Goal: Task Accomplishment & Management: Complete application form

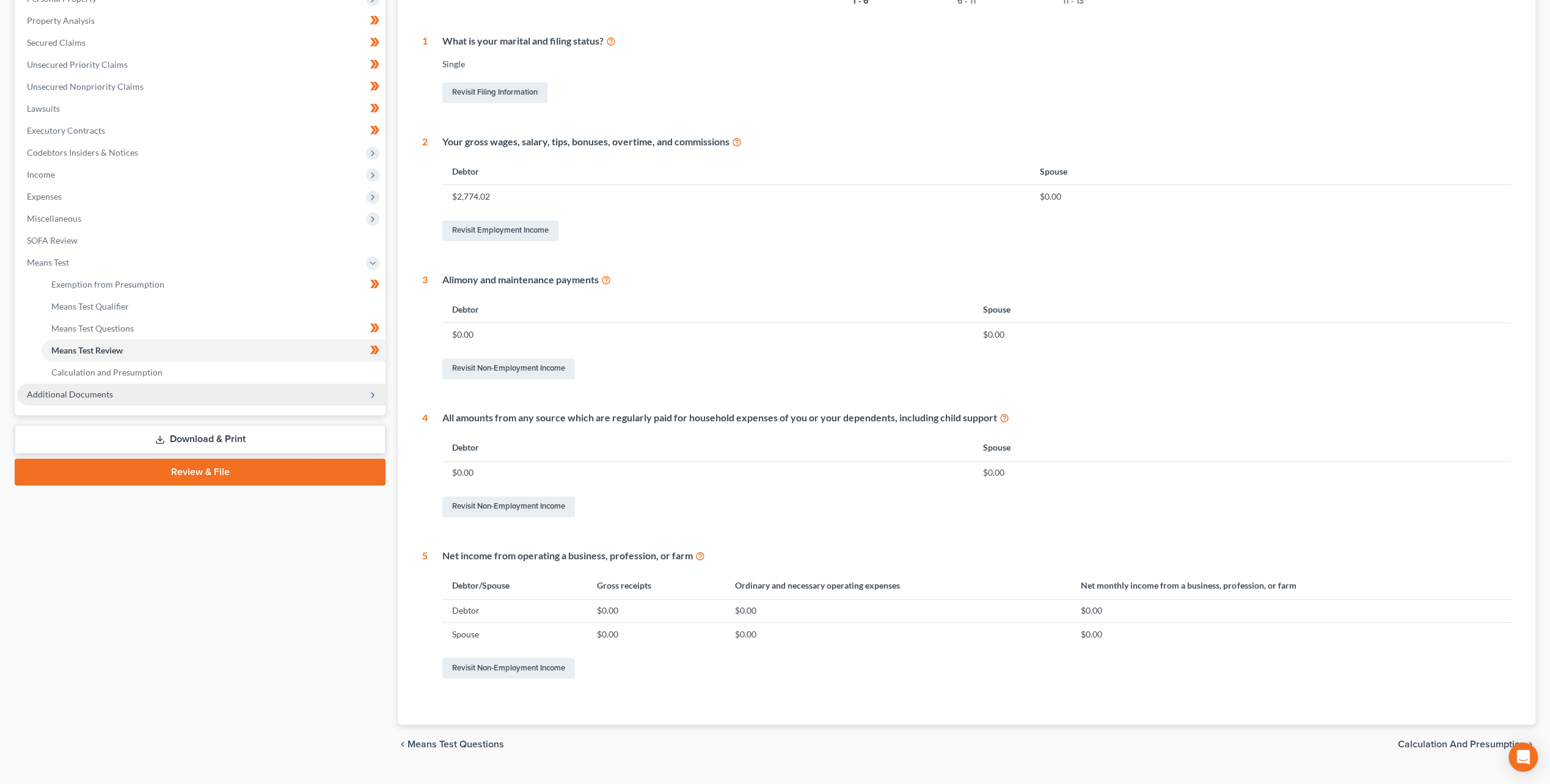
scroll to position [244, 0]
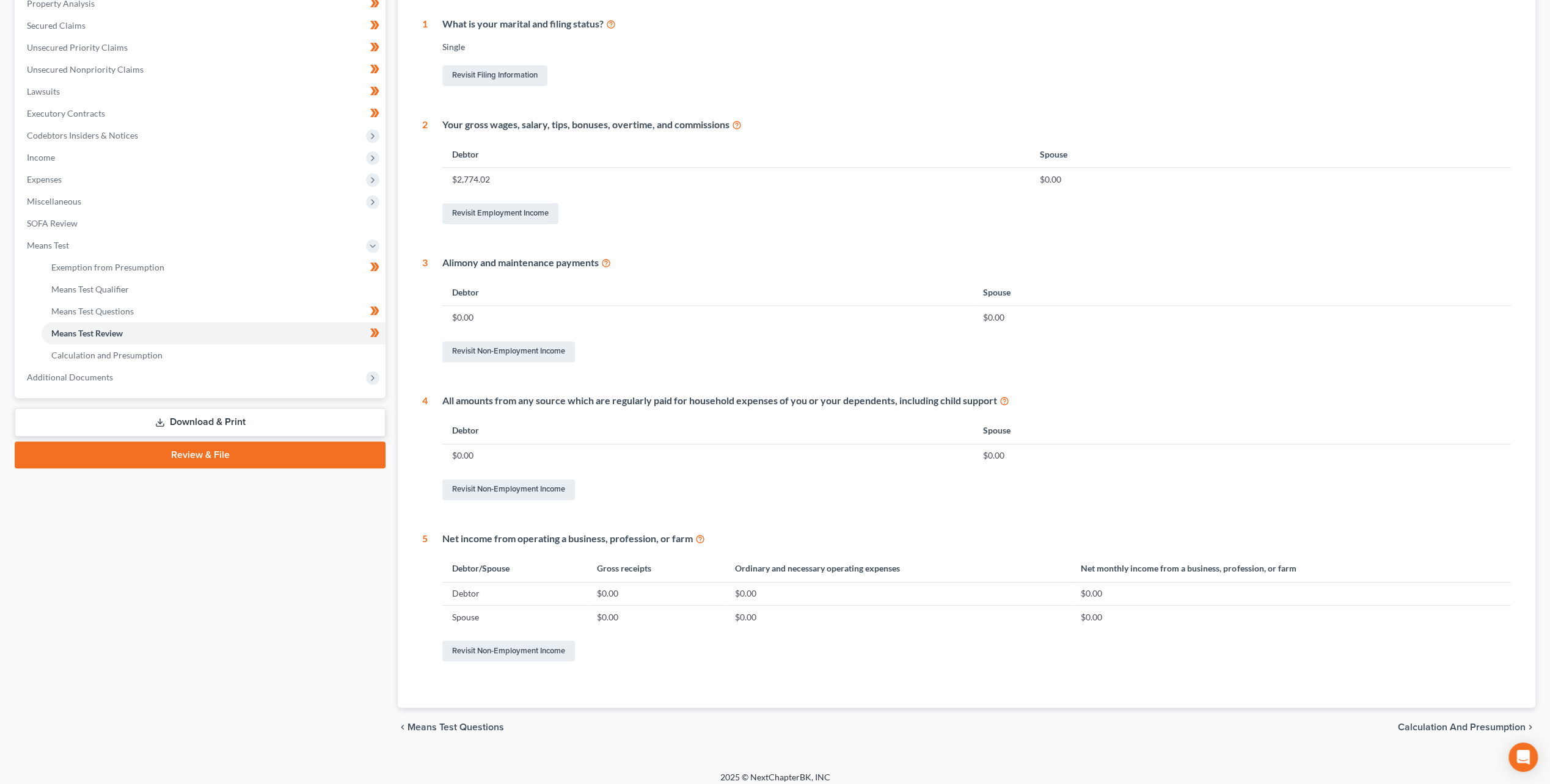
click at [195, 423] on link "Download & Print" at bounding box center [200, 422] width 371 height 28
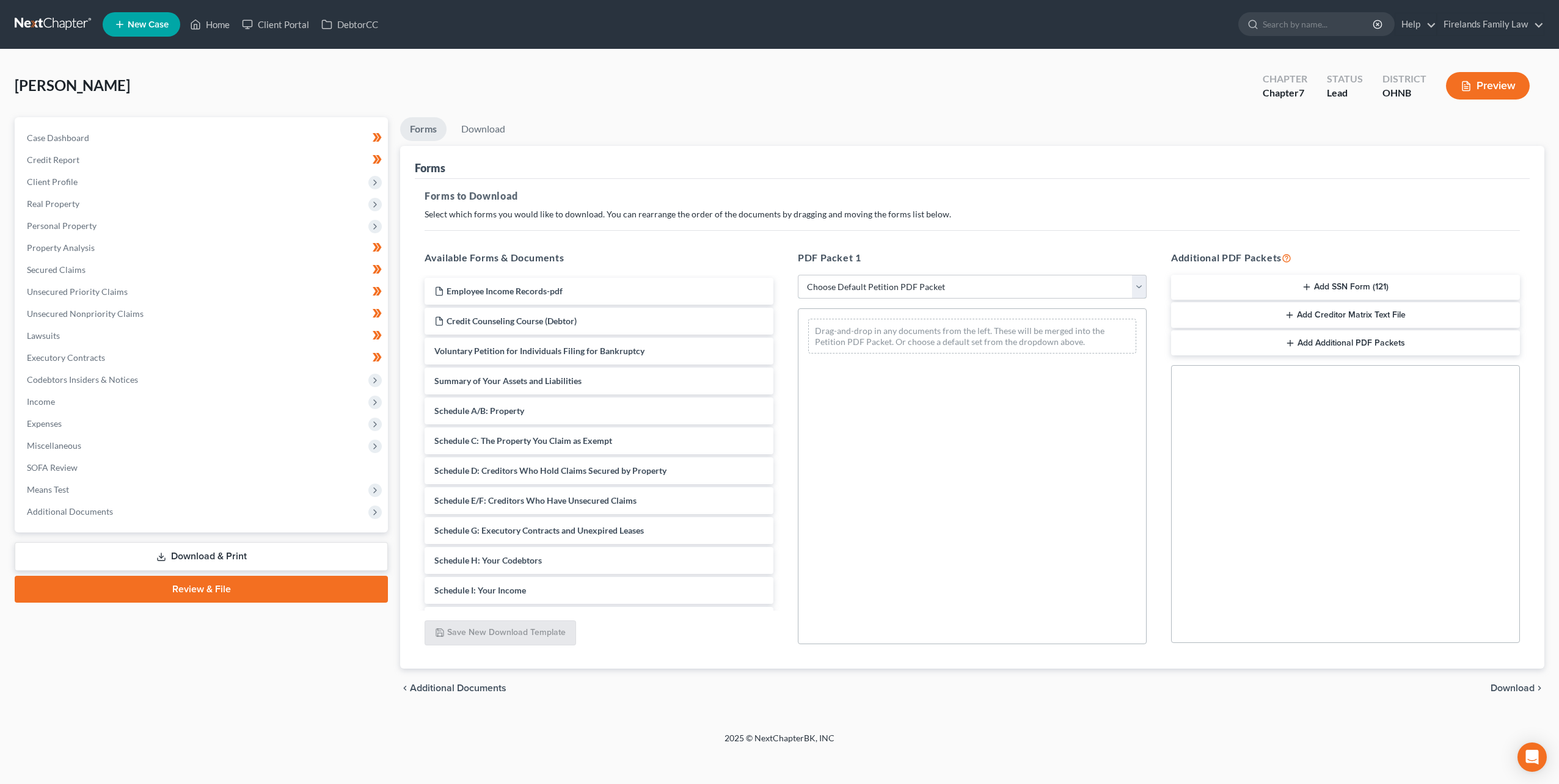
click at [906, 285] on select "Choose Default Petition PDF Packet Complete Bankruptcy Petition (all forms and …" at bounding box center [973, 287] width 349 height 25
select select "0"
click at [798, 275] on select "Choose Default Petition PDF Packet Complete Bankruptcy Petition (all forms and …" at bounding box center [973, 287] width 349 height 25
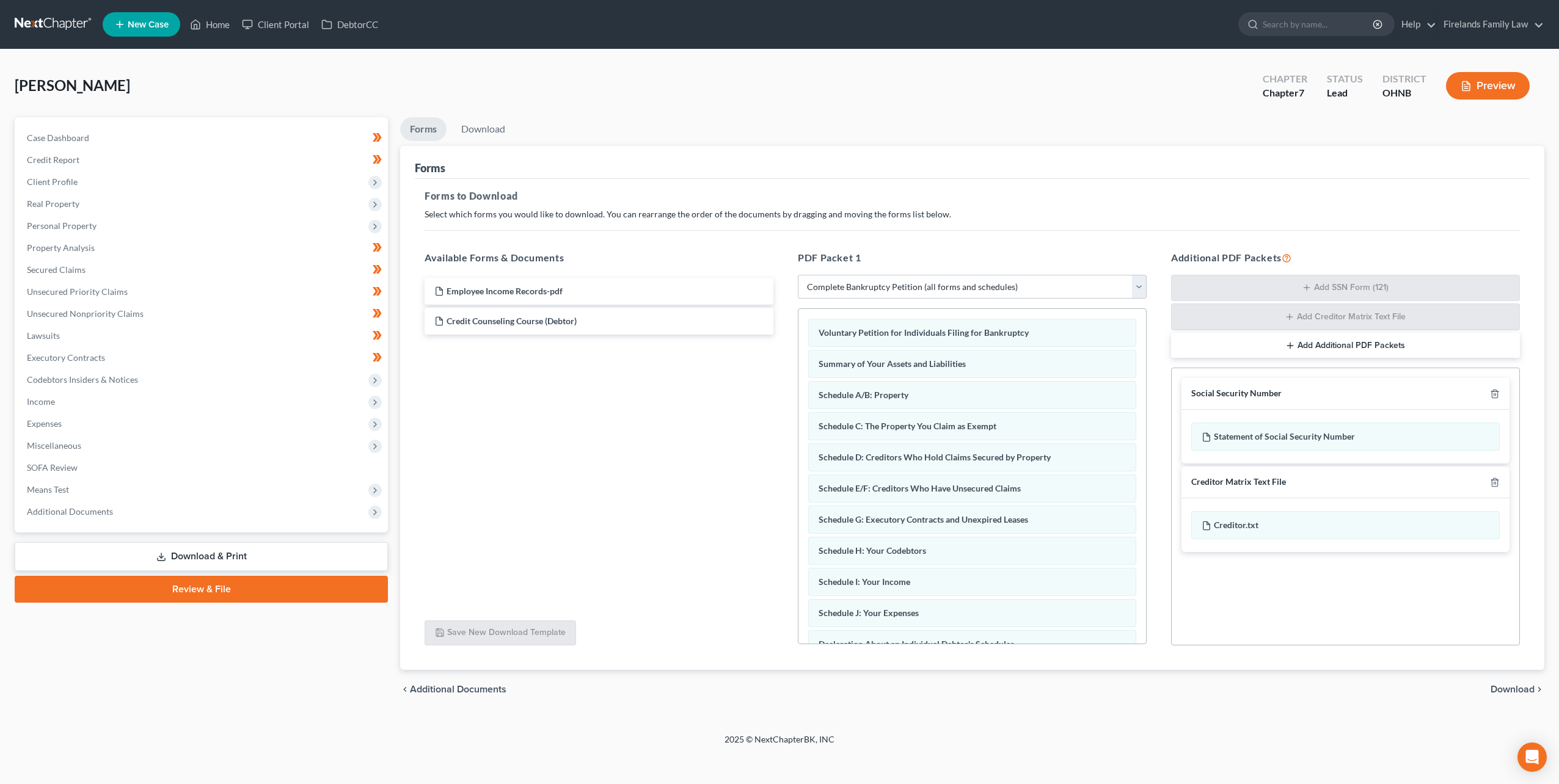
click at [1507, 689] on span "Download" at bounding box center [1513, 689] width 44 height 9
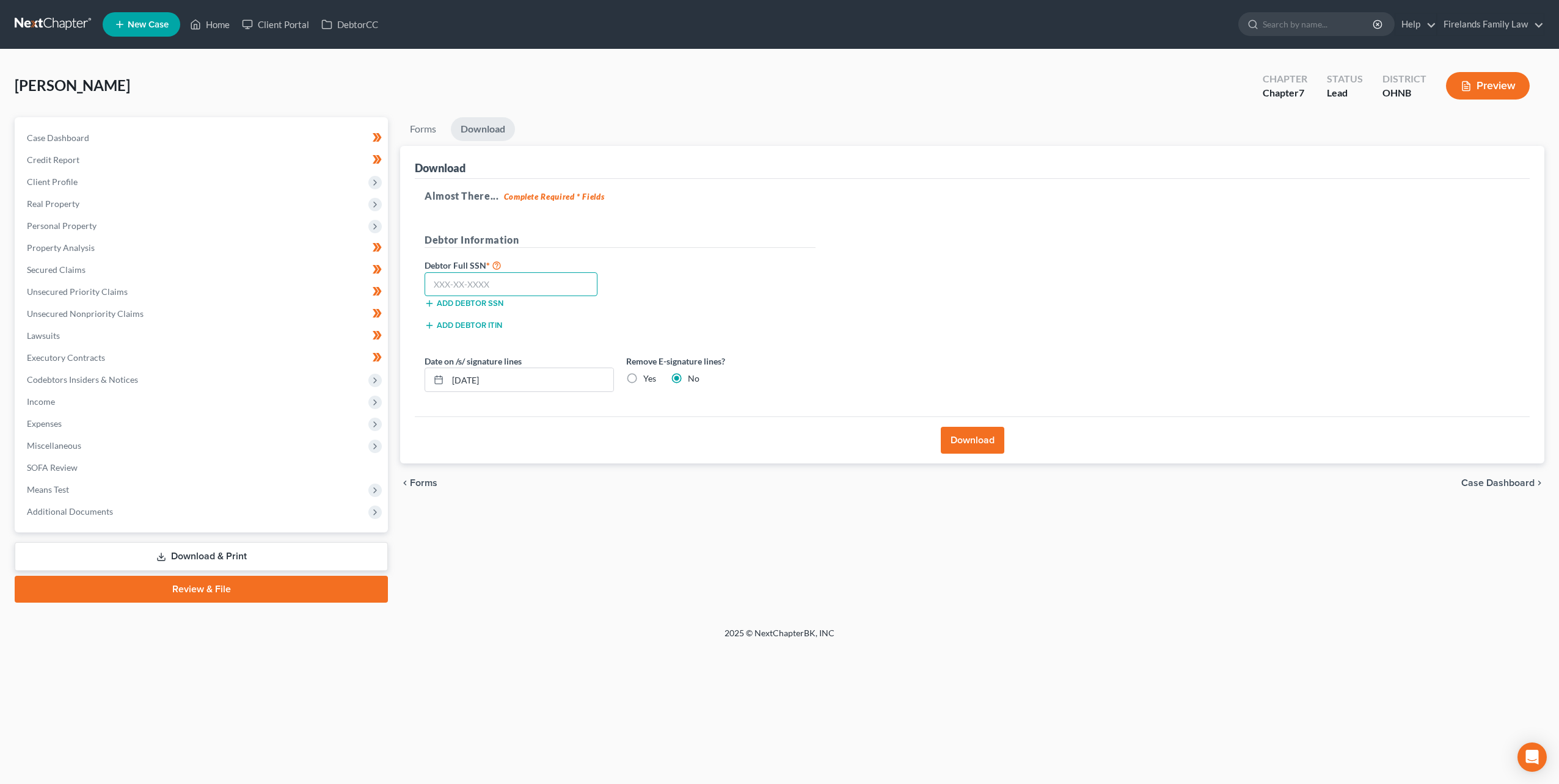
click at [494, 281] on input "text" at bounding box center [511, 284] width 173 height 25
click at [489, 285] on input "text" at bounding box center [511, 284] width 173 height 25
type input "292-84-5723"
click at [643, 378] on label "Yes" at bounding box center [650, 378] width 13 height 12
click at [648, 378] on input "Yes" at bounding box center [652, 377] width 8 height 8
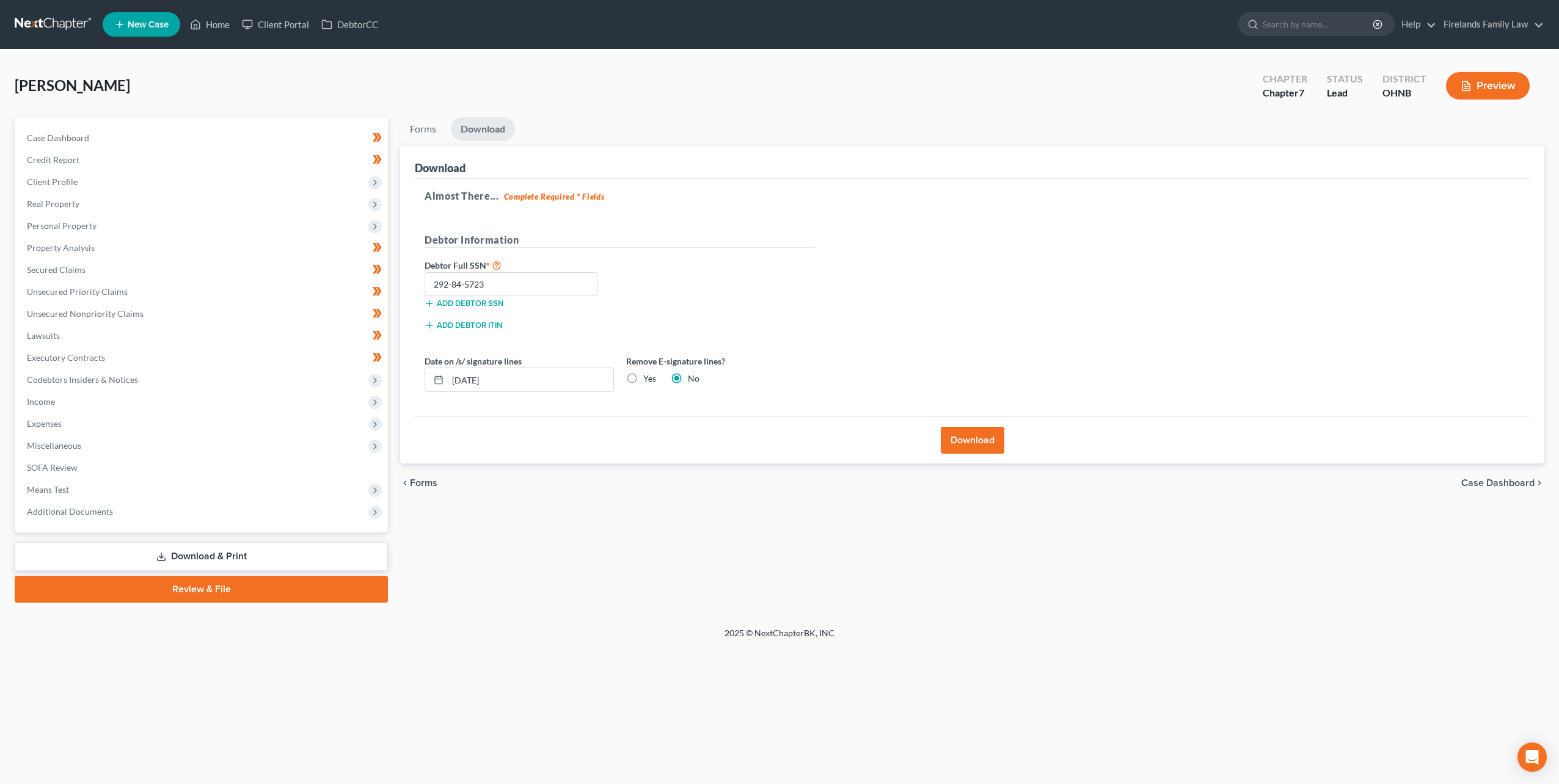
radio input "true"
radio input "false"
click at [990, 441] on button "Download" at bounding box center [973, 440] width 64 height 27
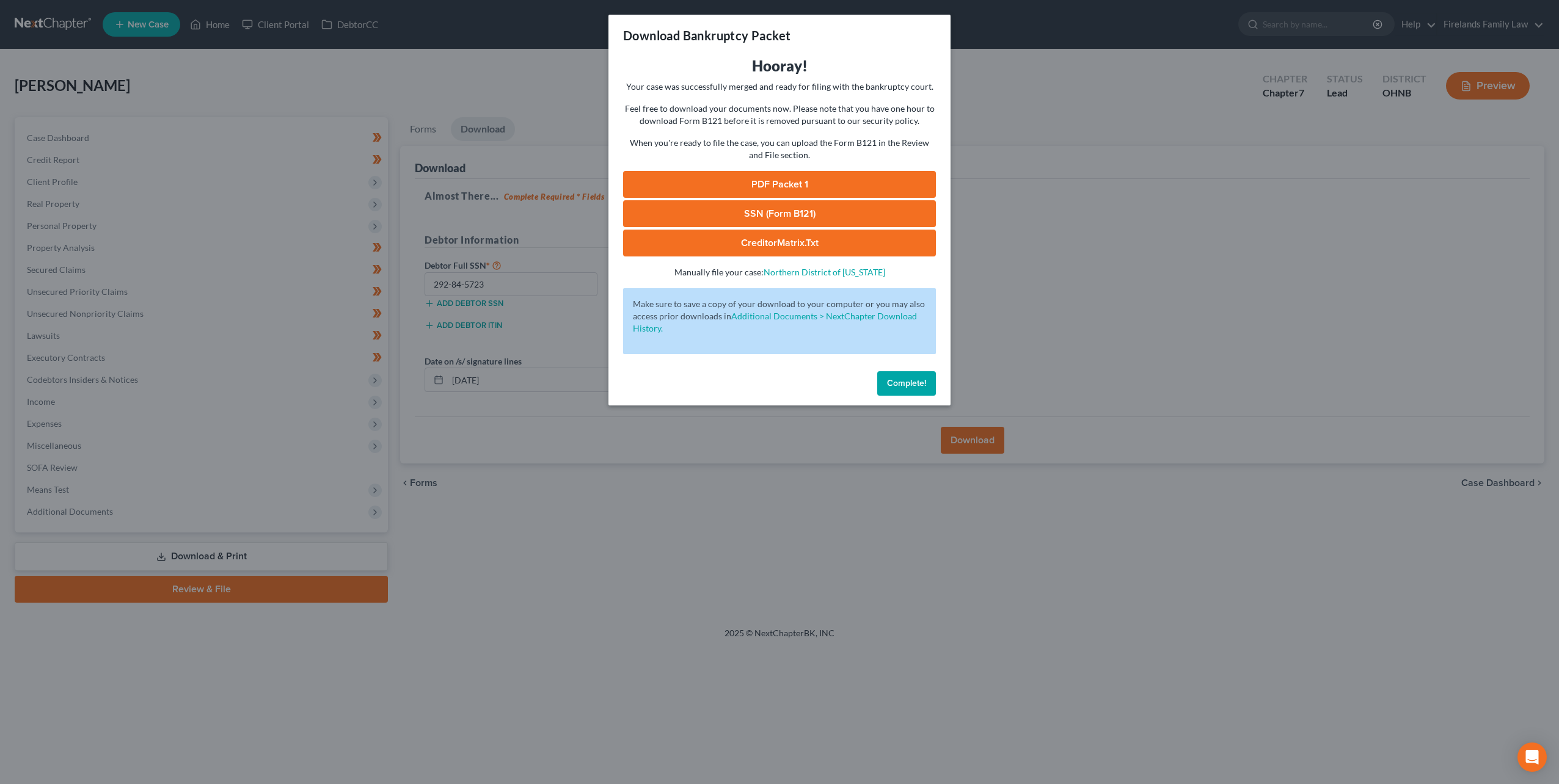
click at [814, 182] on link "PDF Packet 1" at bounding box center [779, 184] width 313 height 27
click at [815, 215] on link "SSN (Form B121)" at bounding box center [779, 214] width 313 height 27
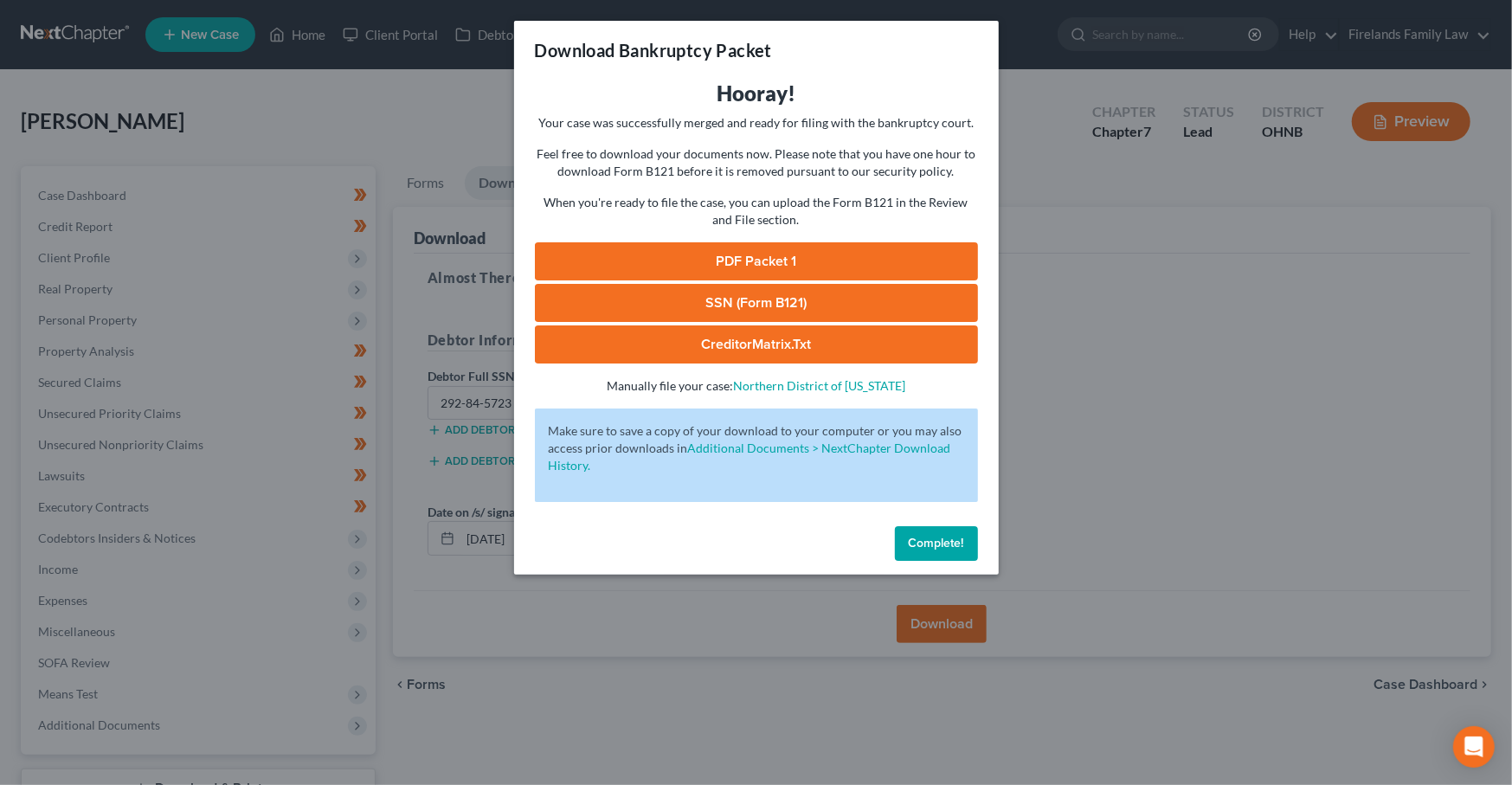
click at [935, 549] on span "Complete!" at bounding box center [936, 542] width 56 height 14
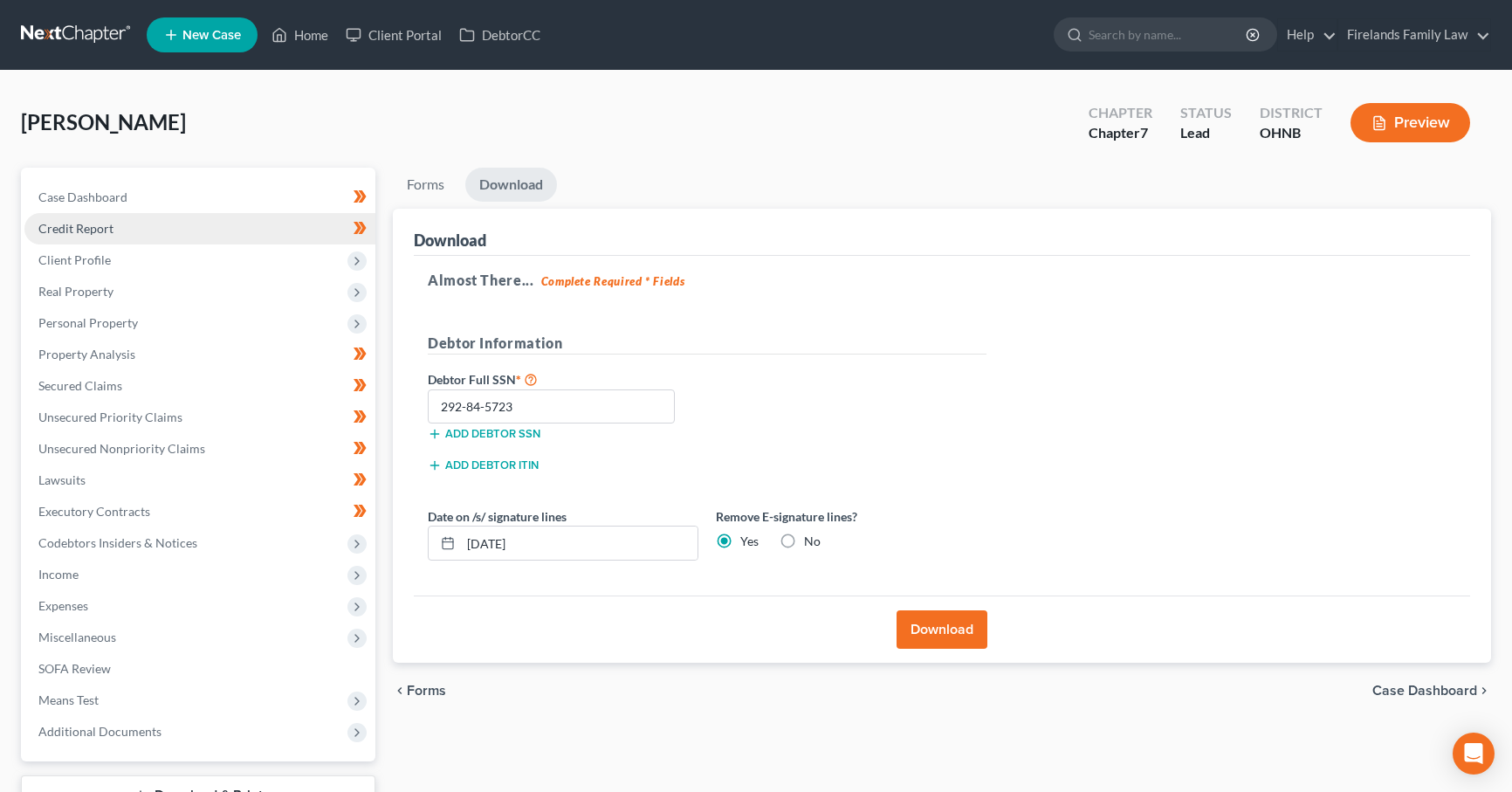
click at [210, 224] on link "Credit Report" at bounding box center [199, 228] width 351 height 32
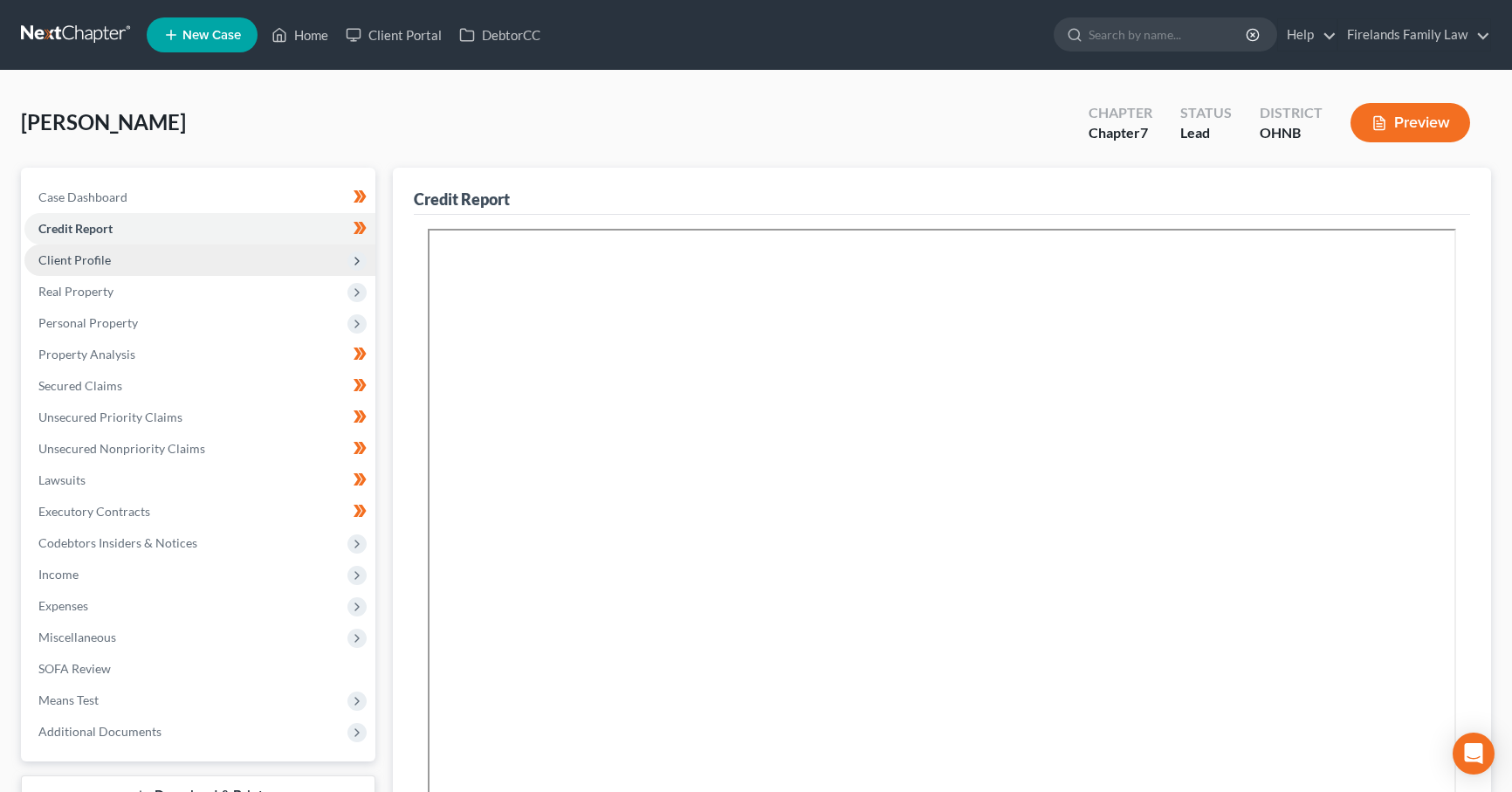
click at [211, 259] on span "Client Profile" at bounding box center [199, 260] width 351 height 32
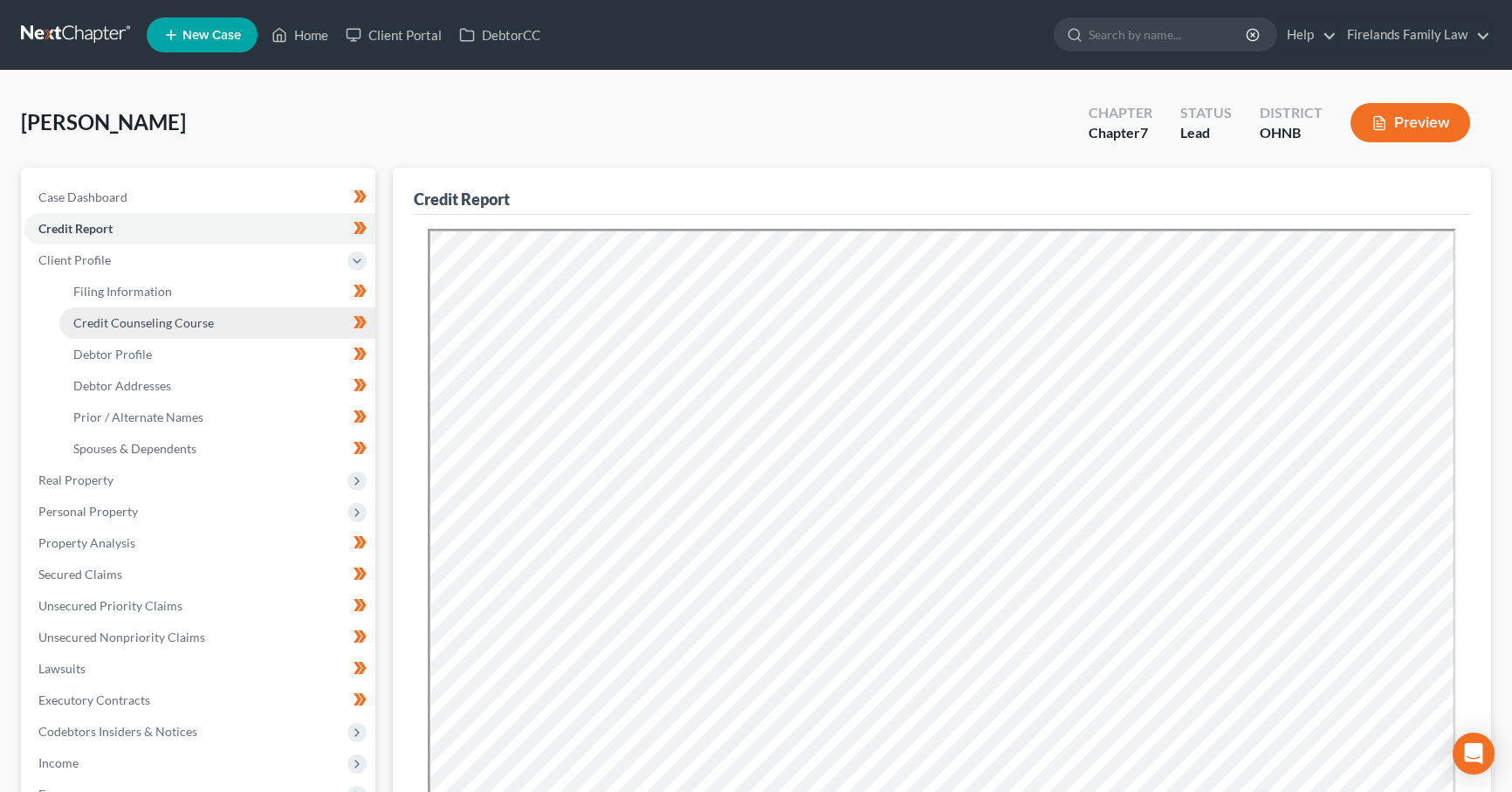
click at [221, 322] on link "Credit Counseling Course" at bounding box center [218, 322] width 316 height 32
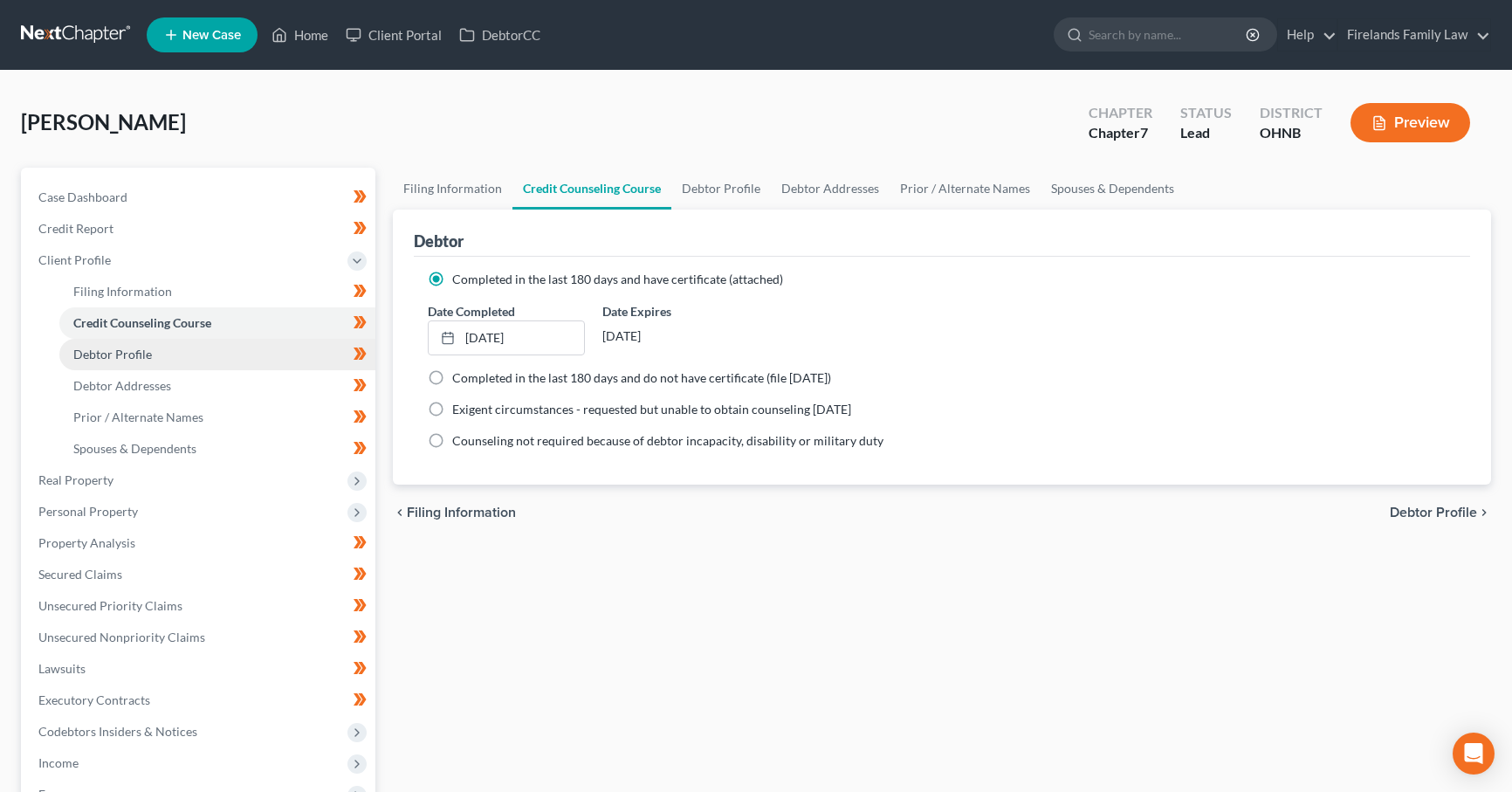
click at [227, 343] on link "Debtor Profile" at bounding box center [218, 354] width 316 height 32
select select "0"
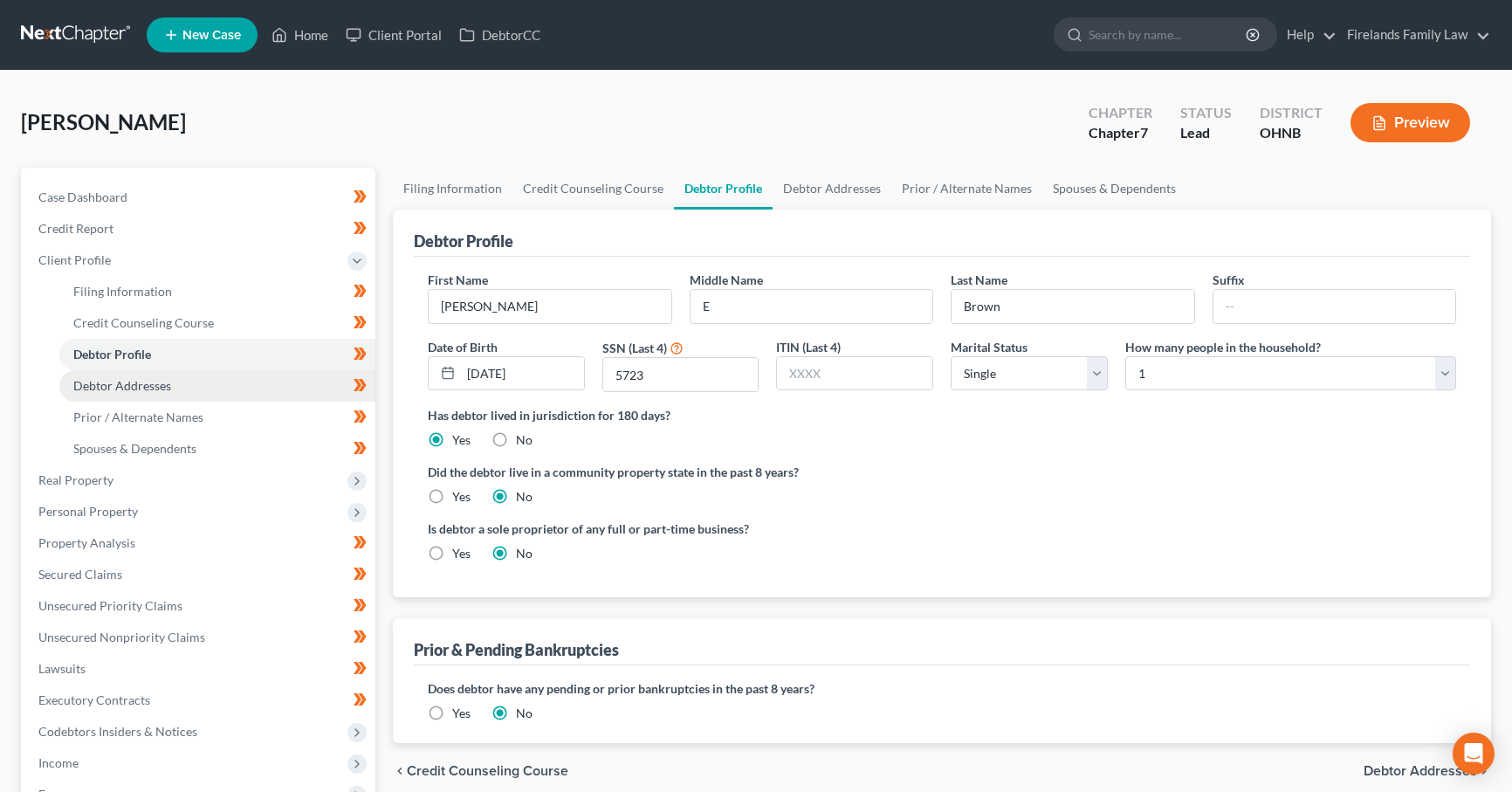
click at [230, 385] on link "Debtor Addresses" at bounding box center [218, 386] width 316 height 32
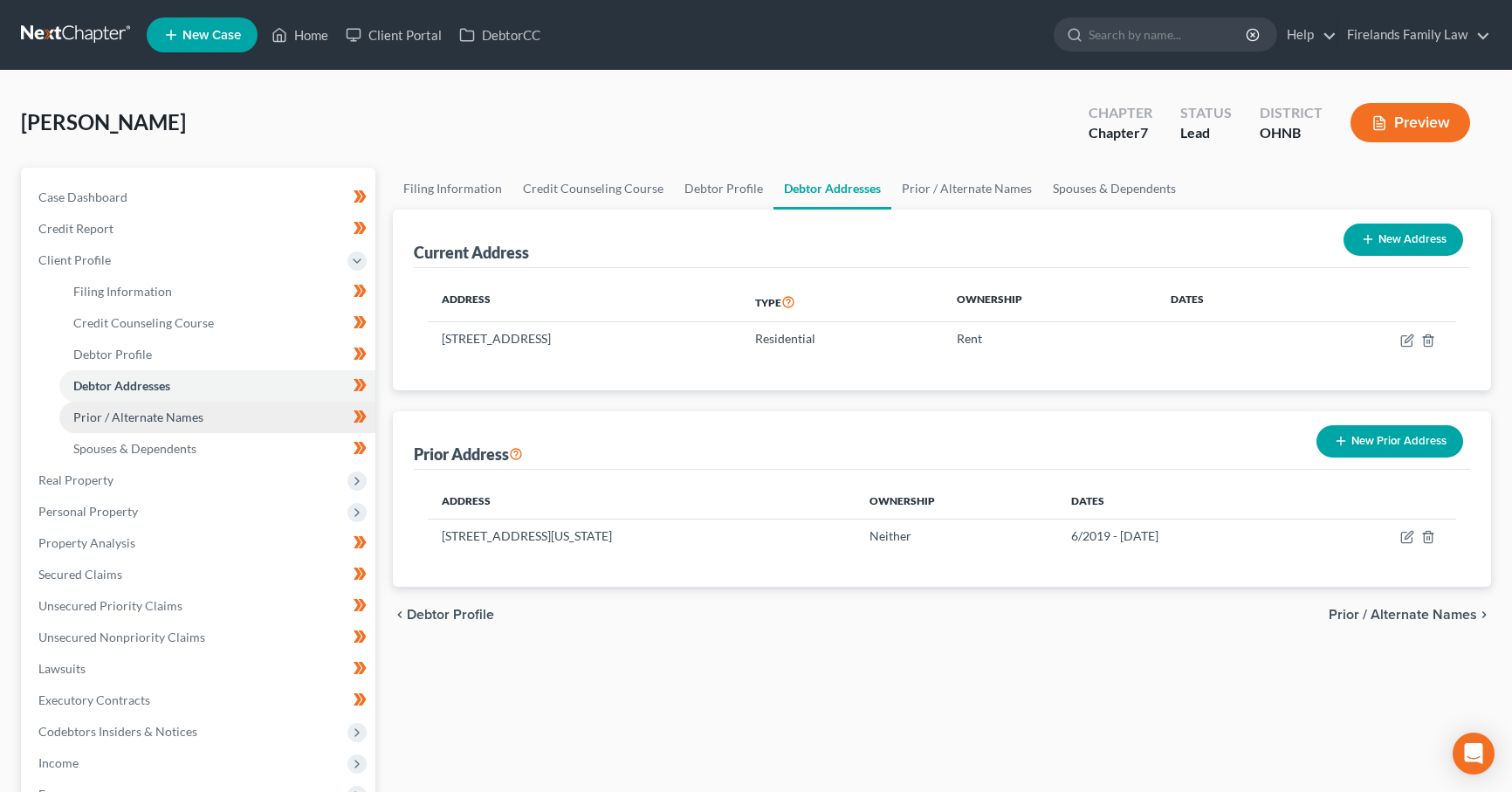
click at [268, 415] on link "Prior / Alternate Names" at bounding box center [218, 417] width 316 height 32
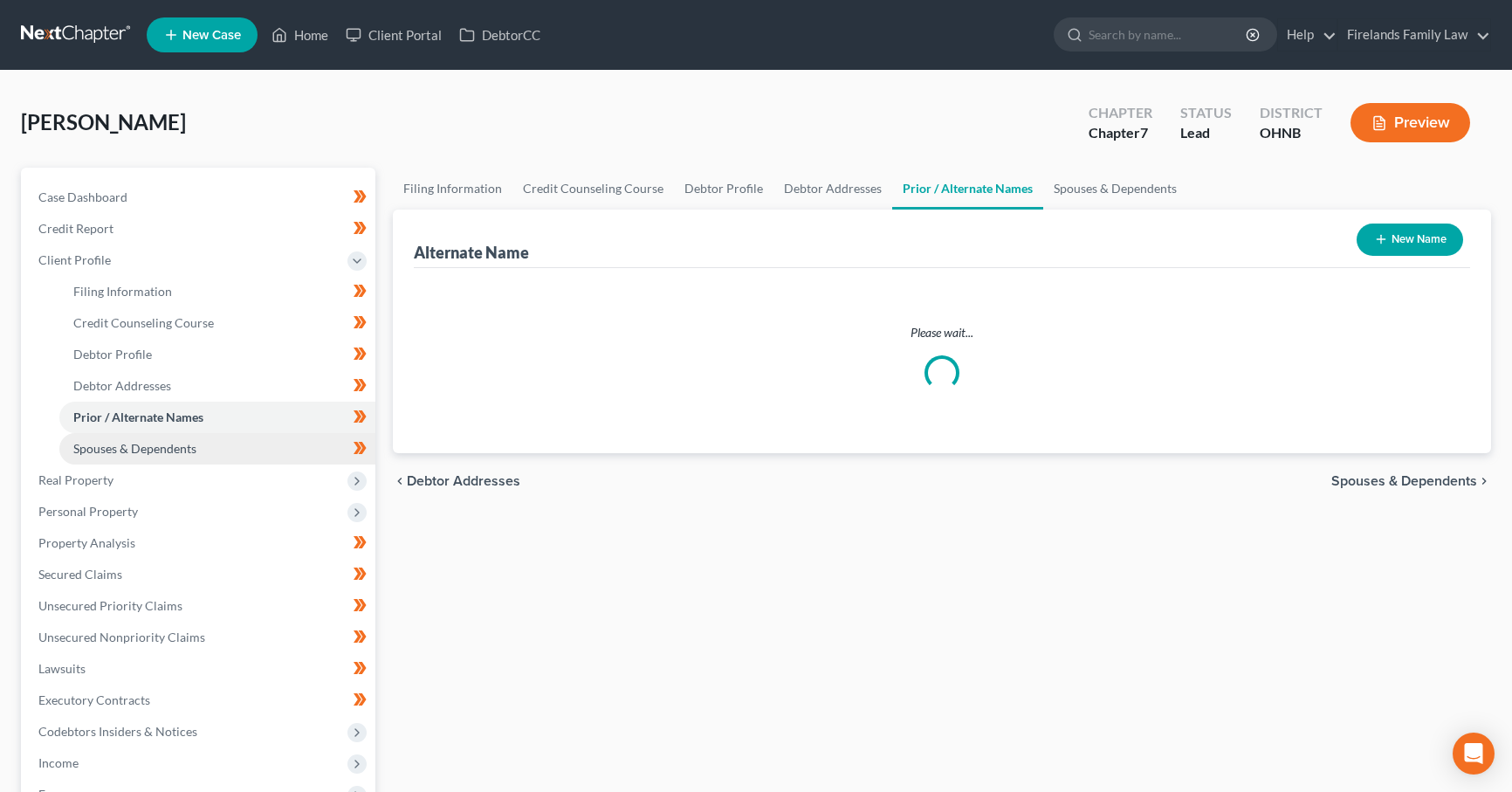
click at [257, 438] on link "Spouses & Dependents" at bounding box center [218, 449] width 316 height 32
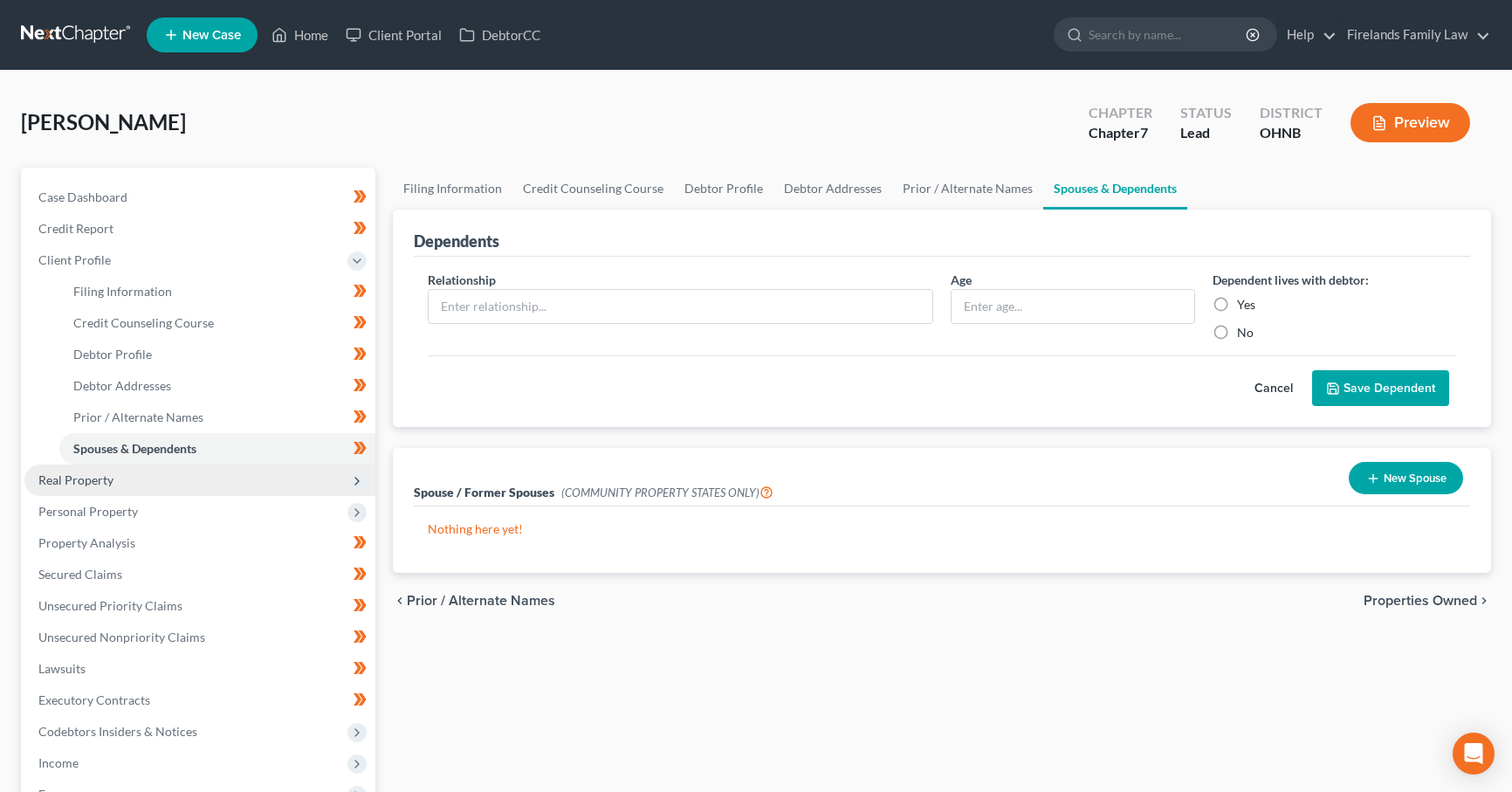
click at [246, 473] on span "Real Property" at bounding box center [199, 480] width 351 height 32
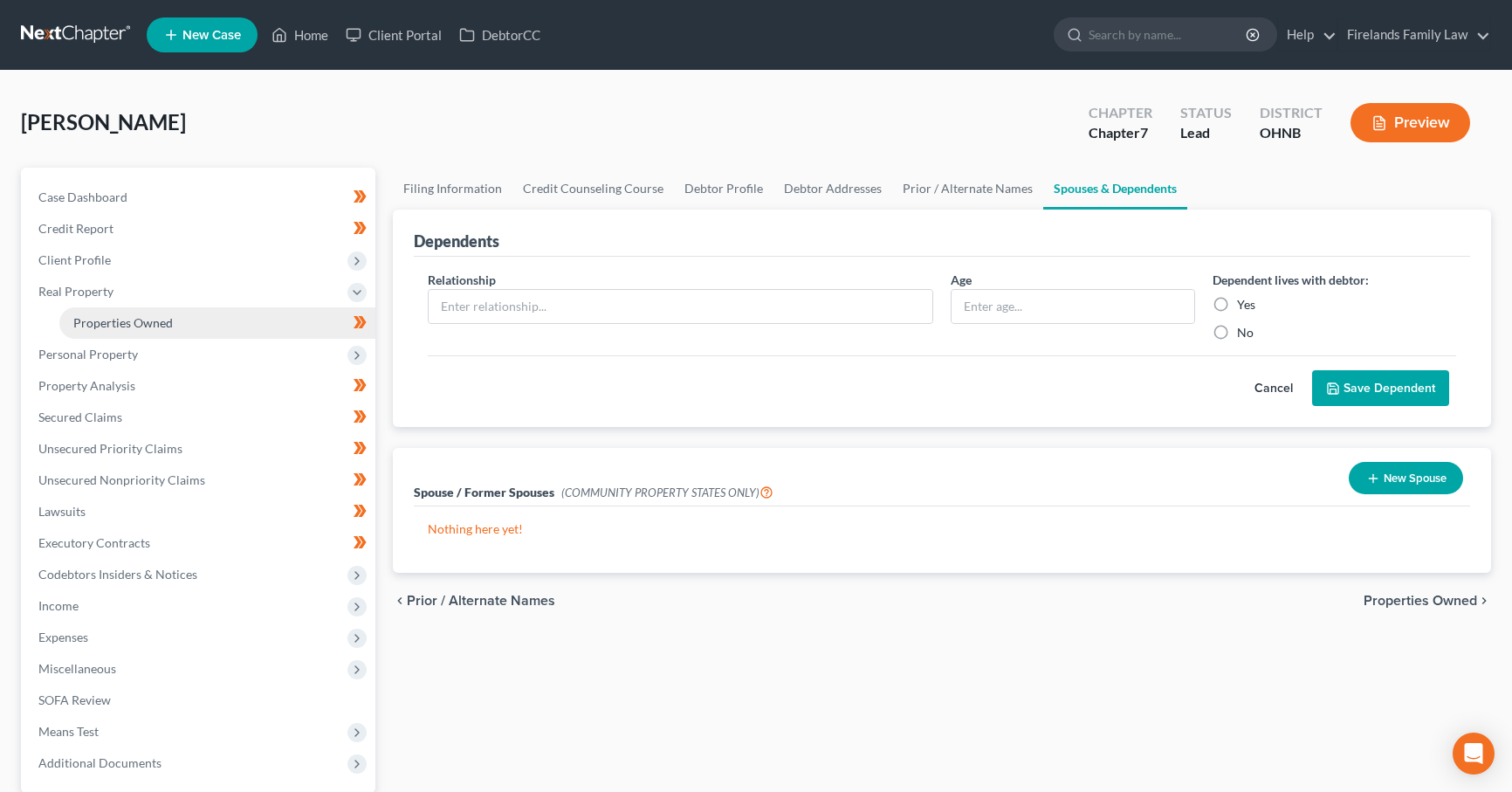
click at [243, 326] on link "Properties Owned" at bounding box center [218, 322] width 316 height 32
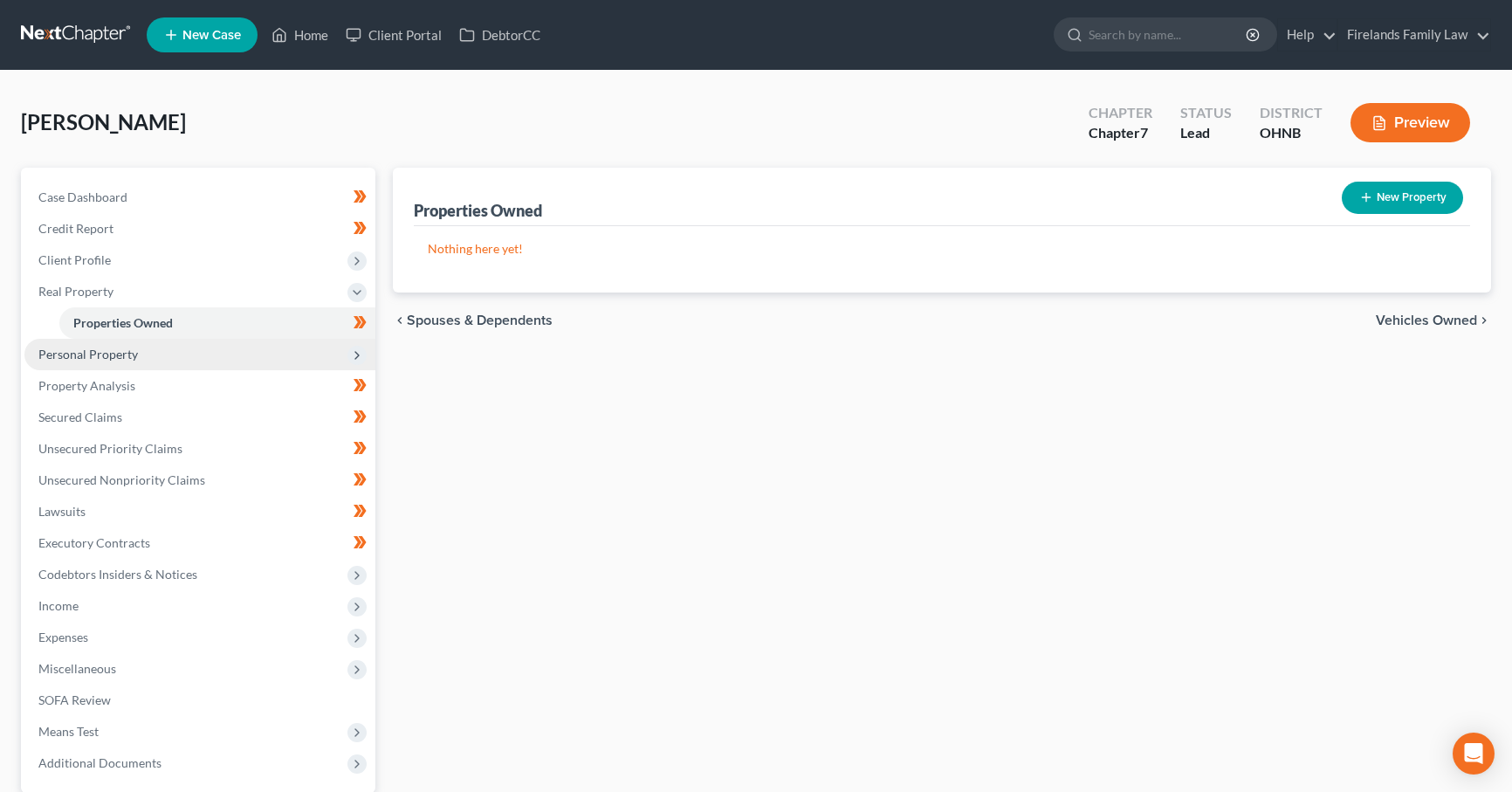
click at [162, 347] on span "Personal Property" at bounding box center [199, 354] width 351 height 32
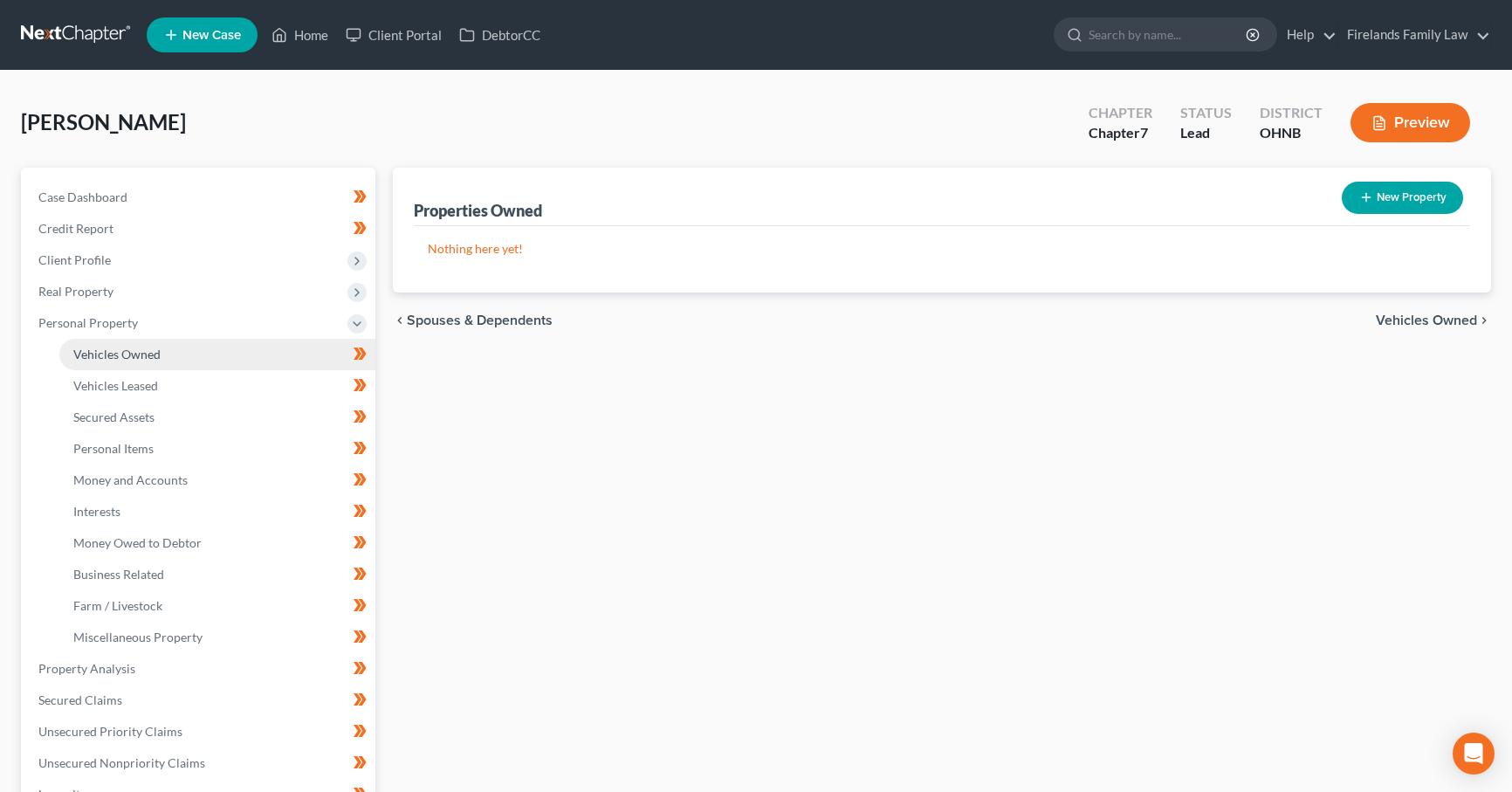
click at [156, 347] on span "Vehicles Owned" at bounding box center [116, 354] width 88 height 14
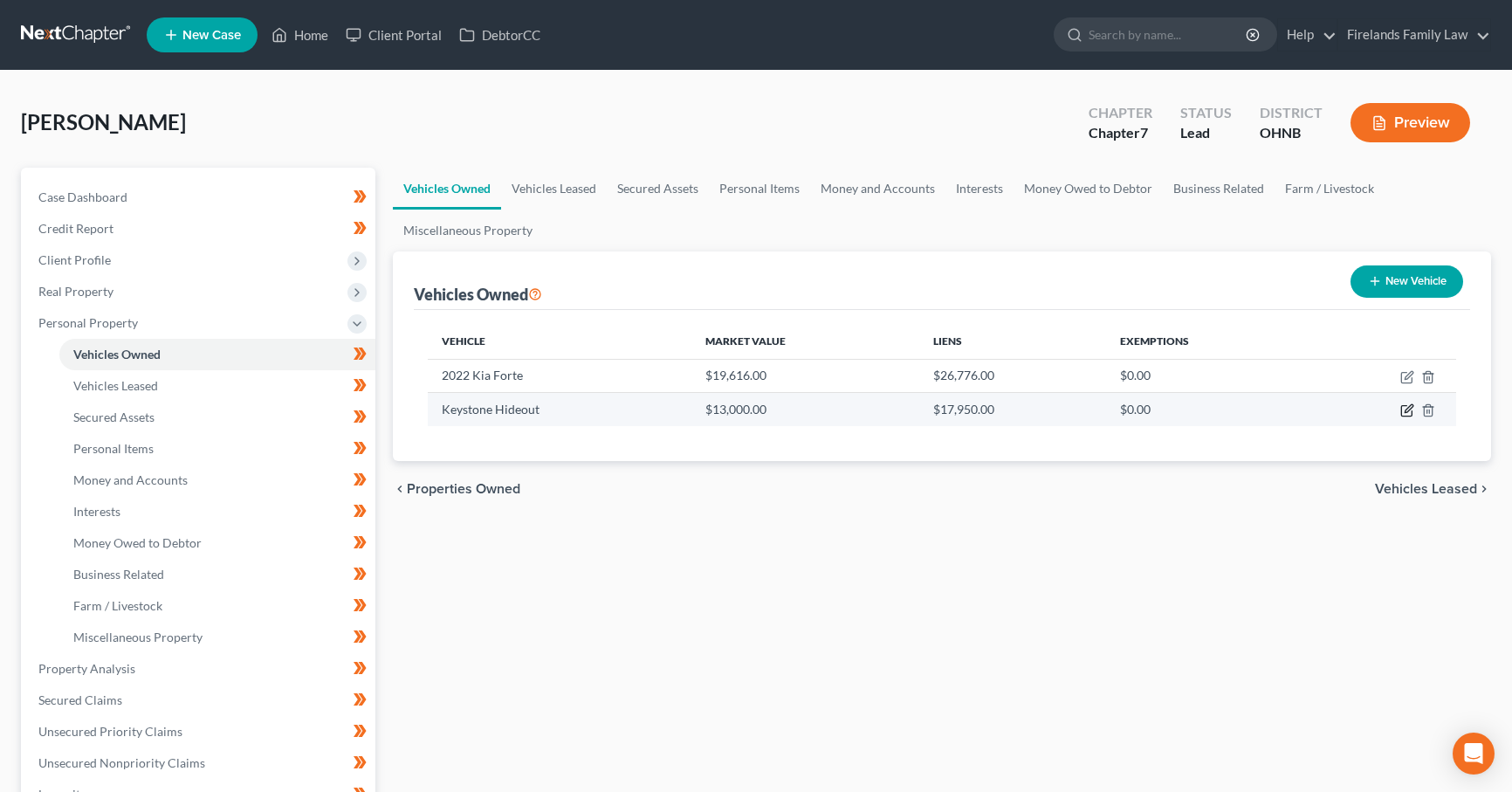
click at [1409, 411] on icon "button" at bounding box center [1406, 410] width 14 height 14
select select "5"
select select "0"
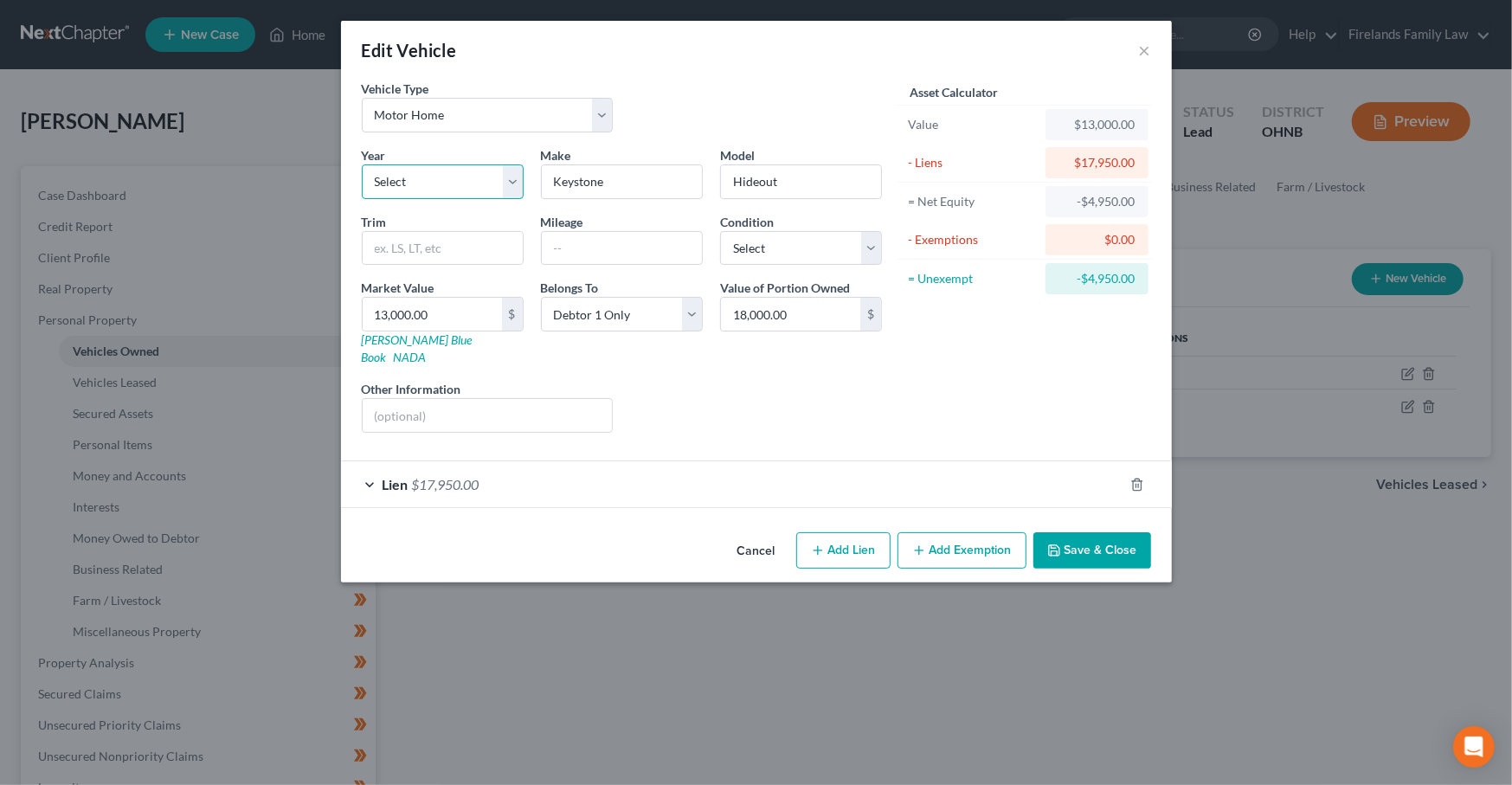
click at [471, 175] on select "Select 2026 2025 2024 2023 2022 2021 2020 2019 2018 2017 2016 2015 2014 2013 20…" at bounding box center [442, 182] width 162 height 35
select select "11"
click at [362, 165] on select "Select 2026 2025 2024 2023 2022 2021 2020 2019 2018 2017 2016 2015 2014 2013 20…" at bounding box center [442, 182] width 162 height 35
click at [584, 259] on input "text" at bounding box center [621, 248] width 160 height 33
click at [1035, 353] on div "Asset Calculator Value $13,000.00 - Liens $17,950.00 = Net Equity -$4,950.00 - …" at bounding box center [1025, 263] width 269 height 367
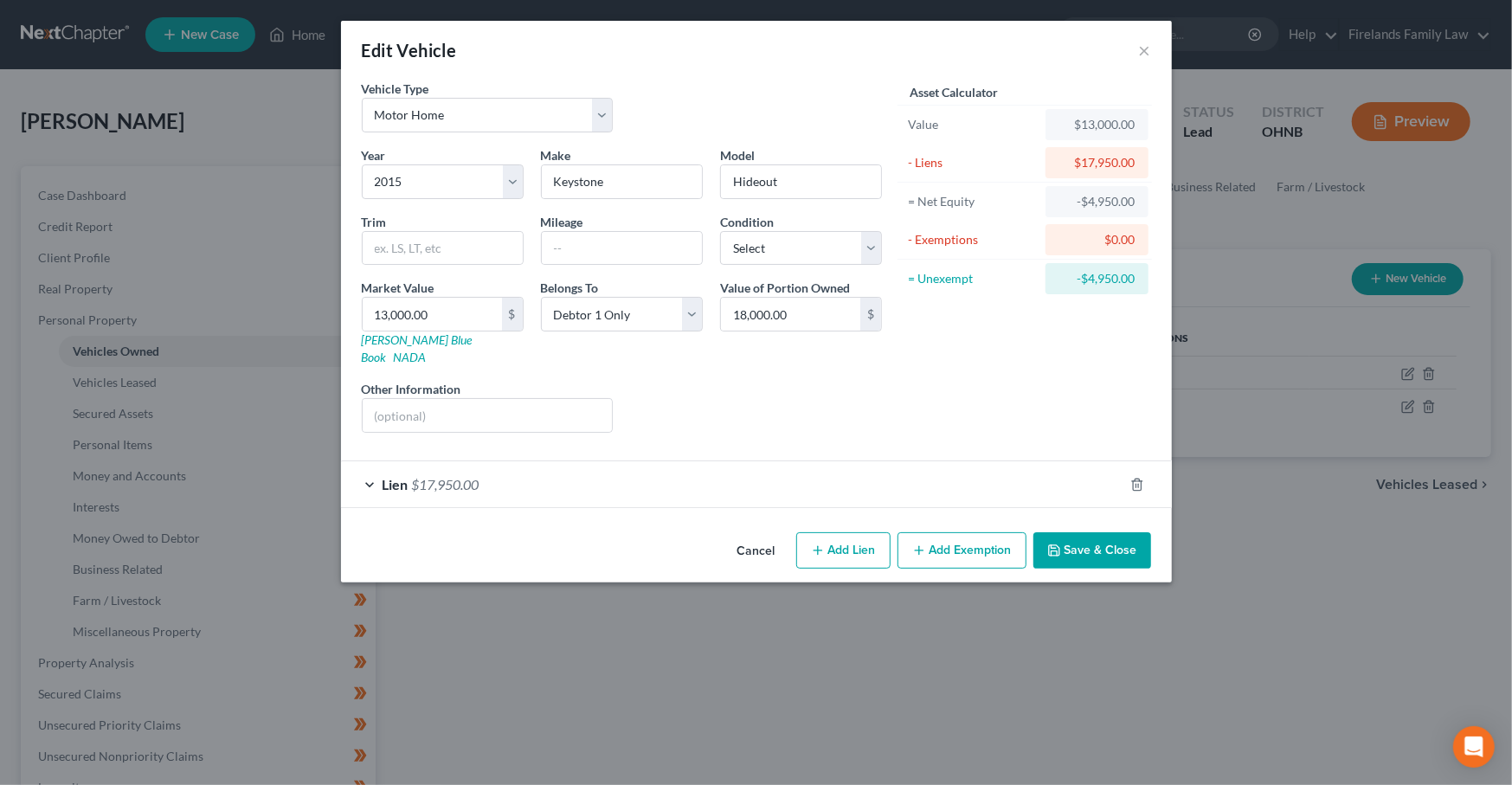
click at [391, 476] on span "Lien" at bounding box center [395, 484] width 26 height 16
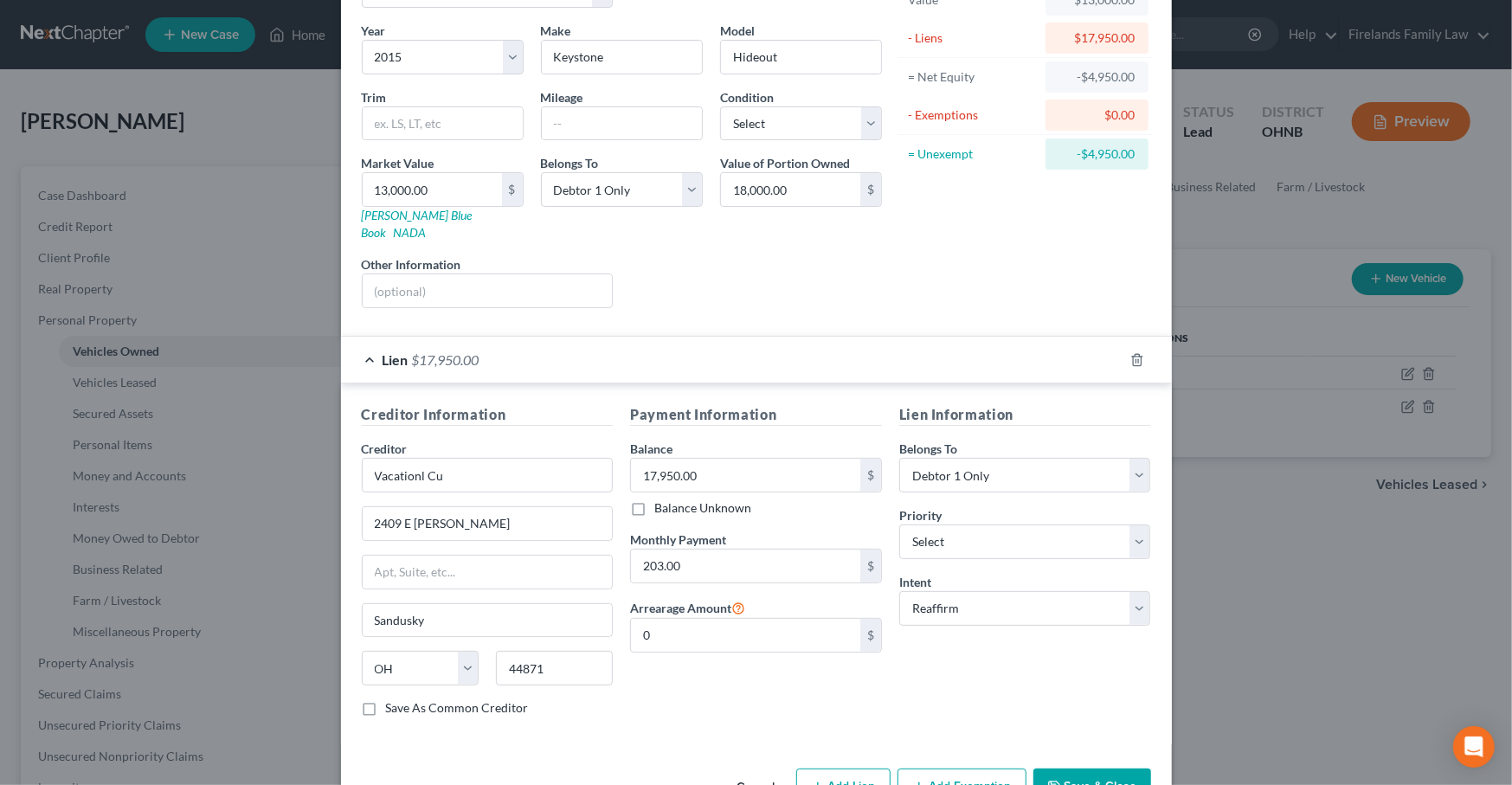
scroll to position [154, 0]
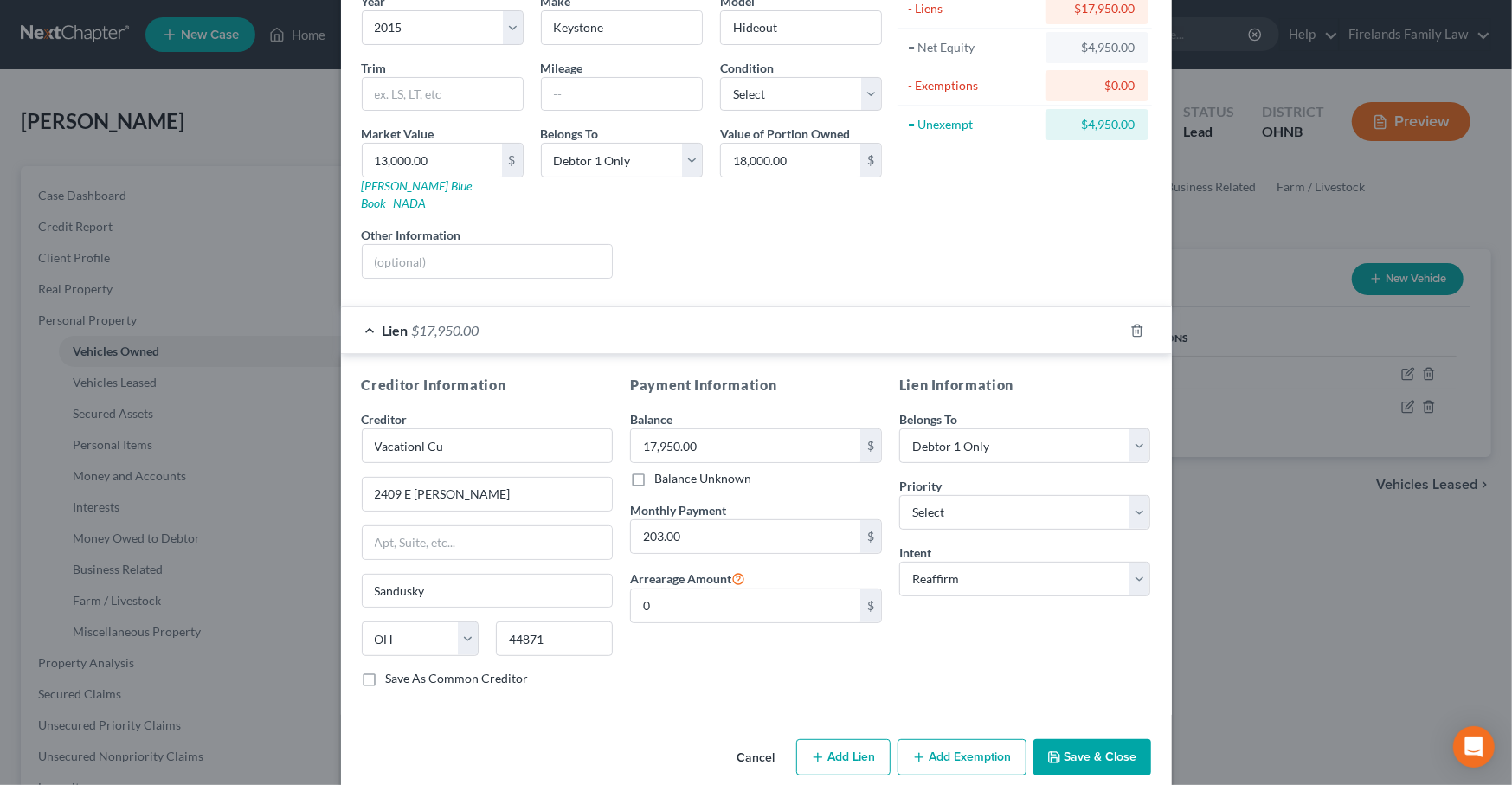
click at [382, 322] on span "Lien" at bounding box center [395, 330] width 26 height 16
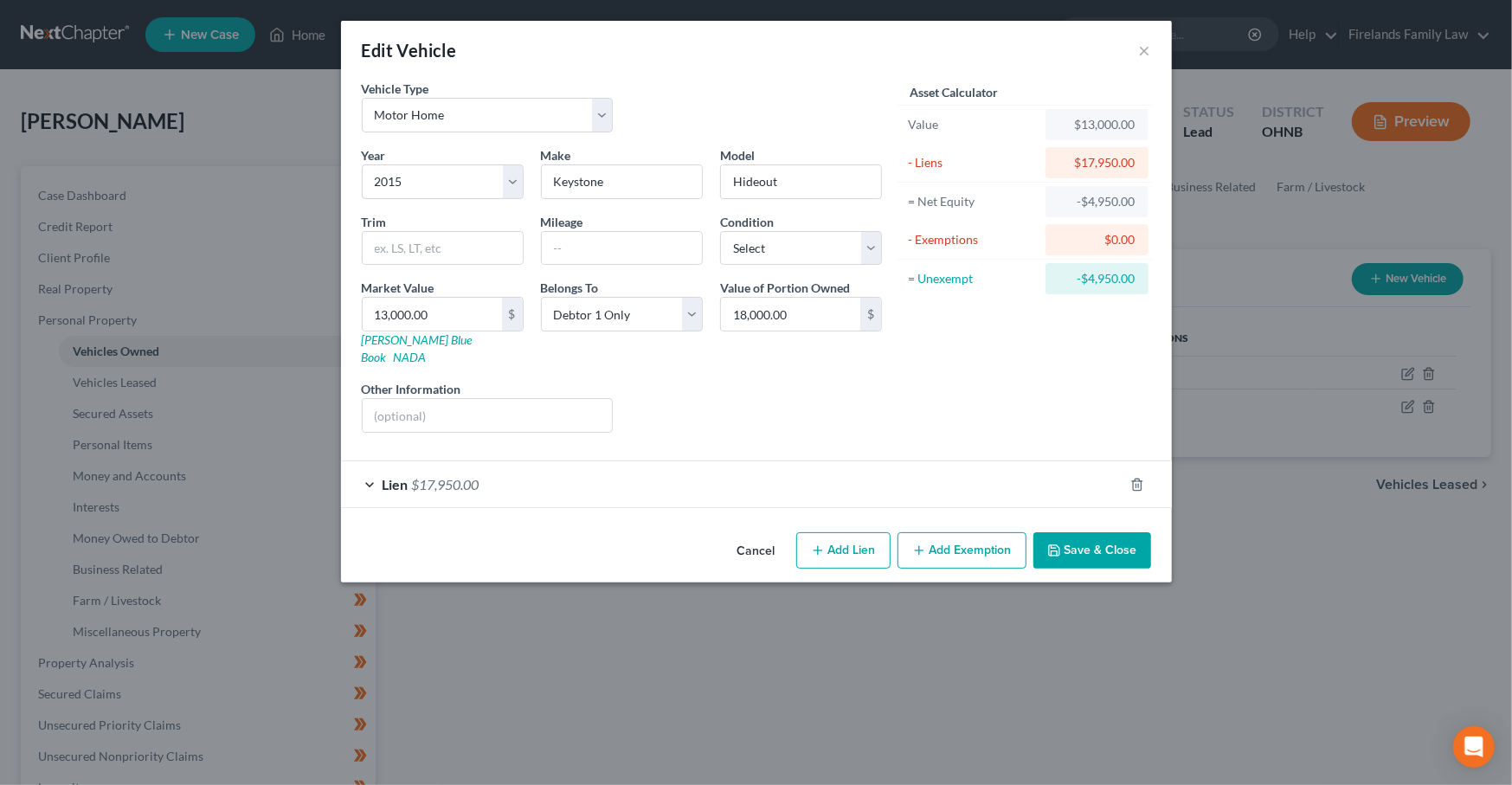
scroll to position [0, 0]
click at [1075, 542] on button "Save & Close" at bounding box center [1091, 550] width 117 height 37
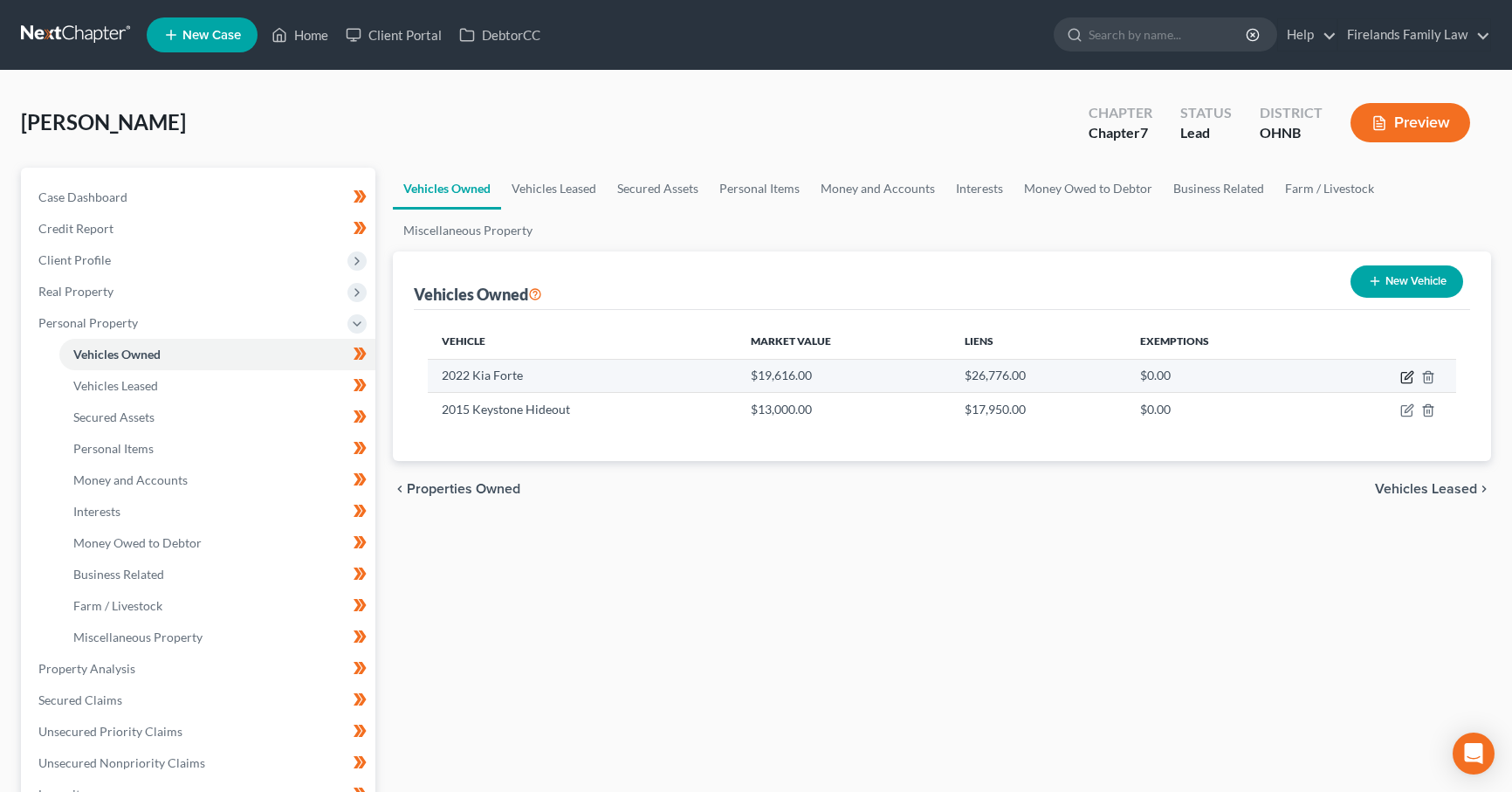
click at [1402, 373] on icon "button" at bounding box center [1406, 377] width 14 height 14
select select "0"
select select "4"
select select "2"
select select "0"
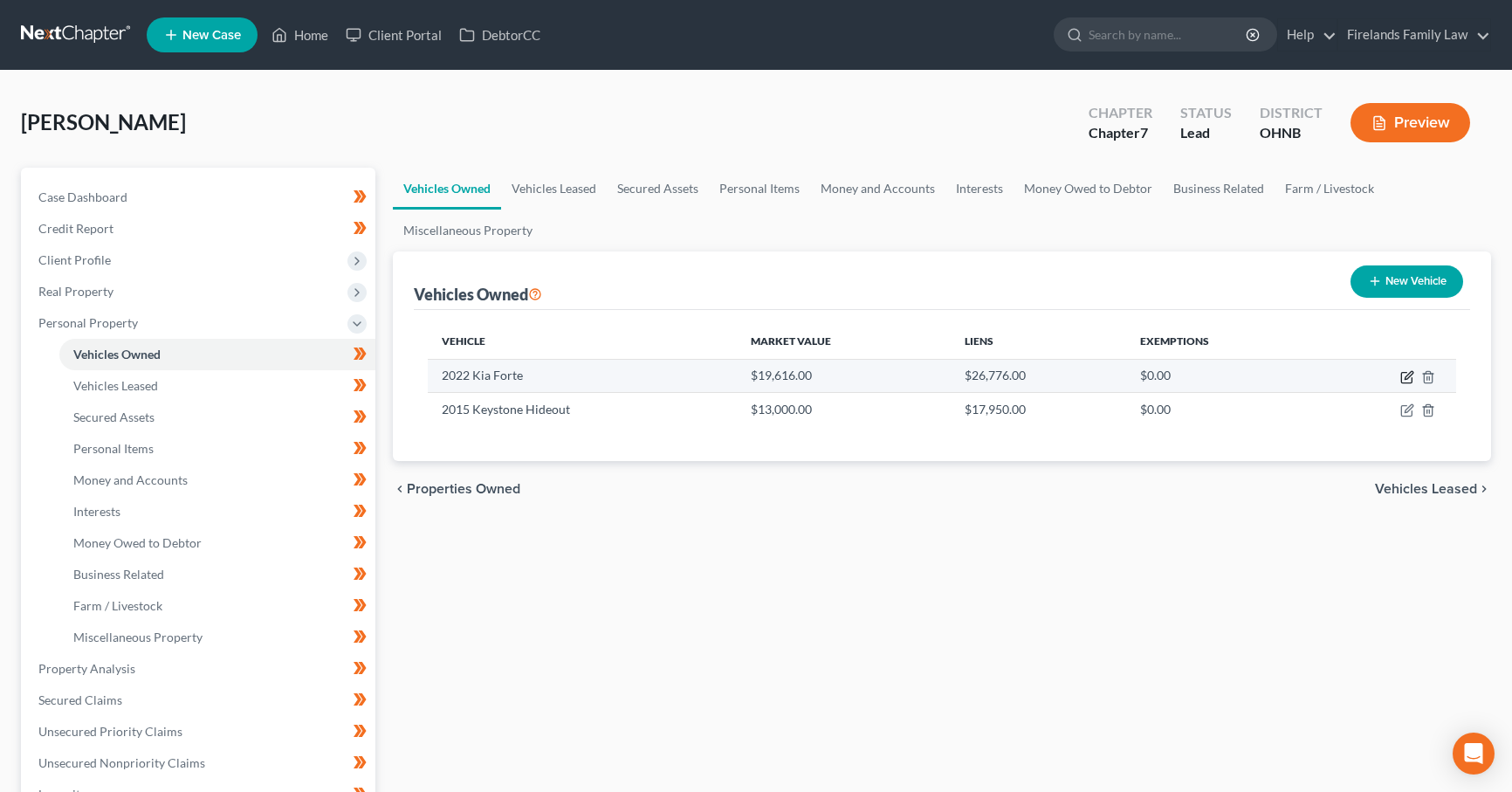
select select "45"
select select "0"
select select "2"
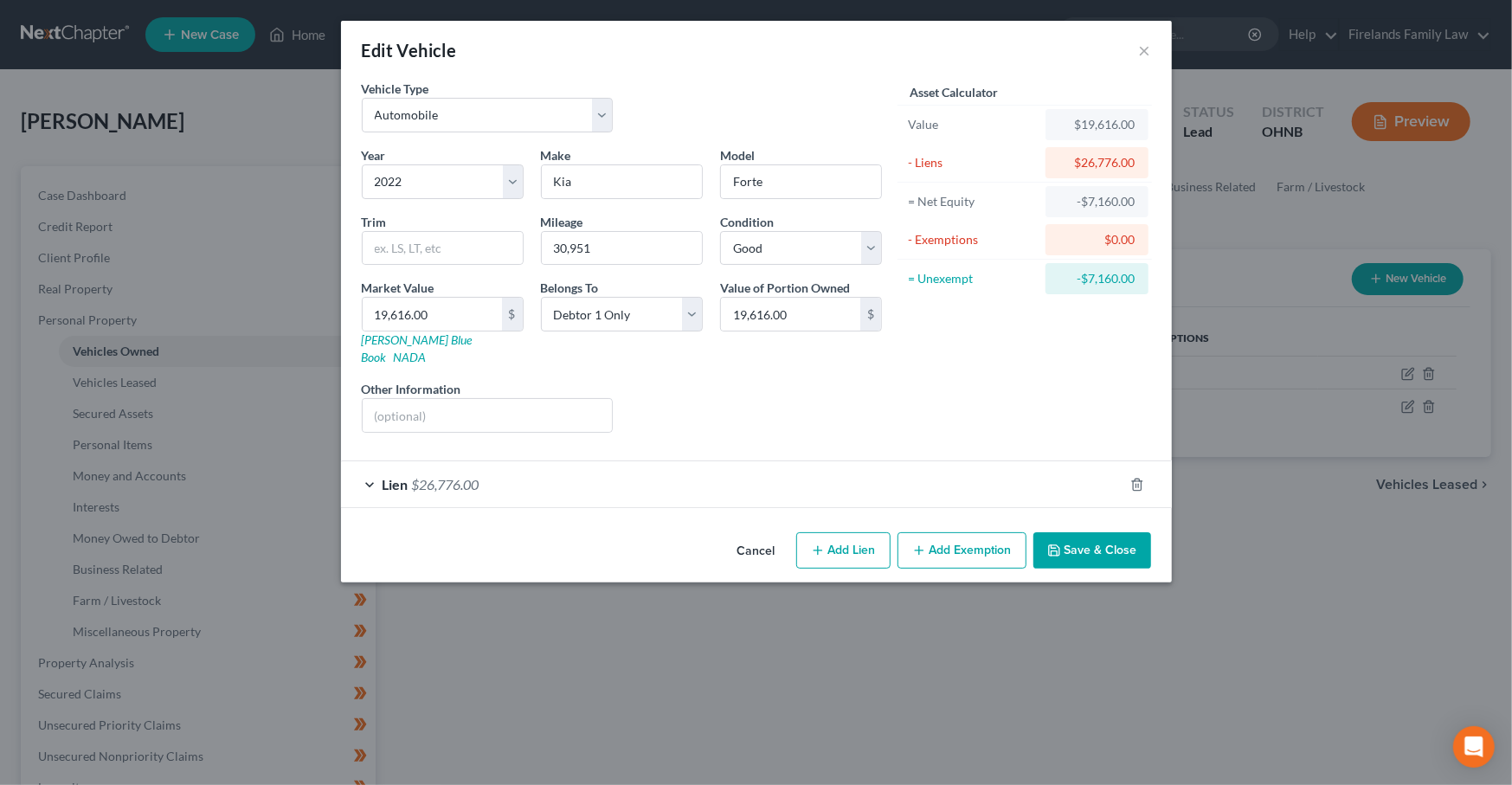
click at [471, 476] on span "$26,776.00" at bounding box center [445, 484] width 67 height 16
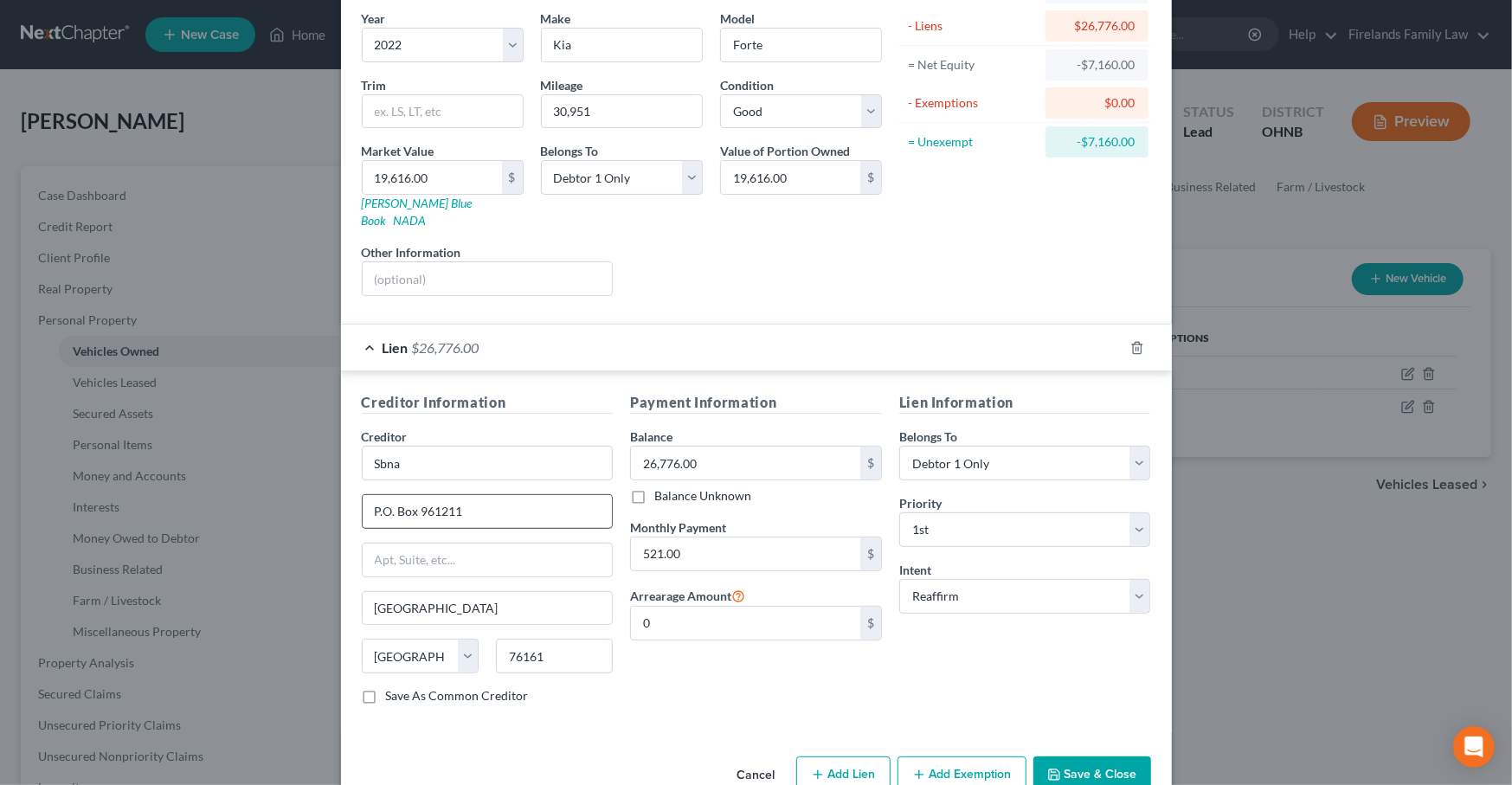
scroll to position [154, 0]
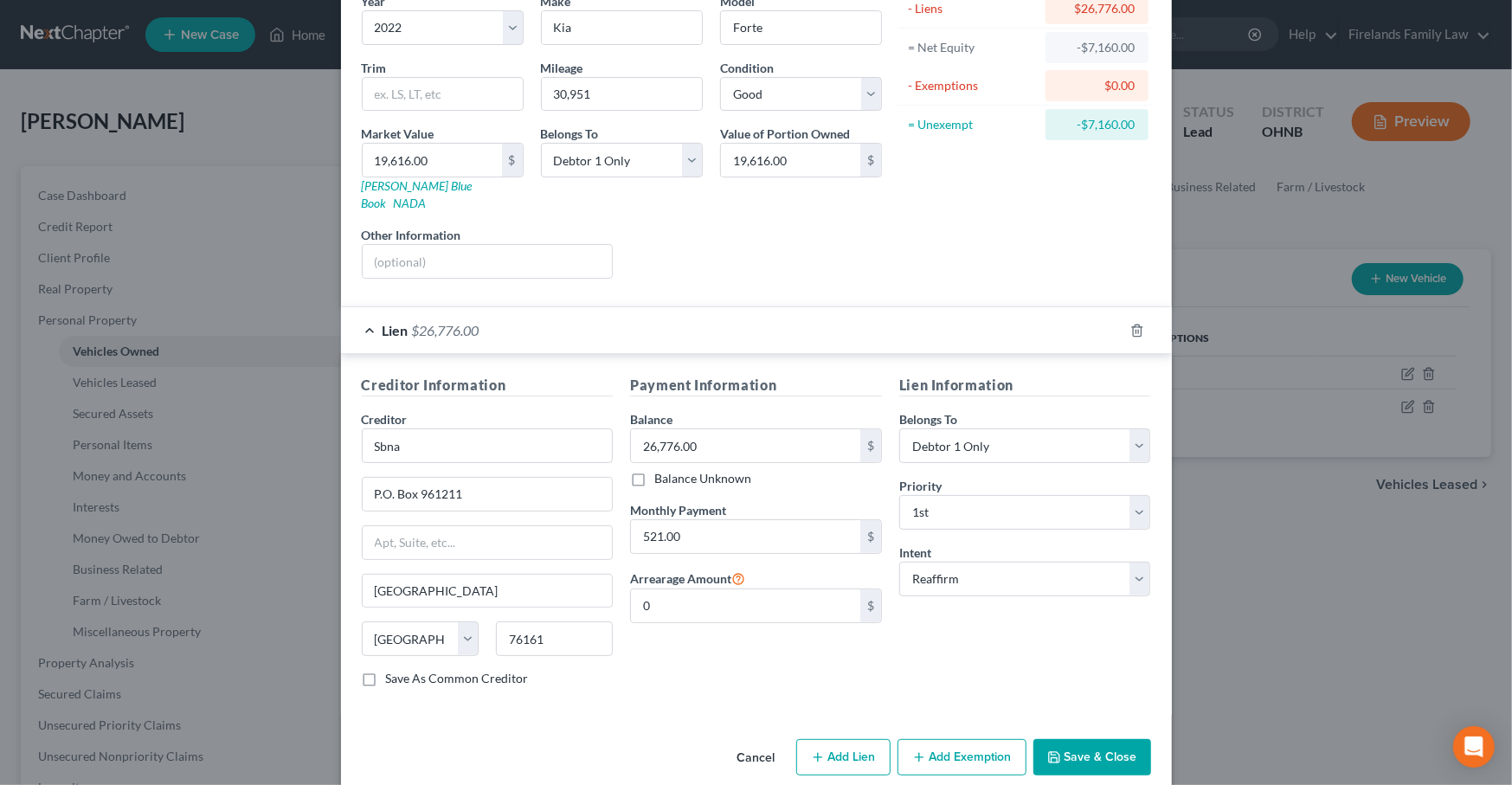
click at [1073, 739] on button "Save & Close" at bounding box center [1091, 757] width 117 height 37
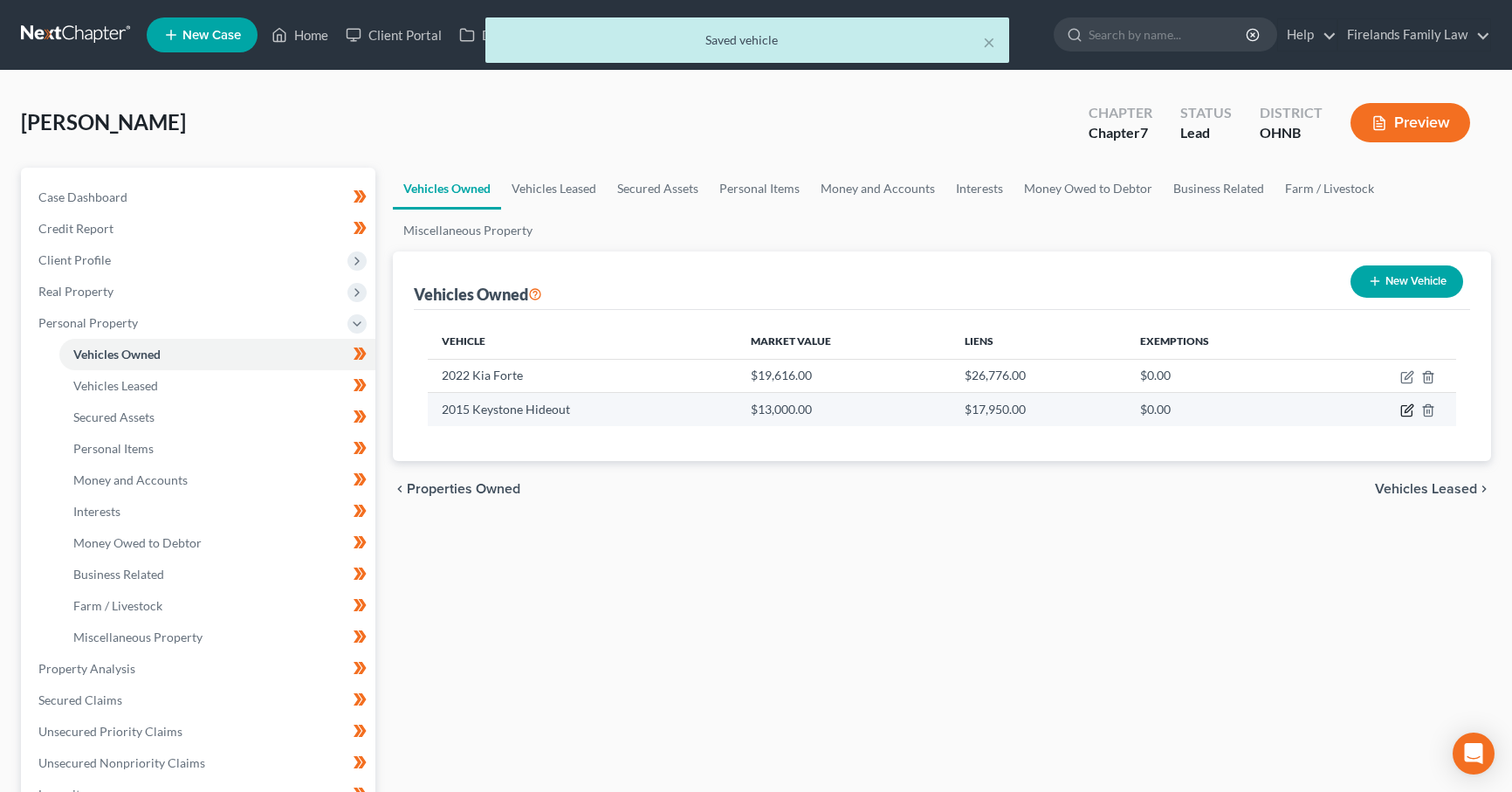
click at [1406, 409] on icon "button" at bounding box center [1406, 410] width 14 height 14
select select "5"
select select "11"
select select "0"
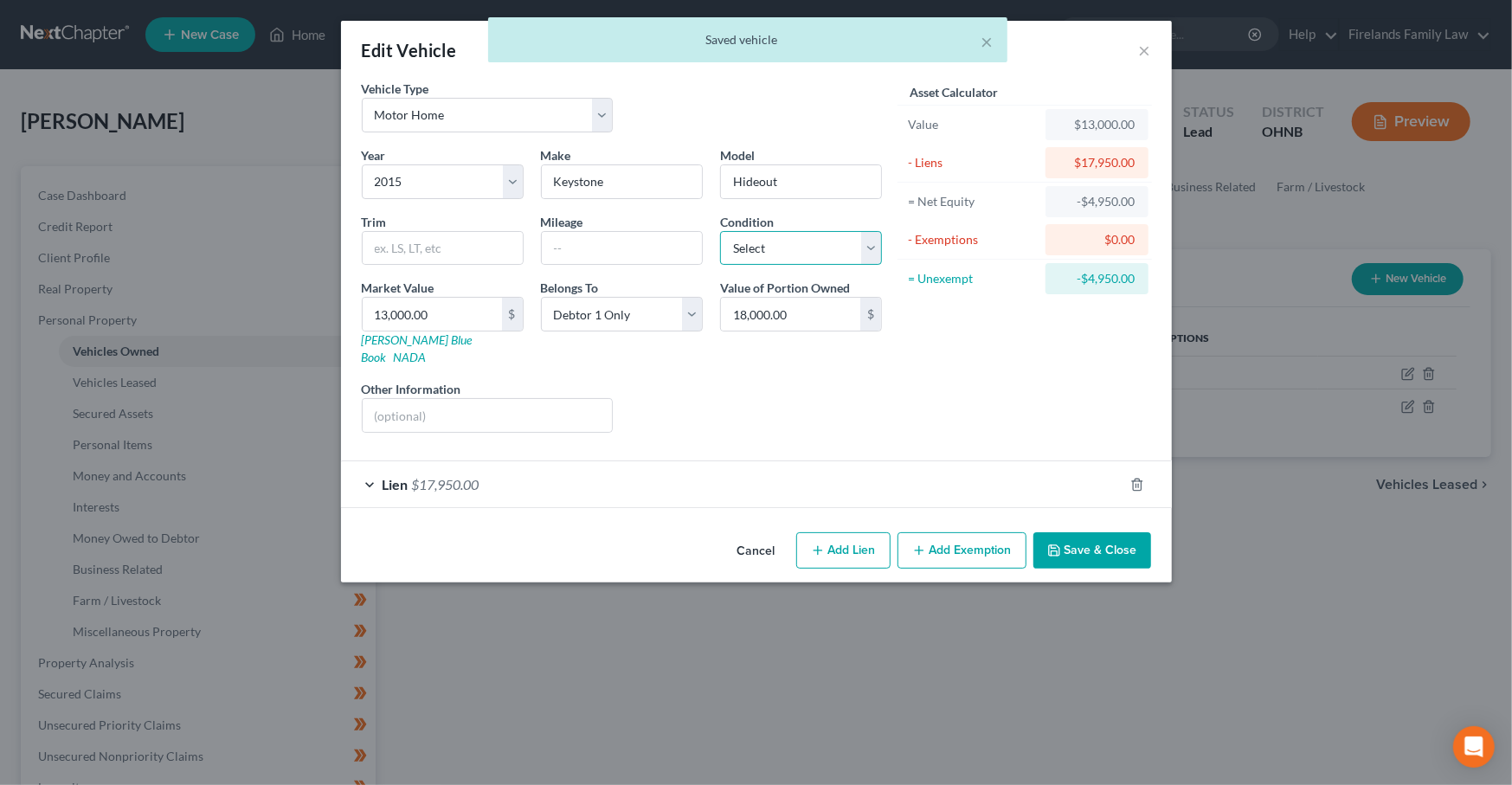
click at [835, 254] on select "Select Excellent Very Good Good Fair Poor" at bounding box center [800, 248] width 162 height 35
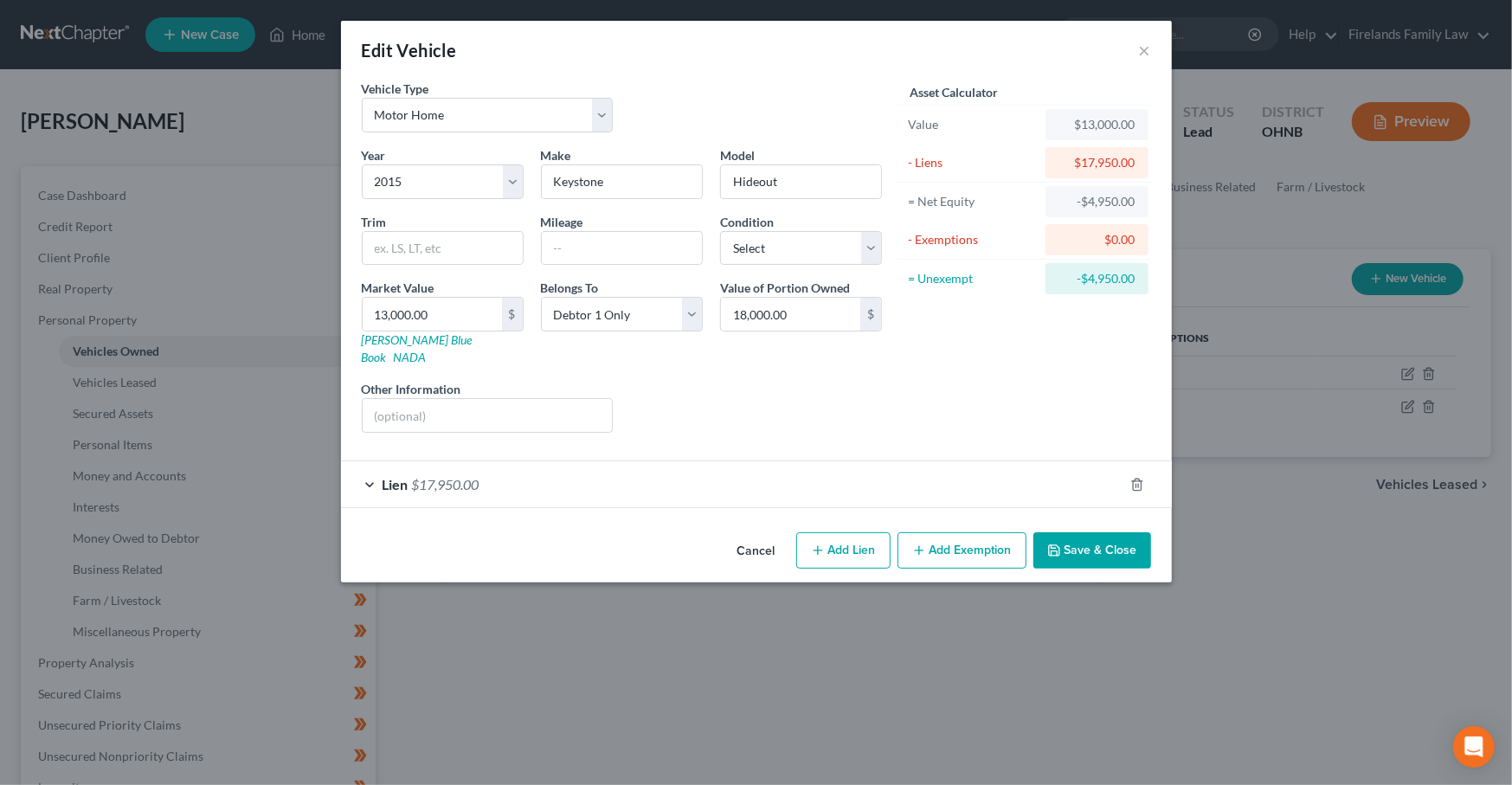
drag, startPoint x: 993, startPoint y: 368, endPoint x: 795, endPoint y: 222, distance: 246.0
click at [993, 368] on div "Asset Calculator Value $13,000.00 - Liens $17,950.00 = Net Equity -$4,950.00 - …" at bounding box center [1025, 263] width 269 height 367
click at [577, 470] on div "Lien $17,950.00" at bounding box center [732, 483] width 782 height 46
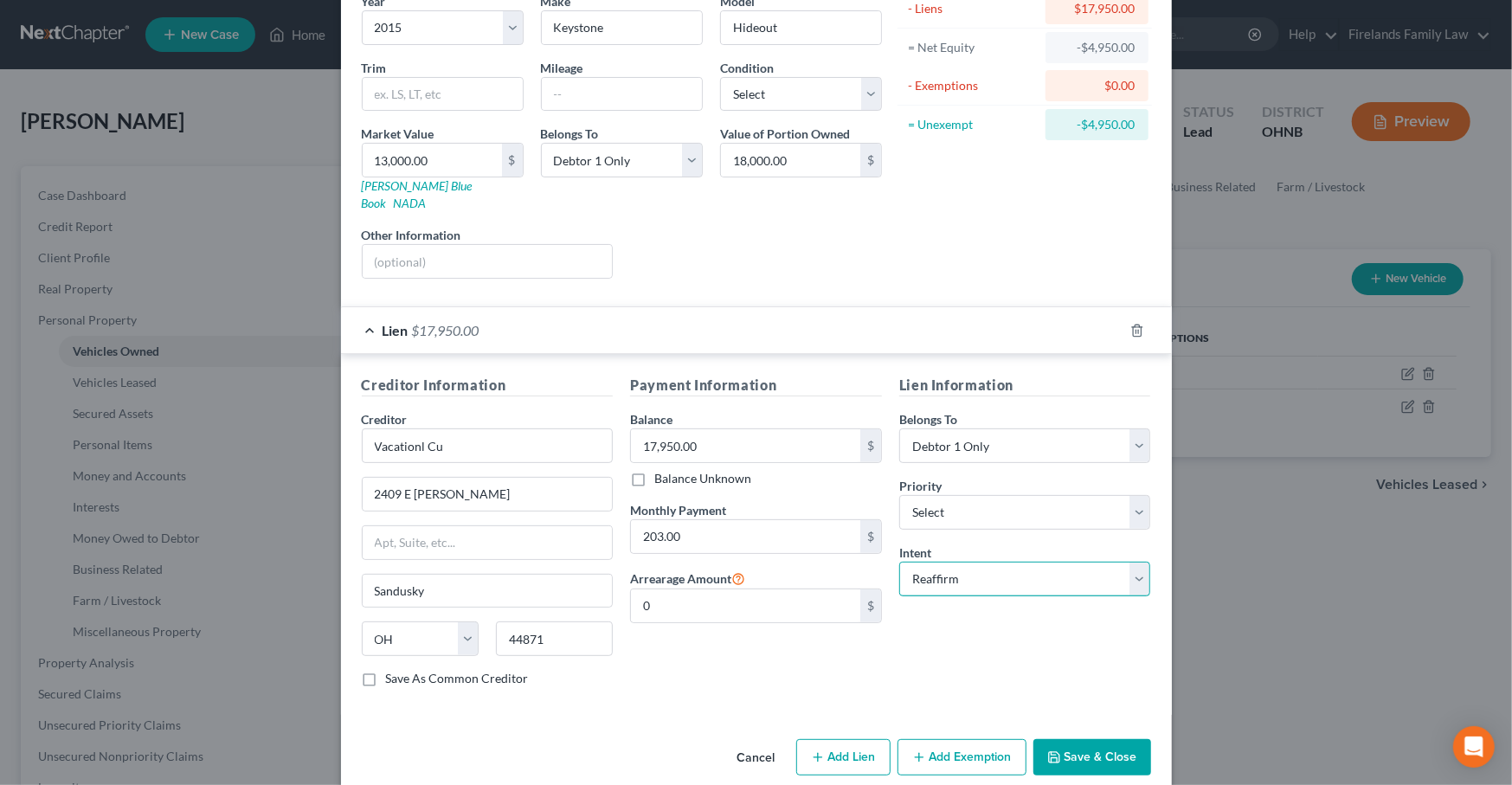
click at [979, 561] on select "Select Surrender Redeem Reaffirm Avoid Other" at bounding box center [1025, 578] width 252 height 35
click at [987, 508] on div "Lien Information Belongs To * Select Debtor 1 Only Debtor 2 Only Debtor 1 And D…" at bounding box center [1025, 538] width 269 height 327
click at [988, 498] on select "Select 1st 2nd 3rd 4th 5th 6th 7th 8th 9th 10th 11th 12th 13th 14th 15th 16th 1…" at bounding box center [1025, 512] width 252 height 35
select select "0"
click at [900, 495] on select "Select 1st 2nd 3rd 4th 5th 6th 7th 8th 9th 10th 11th 12th 13th 14th 15th 16th 1…" at bounding box center [1025, 512] width 252 height 35
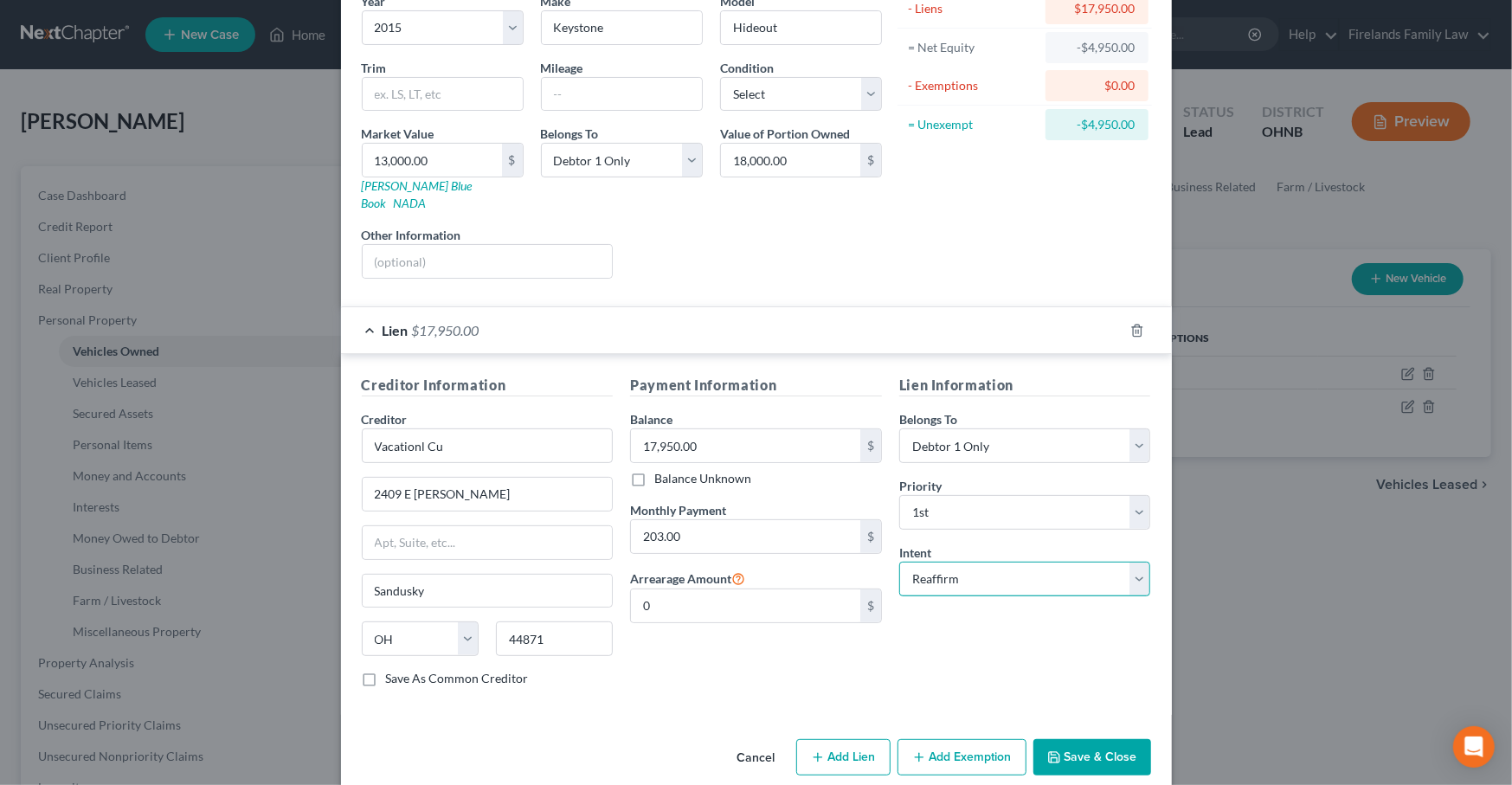
drag, startPoint x: 992, startPoint y: 545, endPoint x: 999, endPoint y: 567, distance: 23.1
click at [992, 561] on select "Select Surrender Redeem Reaffirm Avoid Other" at bounding box center [1025, 578] width 252 height 35
select select "0"
click at [900, 561] on select "Select Surrender Redeem Reaffirm Avoid Other" at bounding box center [1025, 578] width 252 height 35
click at [1092, 614] on div "Lien Information Belongs To * Select Debtor 1 Only Debtor 2 Only Debtor 1 And D…" at bounding box center [1025, 538] width 269 height 327
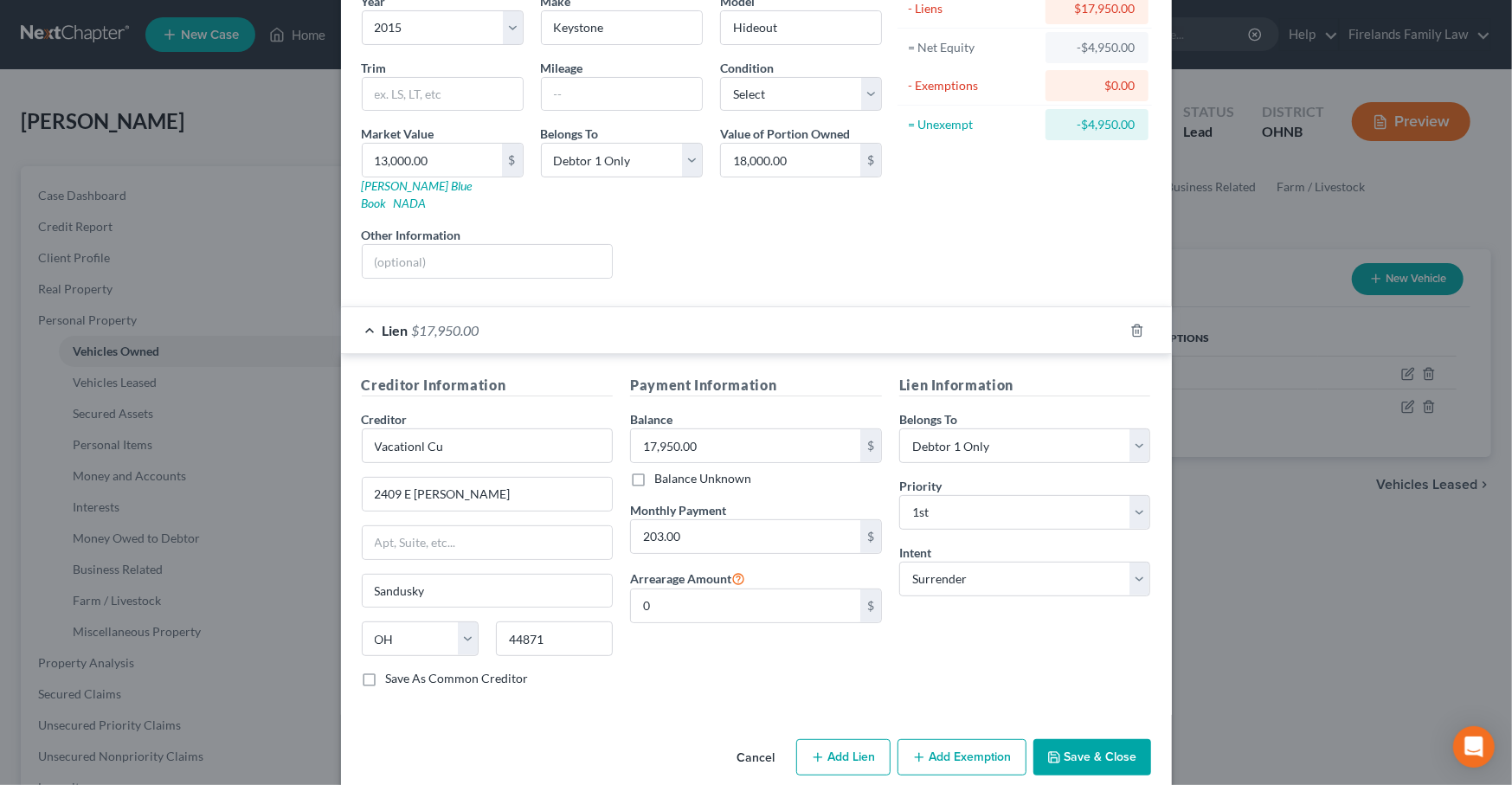
click at [1108, 739] on button "Save & Close" at bounding box center [1091, 757] width 117 height 37
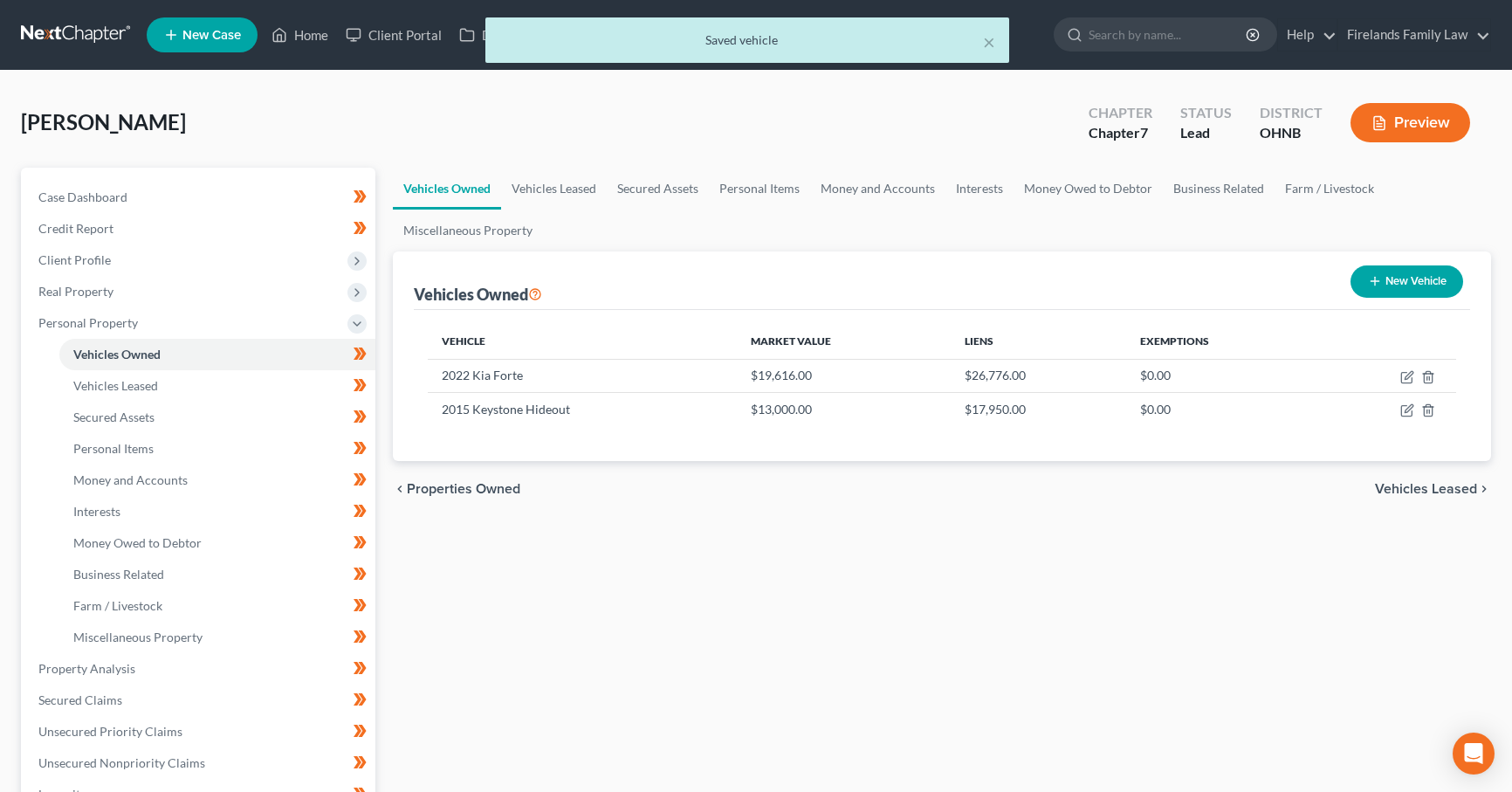
click at [976, 542] on div "Vehicles Owned Vehicles Leased Secured Assets Personal Items Money and Accounts…" at bounding box center [942, 672] width 1116 height 1009
click at [279, 382] on link "Vehicles Leased" at bounding box center [218, 386] width 316 height 32
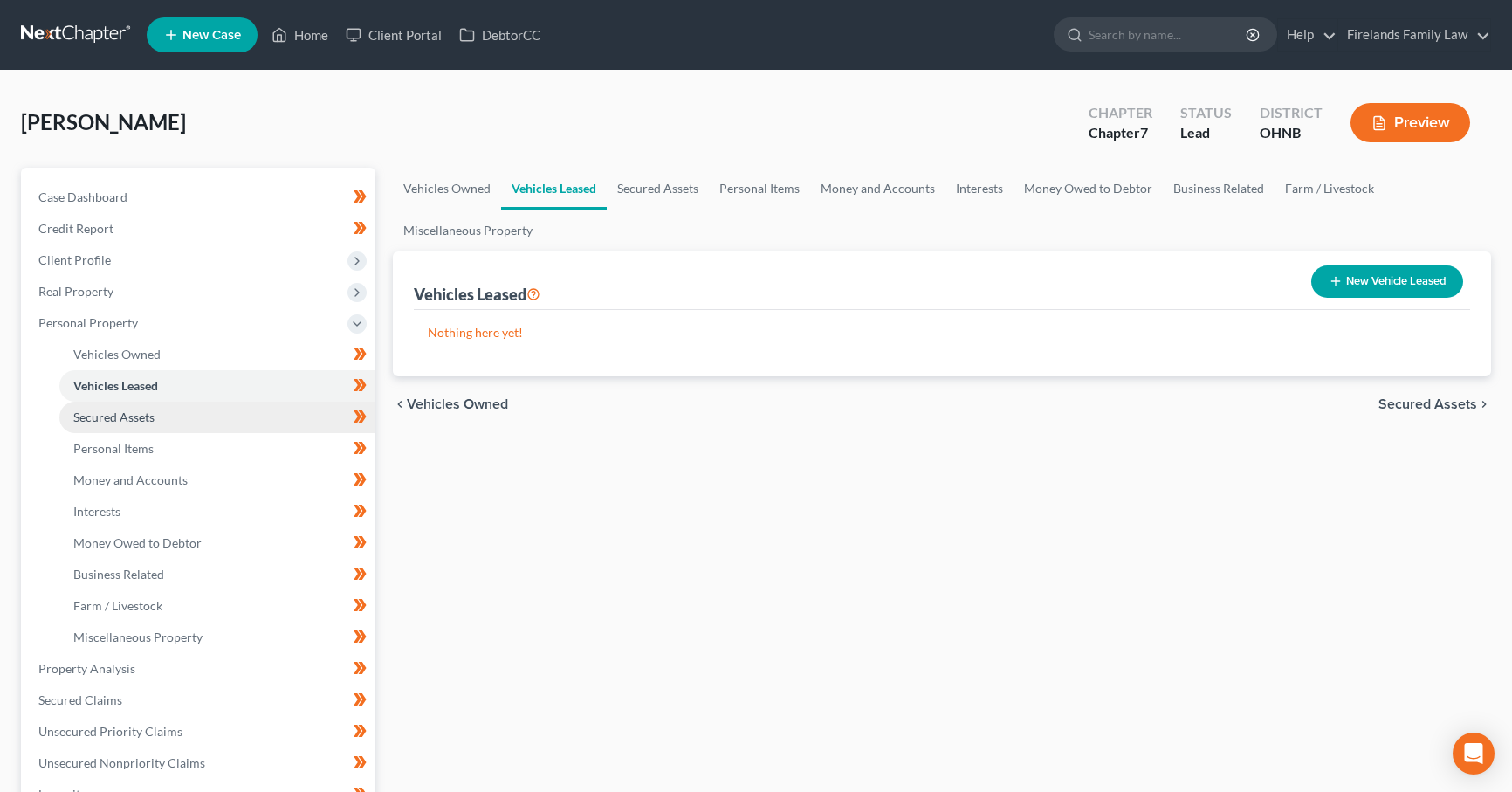
click at [264, 428] on link "Secured Assets" at bounding box center [218, 417] width 316 height 32
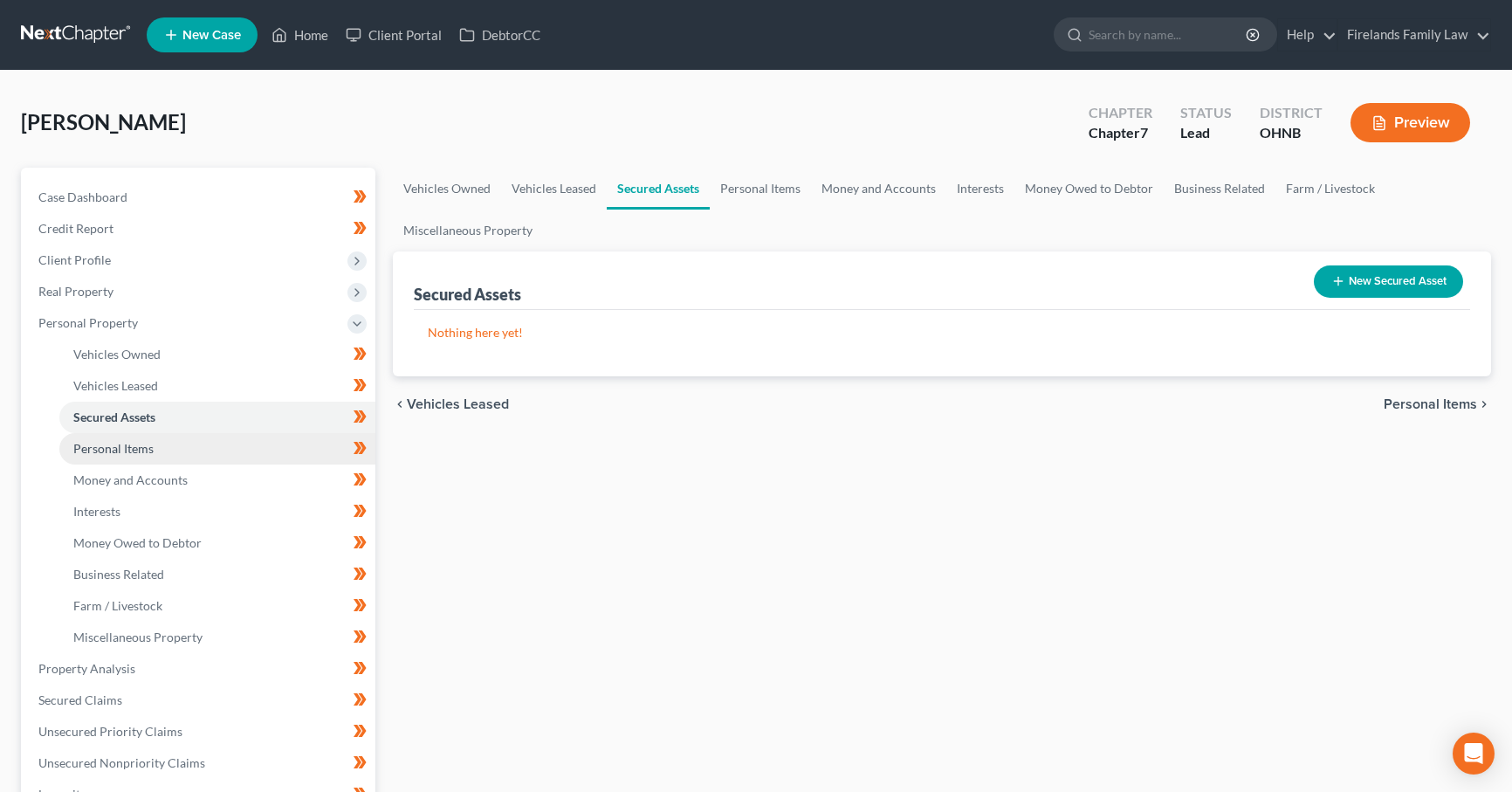
click at [262, 449] on link "Personal Items" at bounding box center [218, 449] width 316 height 32
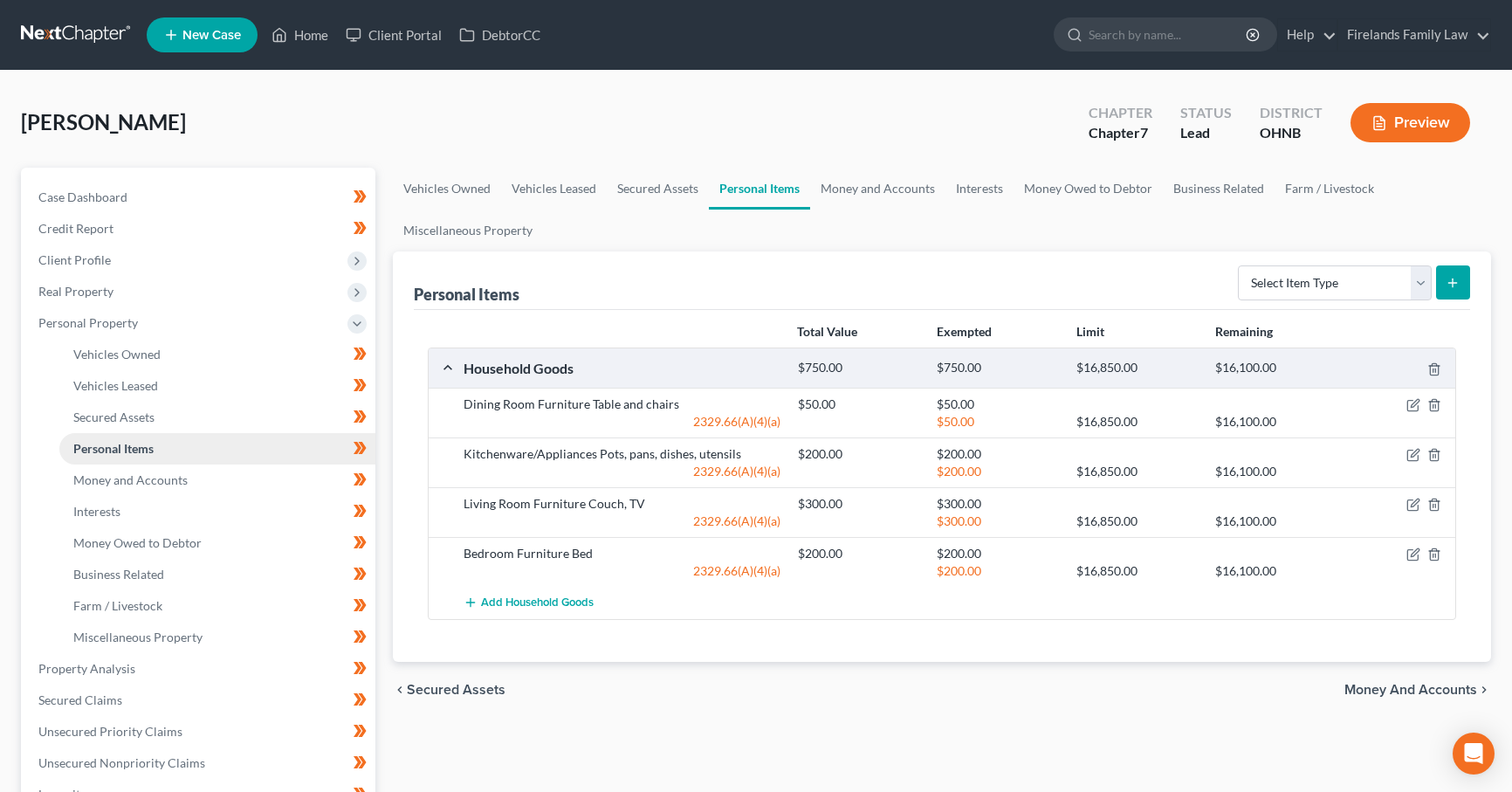
click at [214, 442] on link "Personal Items" at bounding box center [218, 449] width 316 height 32
click at [217, 472] on link "Money and Accounts" at bounding box center [218, 480] width 316 height 32
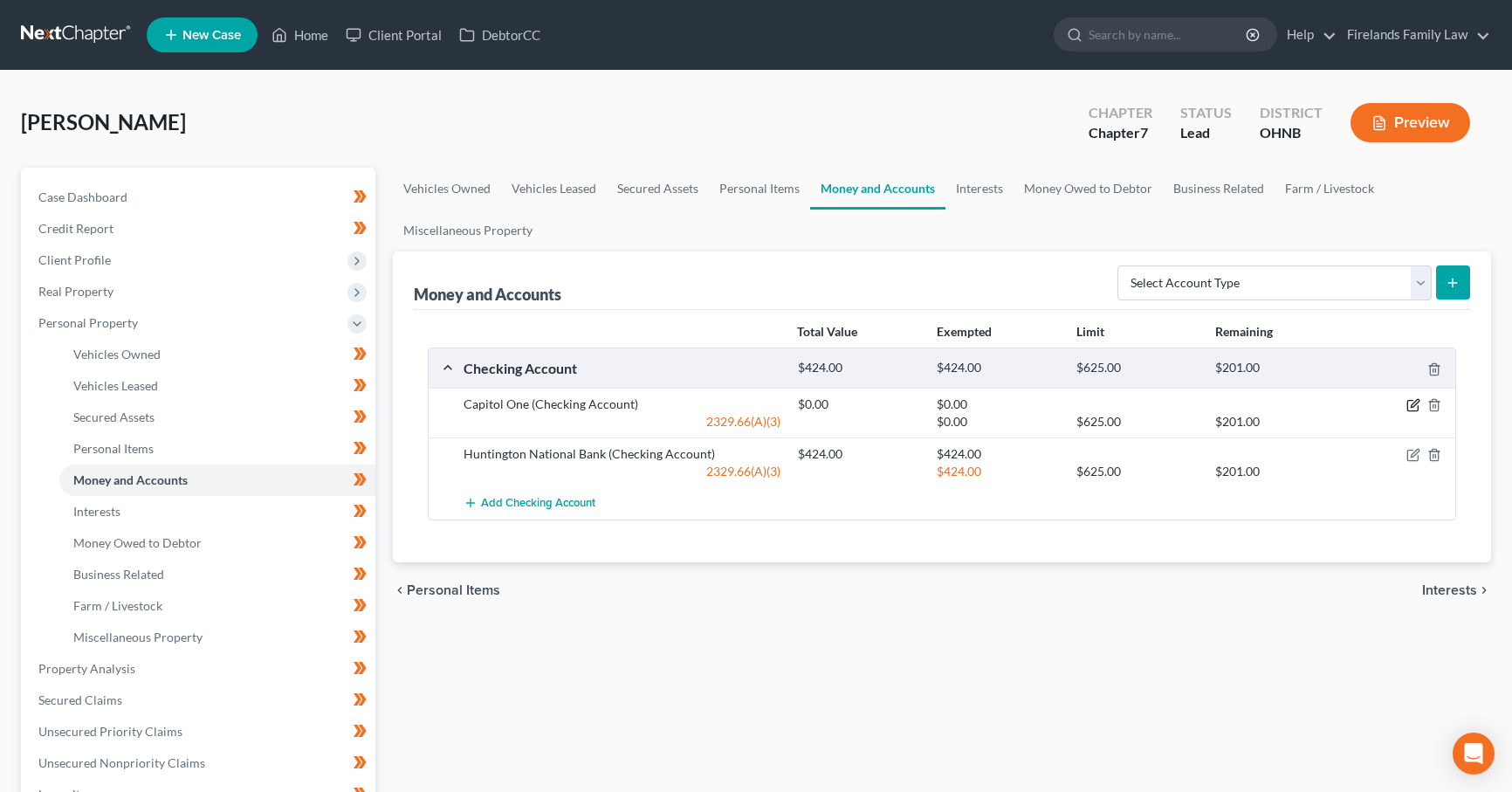
click at [1414, 402] on icon "button" at bounding box center [1413, 405] width 14 height 14
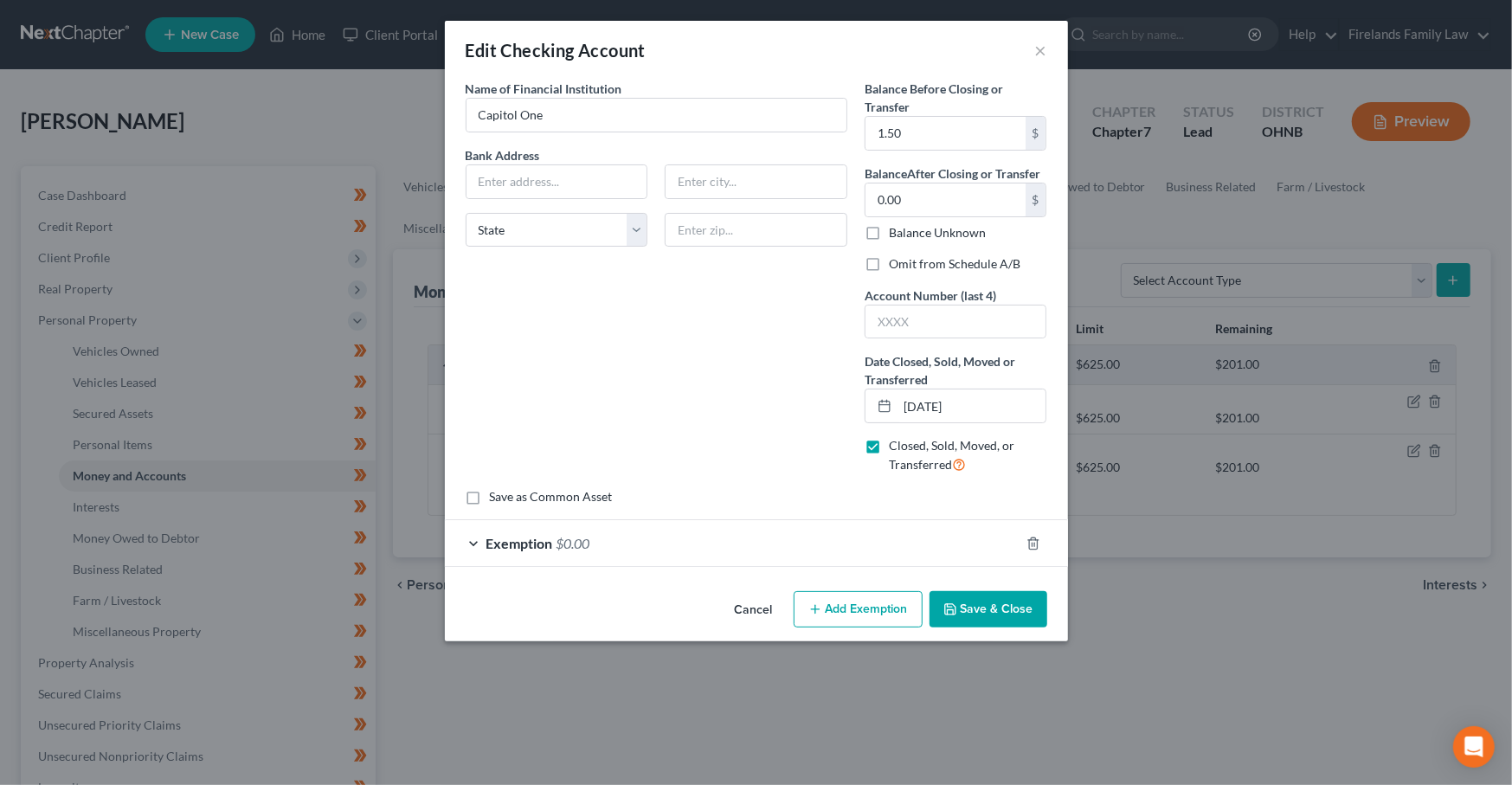
click at [534, 539] on span "Exemption" at bounding box center [519, 543] width 66 height 16
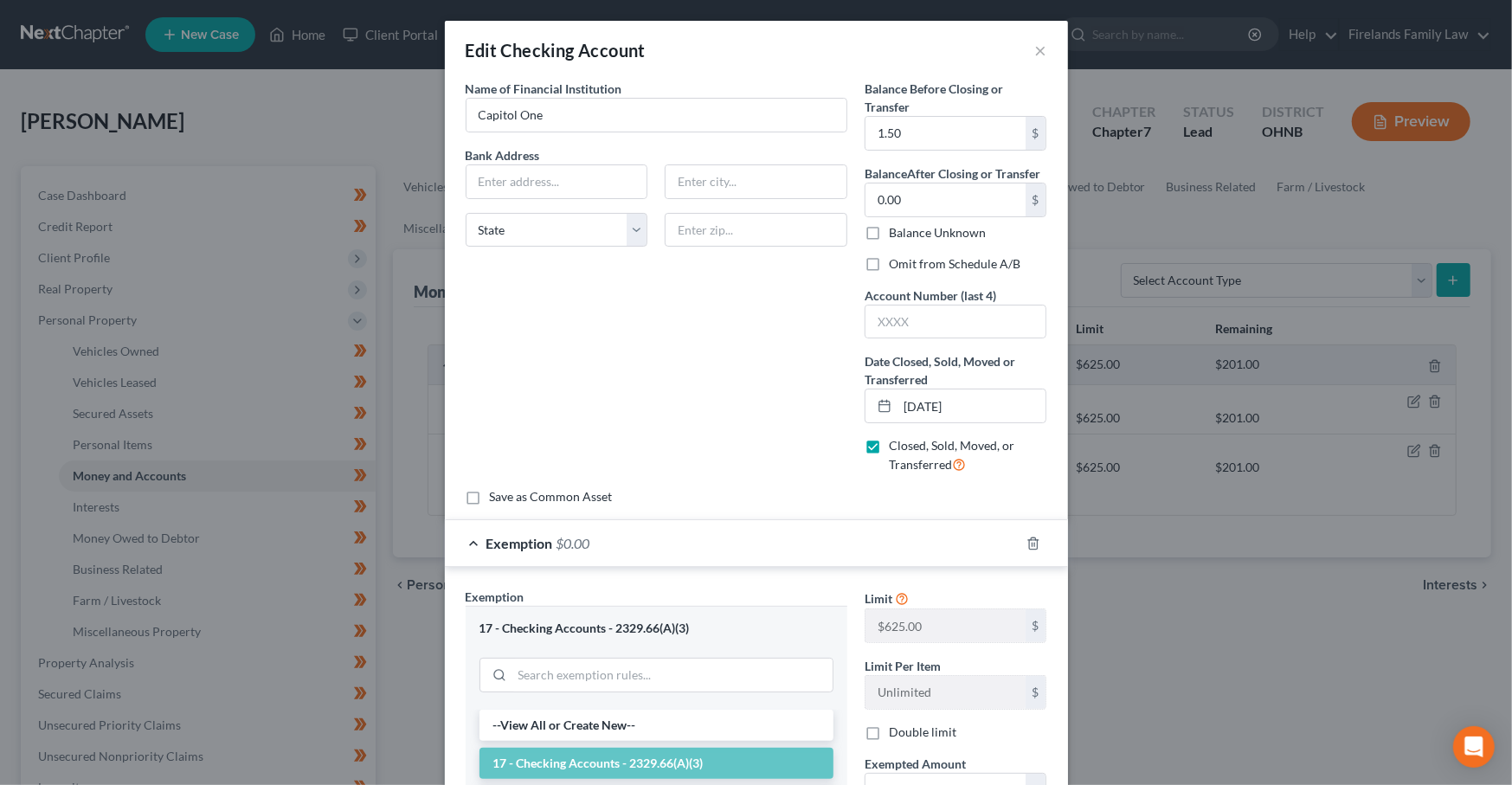
click at [1040, 46] on div "Edit Checking Account ×" at bounding box center [756, 50] width 623 height 59
click at [1036, 50] on button "×" at bounding box center [1041, 49] width 13 height 21
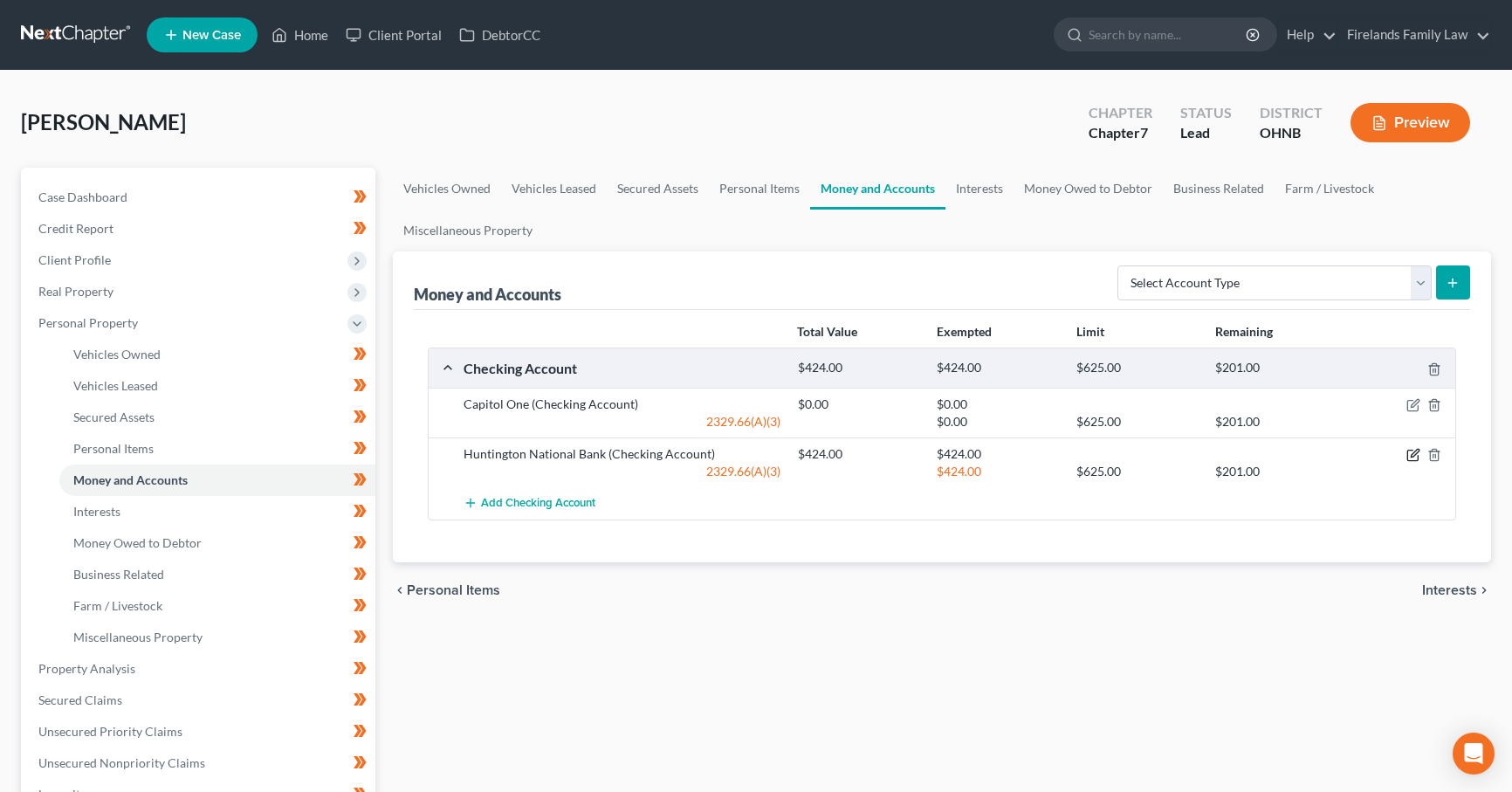
click at [1415, 455] on icon "button" at bounding box center [1413, 454] width 14 height 14
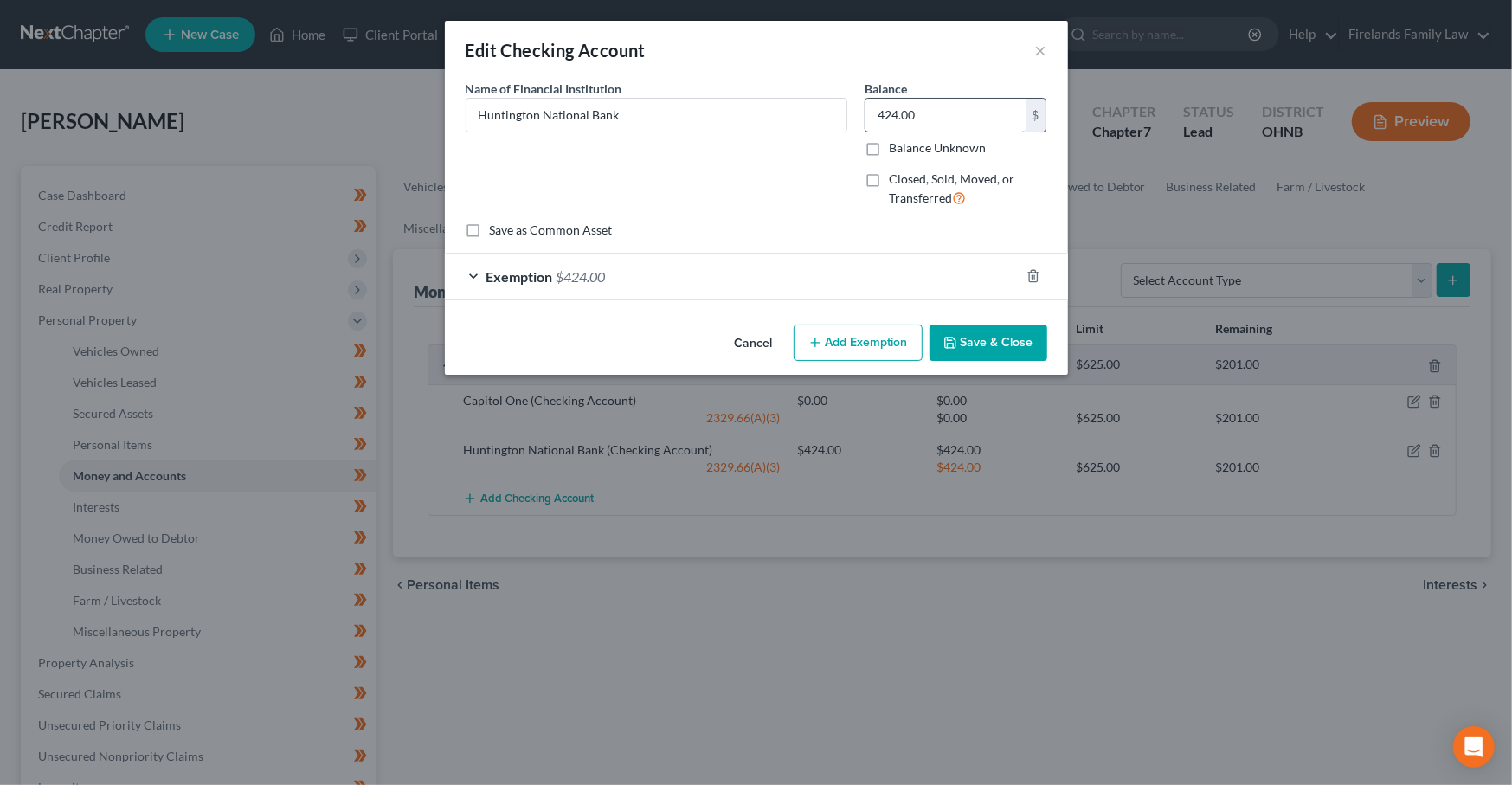
click at [955, 117] on input "424.00" at bounding box center [945, 115] width 160 height 33
type input "597.43"
click at [617, 273] on div "Exemption $424.00" at bounding box center [732, 276] width 575 height 46
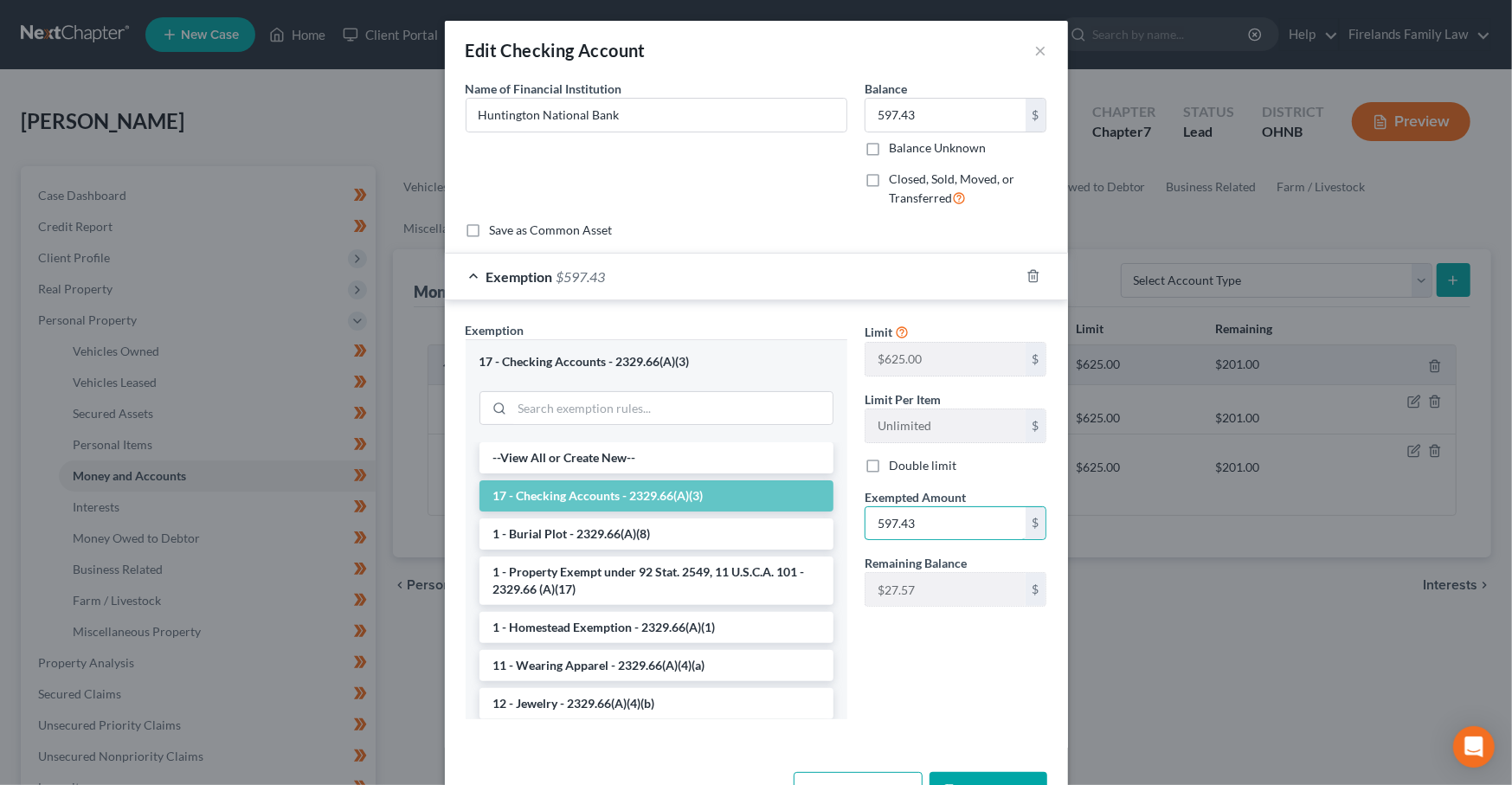
type input "597.43"
click at [1012, 715] on div "Limit $625.00 $ Limit Per Item Unlimited $ Double limit Exempted Amount * 597.4…" at bounding box center [955, 527] width 200 height 412
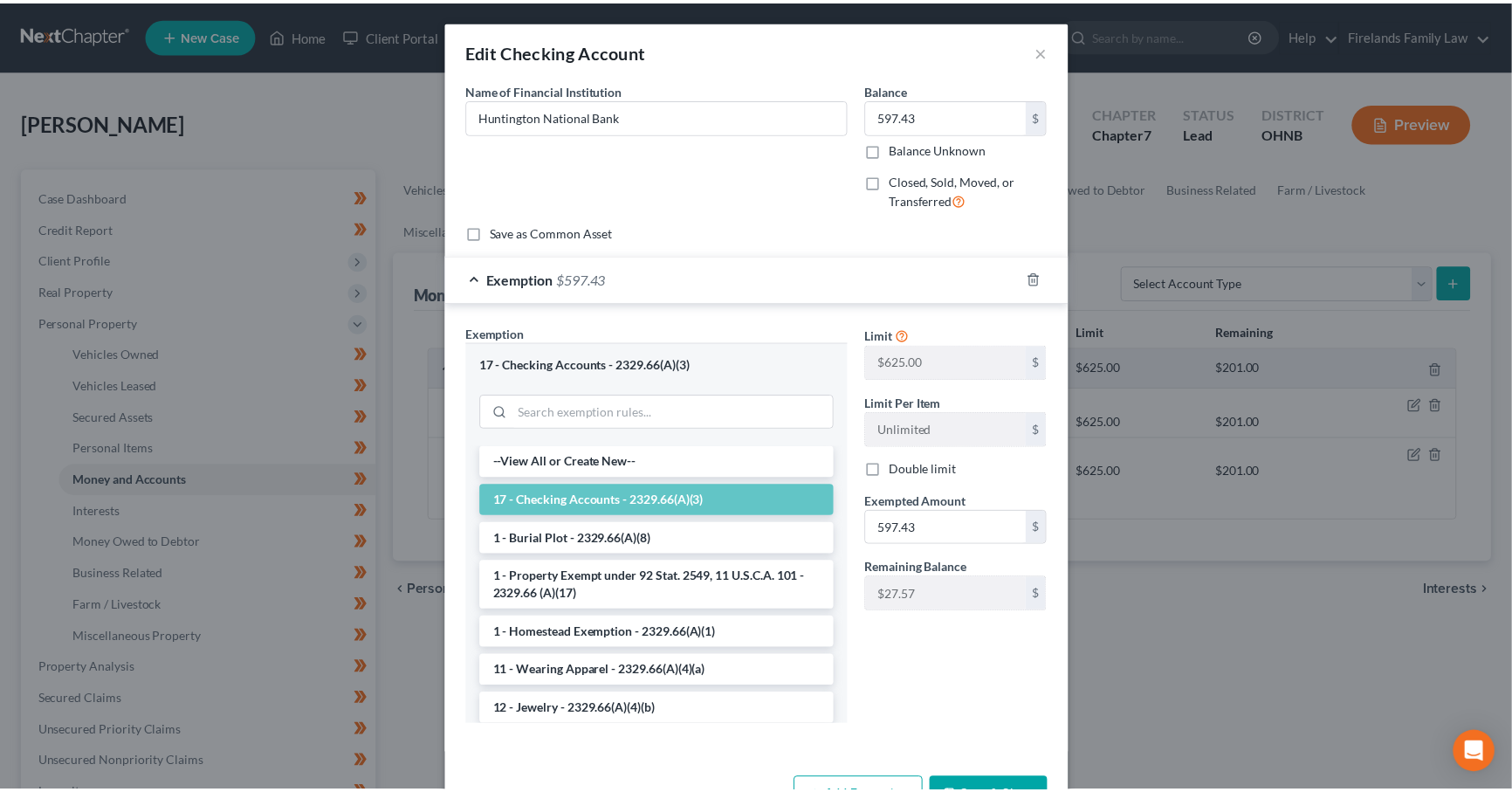
scroll to position [56, 0]
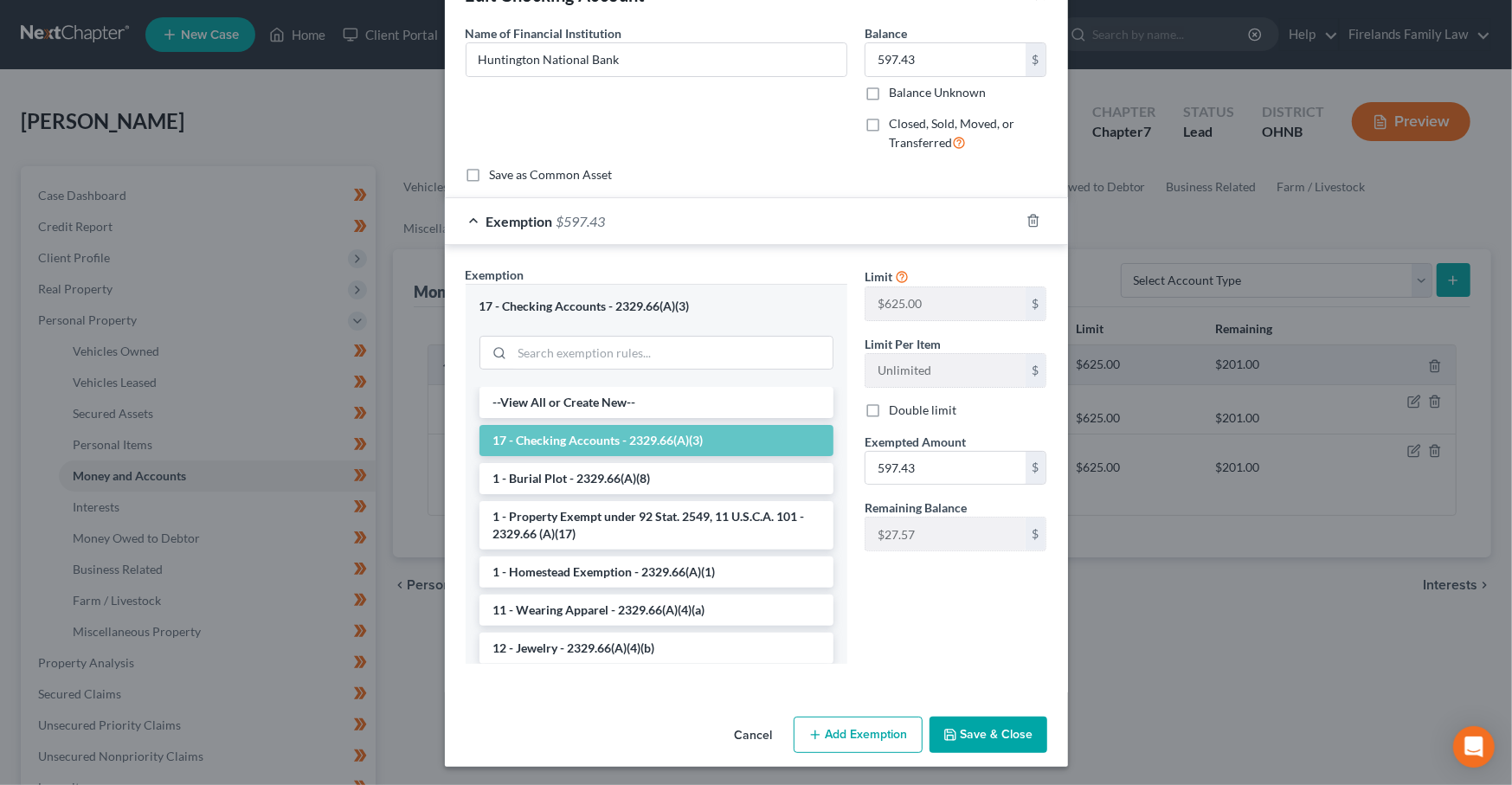
click at [993, 734] on button "Save & Close" at bounding box center [987, 735] width 117 height 37
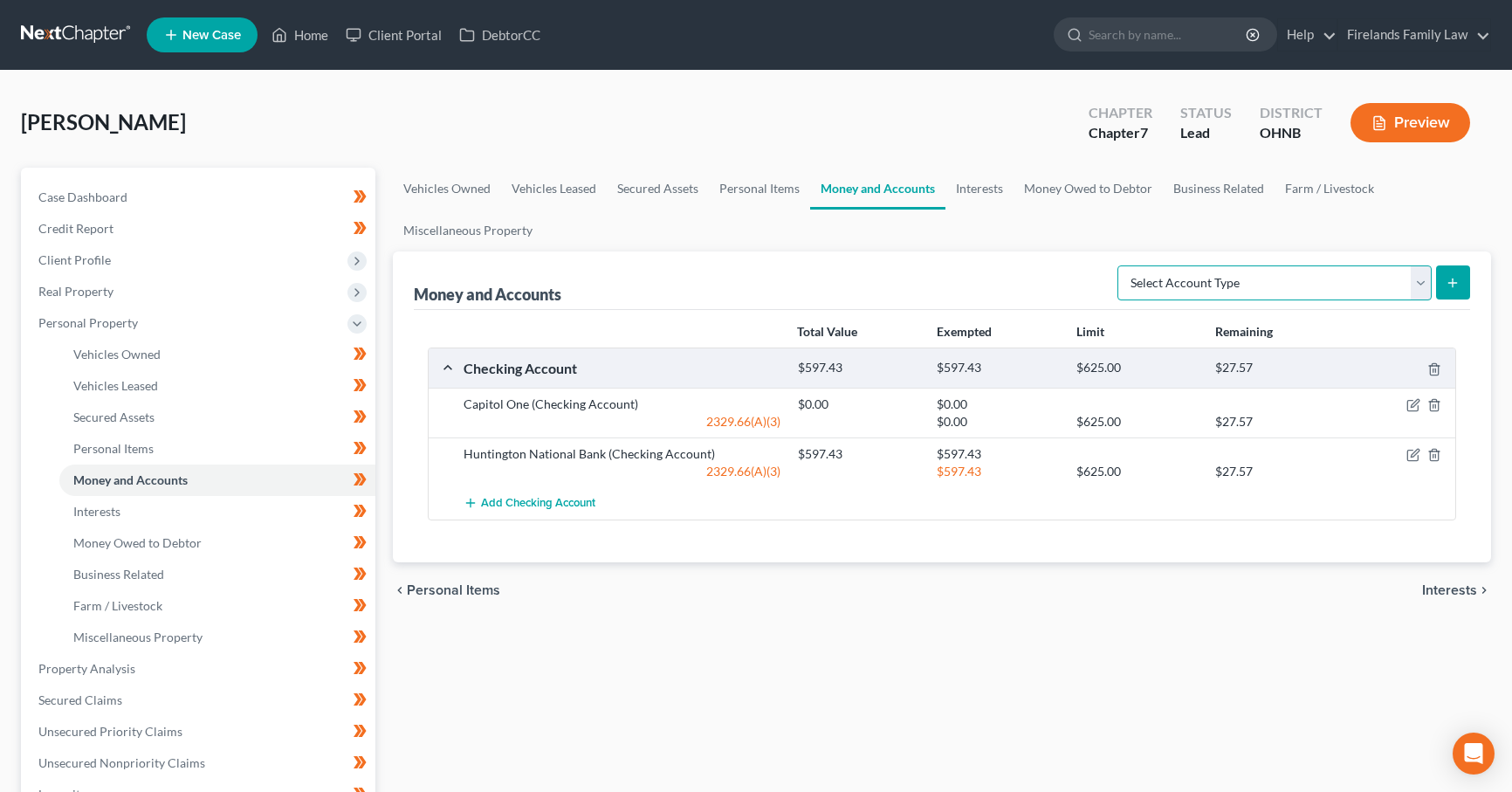
click at [1338, 281] on select "Select Account Type Brokerage Cash on Hand Certificates of Deposit Checking Acc…" at bounding box center [1275, 283] width 314 height 35
select select "cash_on_hand"
click at [1121, 266] on select "Select Account Type Brokerage Cash on Hand Certificates of Deposit Checking Acc…" at bounding box center [1275, 283] width 314 height 35
click at [1459, 280] on icon "submit" at bounding box center [1452, 283] width 14 height 14
drag, startPoint x: 1447, startPoint y: 282, endPoint x: 1458, endPoint y: 278, distance: 11.7
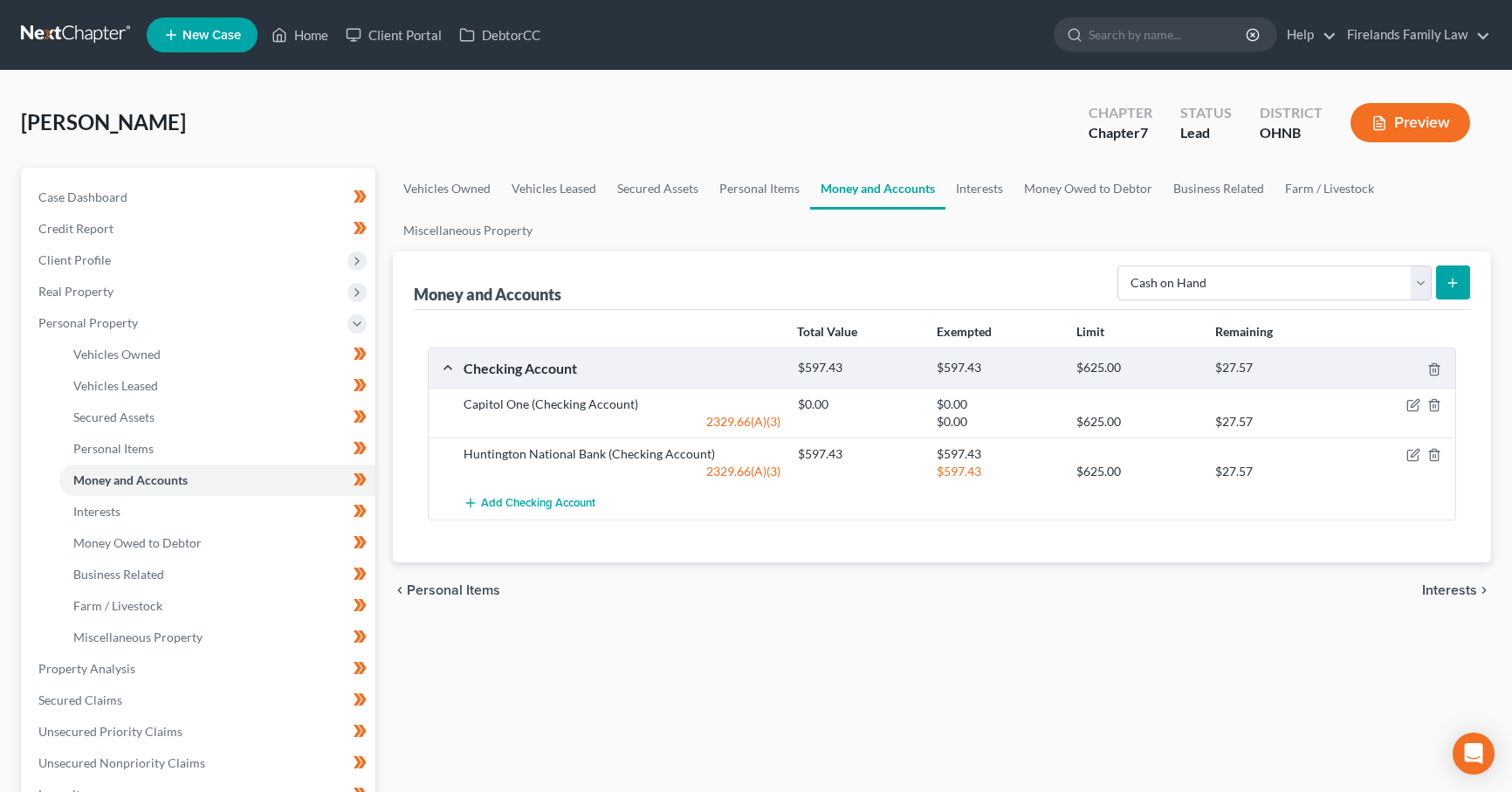
click at [1458, 278] on icon "submit" at bounding box center [1452, 283] width 14 height 14
drag, startPoint x: 1316, startPoint y: 278, endPoint x: 1295, endPoint y: 297, distance: 28.3
click at [1316, 278] on select "Select Account Type Brokerage Cash on Hand Certificates of Deposit Checking Acc…" at bounding box center [1275, 283] width 314 height 35
click at [1121, 266] on select "Select Account Type Brokerage Cash on Hand Certificates of Deposit Checking Acc…" at bounding box center [1275, 283] width 314 height 35
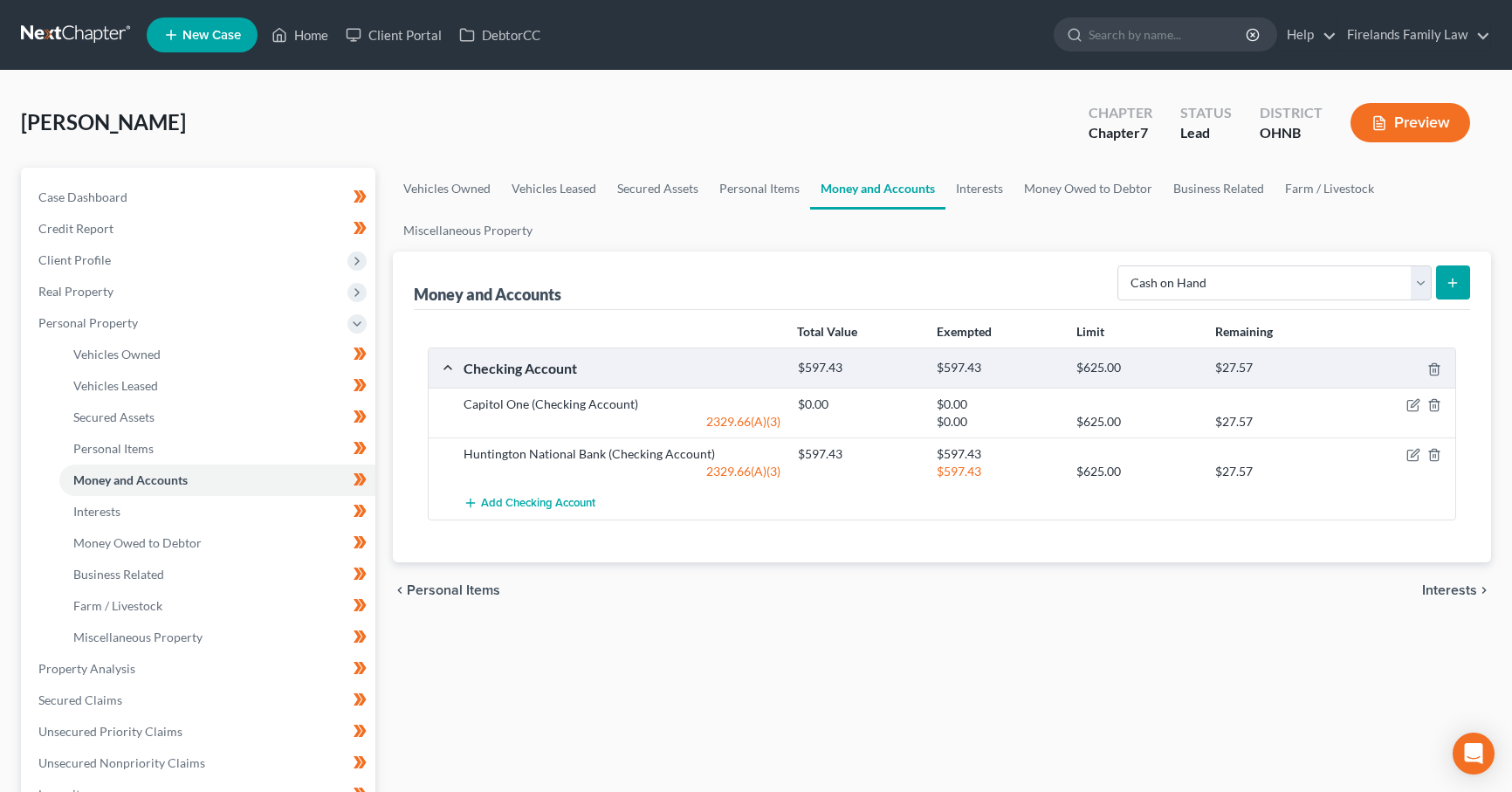
click at [1457, 278] on icon "submit" at bounding box center [1452, 283] width 14 height 14
click at [460, 588] on span "Personal Items" at bounding box center [453, 590] width 93 height 14
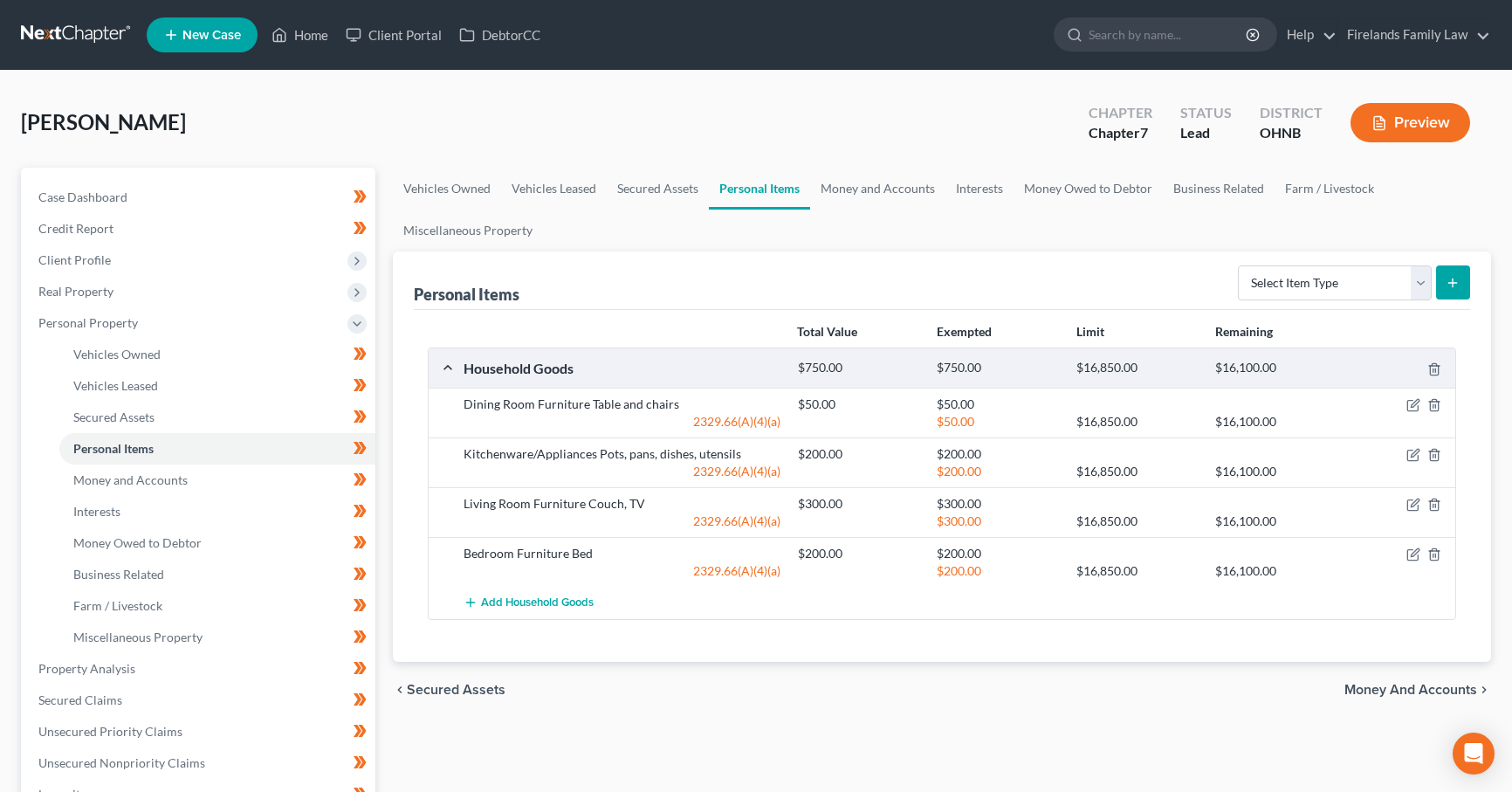
click at [1417, 685] on span "Money and Accounts" at bounding box center [1410, 689] width 133 height 14
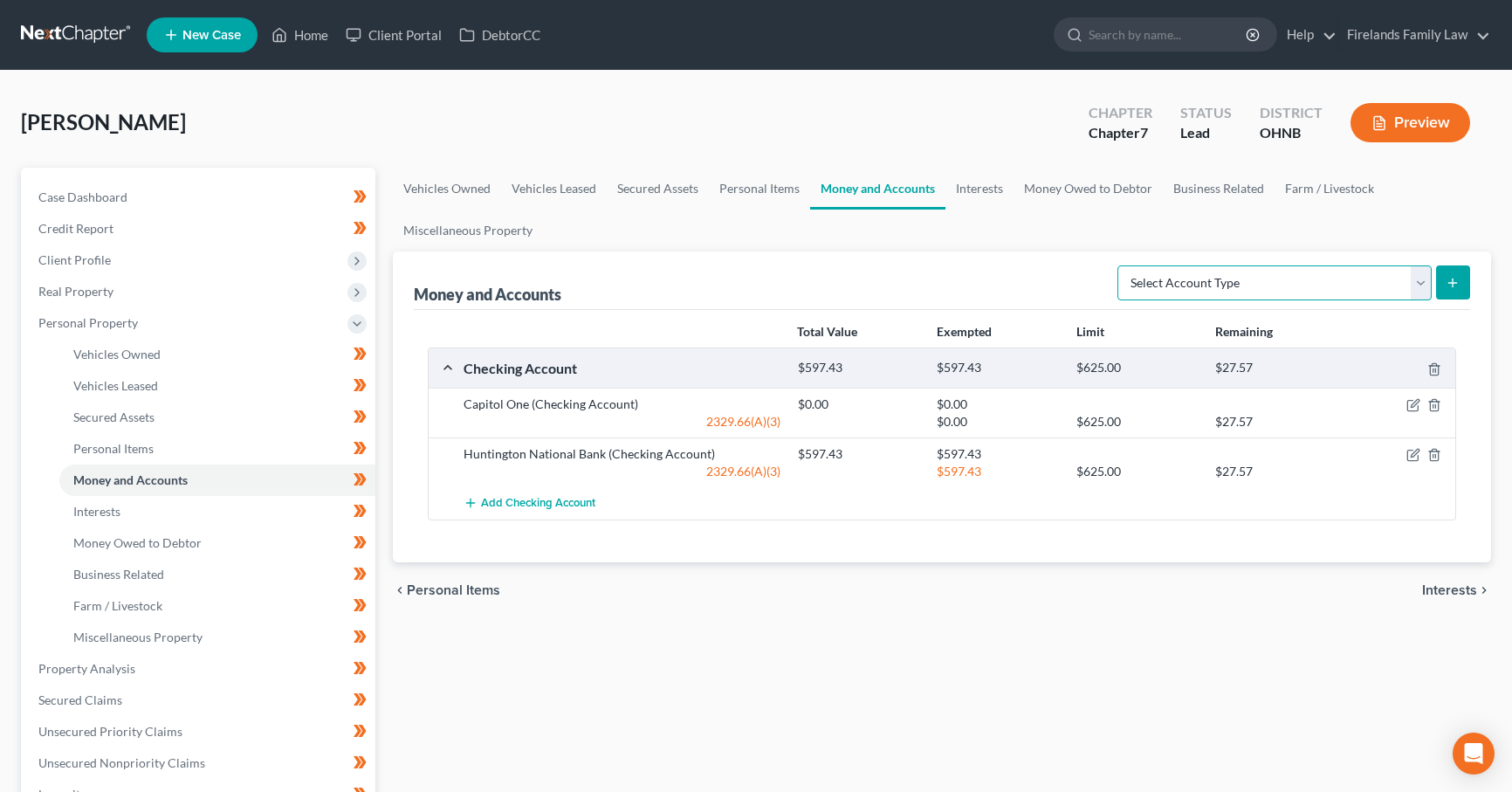
drag, startPoint x: 1339, startPoint y: 276, endPoint x: 1330, endPoint y: 282, distance: 10.8
click at [1339, 276] on select "Select Account Type Brokerage Cash on Hand Certificates of Deposit Checking Acc…" at bounding box center [1275, 283] width 314 height 35
select select "cash_on_hand"
click at [1121, 266] on select "Select Account Type Brokerage Cash on Hand Certificates of Deposit Checking Acc…" at bounding box center [1275, 283] width 314 height 35
click at [1450, 279] on icon "submit" at bounding box center [1452, 283] width 14 height 14
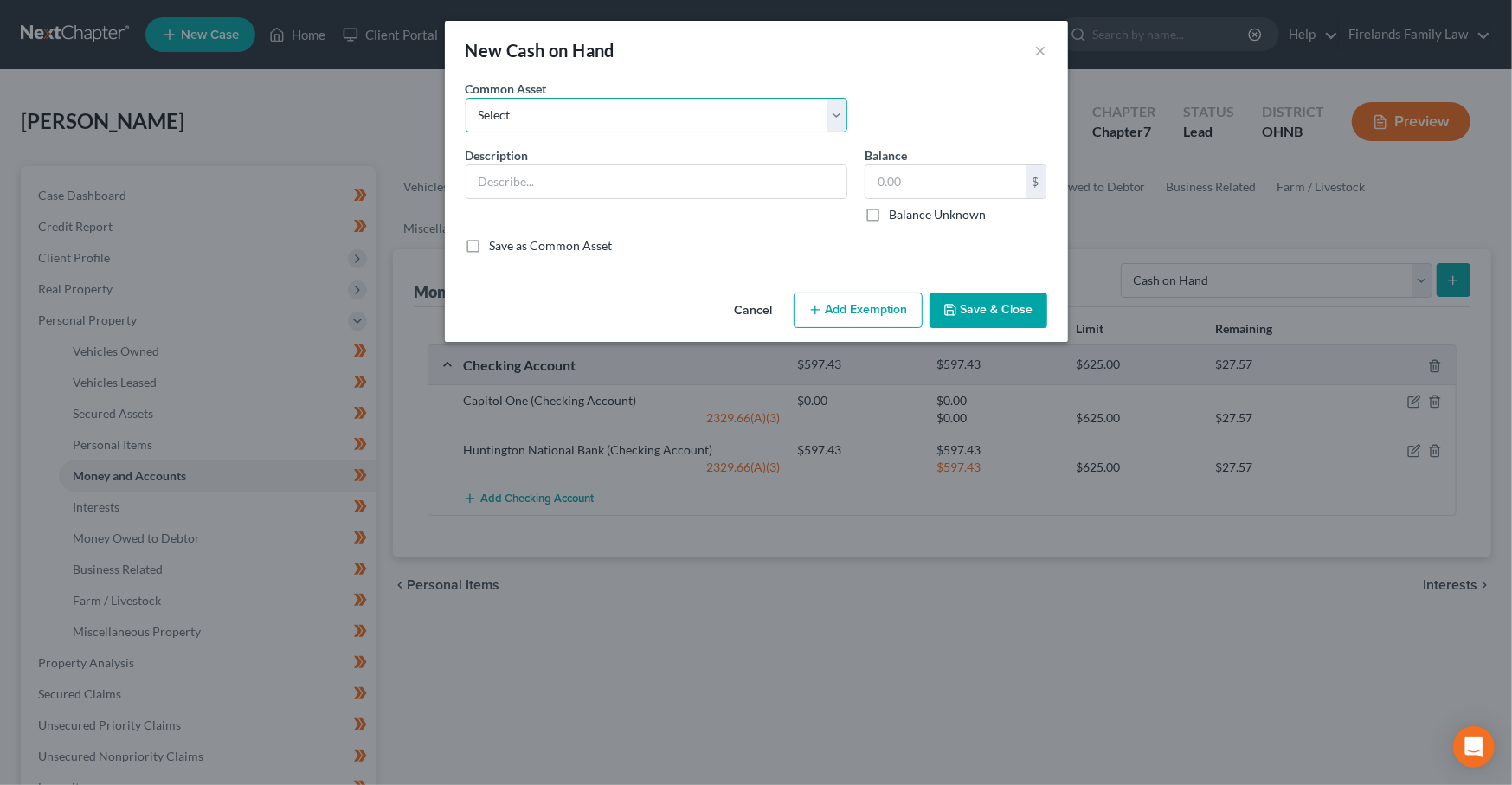
click at [582, 122] on select "Select Cash on Hand" at bounding box center [656, 115] width 381 height 35
select select "0"
click at [466, 98] on select "Select Cash on Hand" at bounding box center [656, 115] width 381 height 35
type input "Cash on Hand"
type input "0"
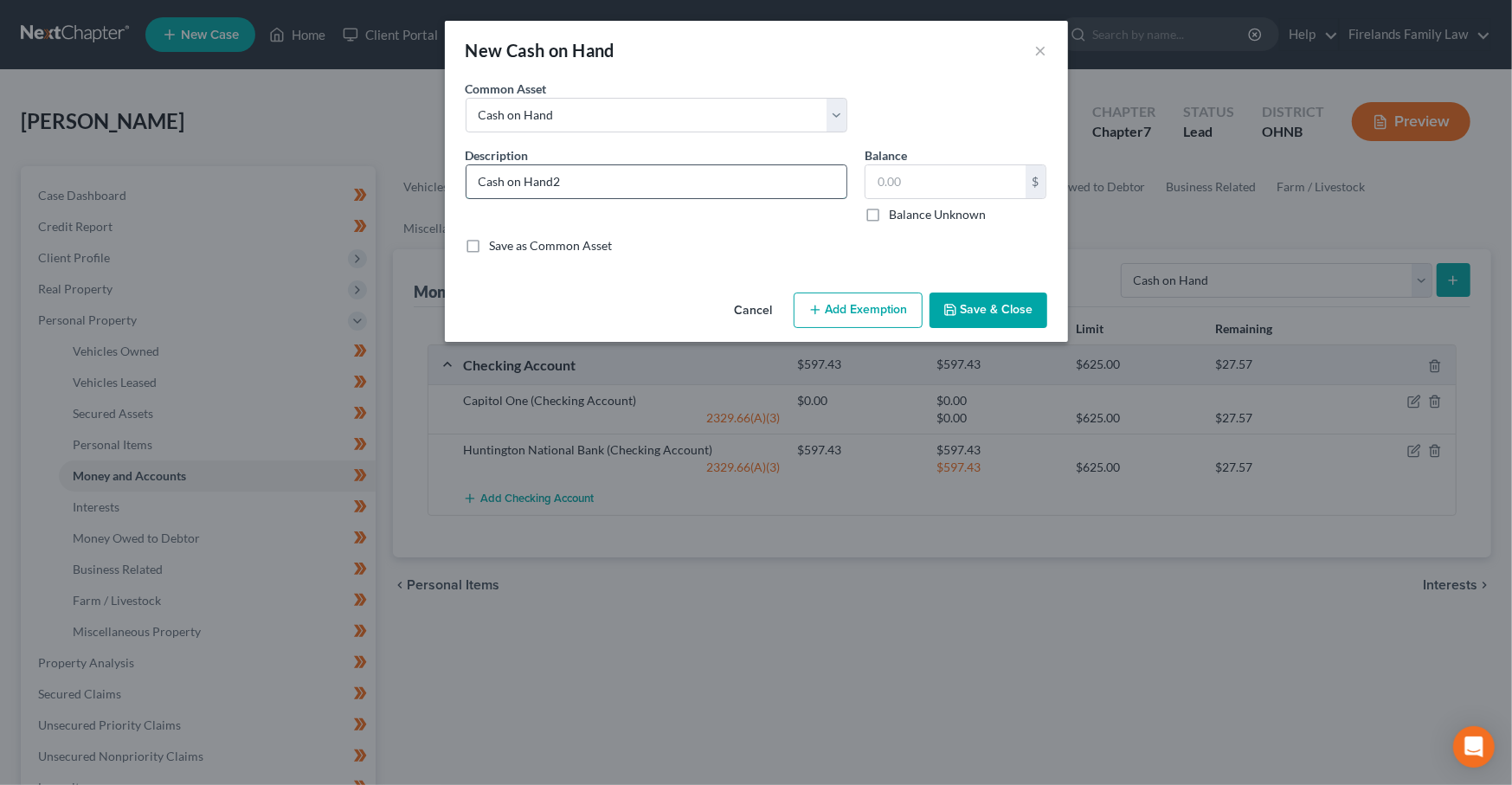
type input "Cash on Hand"
type input "25.00"
click at [846, 305] on button "Add Exemption" at bounding box center [859, 311] width 129 height 37
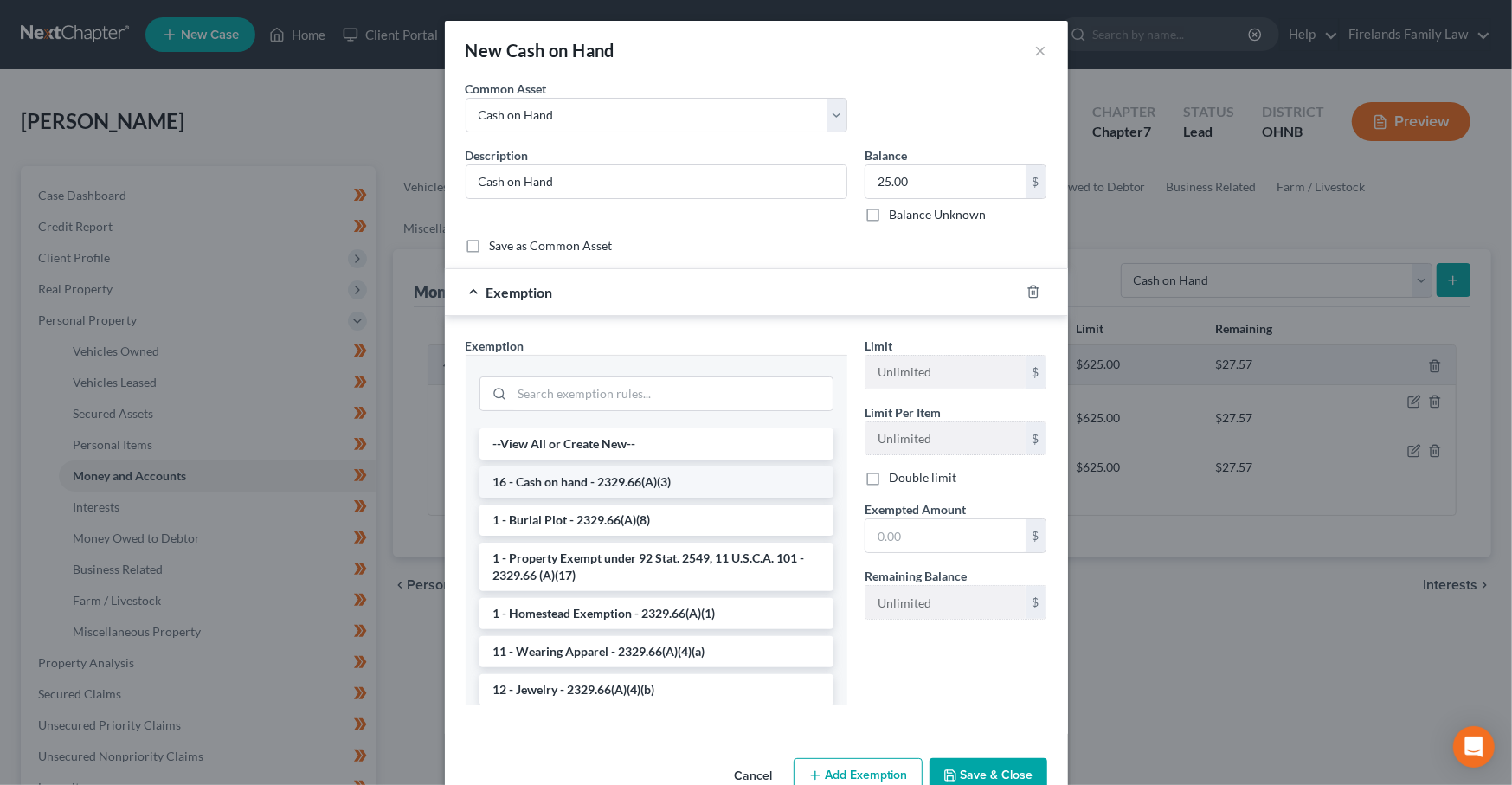
click at [679, 481] on li "16 - Cash on hand - 2329.66(A)(3)" at bounding box center [656, 482] width 354 height 31
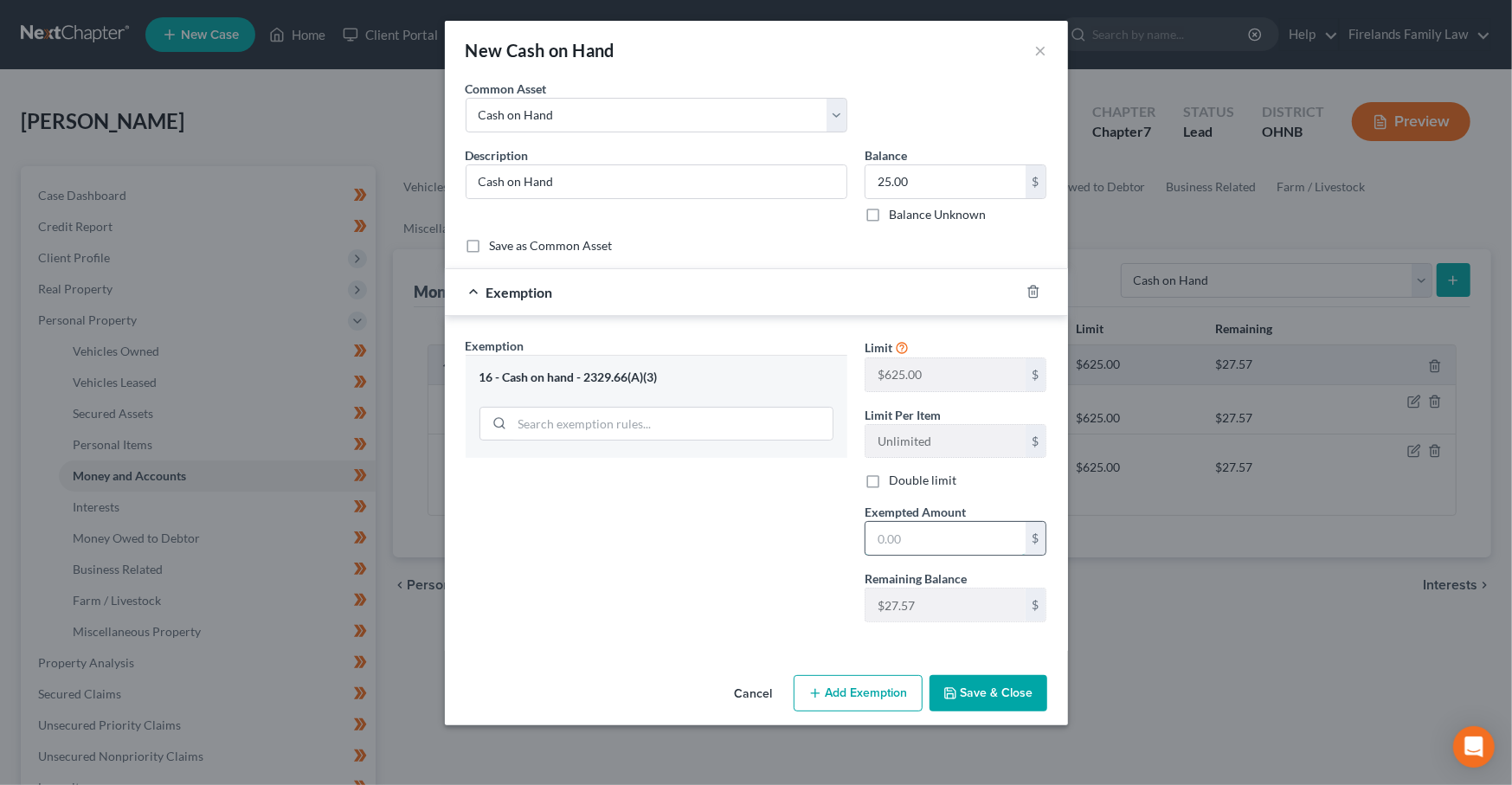
click at [957, 548] on input "text" at bounding box center [945, 538] width 160 height 33
type input "25.00"
click at [962, 691] on button "Save & Close" at bounding box center [987, 693] width 117 height 37
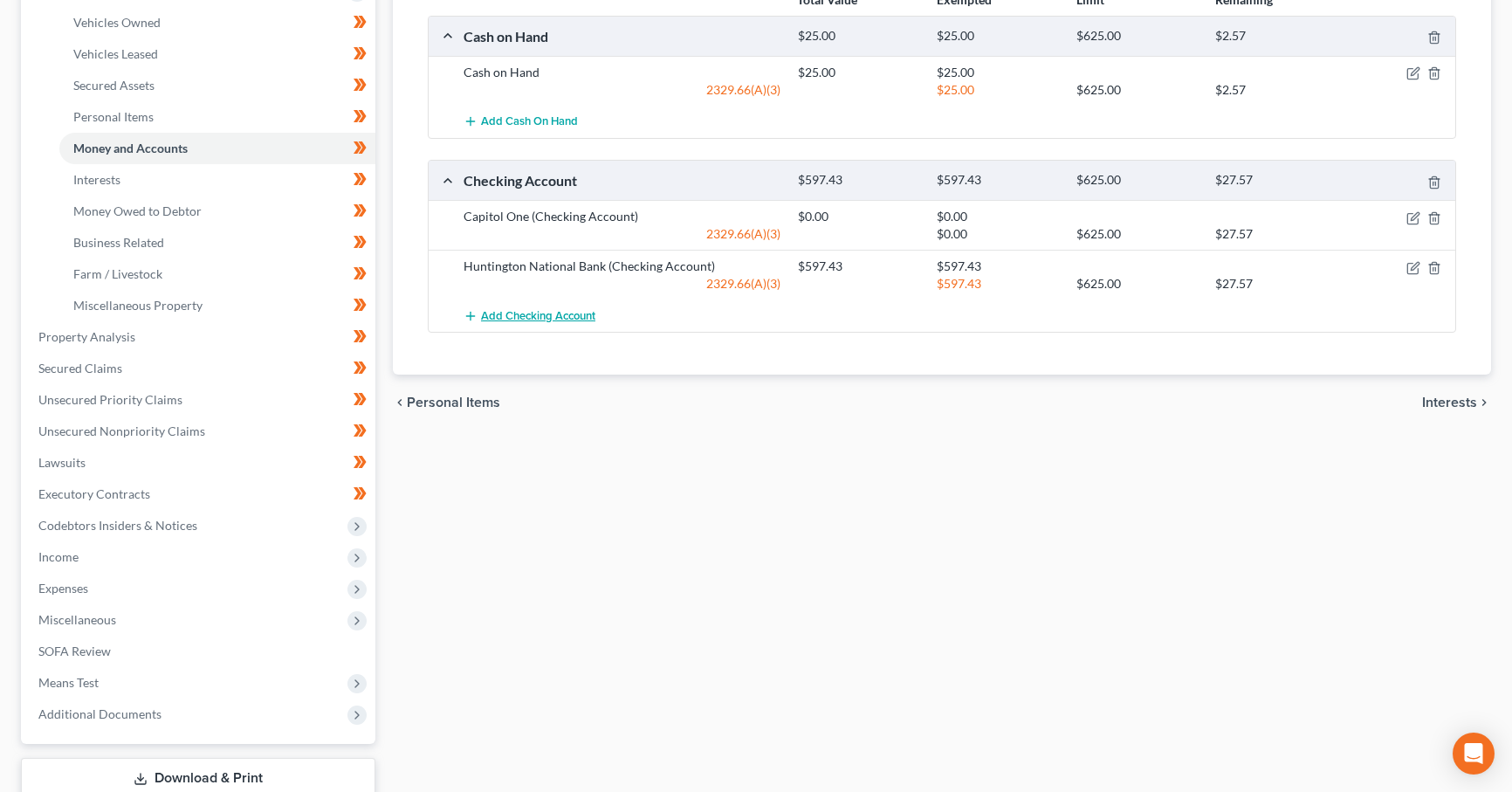
scroll to position [174, 0]
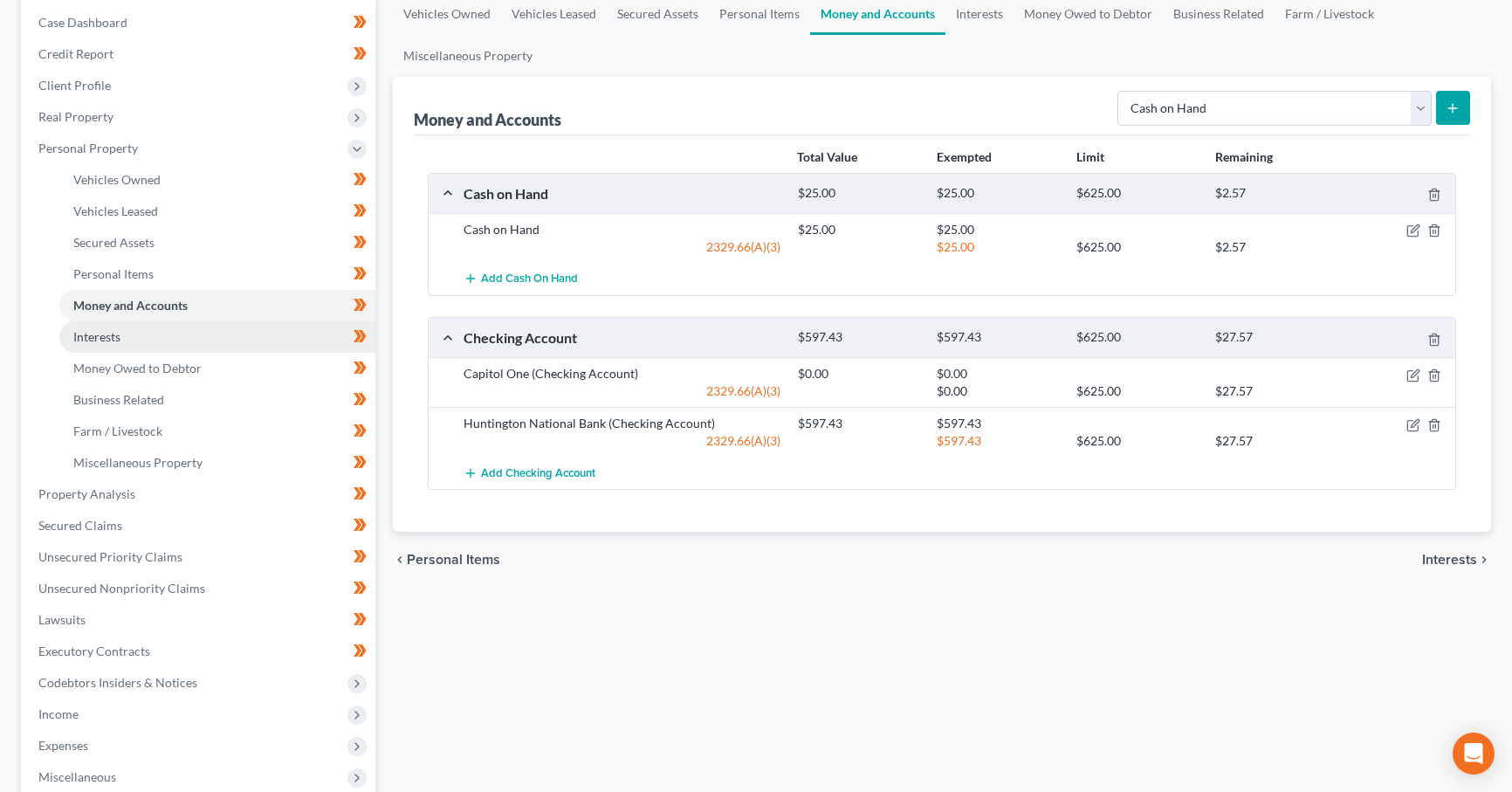
click at [243, 330] on link "Interests" at bounding box center [218, 337] width 316 height 32
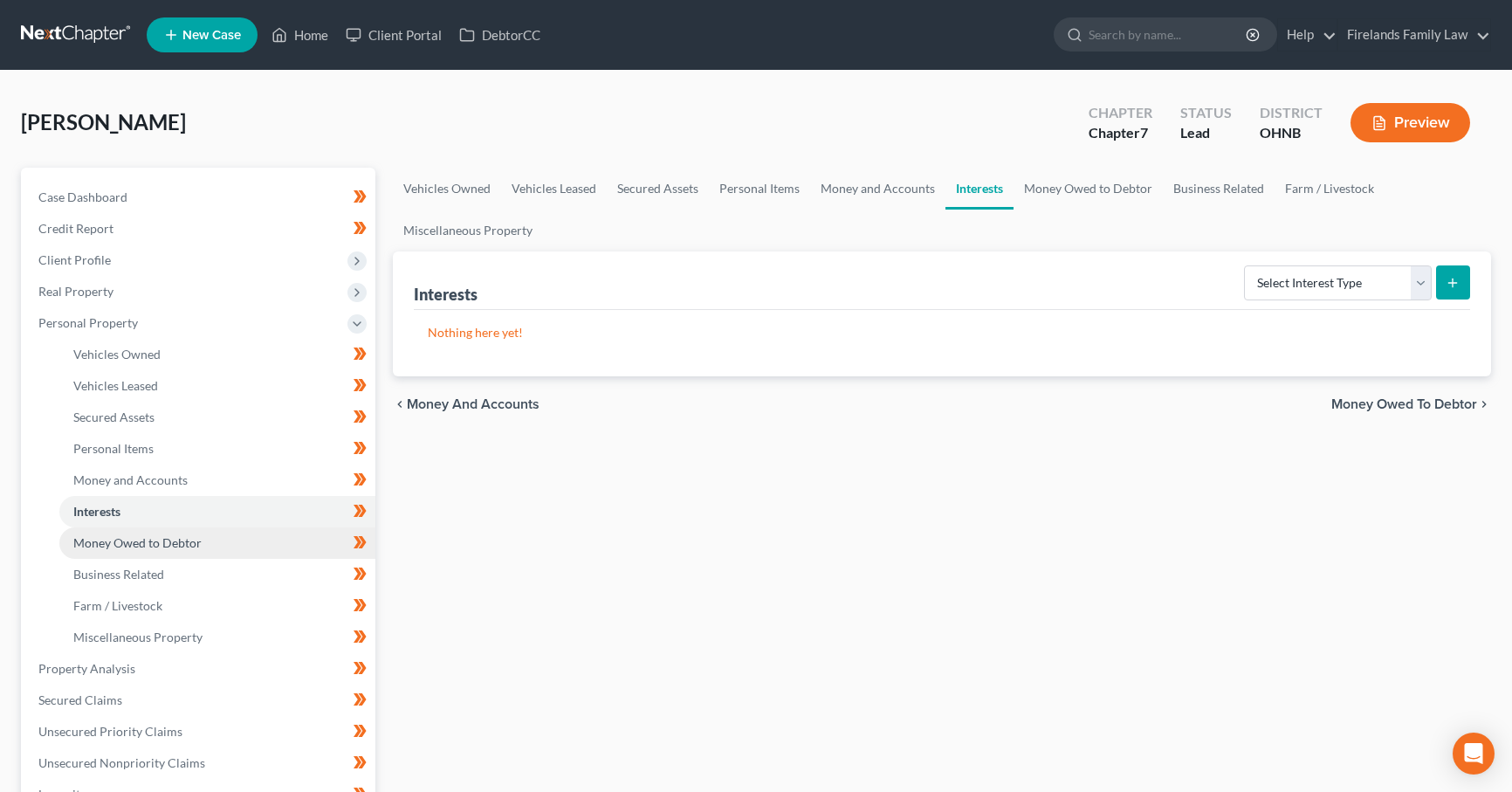
click at [222, 546] on link "Money Owed to Debtor" at bounding box center [218, 543] width 316 height 32
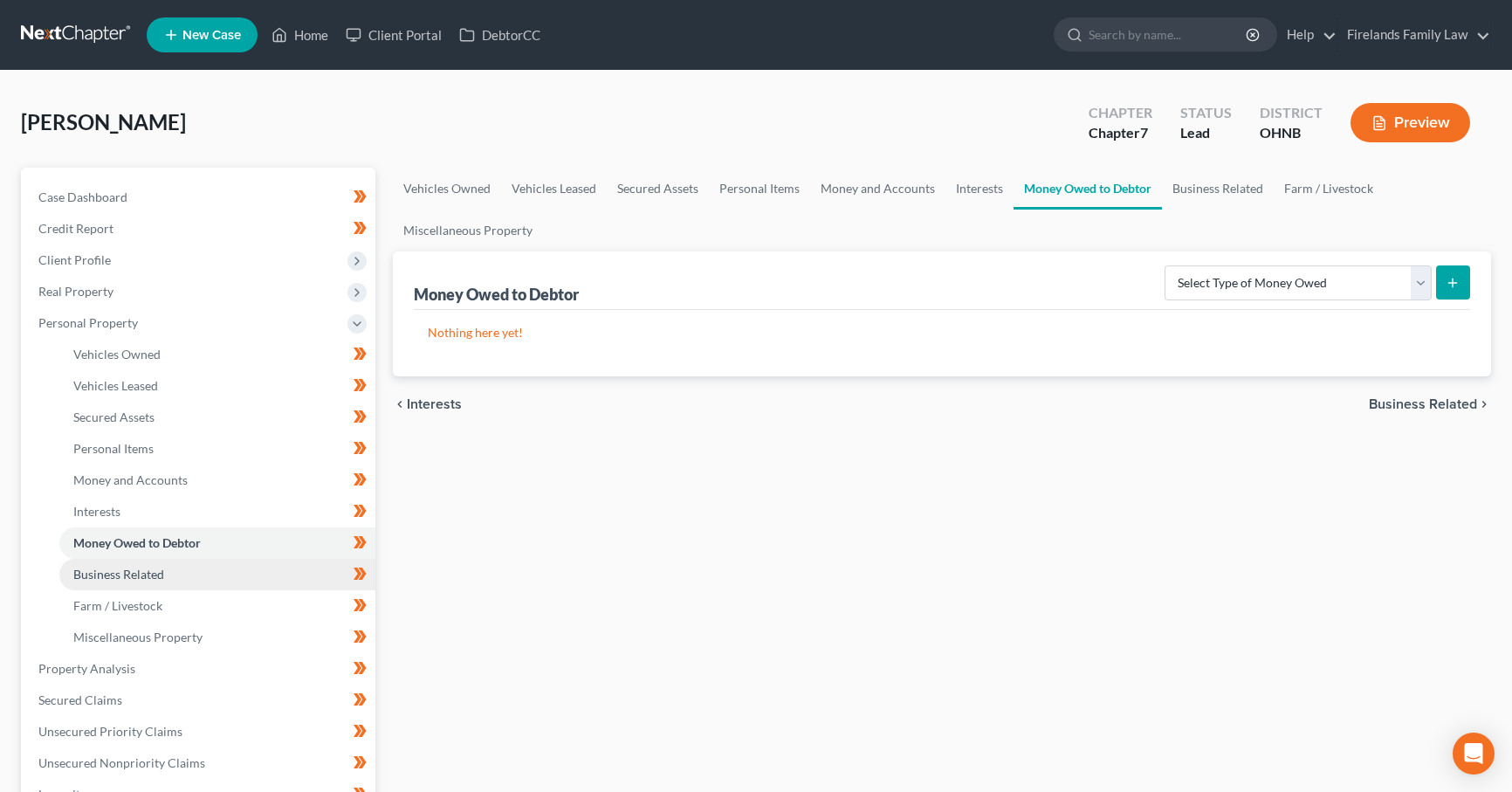
click at [284, 570] on link "Business Related" at bounding box center [218, 574] width 316 height 32
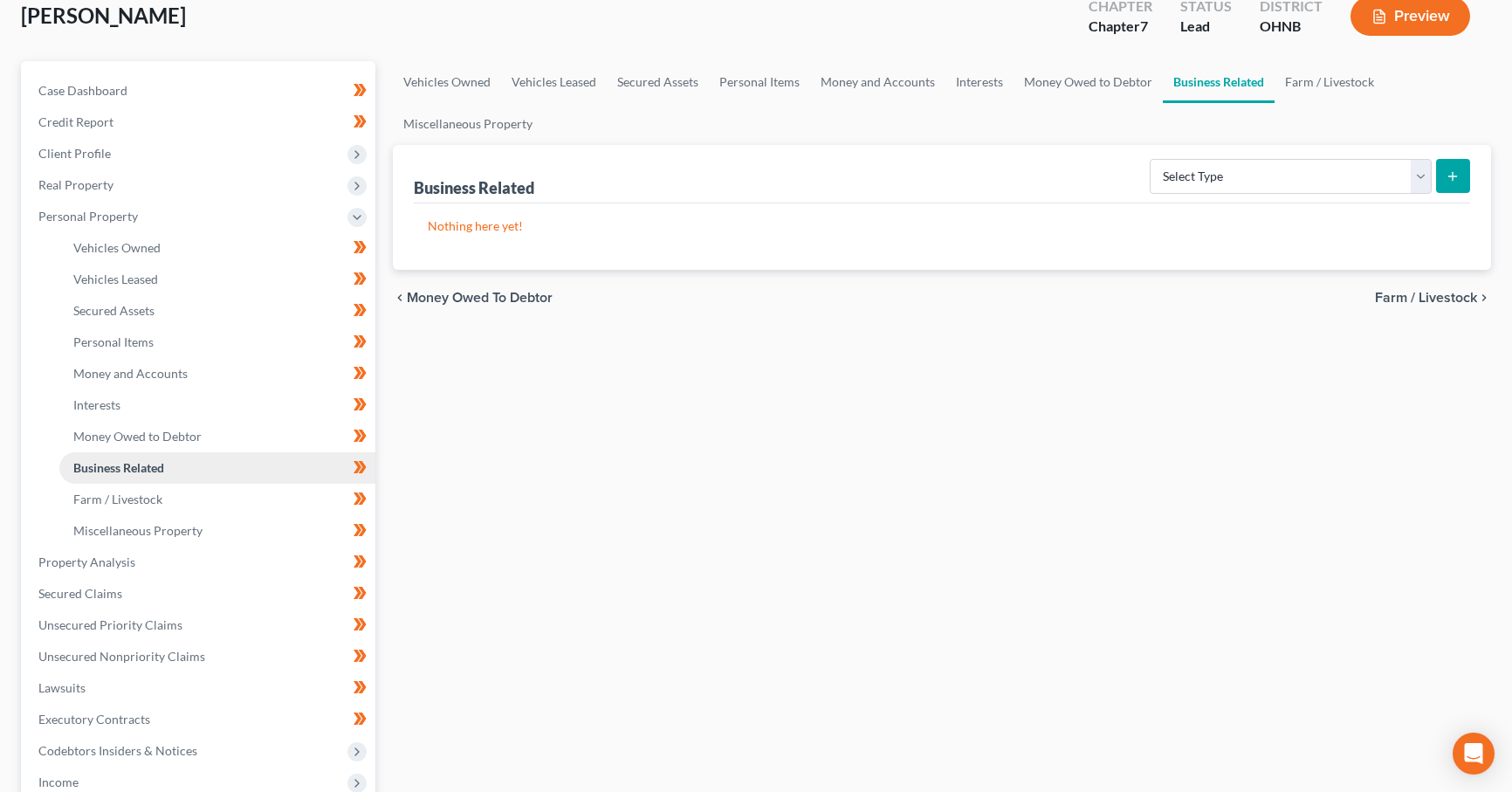
scroll to position [116, 0]
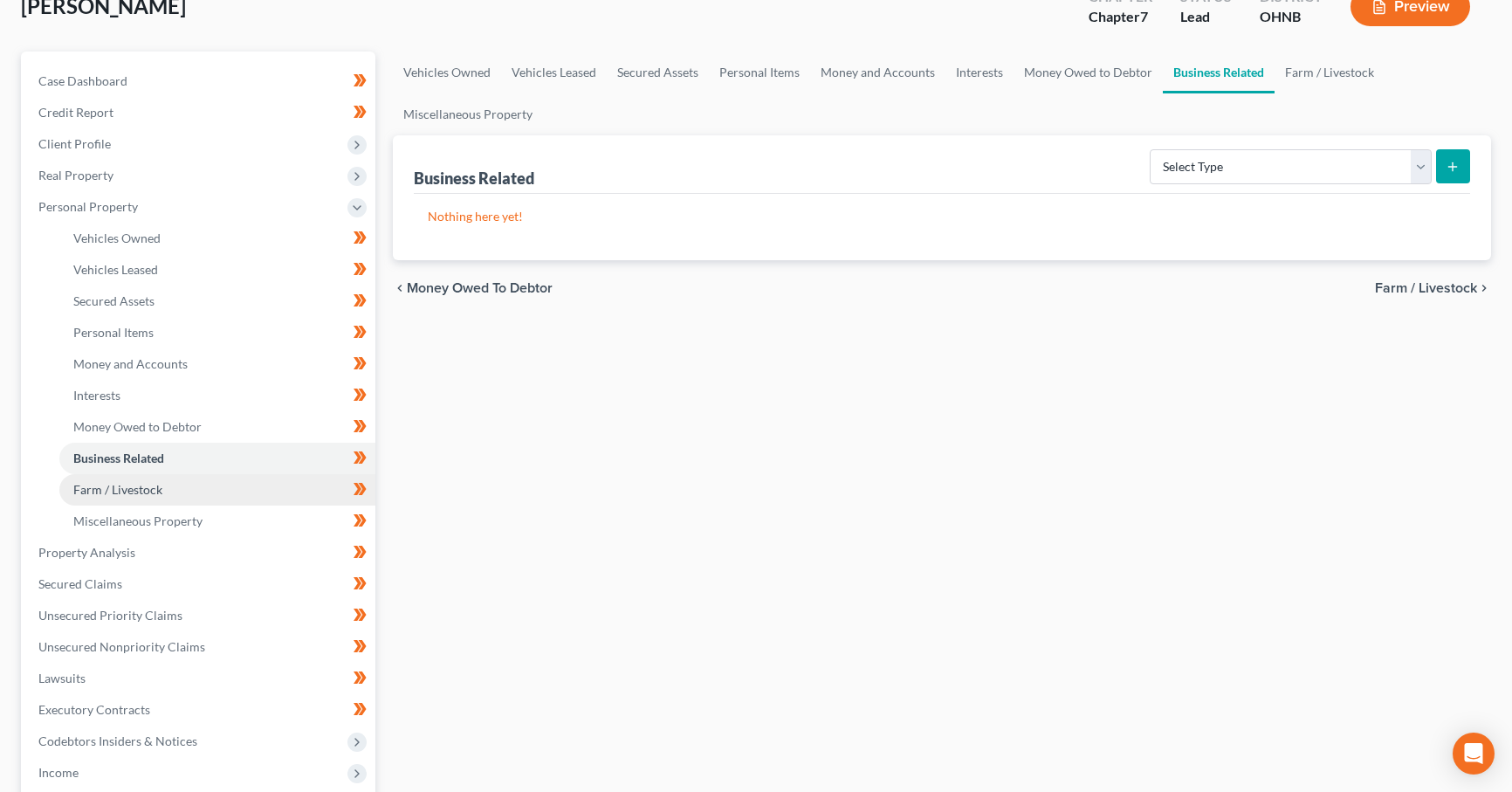
click at [259, 488] on link "Farm / Livestock" at bounding box center [218, 489] width 316 height 32
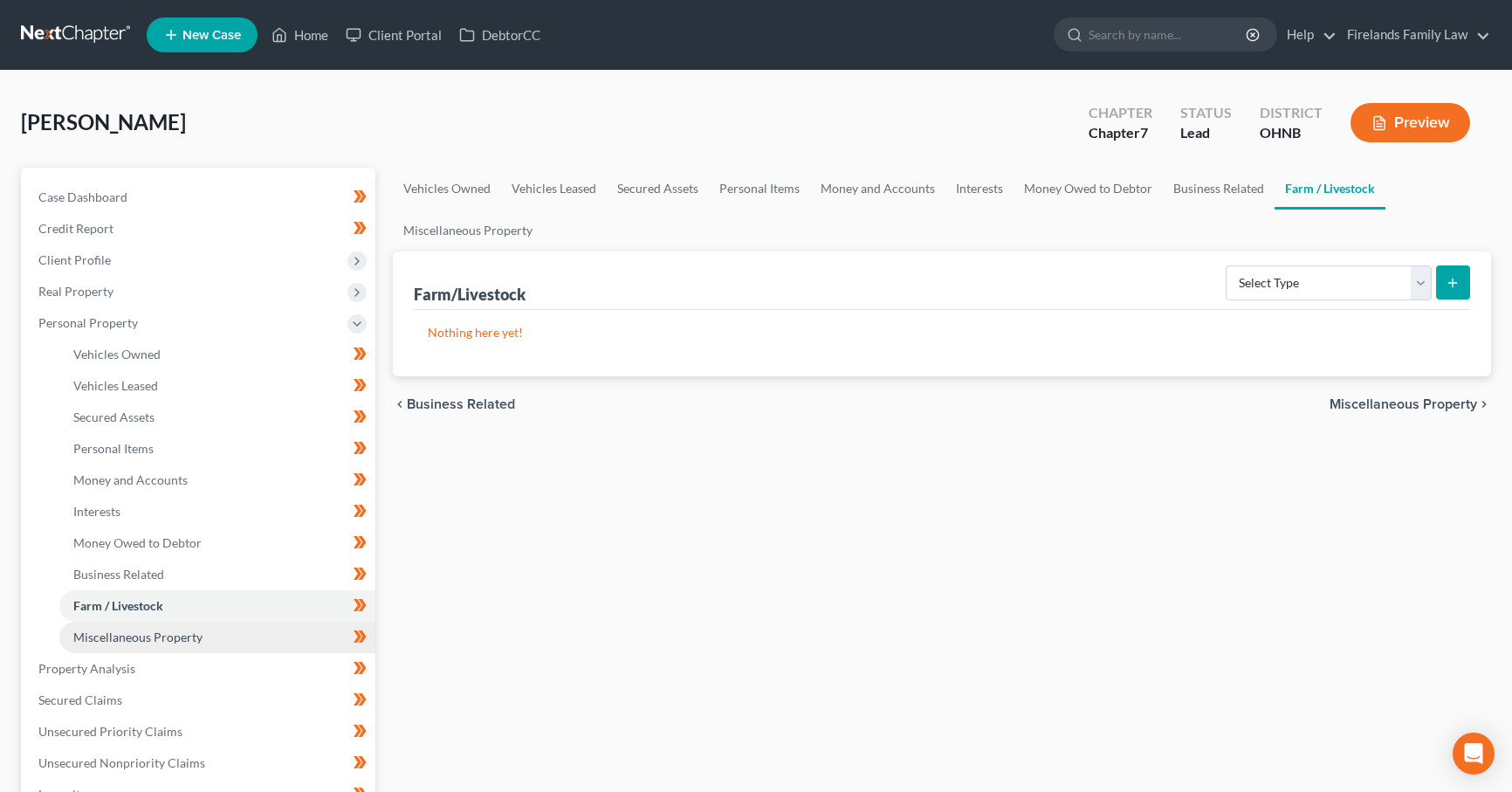
click at [268, 637] on link "Miscellaneous Property" at bounding box center [218, 637] width 316 height 32
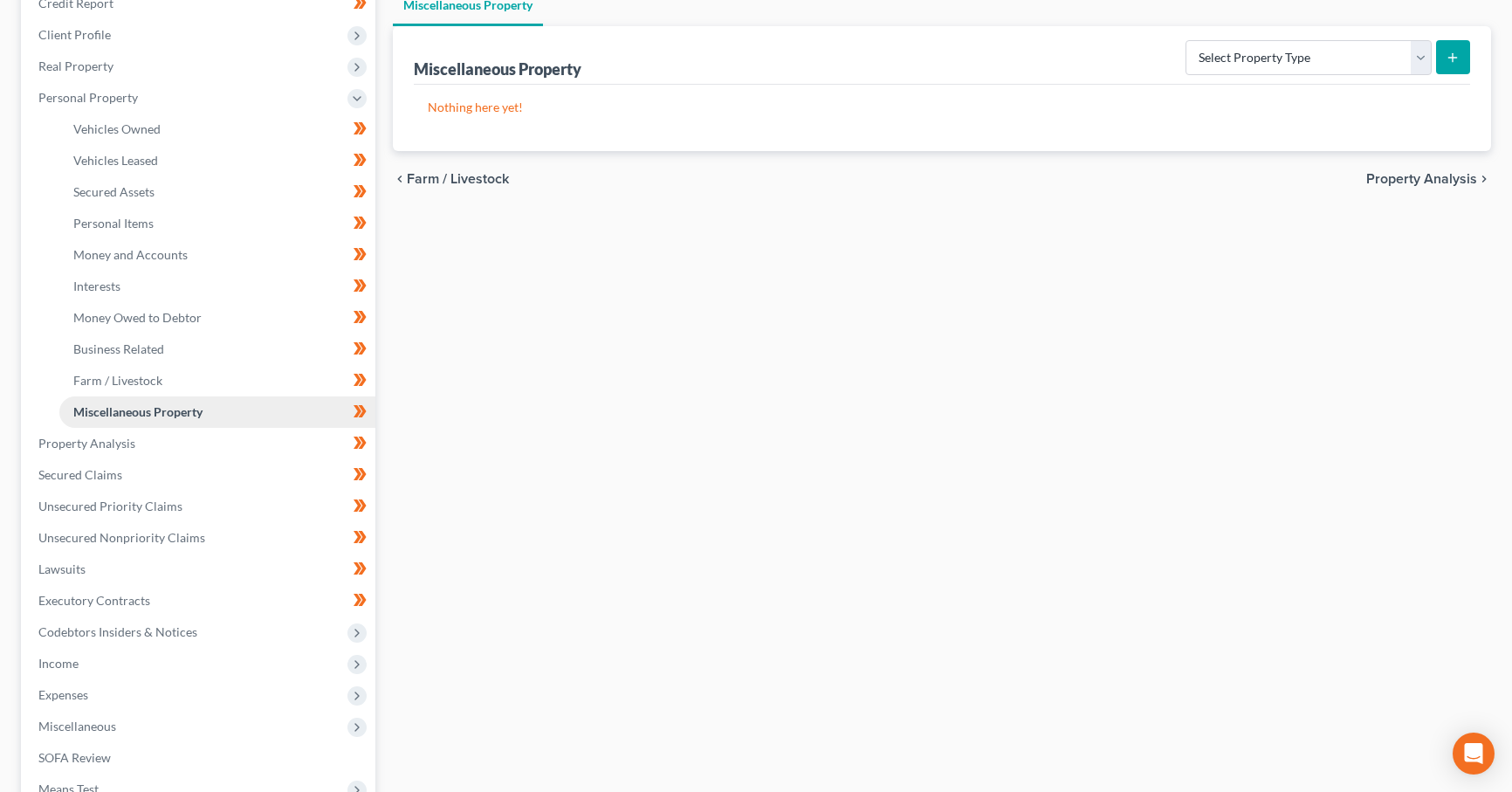
scroll to position [291, 0]
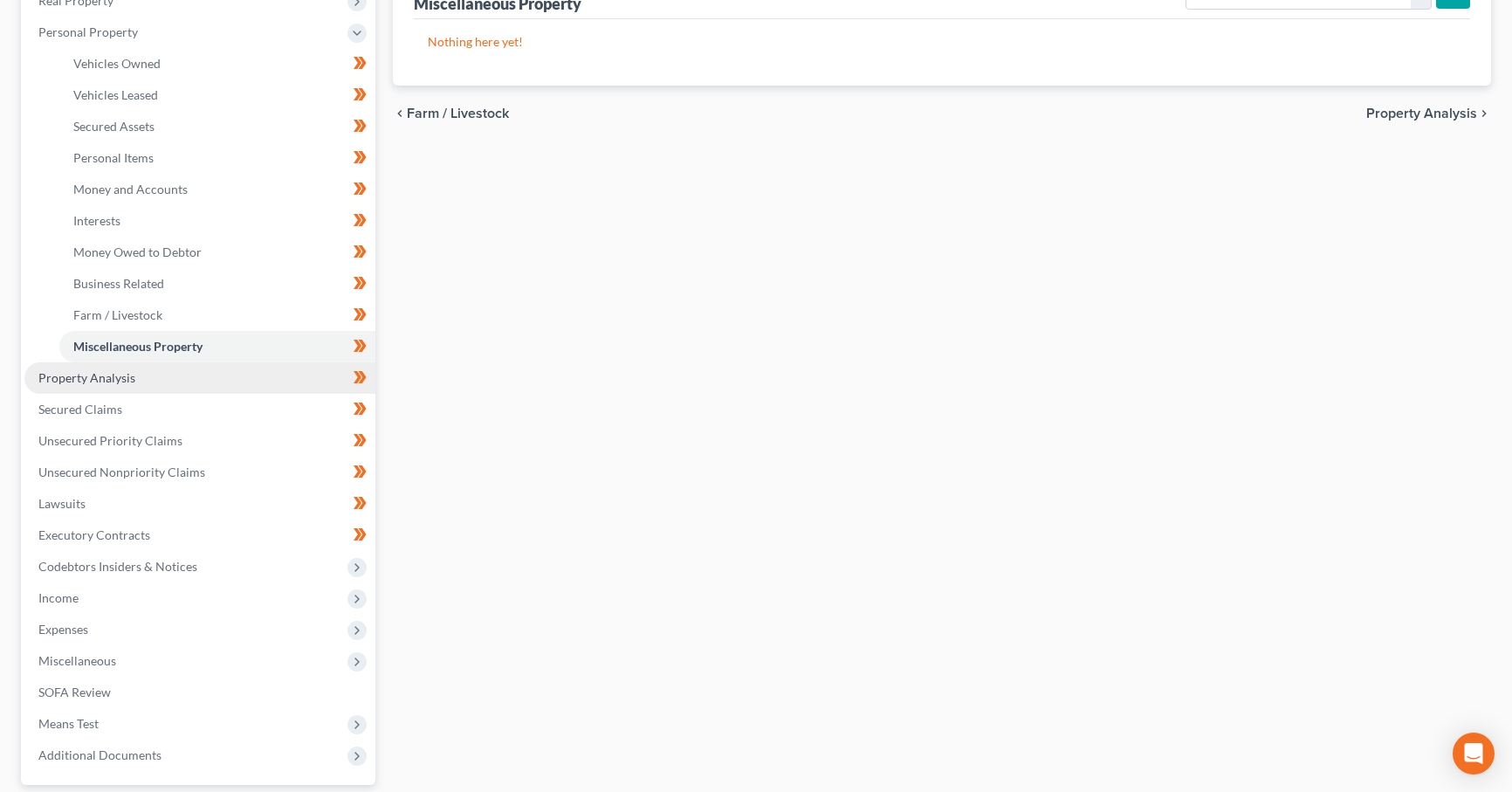
click at [176, 371] on link "Property Analysis" at bounding box center [199, 377] width 351 height 32
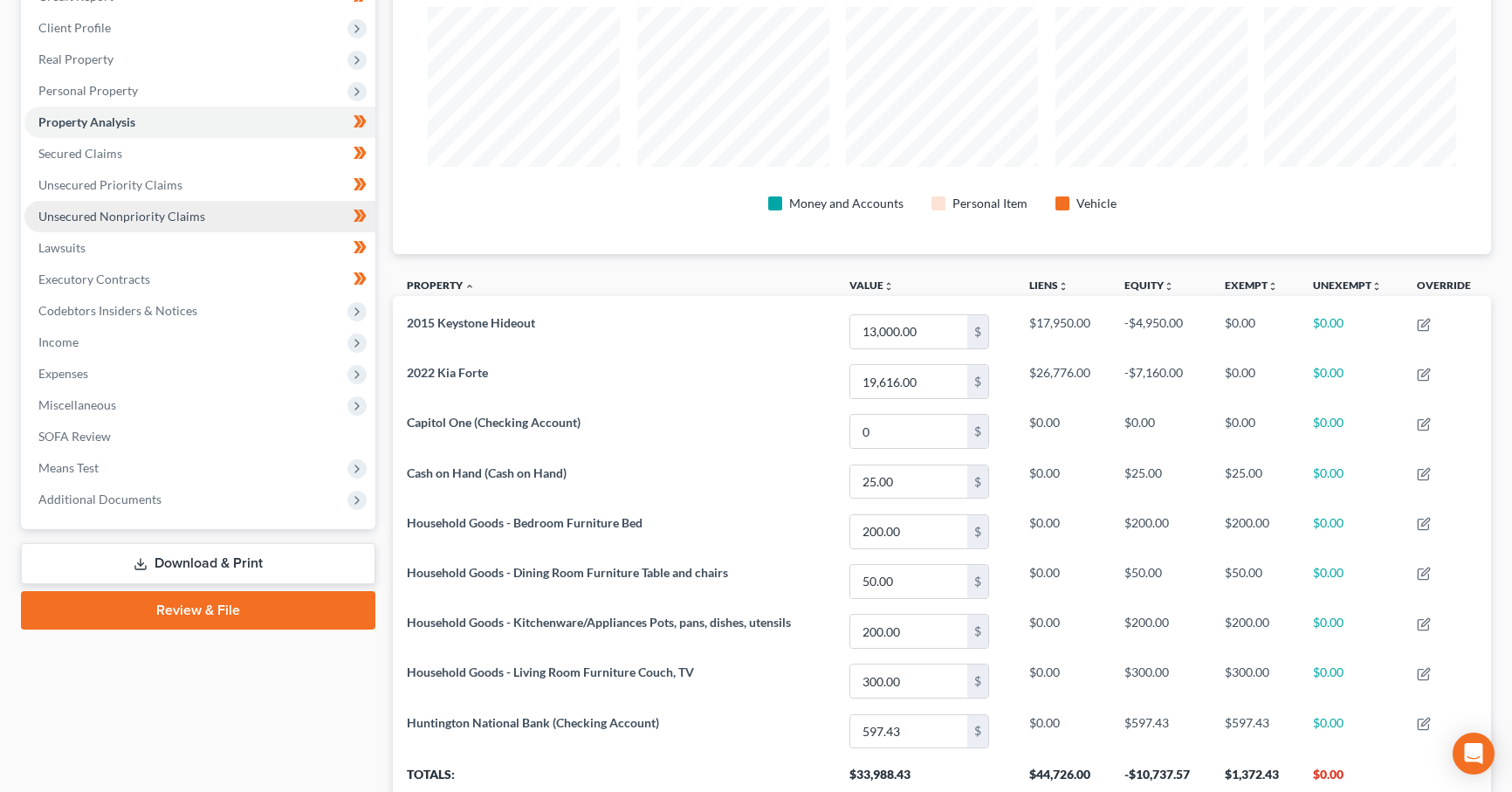
scroll to position [291, 0]
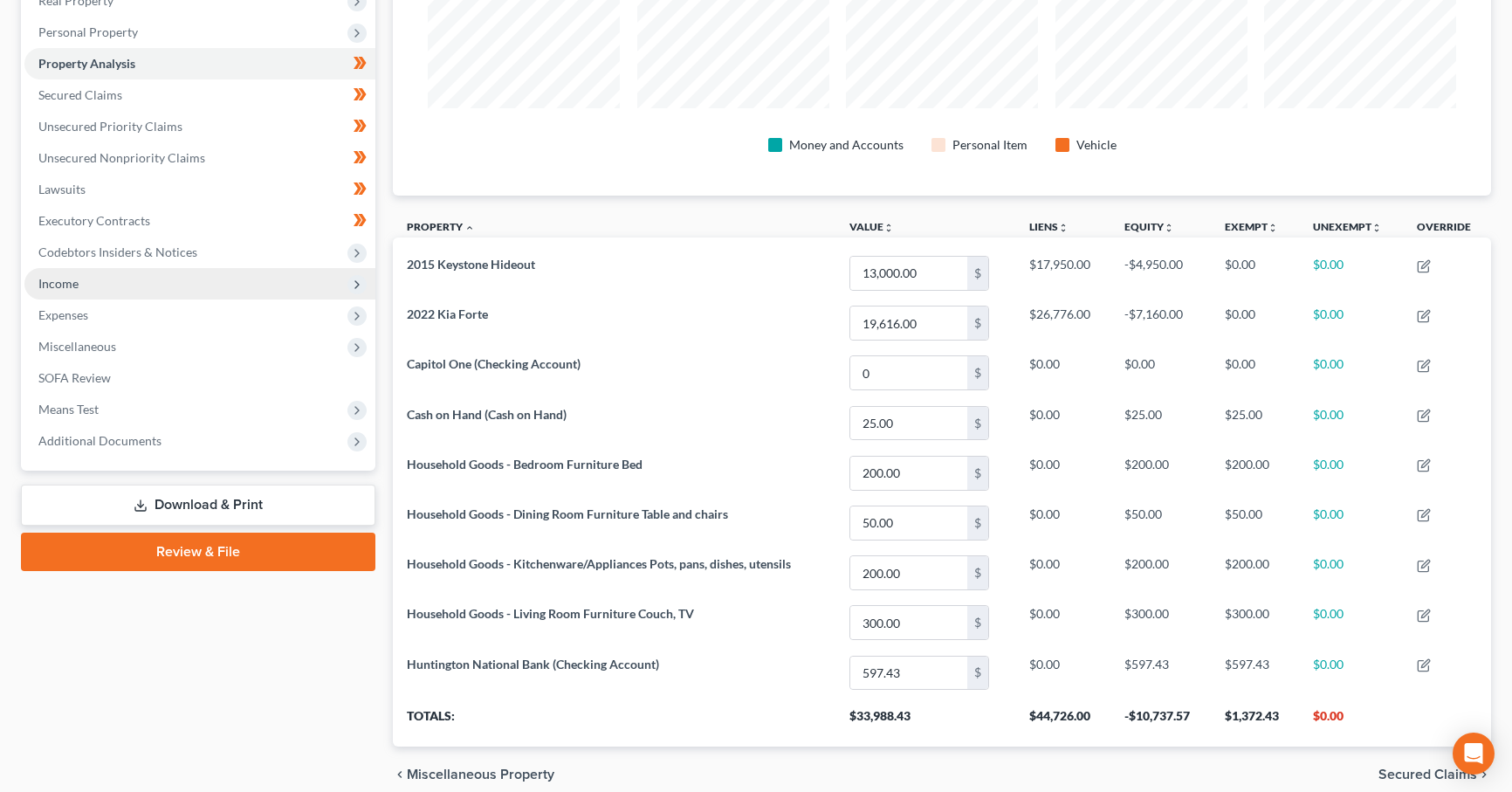
click at [207, 282] on span "Income" at bounding box center [199, 284] width 351 height 32
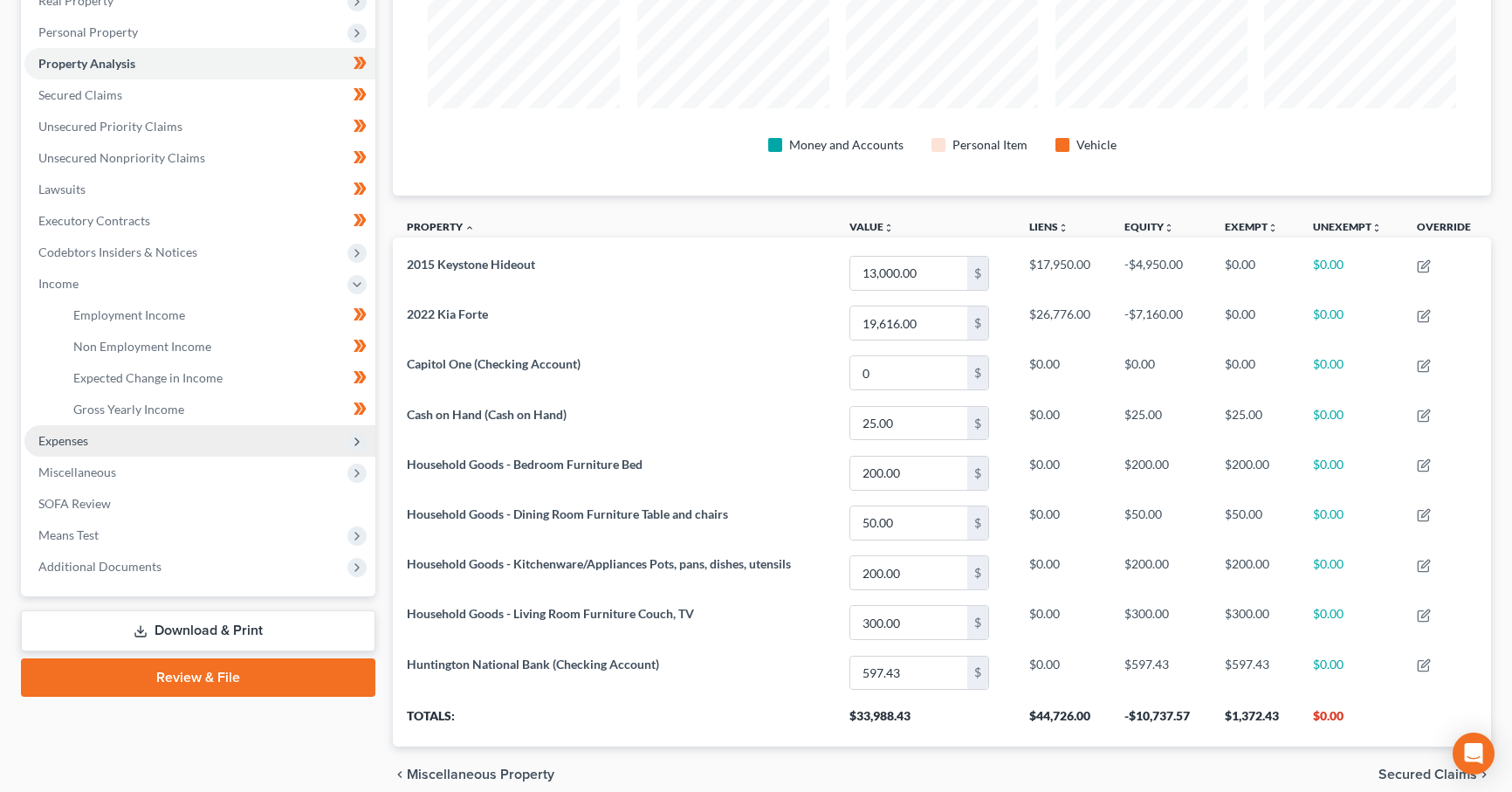
click at [165, 436] on span "Expenses" at bounding box center [199, 441] width 351 height 32
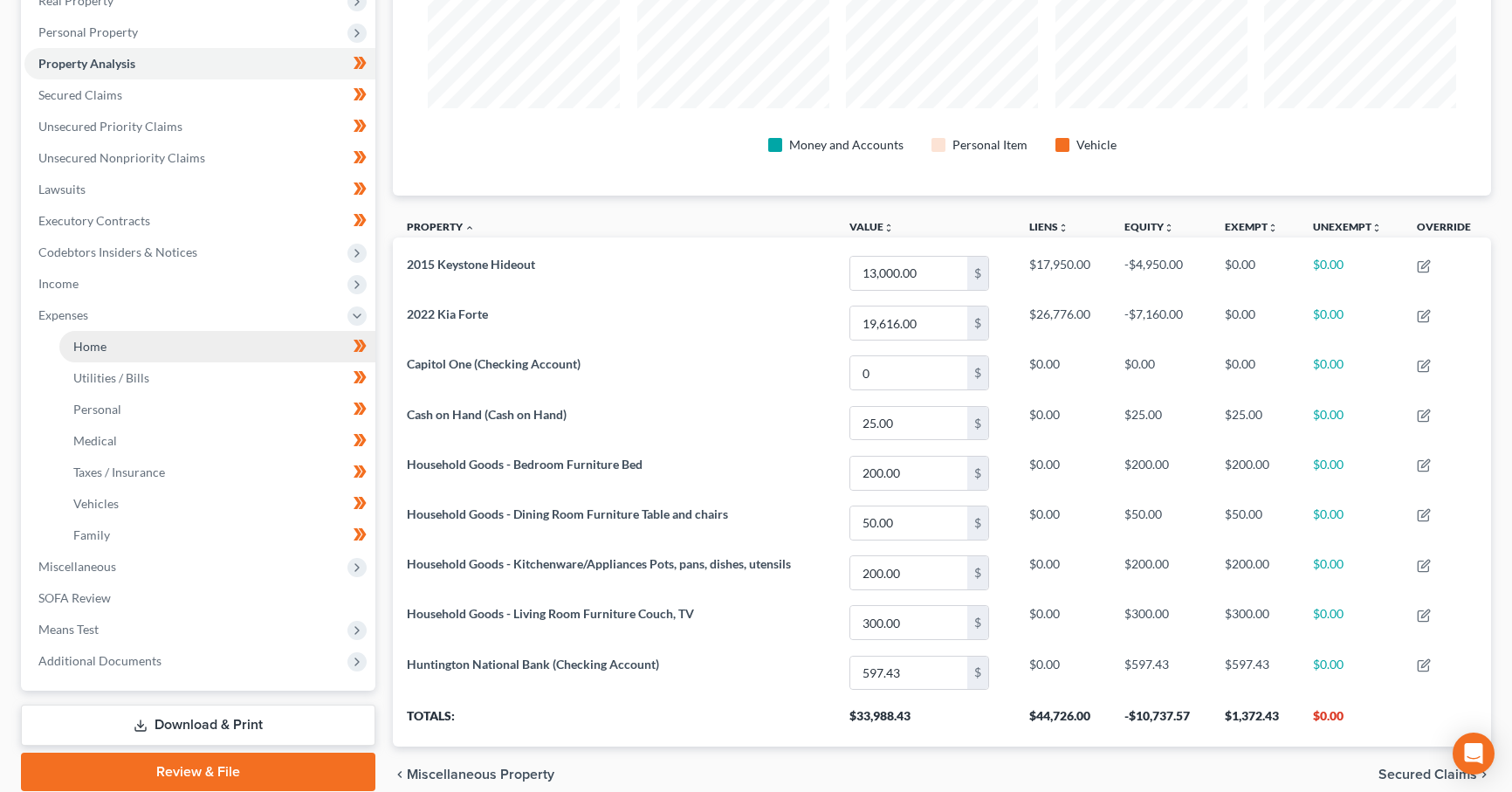
click at [183, 348] on link "Home" at bounding box center [218, 346] width 316 height 32
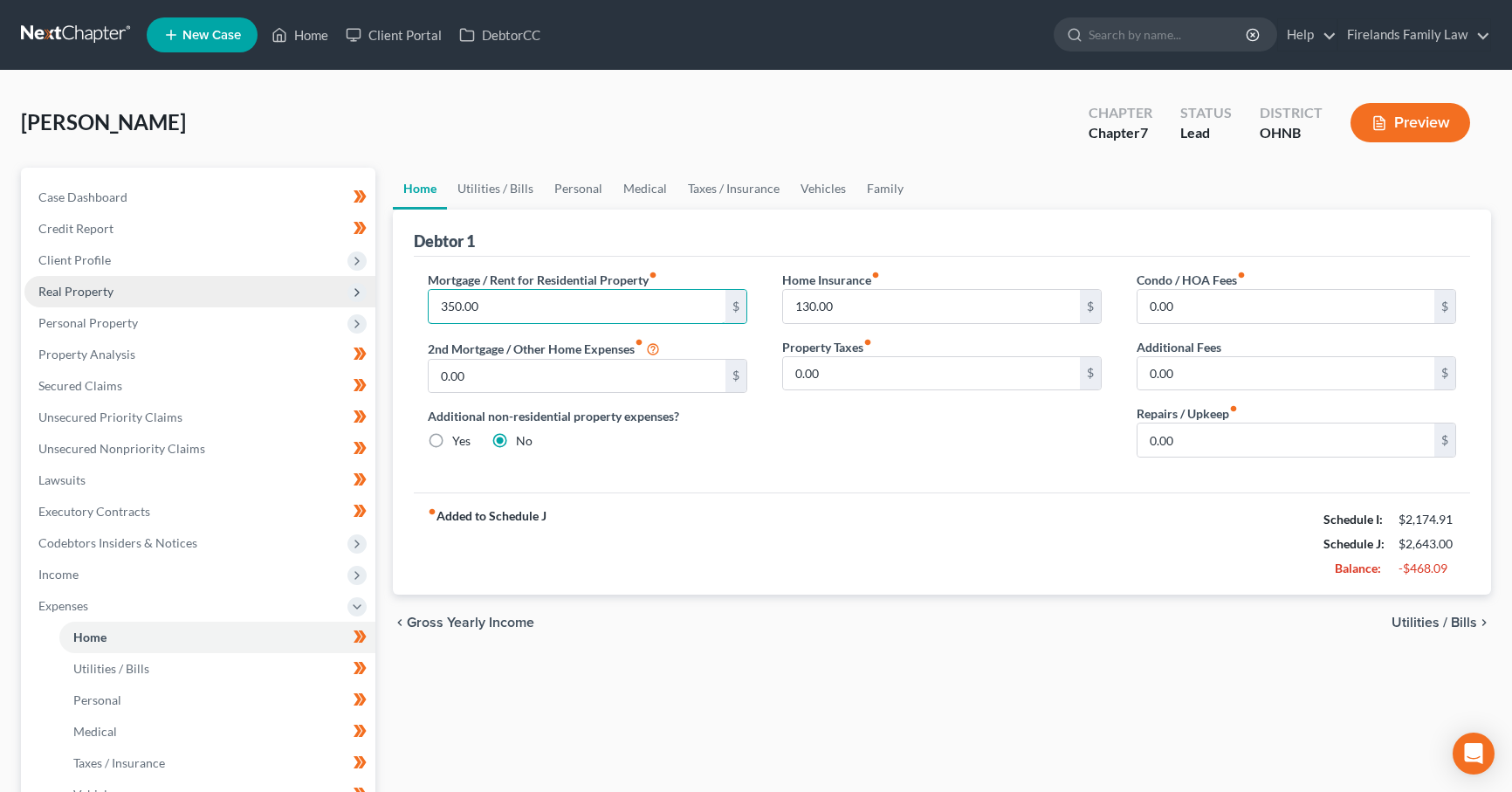
type input "350.00"
type input "0.00"
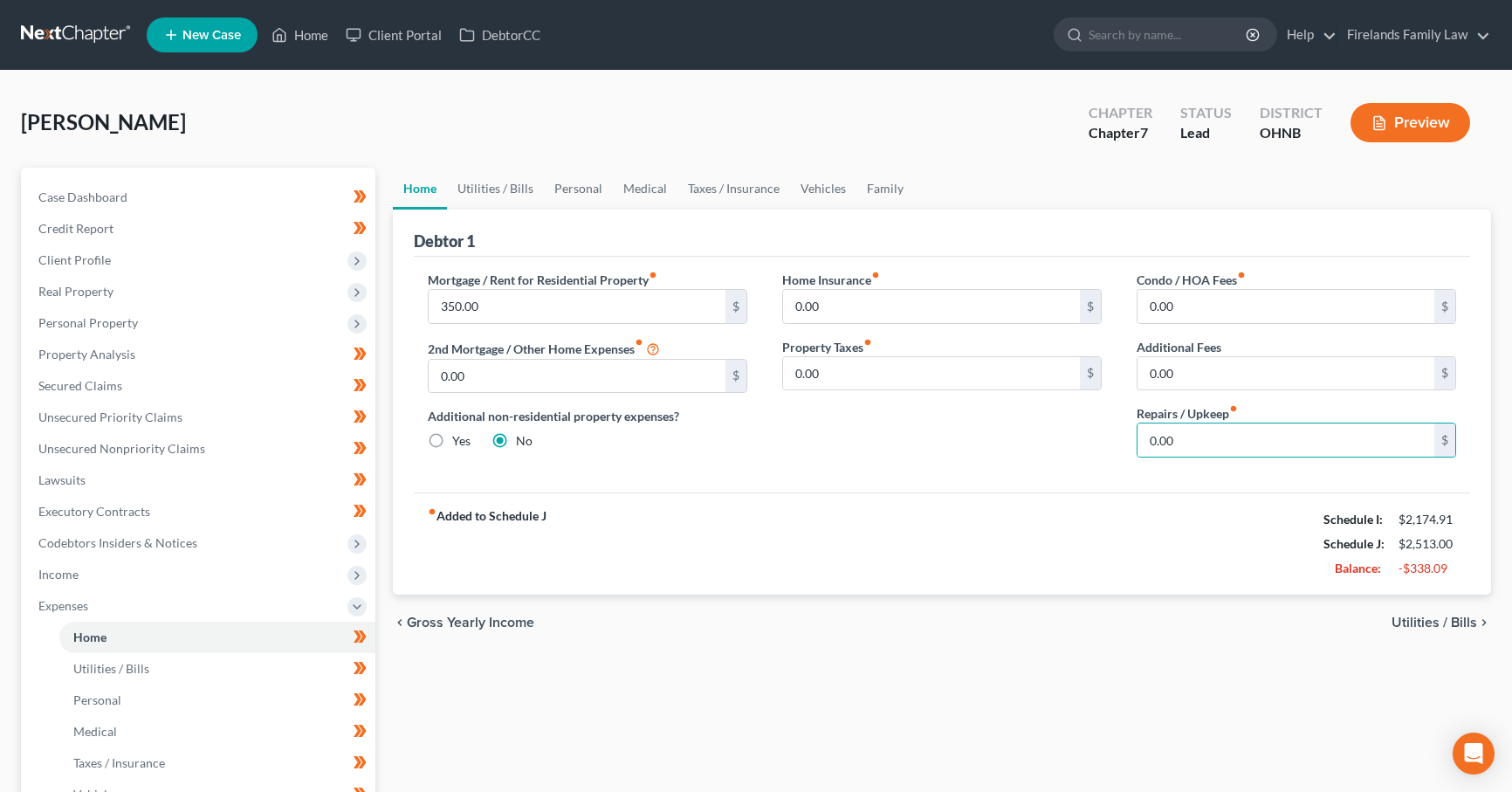
click at [1434, 618] on span "Utilities / Bills" at bounding box center [1433, 622] width 86 height 14
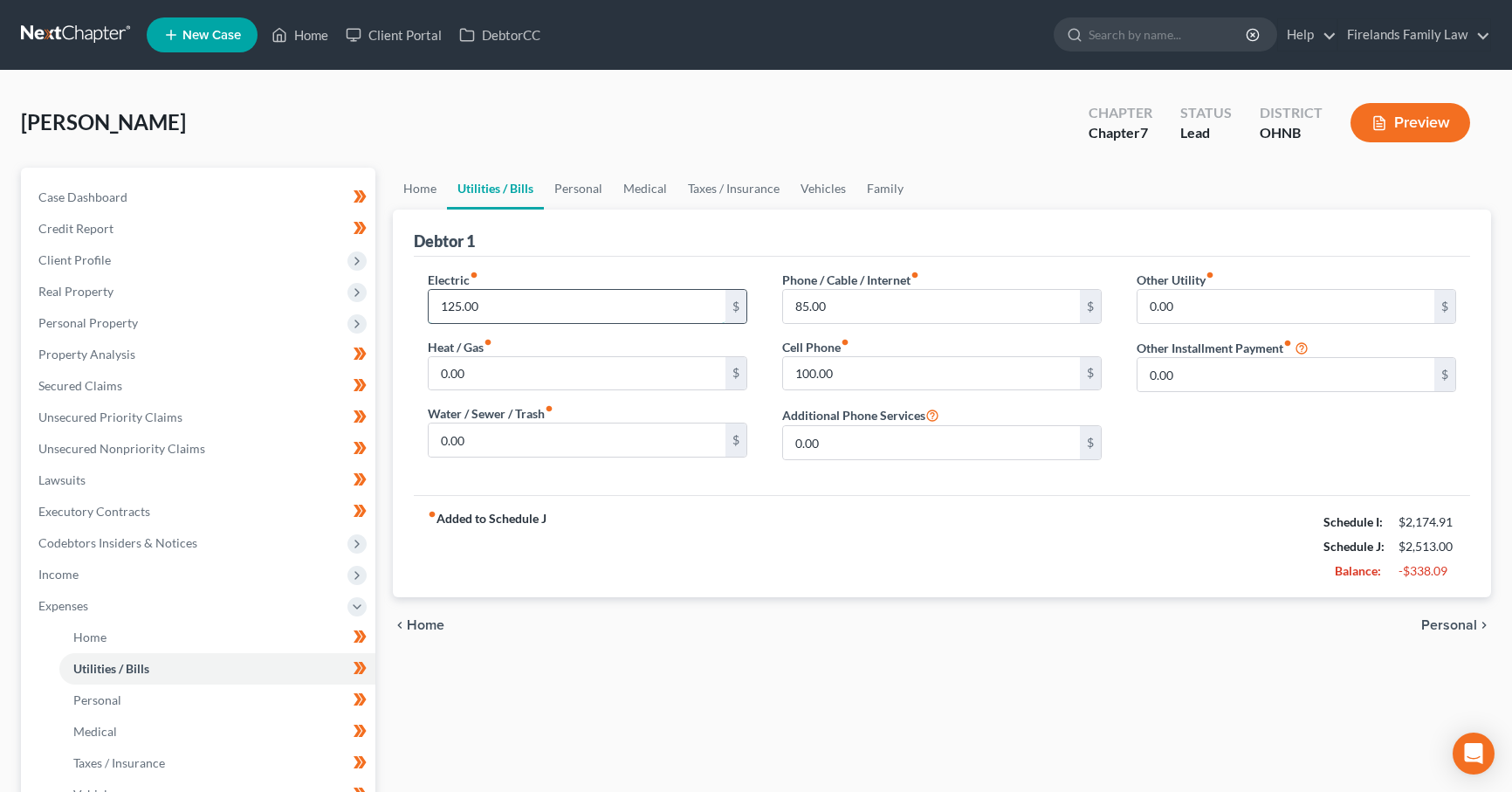
click at [608, 295] on input "125.00" at bounding box center [577, 306] width 297 height 33
click at [647, 311] on input "125.00" at bounding box center [577, 306] width 297 height 33
click at [661, 303] on input "125.00" at bounding box center [577, 306] width 297 height 33
click at [1446, 620] on span "Personal" at bounding box center [1449, 625] width 56 height 14
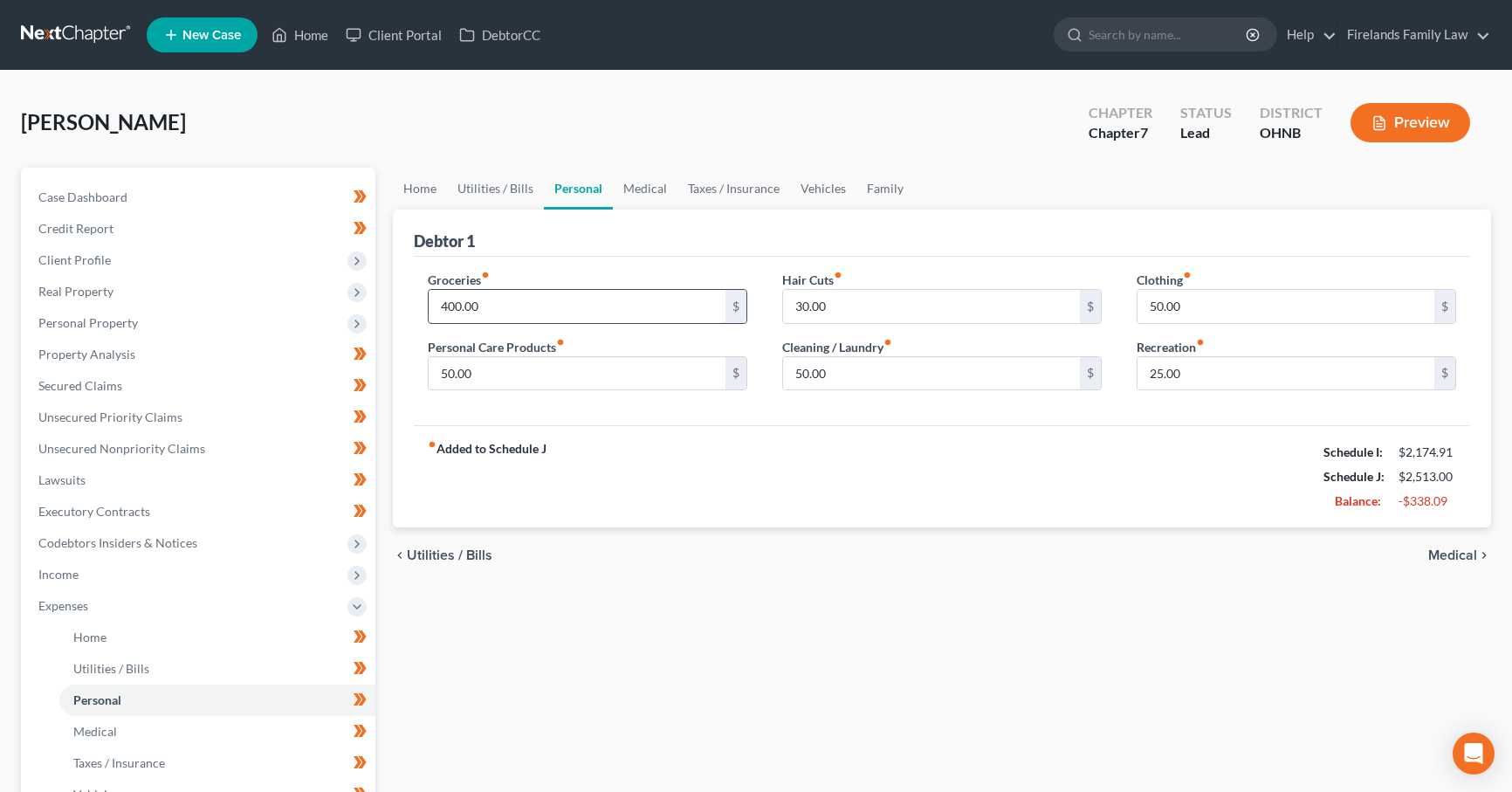
click at [579, 298] on input "400.00" at bounding box center [577, 306] width 297 height 33
type input "0.00"
click at [1467, 560] on span "Medical" at bounding box center [1452, 554] width 49 height 14
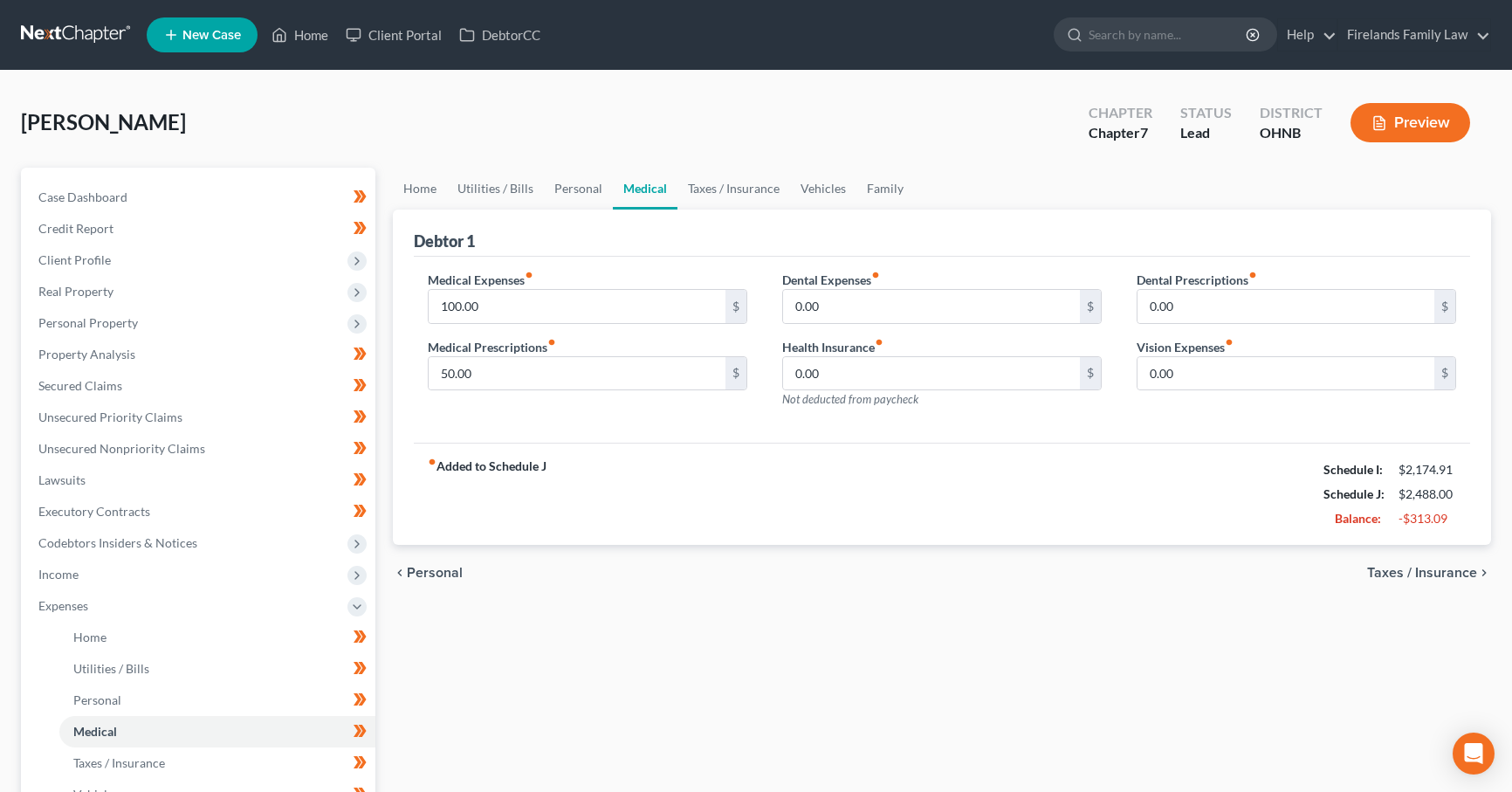
click at [1410, 573] on span "Taxes / Insurance" at bounding box center [1422, 573] width 110 height 14
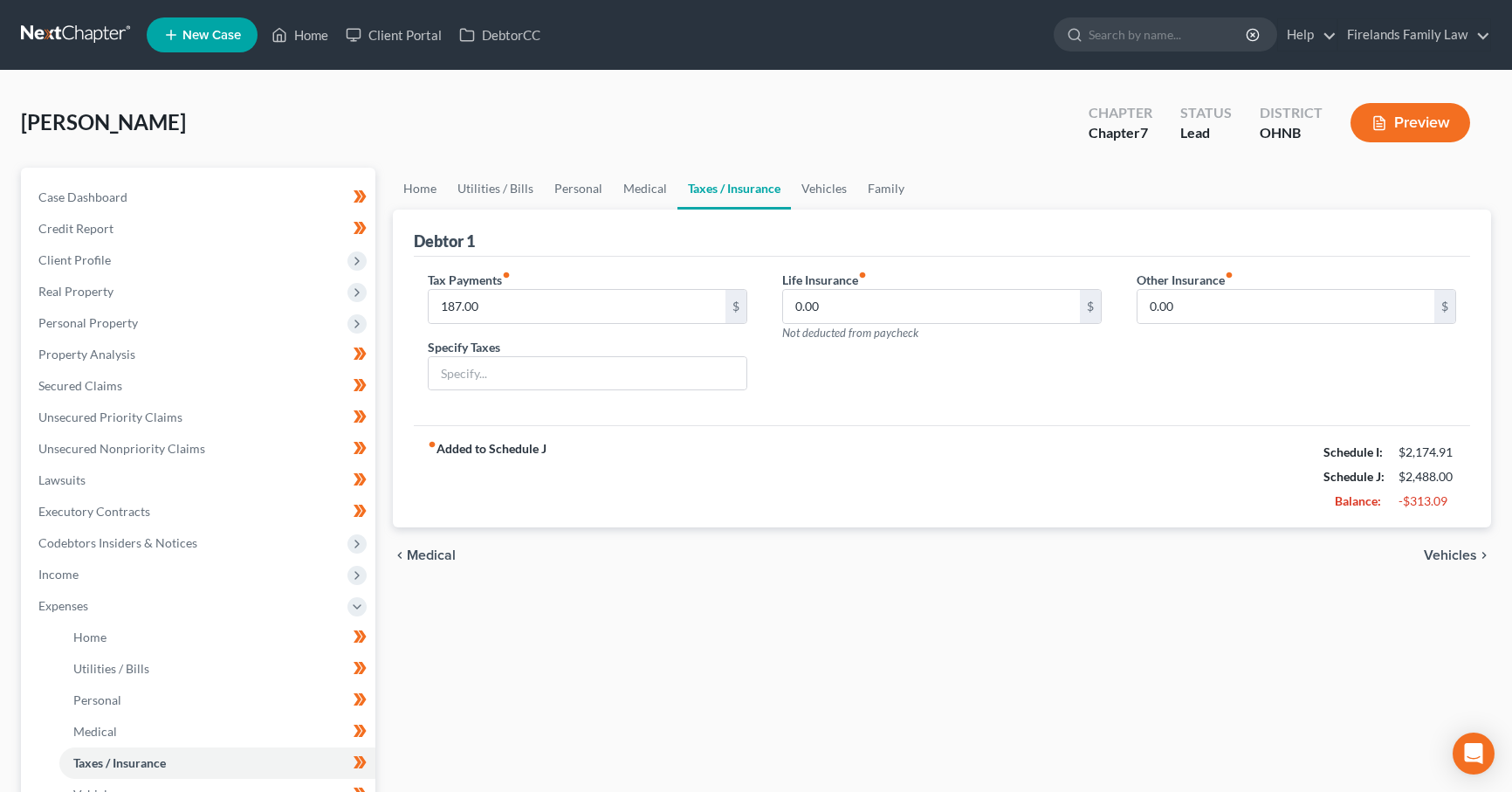
click at [1467, 548] on span "Vehicles" at bounding box center [1450, 554] width 53 height 14
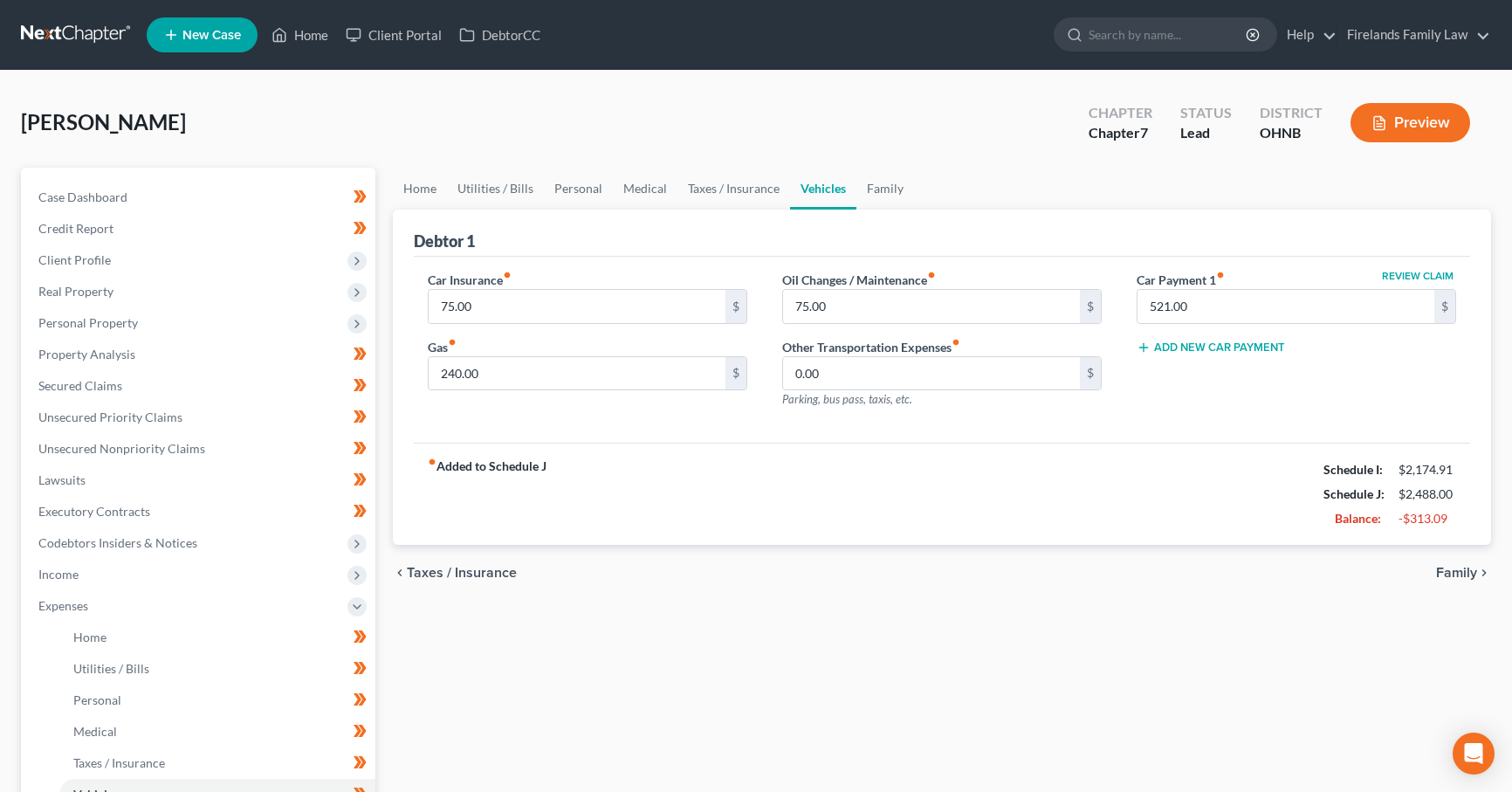
click at [1451, 572] on span "Family" at bounding box center [1455, 573] width 41 height 14
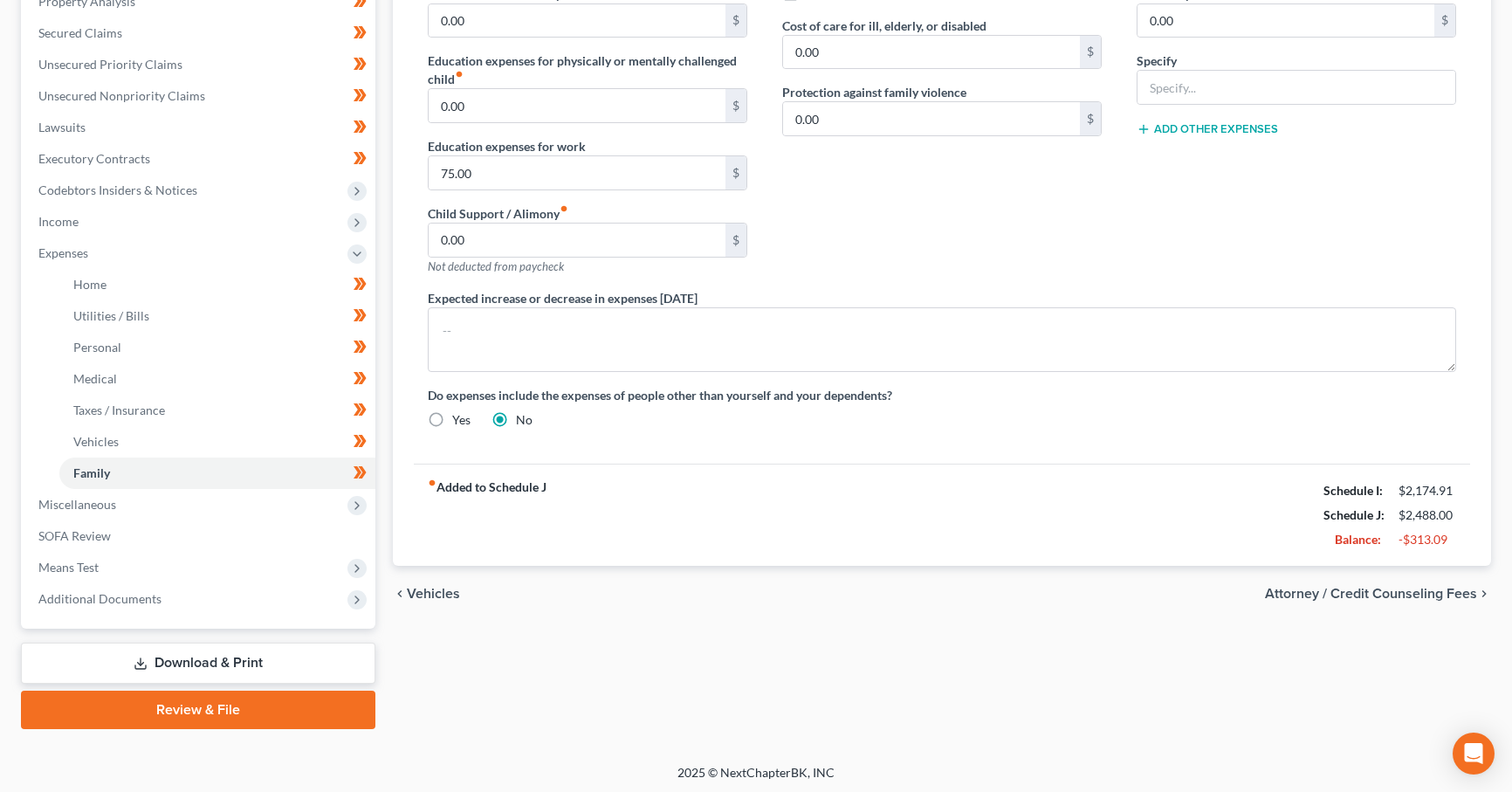
scroll to position [354, 0]
click at [162, 499] on span "Miscellaneous" at bounding box center [199, 503] width 351 height 32
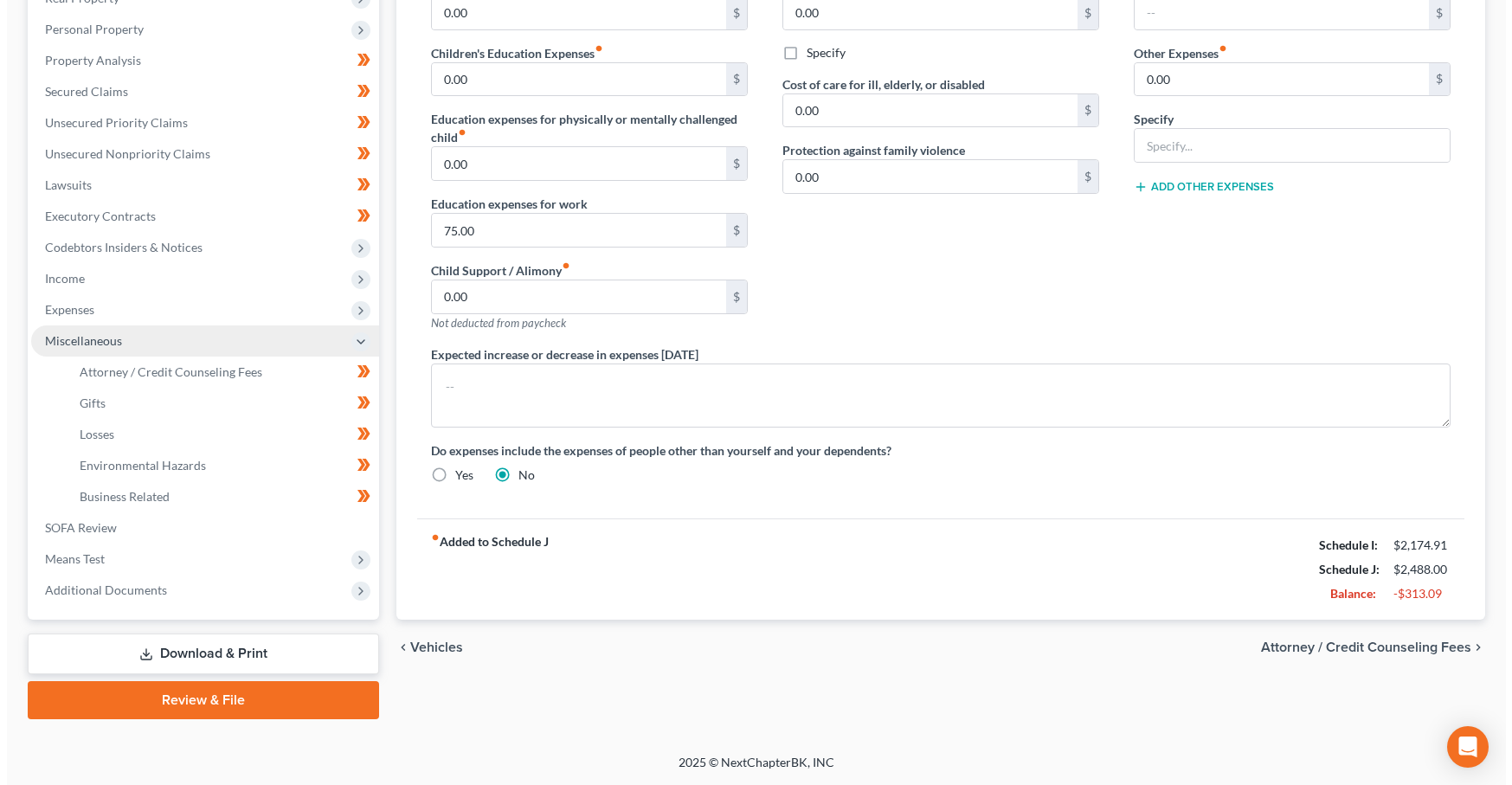
scroll to position [288, 0]
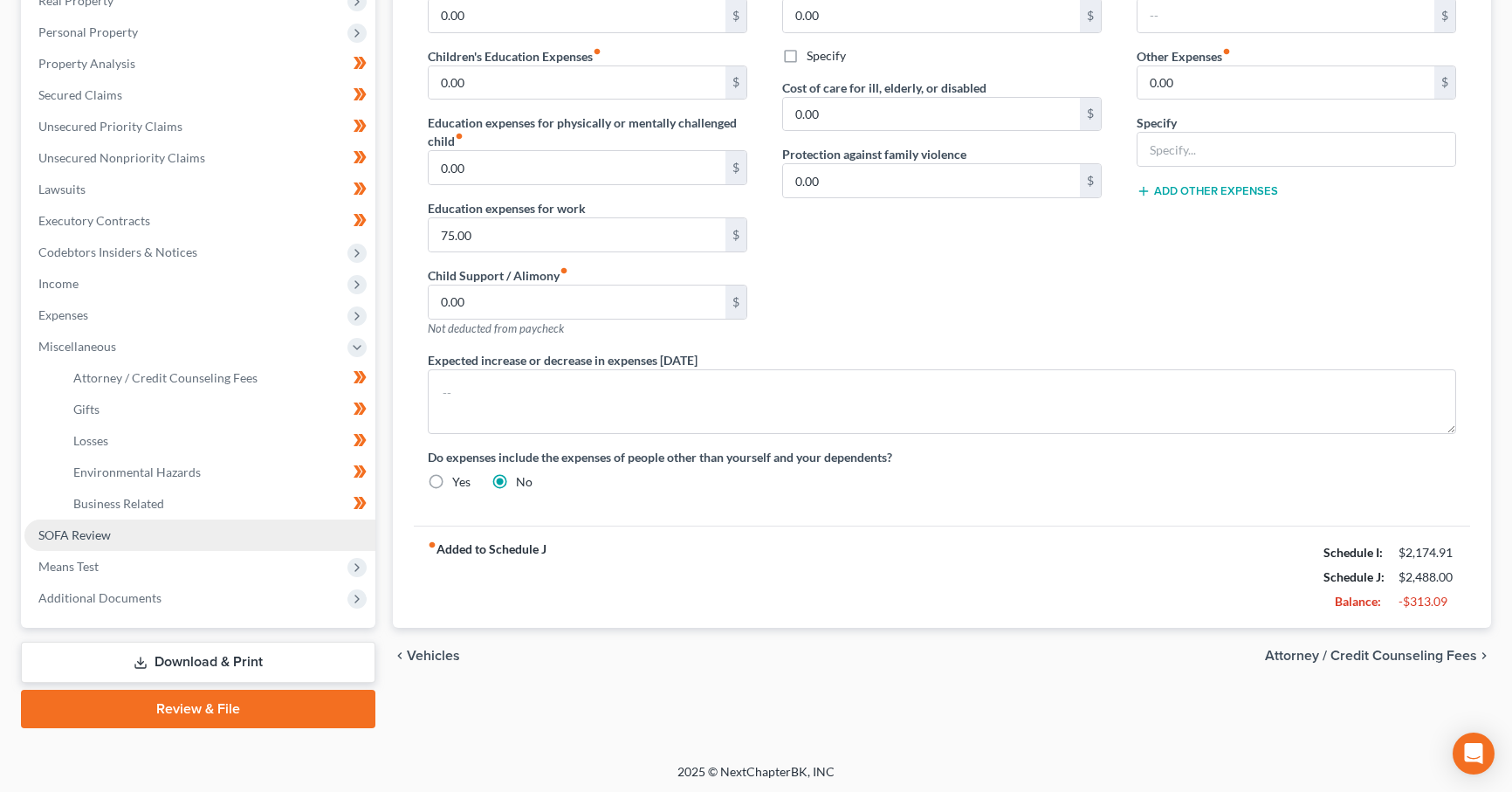
click at [204, 528] on link "SOFA Review" at bounding box center [199, 535] width 351 height 32
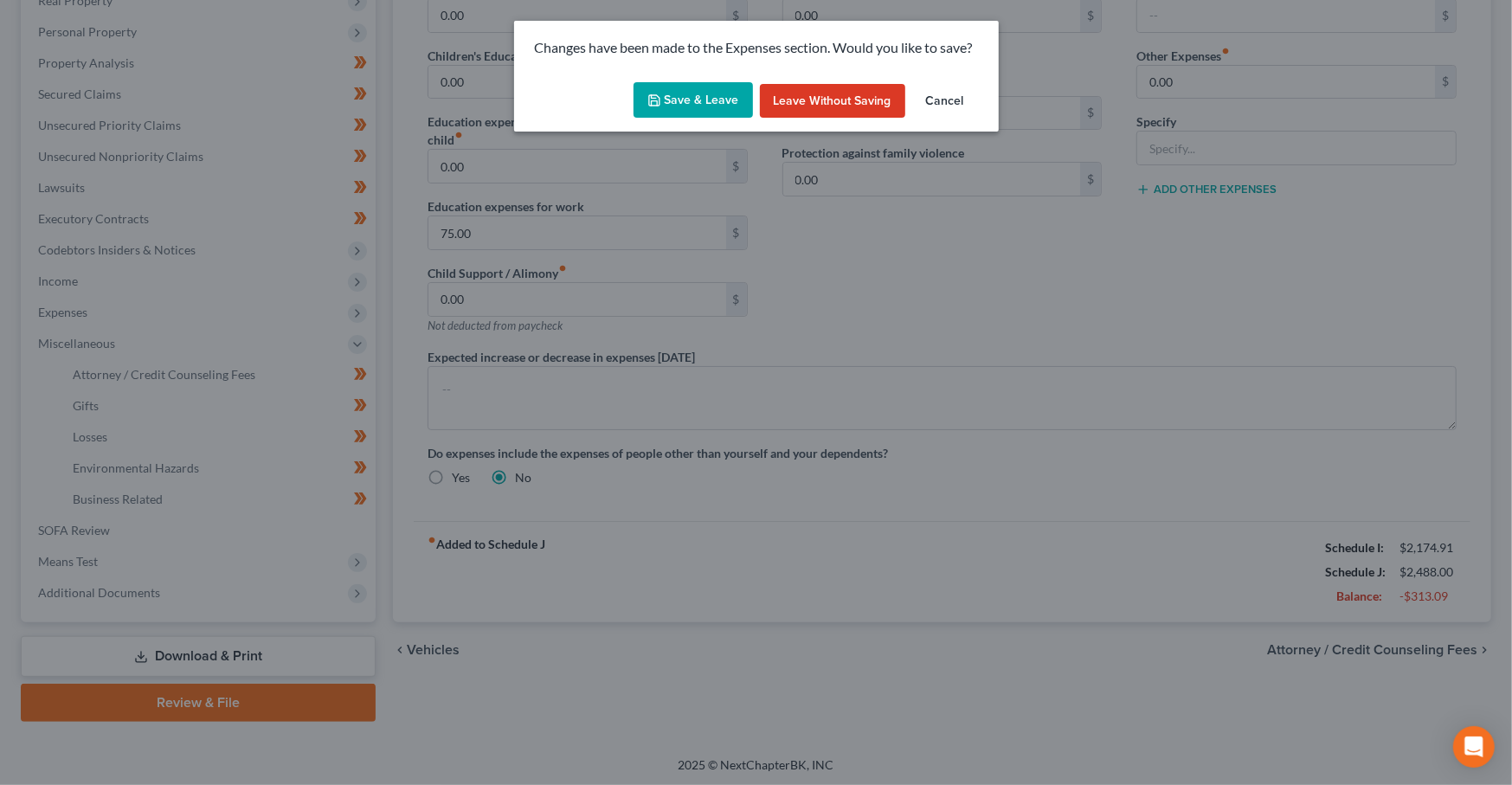
click at [662, 106] on icon "button" at bounding box center [653, 99] width 13 height 13
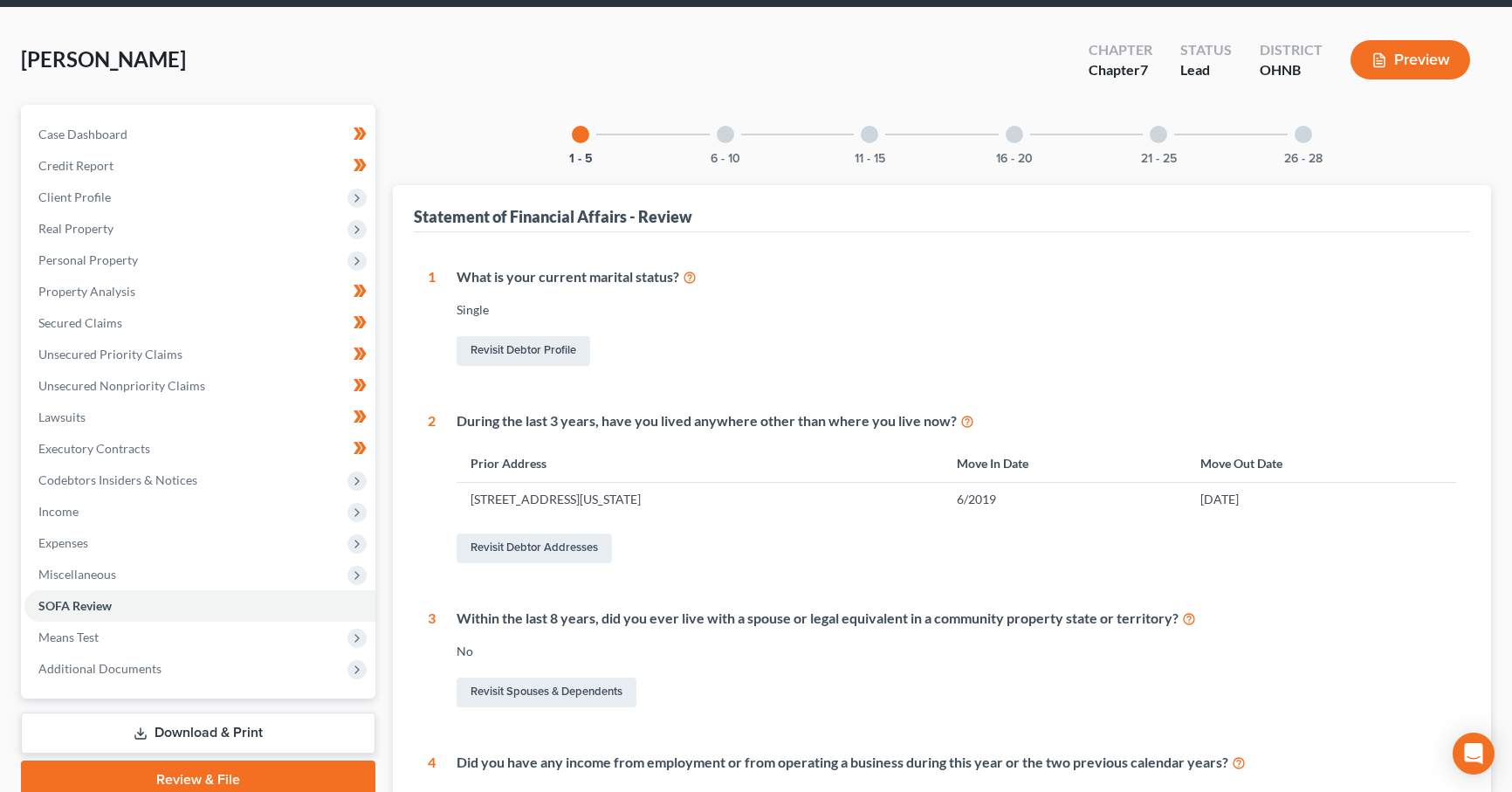
scroll to position [58, 0]
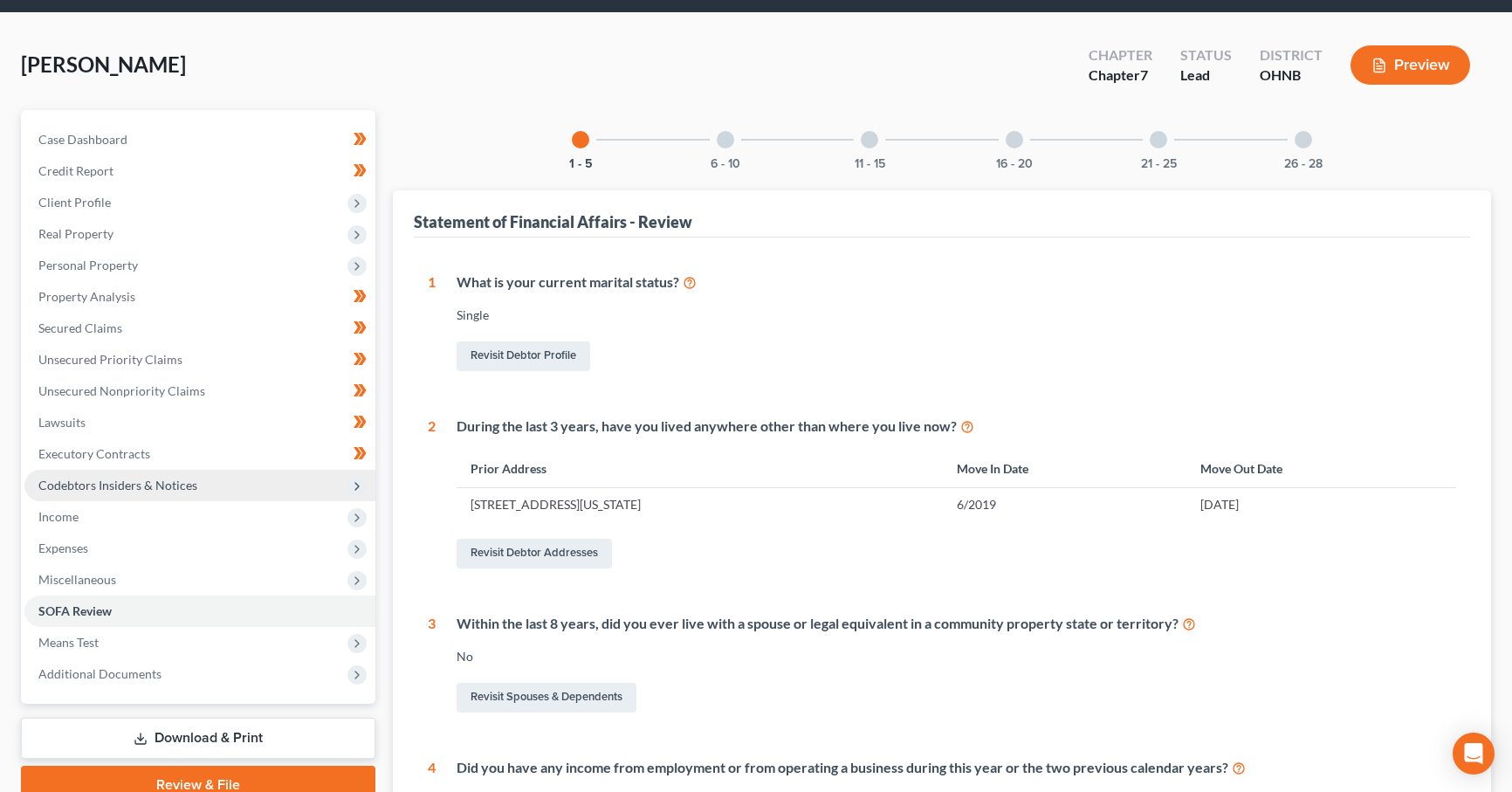
click at [227, 485] on span "Codebtors Insiders & Notices" at bounding box center [199, 485] width 351 height 32
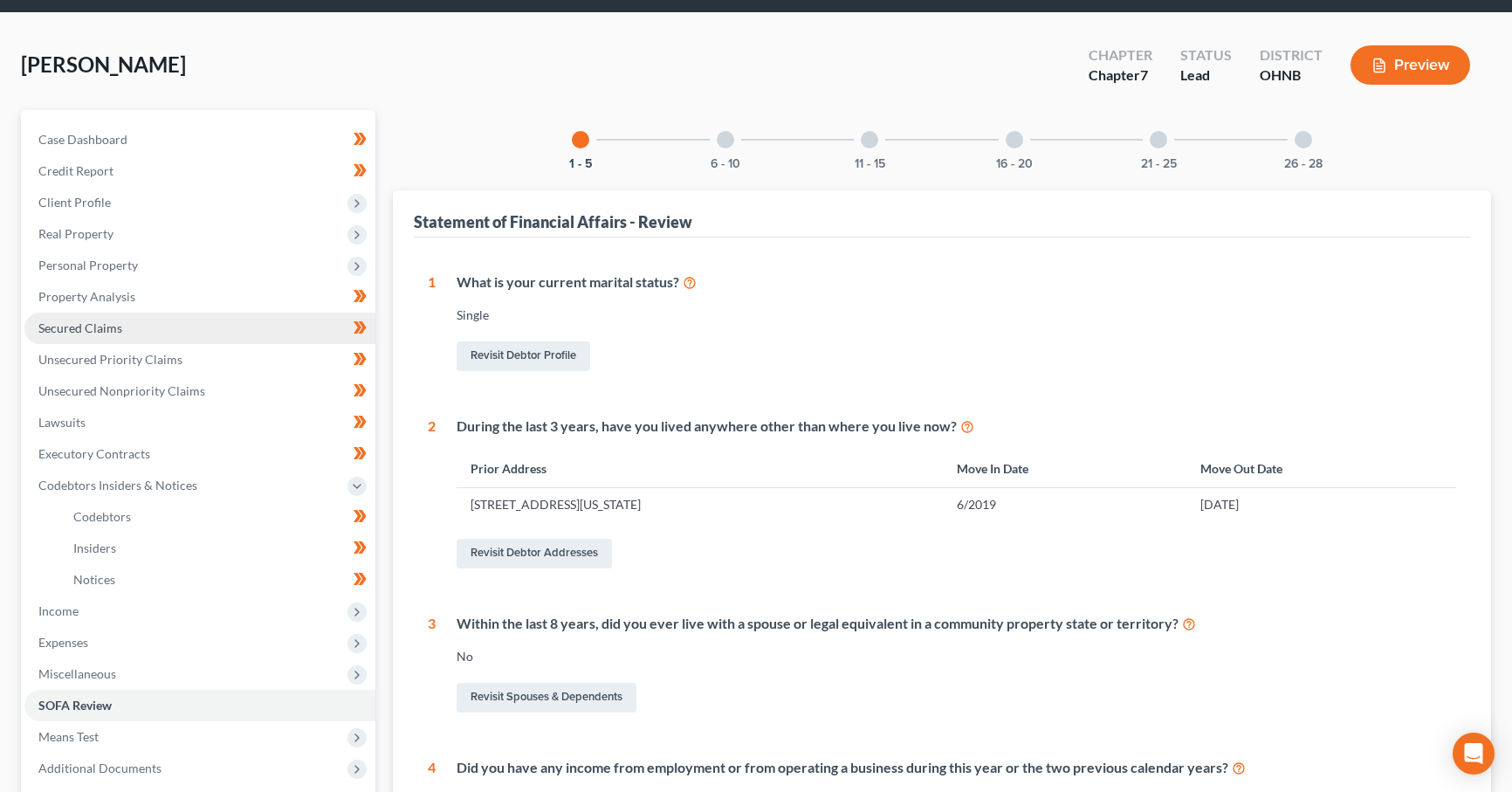
click at [225, 331] on link "Secured Claims" at bounding box center [199, 328] width 351 height 32
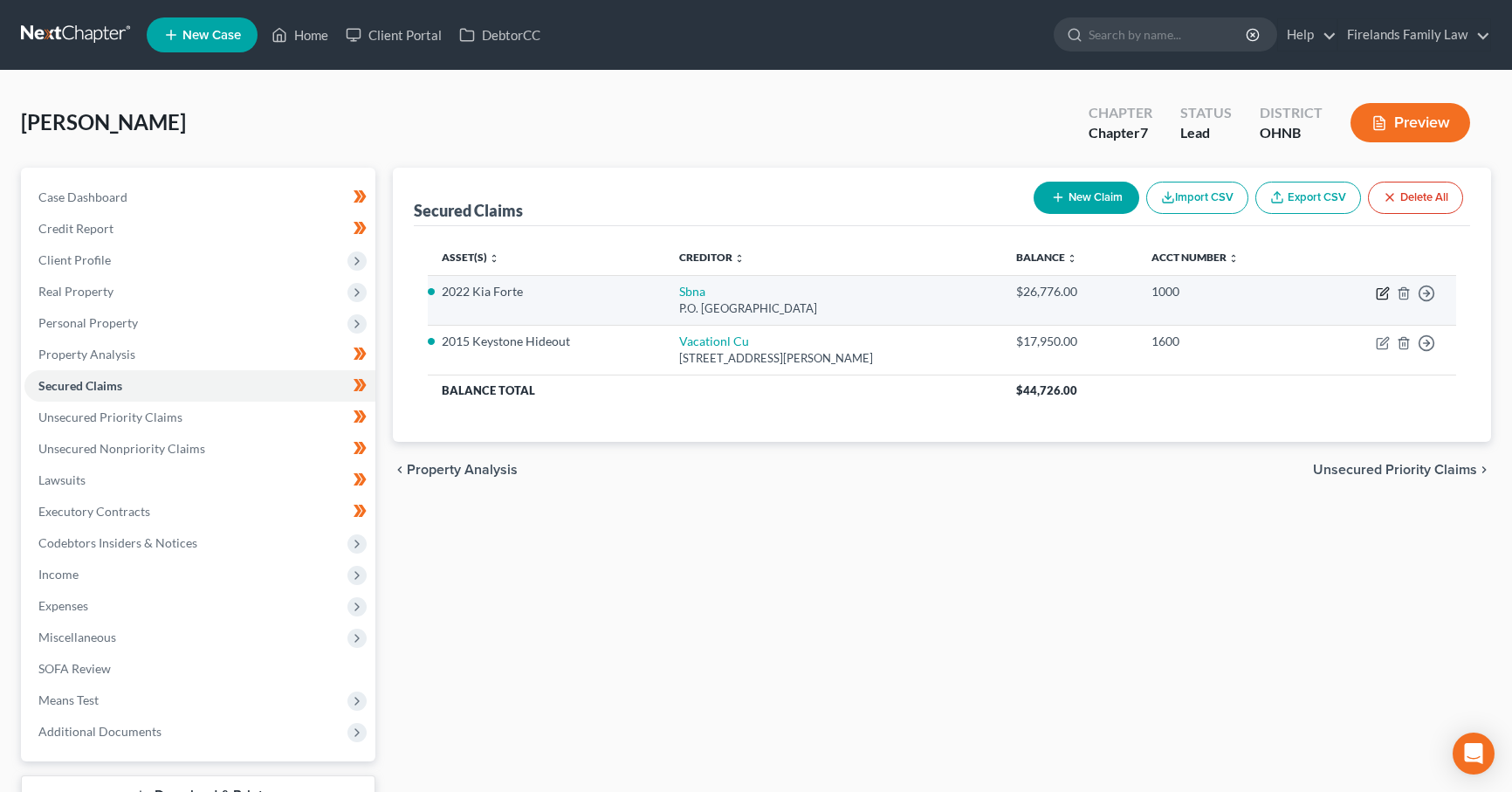
click at [1384, 294] on icon "button" at bounding box center [1382, 293] width 14 height 14
select select "45"
select select "2"
select select "0"
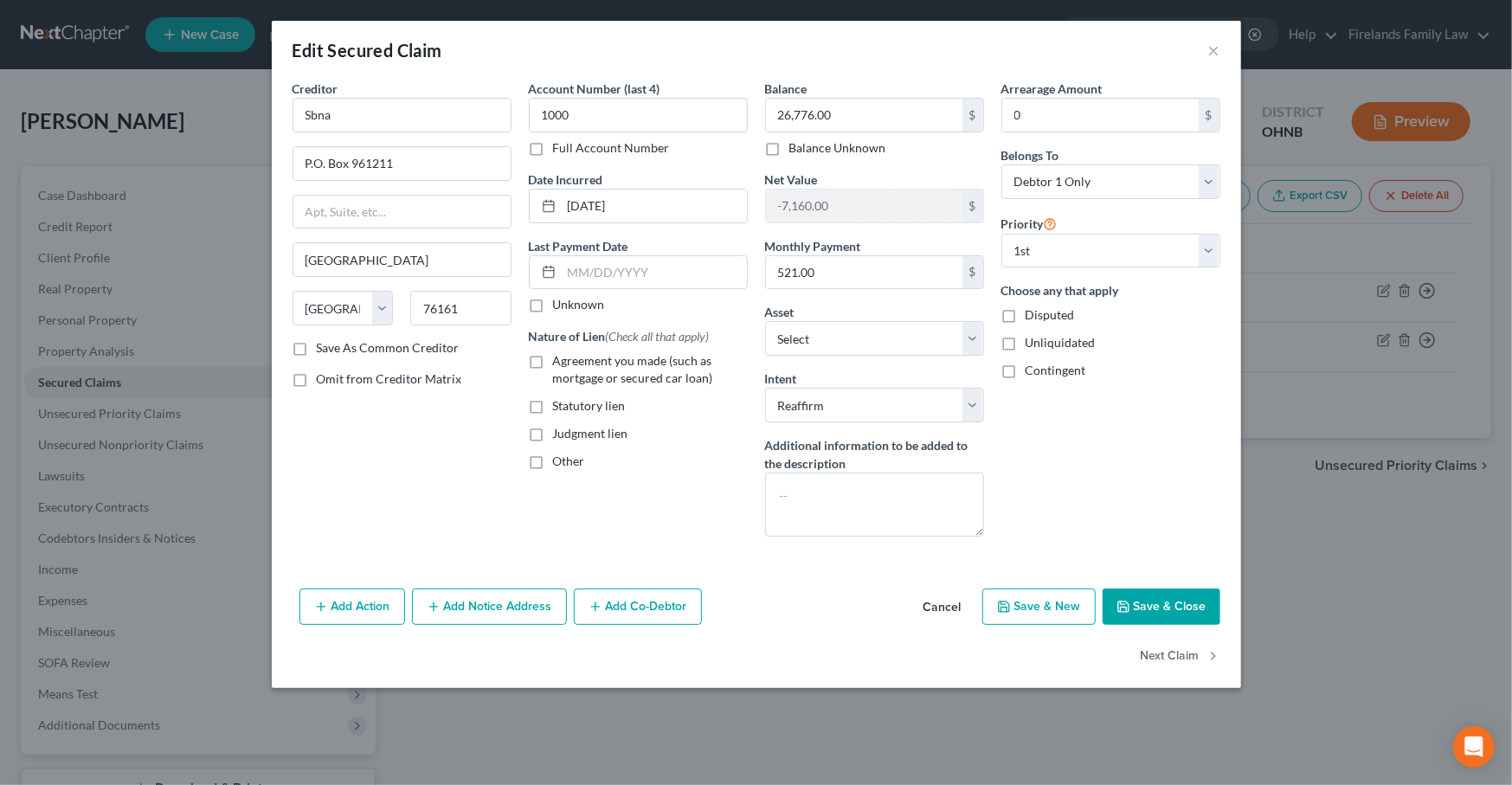
click at [637, 614] on button "Add Co-Debtor" at bounding box center [637, 606] width 128 height 37
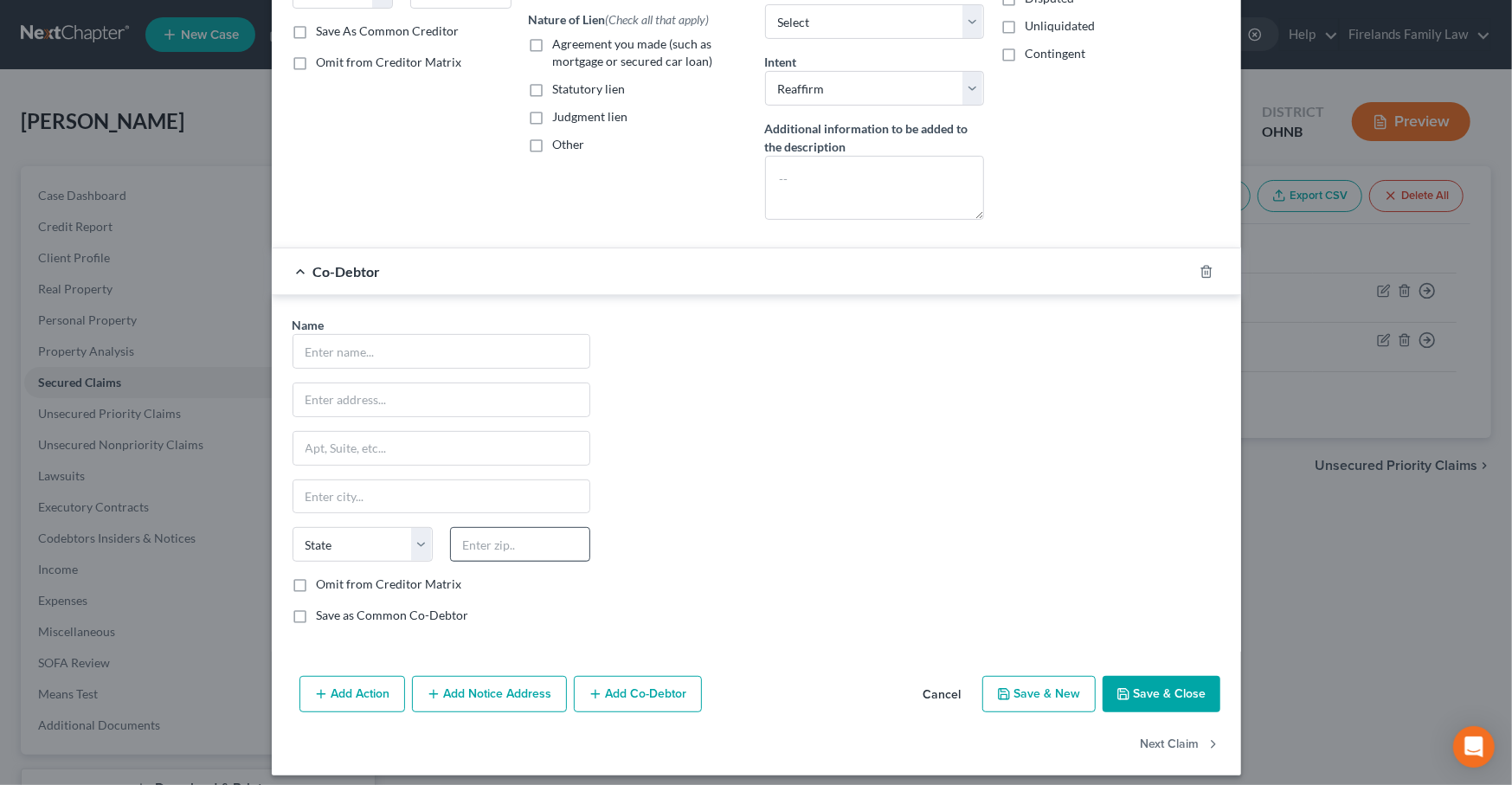
scroll to position [321, 0]
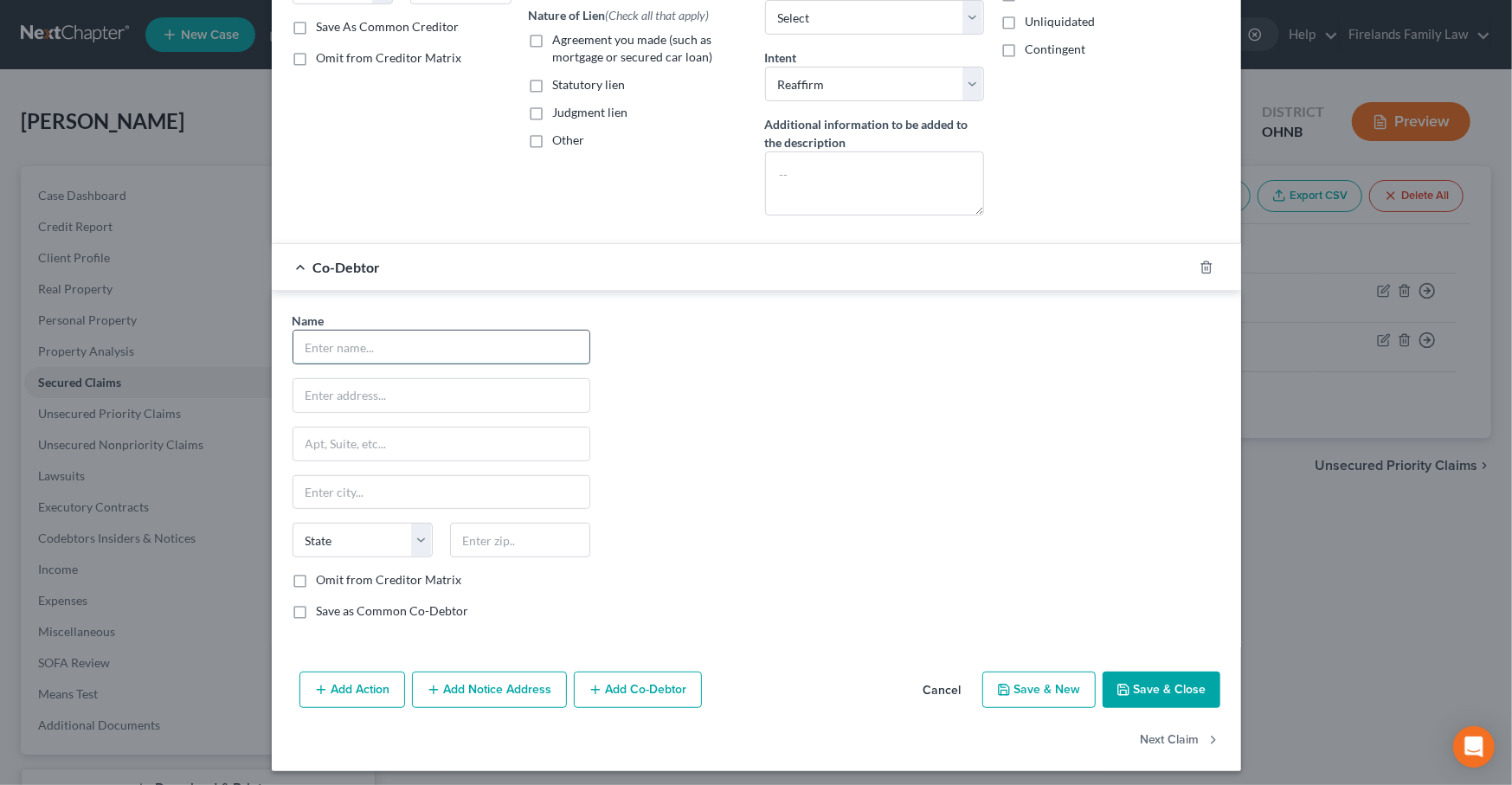
click at [517, 330] on input "text" at bounding box center [441, 346] width 296 height 33
type input "[PERSON_NAME]"
type input "[STREET_ADDRESS]"
type input "44811"
type input "Bellevue"
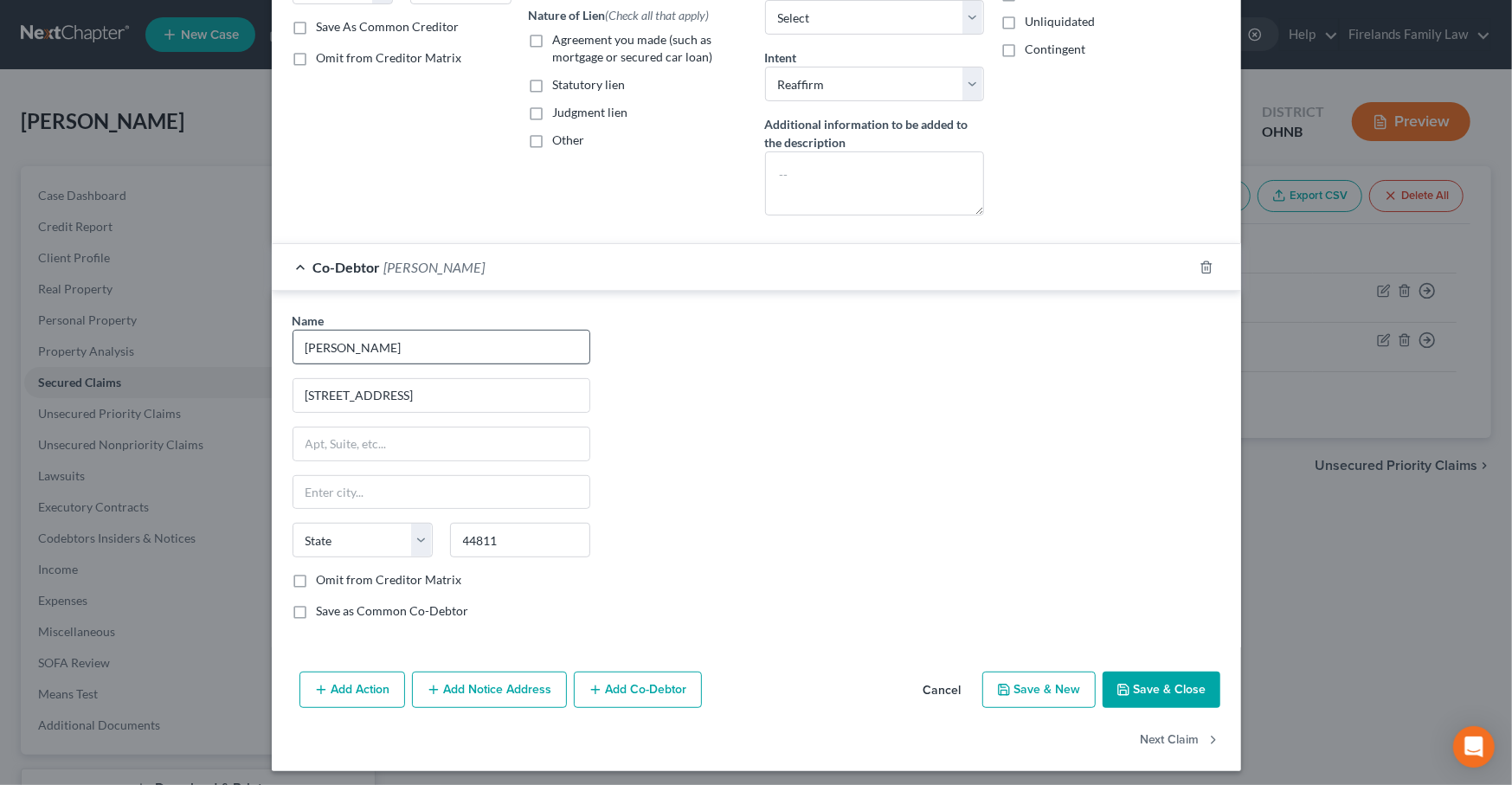
select select "36"
click at [1140, 678] on button "Save & Close" at bounding box center [1161, 689] width 117 height 37
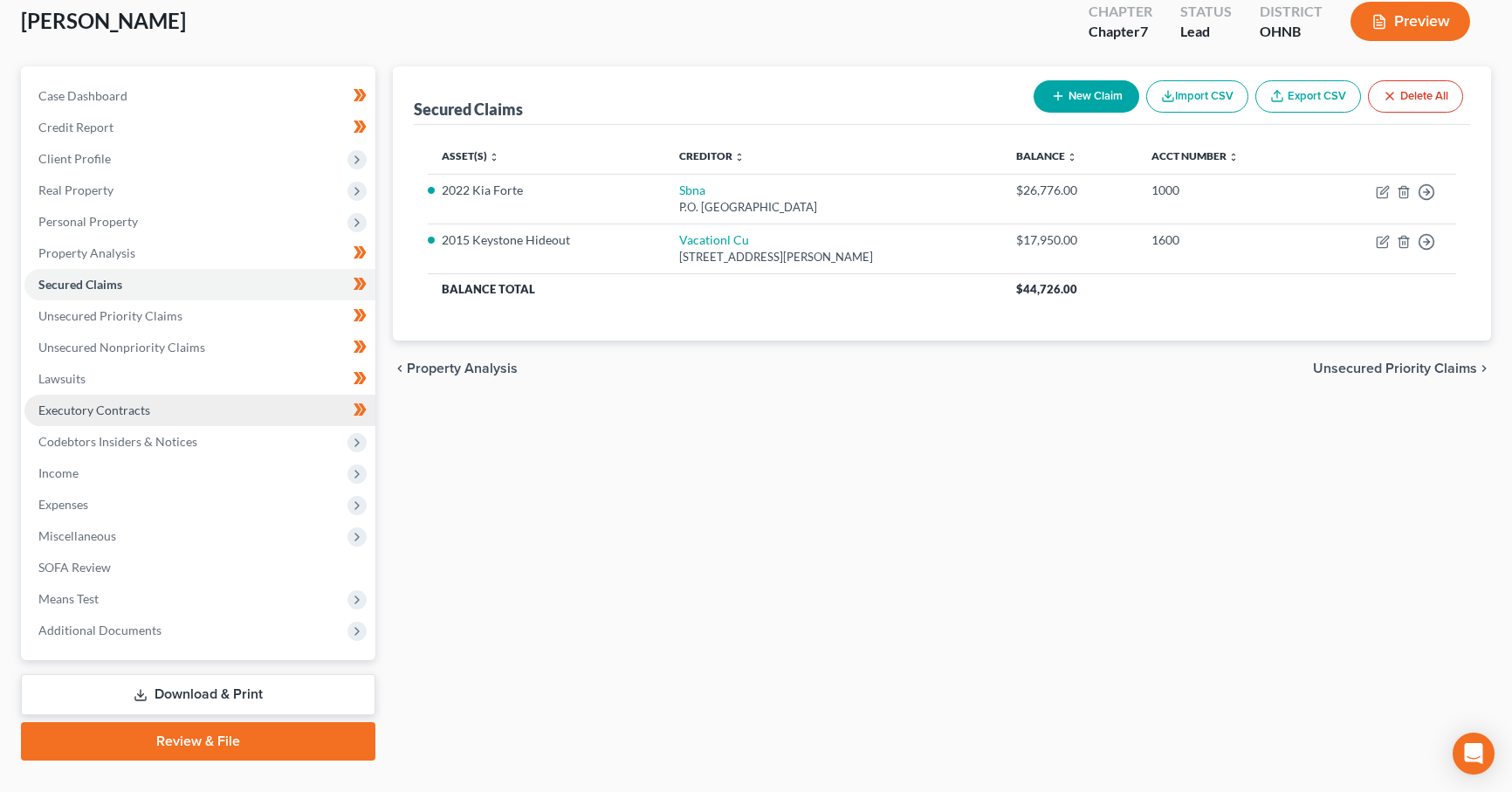
scroll to position [134, 0]
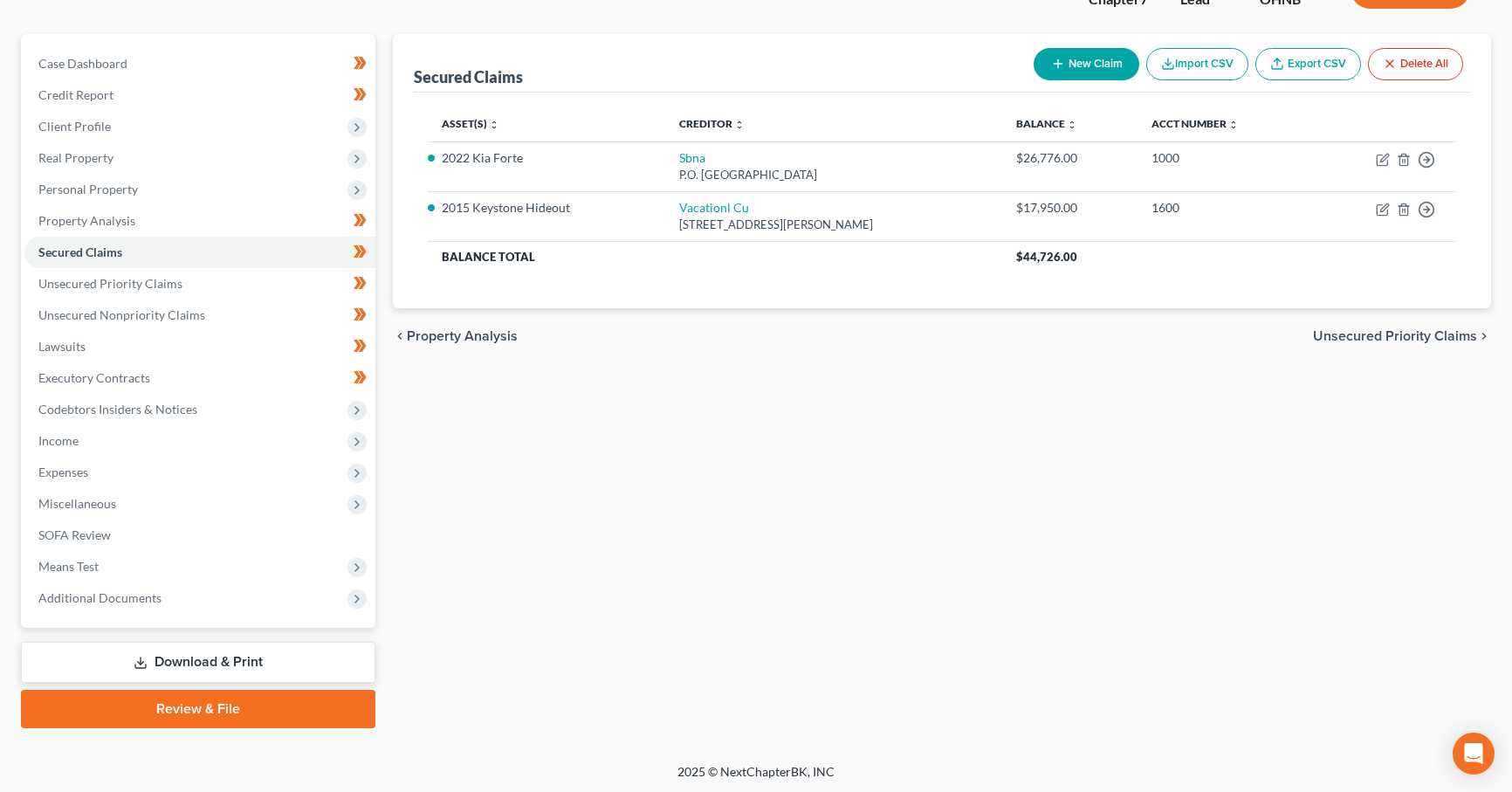
drag, startPoint x: 1500, startPoint y: 473, endPoint x: 1489, endPoint y: 472, distance: 11.0
click at [1498, 473] on div "[PERSON_NAME] Upgraded Chapter Chapter 7 Status Lead District OHNB Preview Peti…" at bounding box center [756, 349] width 1512 height 826
click at [172, 594] on span "Additional Documents" at bounding box center [199, 598] width 351 height 32
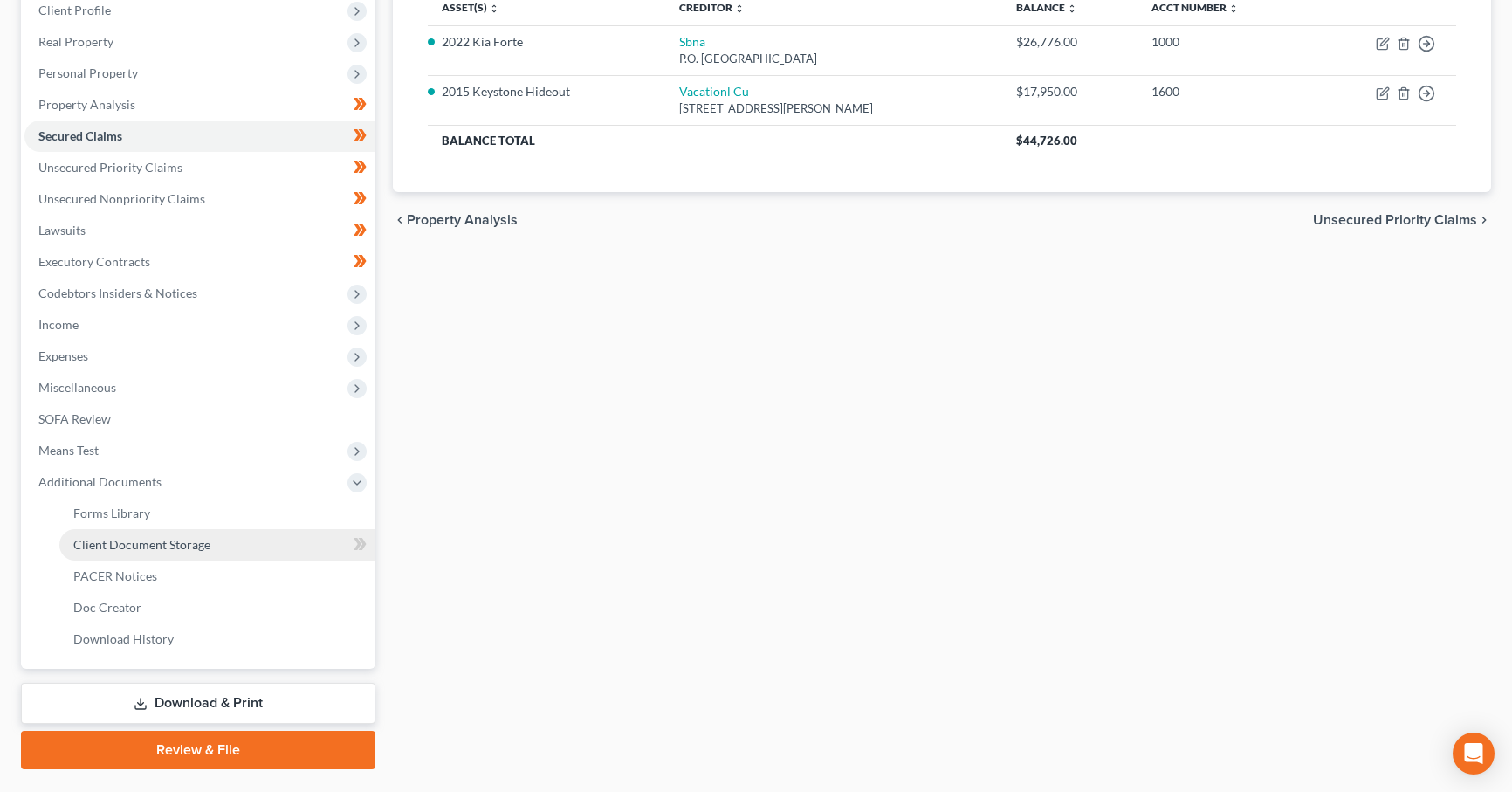
click at [180, 550] on span "Client Document Storage" at bounding box center [142, 545] width 137 height 14
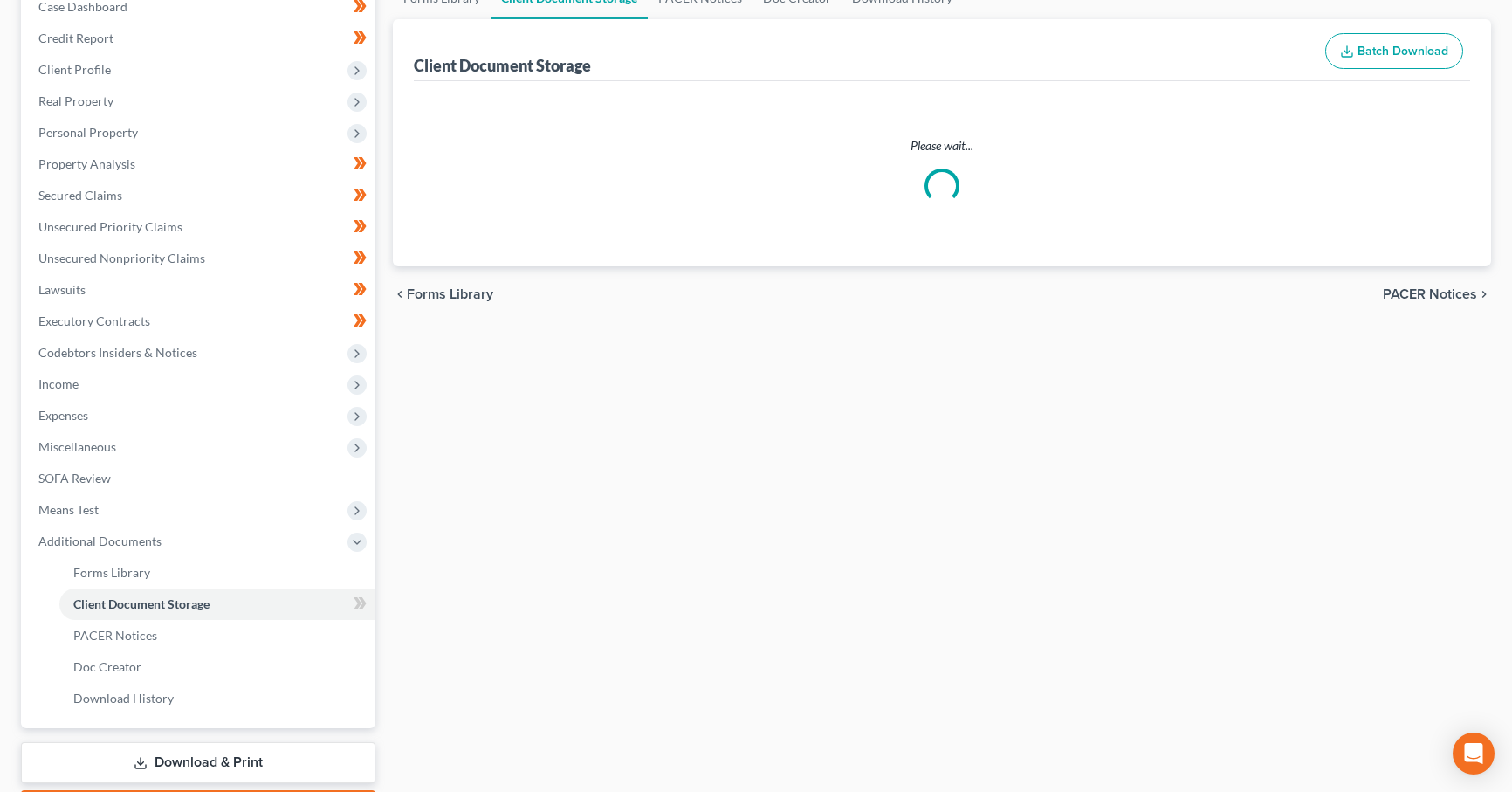
scroll to position [55, 0]
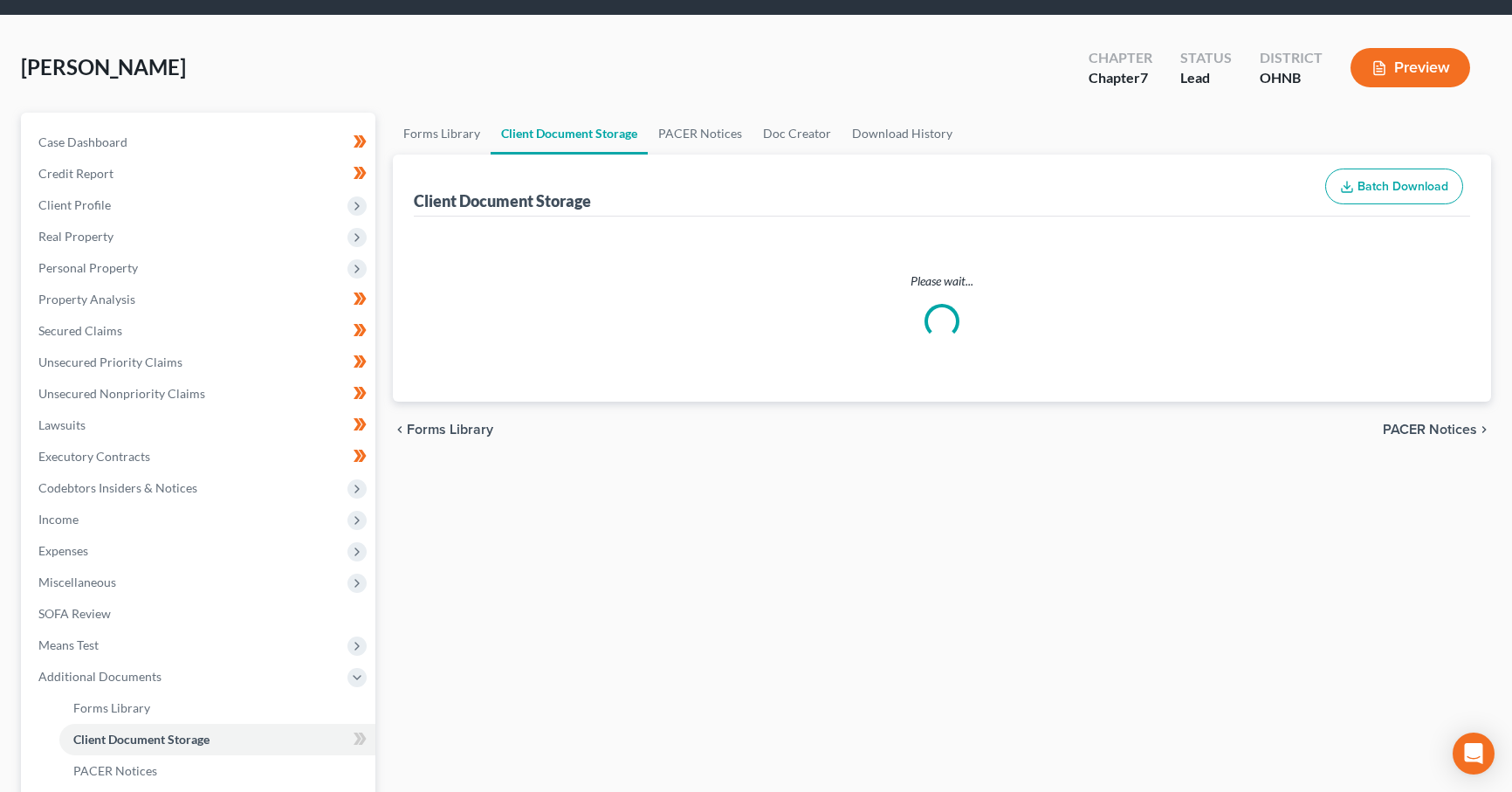
select select "5"
select select "20"
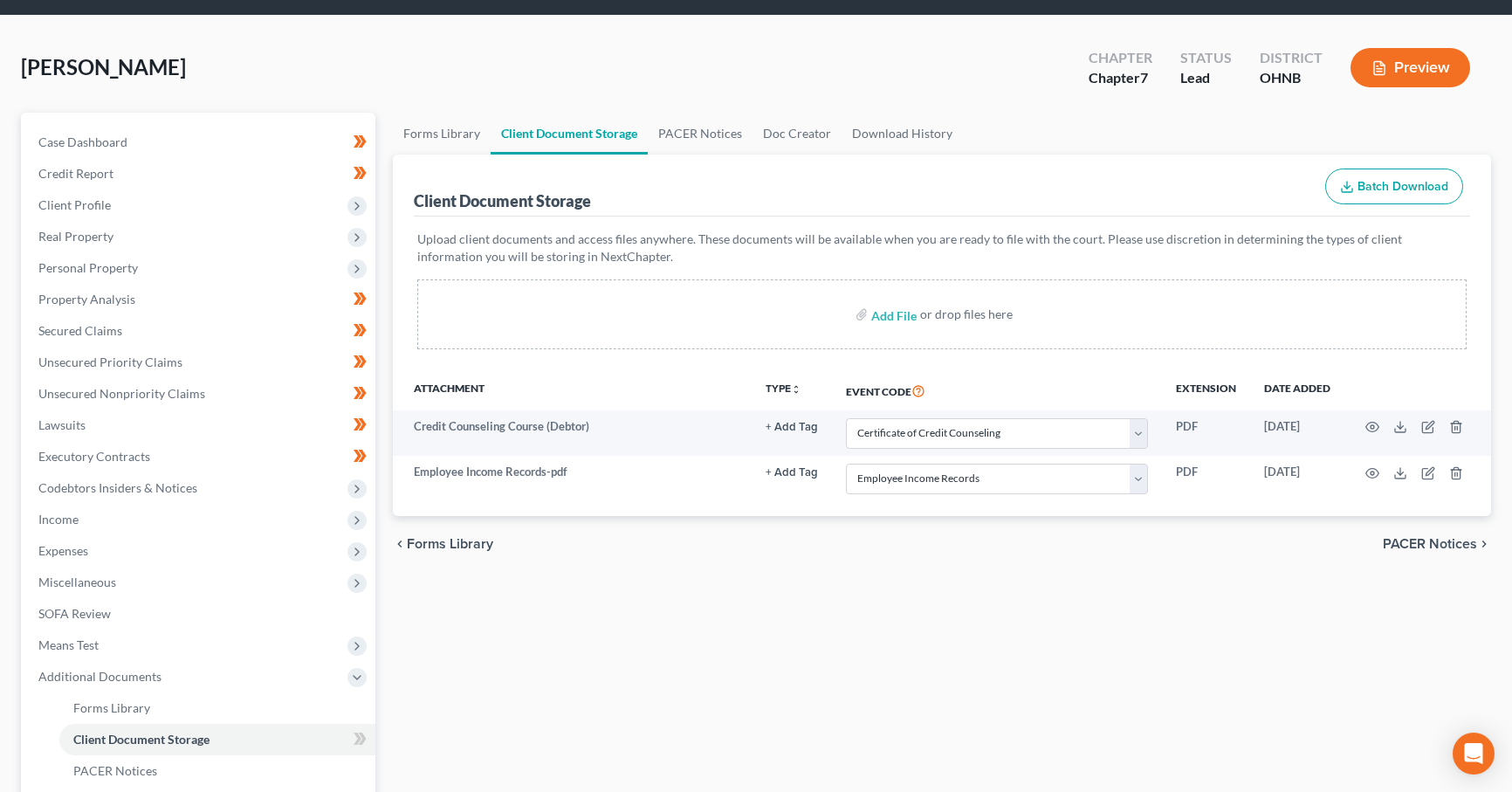
scroll to position [0, 0]
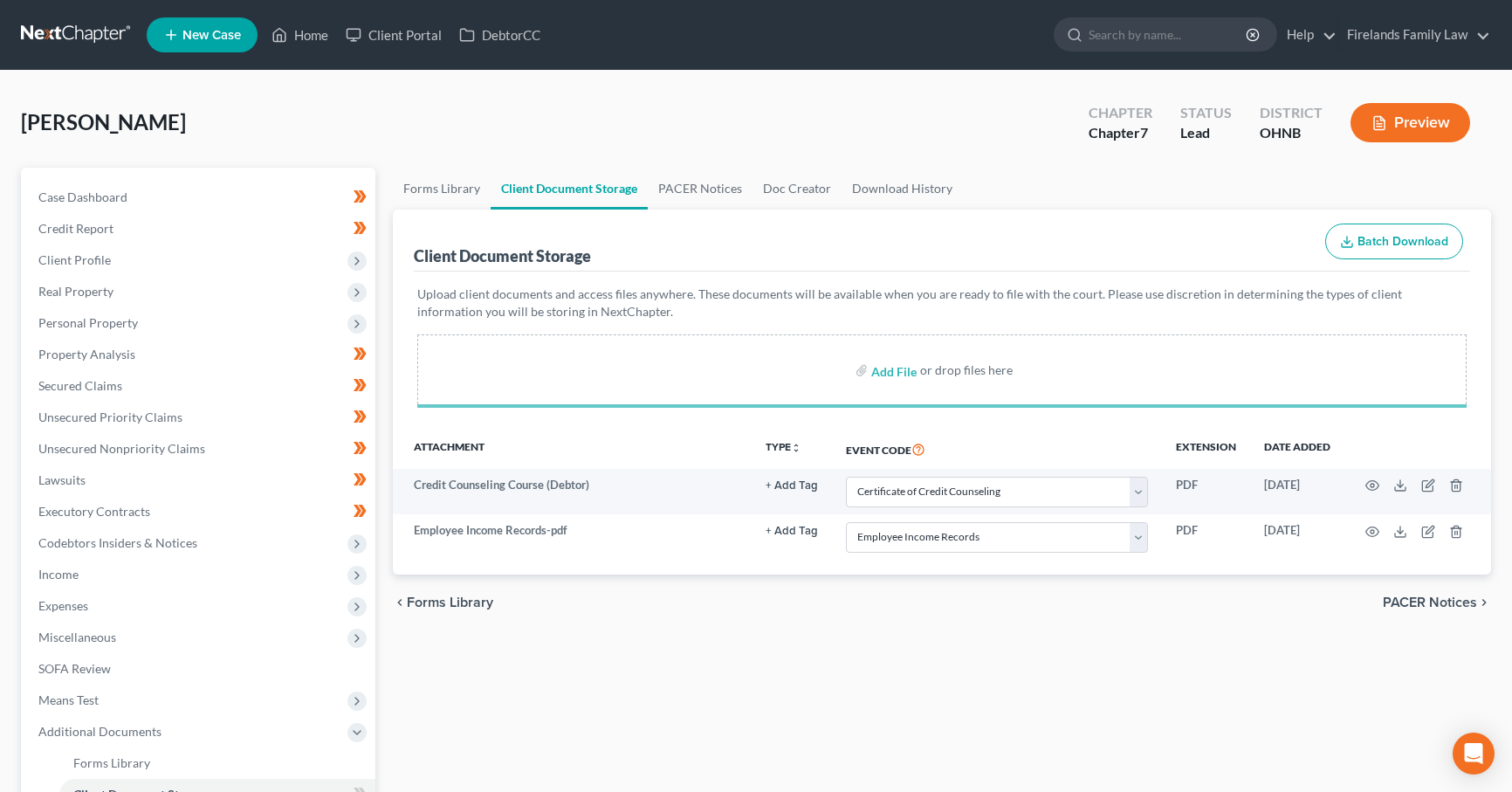
select select "5"
select select "20"
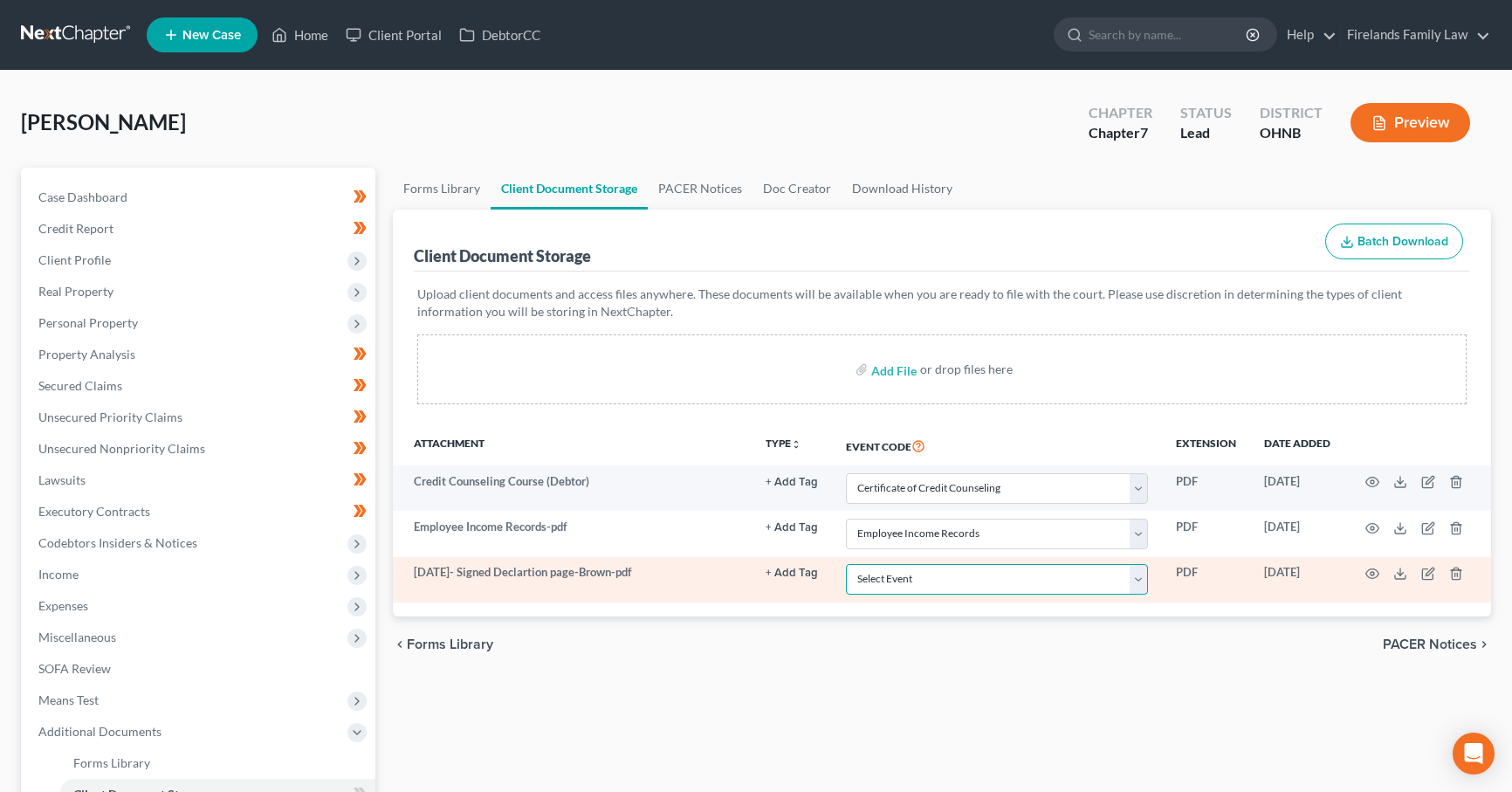
click at [917, 578] on select "Select Event 20 Largest Unsecured Creditors Amended List of Creditors (Fee) Ame…" at bounding box center [997, 580] width 302 height 31
select select "16"
click at [846, 564] on select "Select Event 20 Largest Unsecured Creditors Amended List of Creditors (Fee) Ame…" at bounding box center [997, 580] width 302 height 31
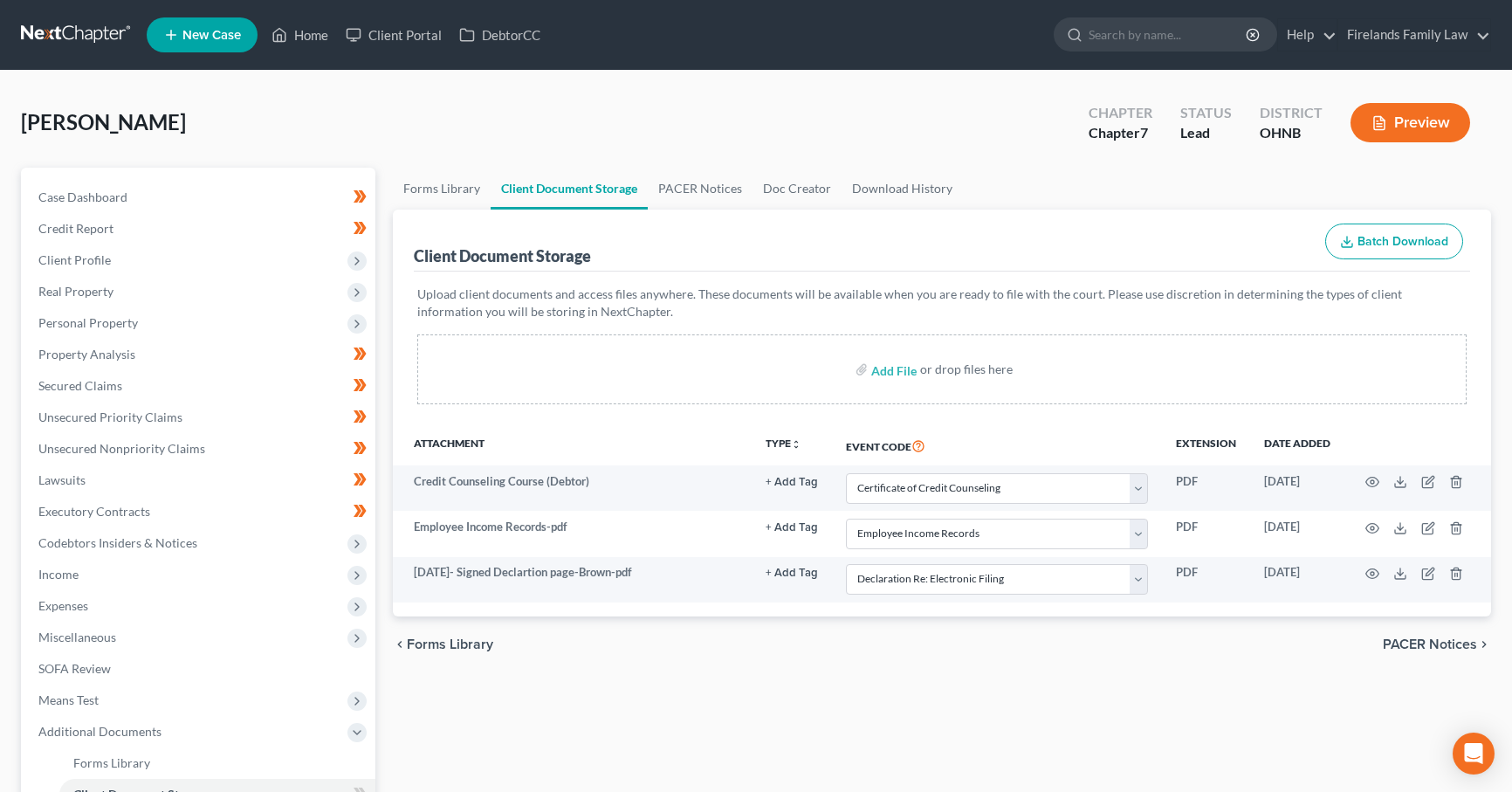
click at [1044, 635] on div "chevron_left Forms Library PACER Notices chevron_right" at bounding box center [942, 645] width 1098 height 56
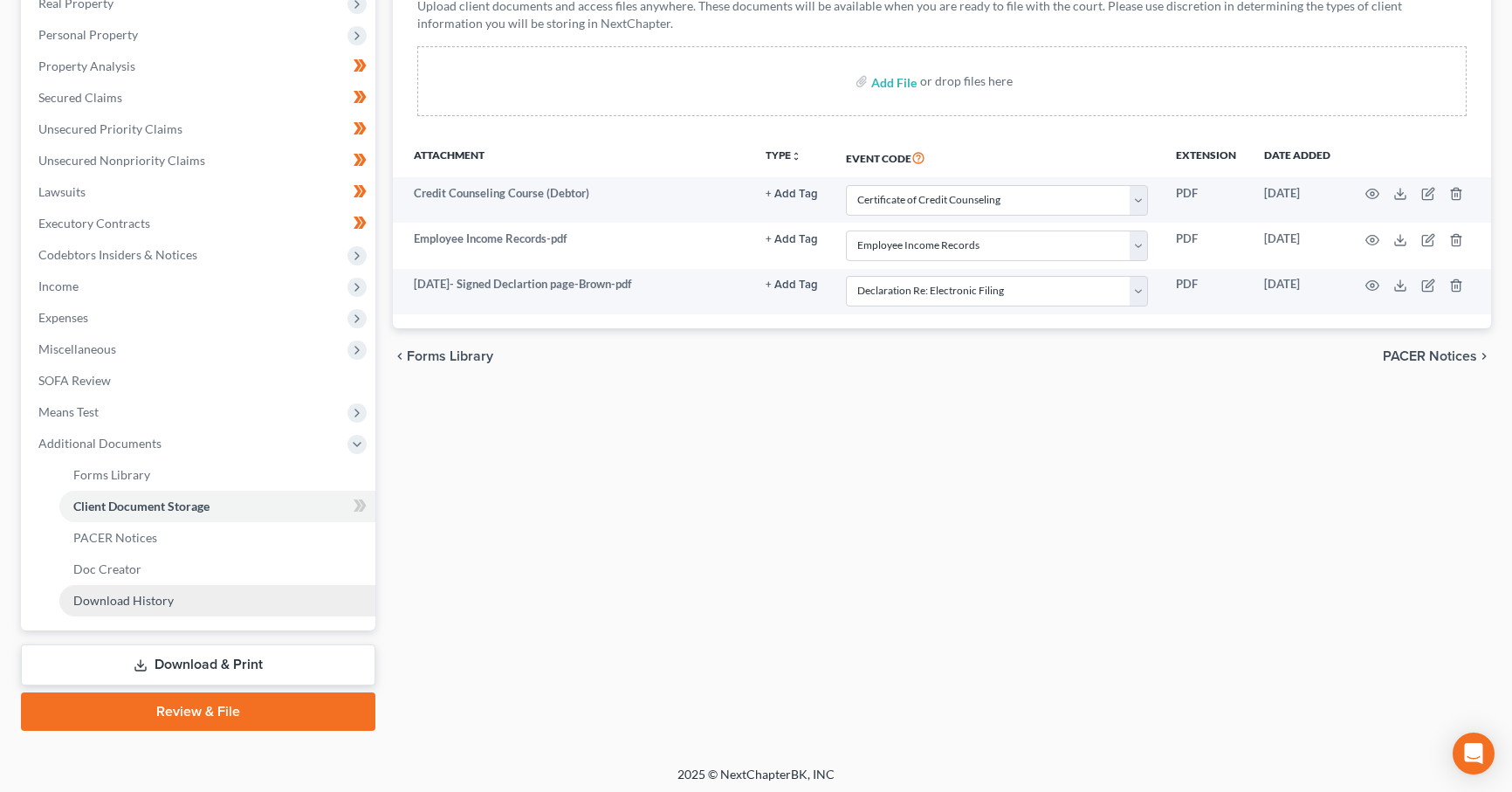
scroll to position [291, 0]
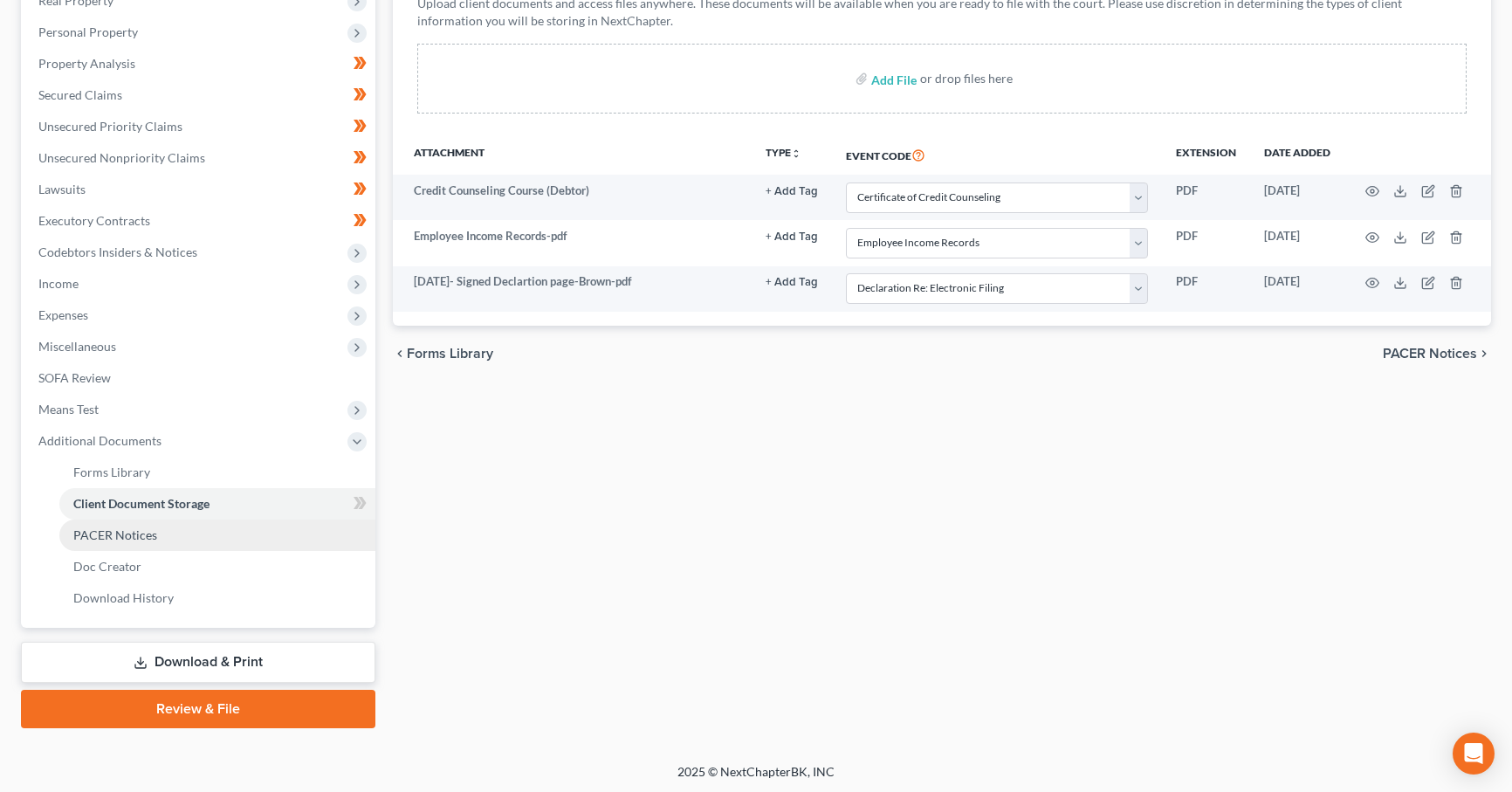
click at [164, 537] on link "PACER Notices" at bounding box center [218, 535] width 316 height 32
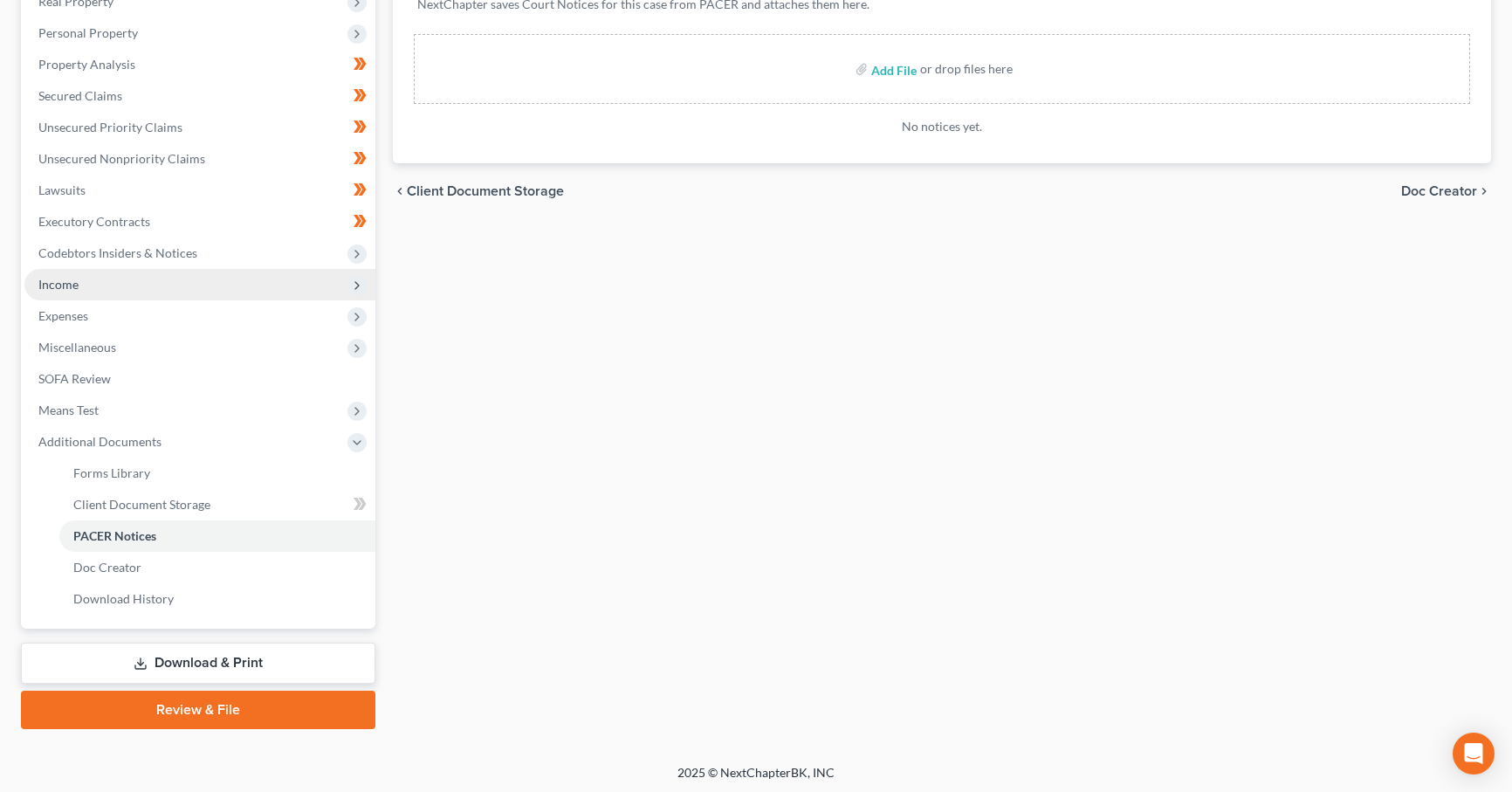
scroll to position [291, 0]
click at [246, 705] on link "Review & File" at bounding box center [198, 709] width 355 height 39
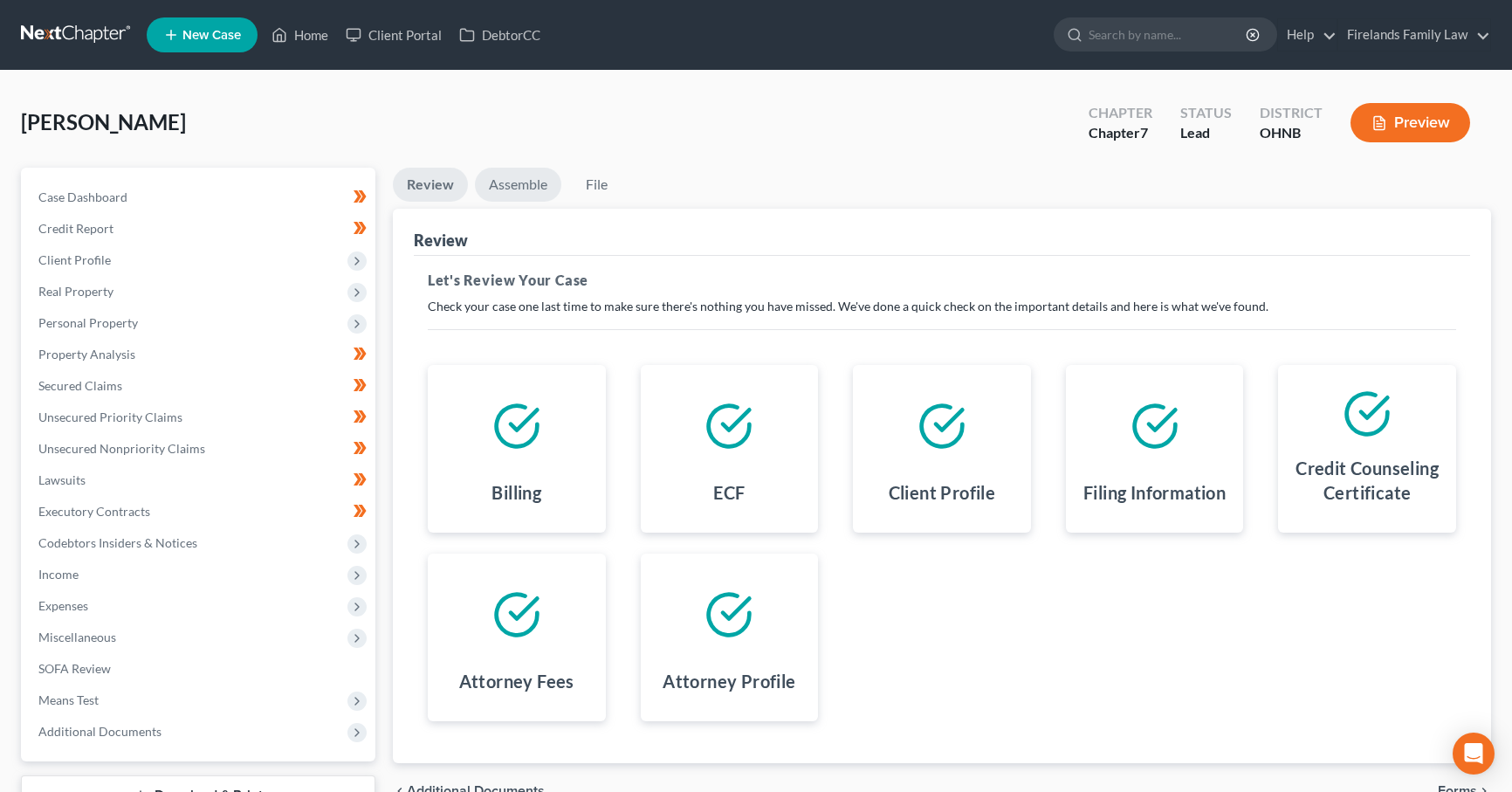
click at [521, 190] on link "Assemble" at bounding box center [518, 185] width 87 height 34
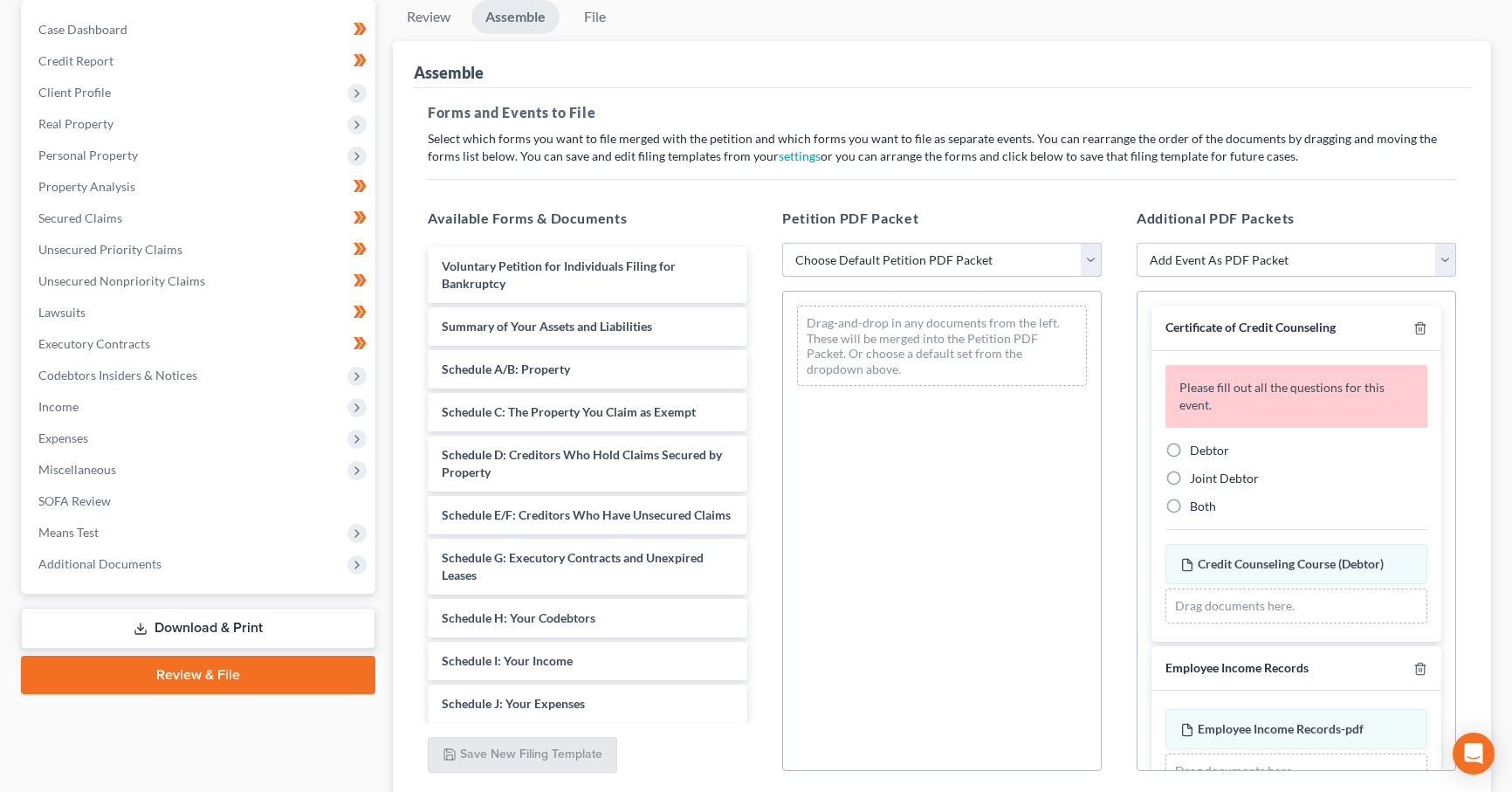
scroll to position [174, 0]
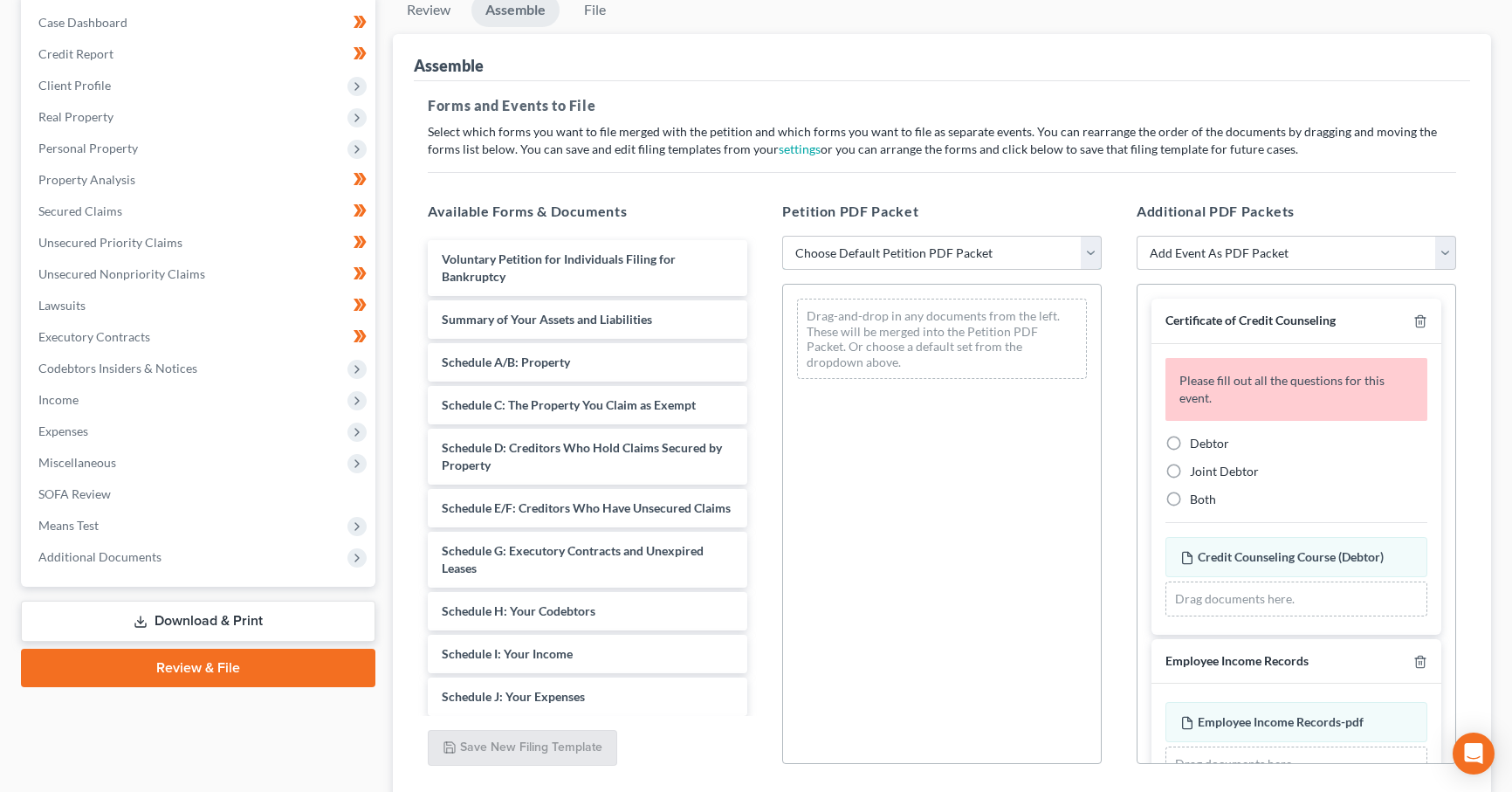
click at [911, 250] on select "Choose Default Petition PDF Packet Complete Bankruptcy Petition (all forms and …" at bounding box center [942, 253] width 320 height 35
select select "0"
click at [782, 236] on select "Choose Default Petition PDF Packet Complete Bankruptcy Petition (all forms and …" at bounding box center [942, 253] width 320 height 35
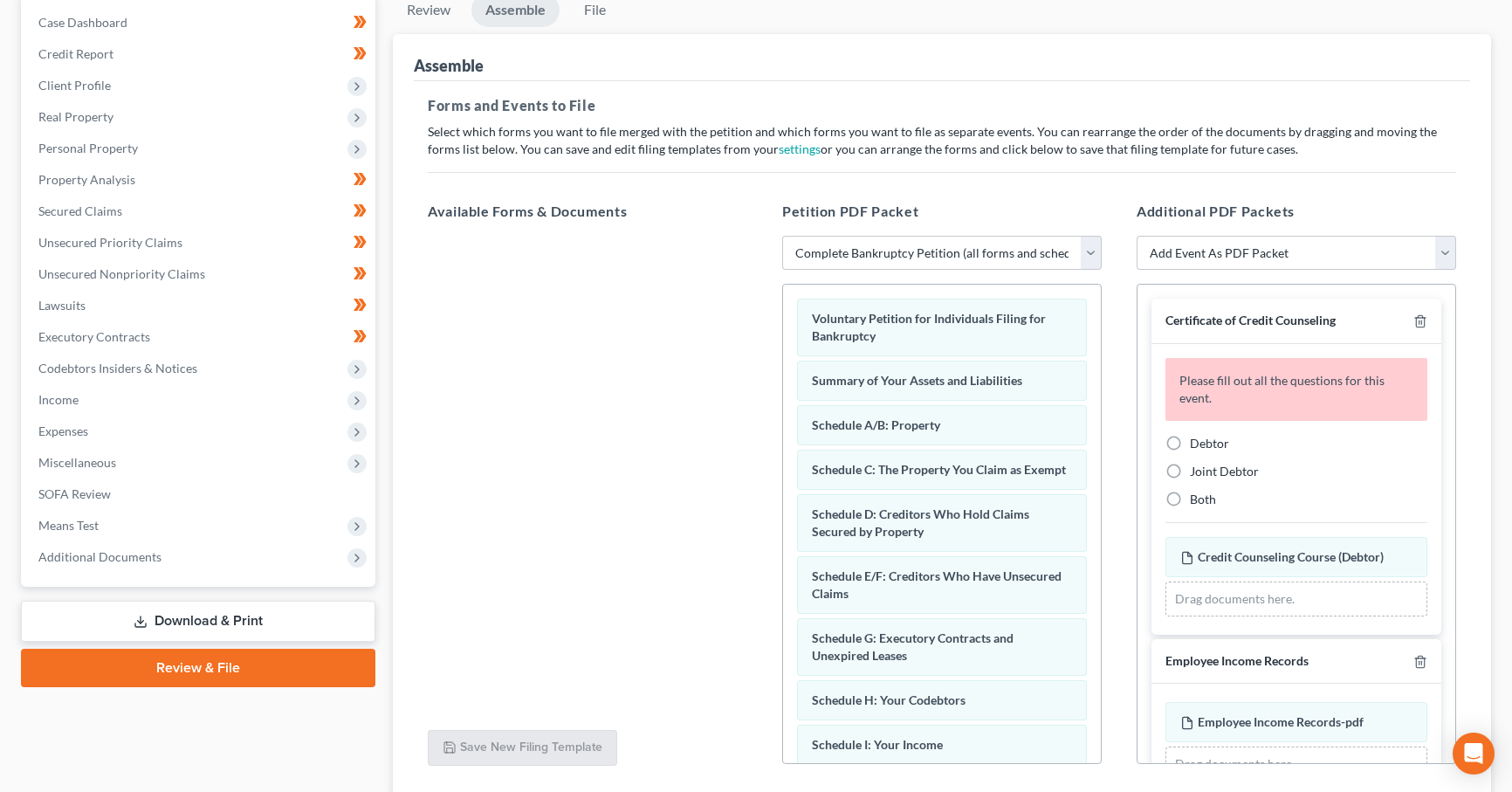
click at [624, 405] on div at bounding box center [587, 476] width 348 height 480
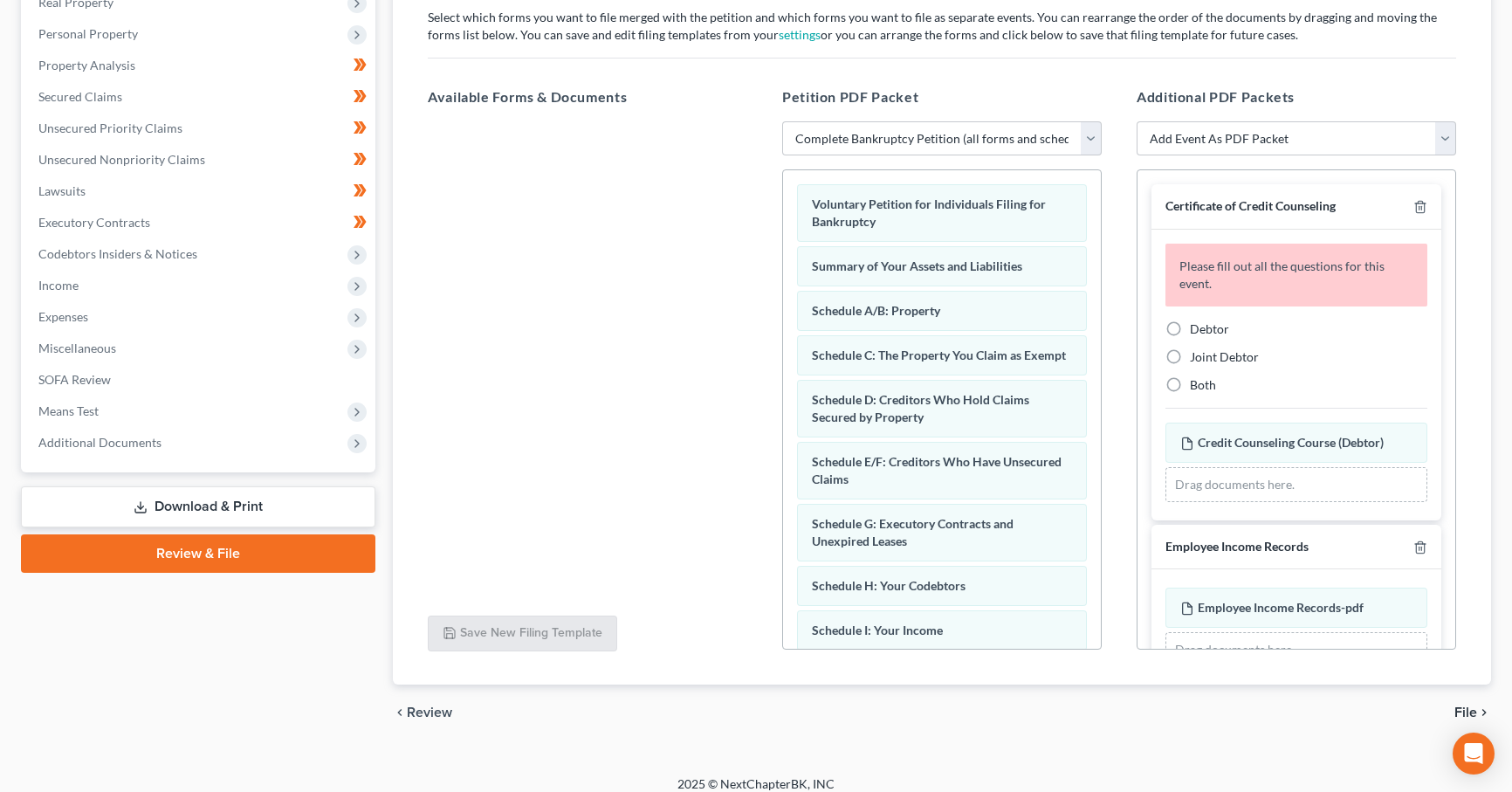
scroll to position [303, 0]
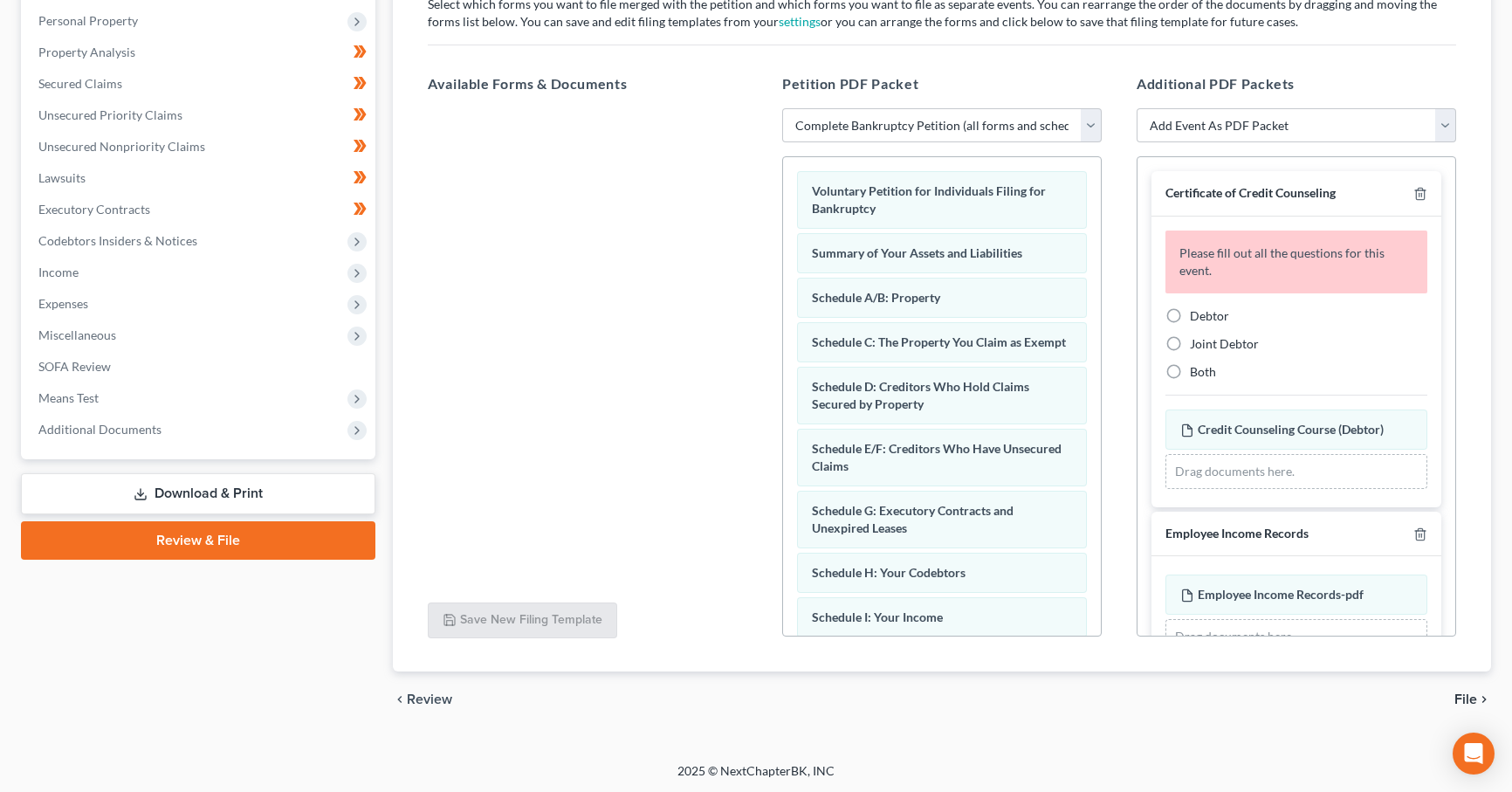
click at [1211, 312] on span "Debtor" at bounding box center [1210, 315] width 40 height 14
click at [1208, 312] on input "Debtor" at bounding box center [1202, 312] width 12 height 12
radio input "true"
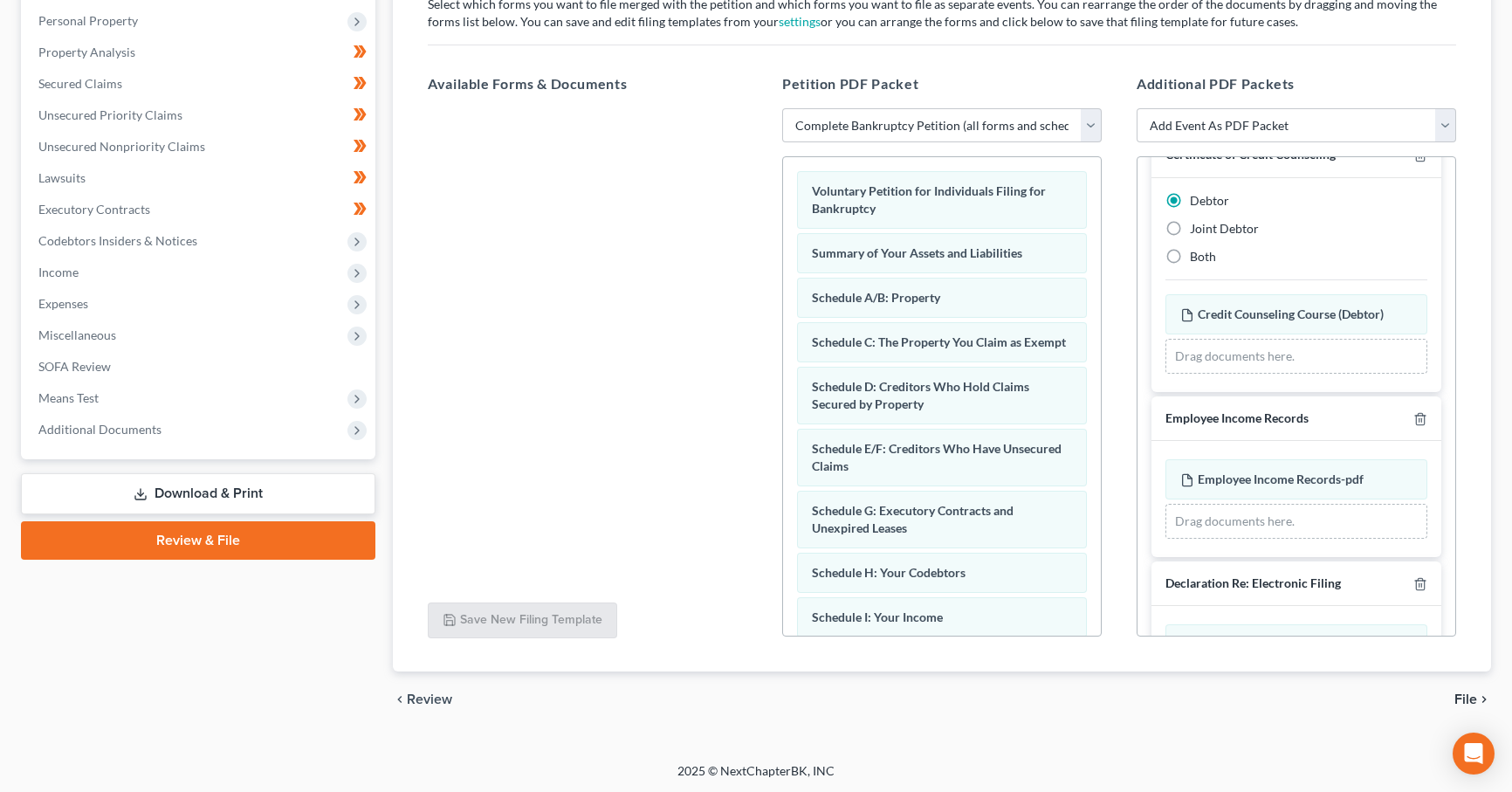
scroll to position [150, 0]
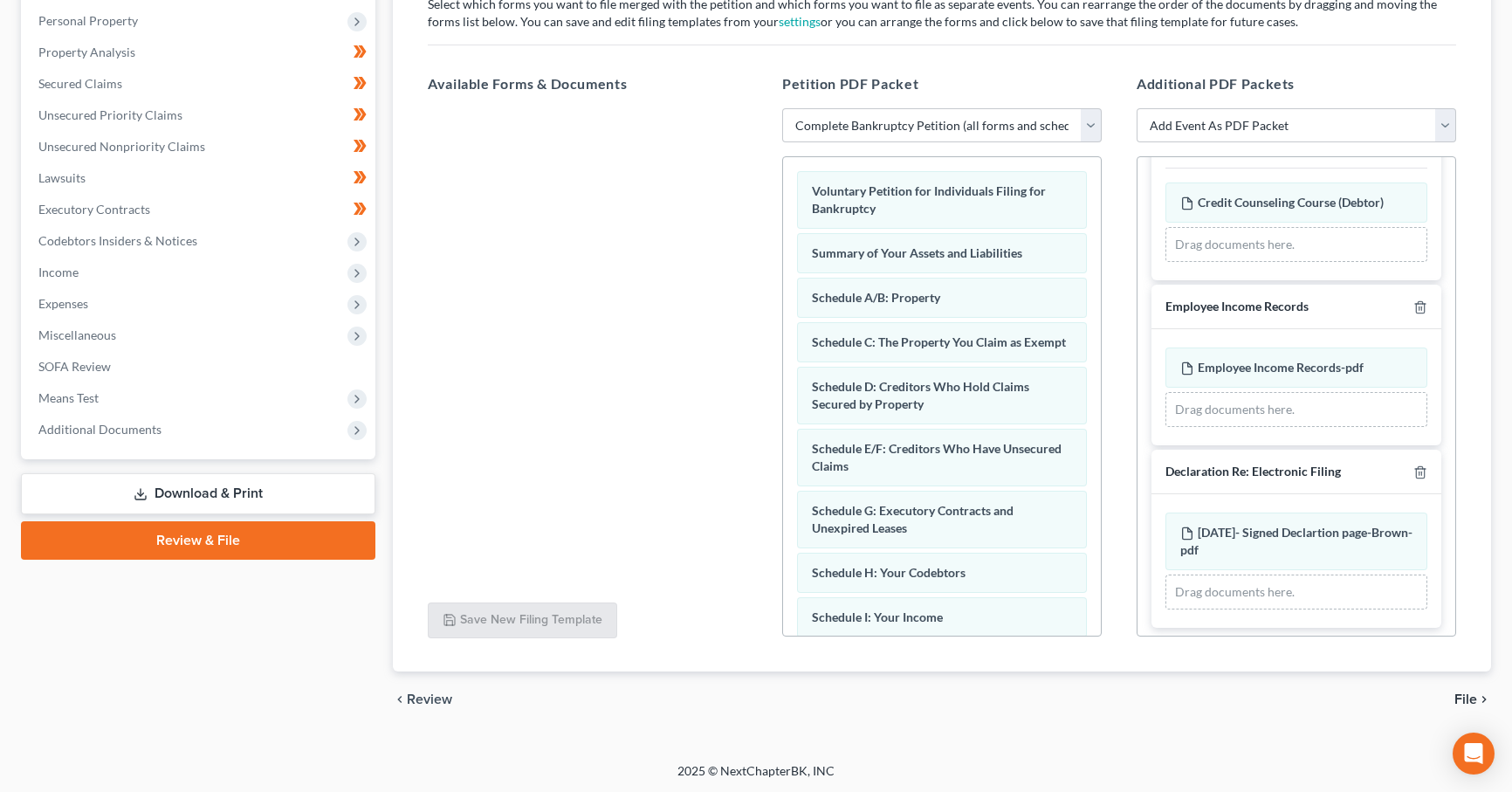
click at [1476, 701] on span "File" at bounding box center [1465, 699] width 23 height 14
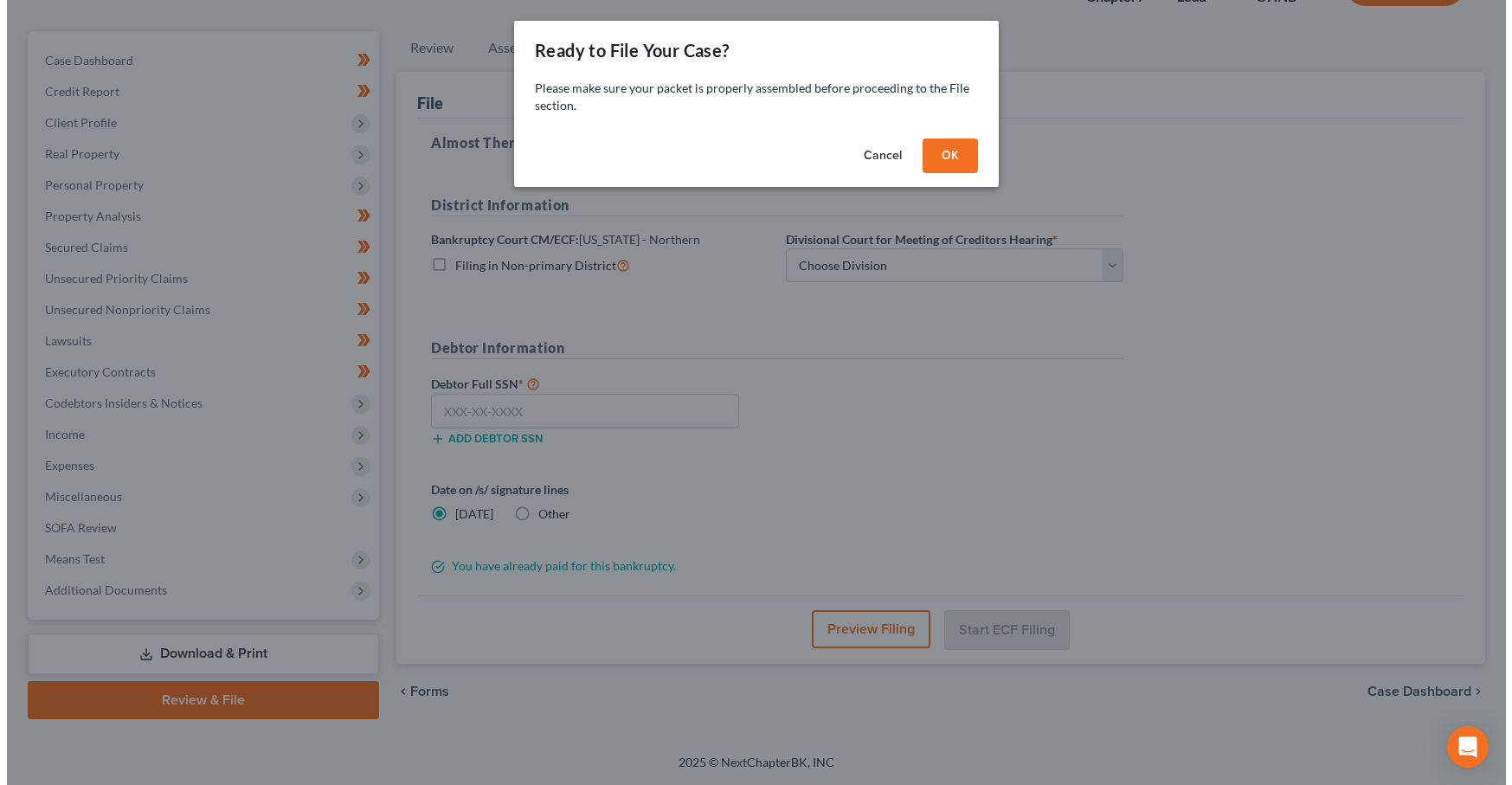
scroll to position [132, 0]
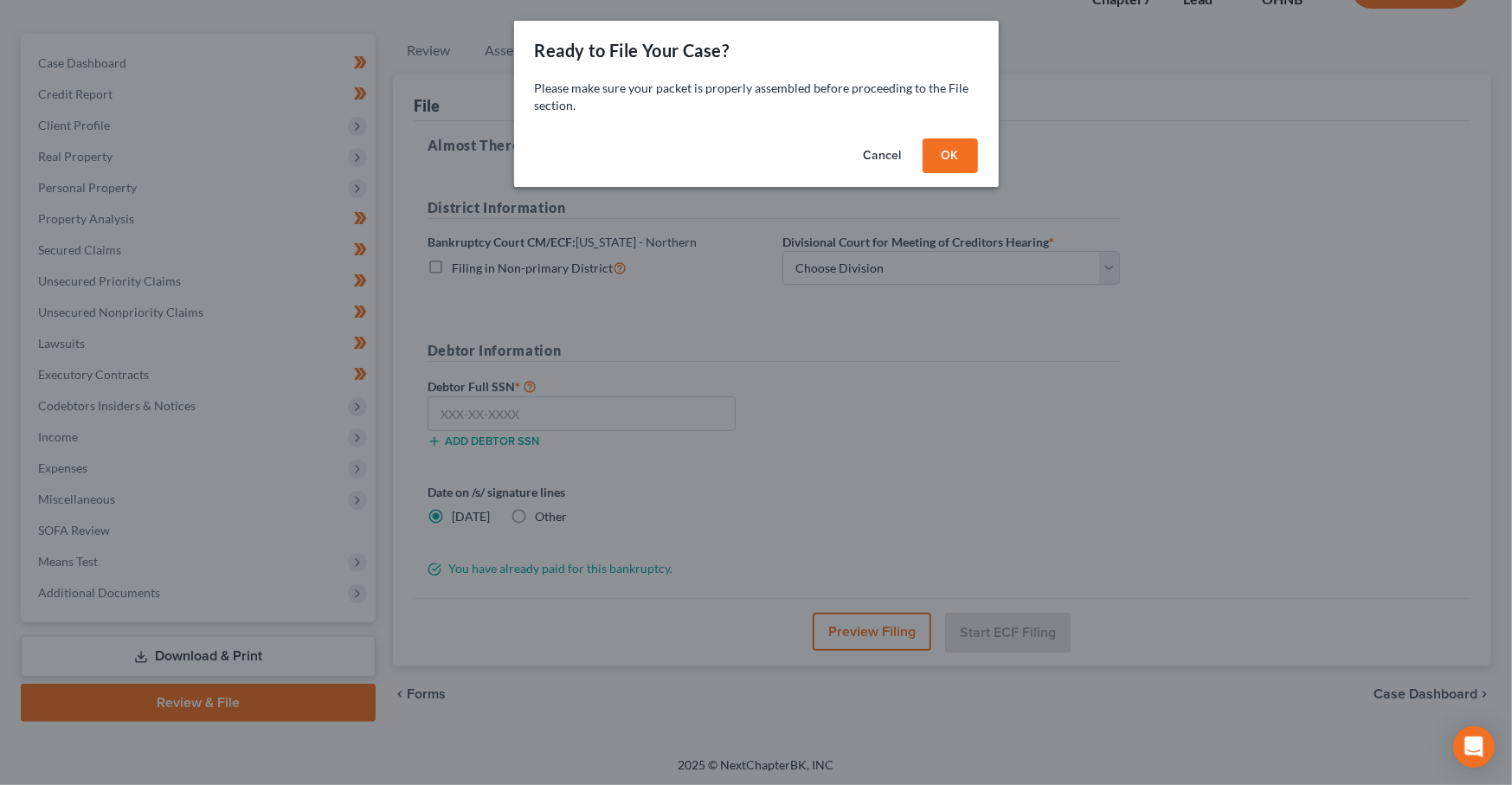
click at [944, 154] on button "OK" at bounding box center [951, 156] width 56 height 35
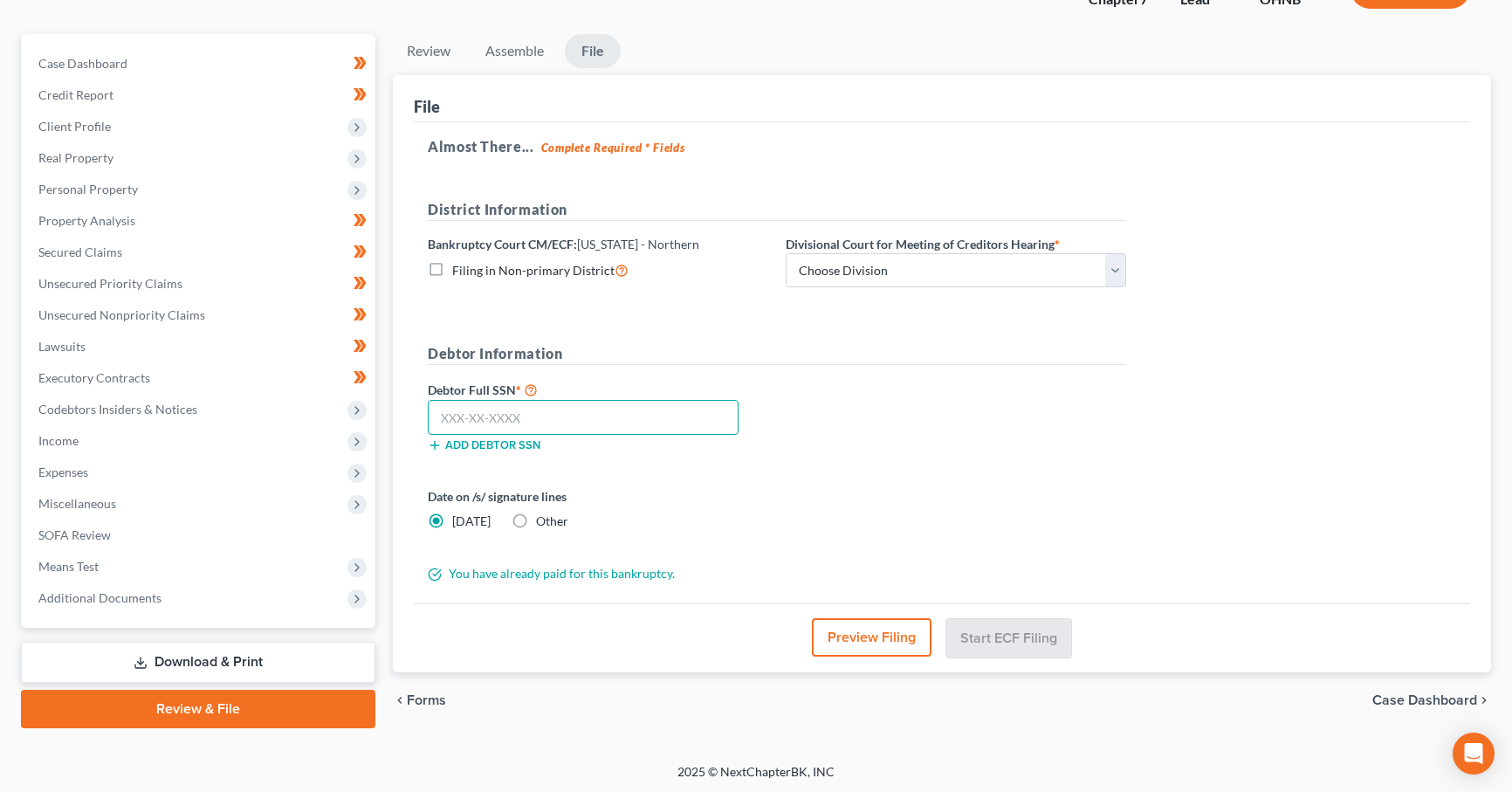
click at [522, 402] on input "text" at bounding box center [583, 417] width 311 height 35
type input "292-84-5723"
click at [1043, 266] on select "Choose Division Akron [GEOGRAPHIC_DATA] [GEOGRAPHIC_DATA] [GEOGRAPHIC_DATA] [GE…" at bounding box center [955, 270] width 340 height 35
select select "3"
click at [785, 253] on select "Choose Division Akron [GEOGRAPHIC_DATA] [GEOGRAPHIC_DATA] [GEOGRAPHIC_DATA] [GE…" at bounding box center [955, 270] width 340 height 35
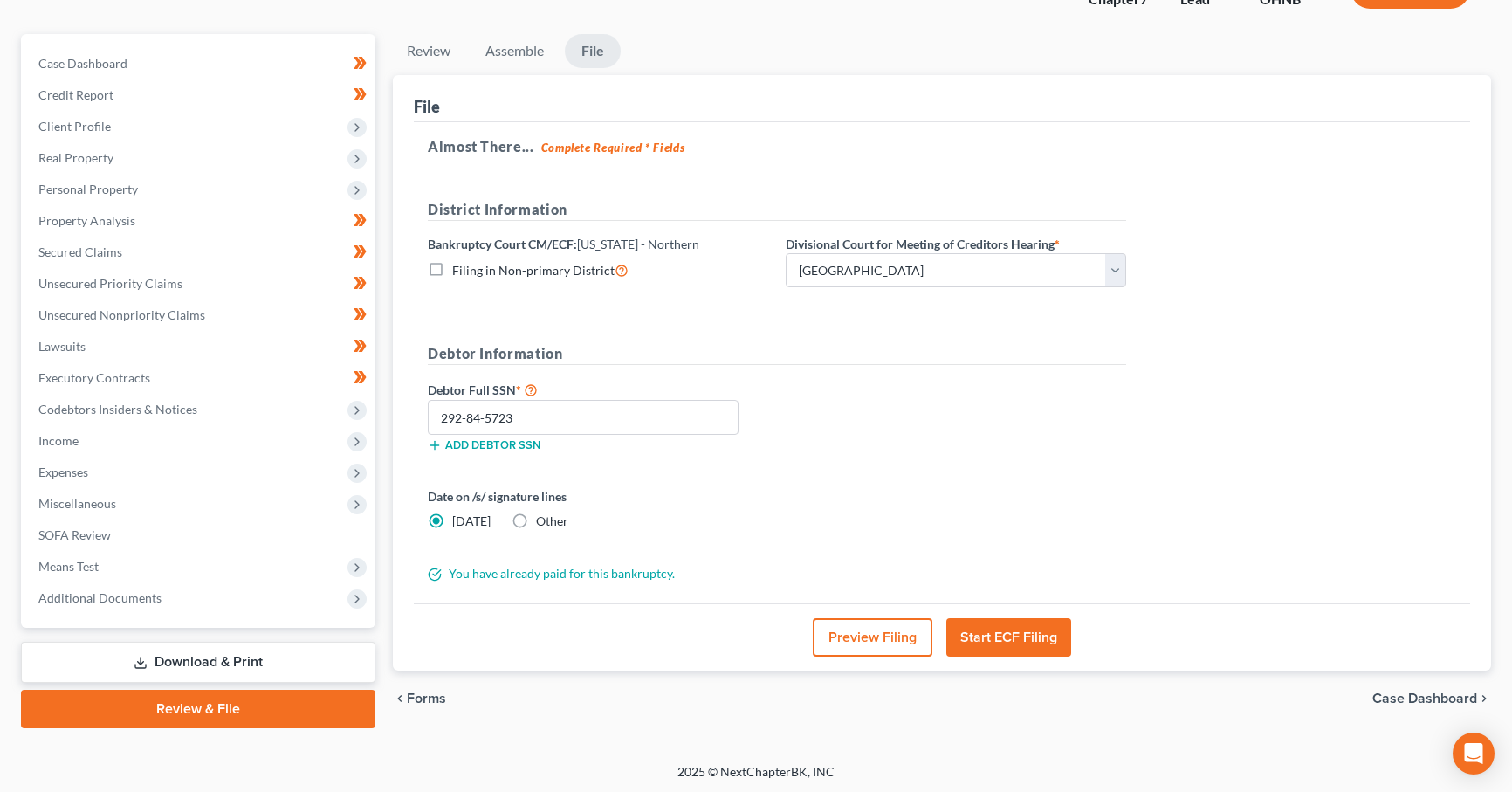
click at [1051, 383] on div "Debtor Full SSN * 292-84-5723 Add debtor SSN" at bounding box center [776, 423] width 716 height 88
click at [1016, 631] on button "Start ECF Filing" at bounding box center [1008, 638] width 125 height 39
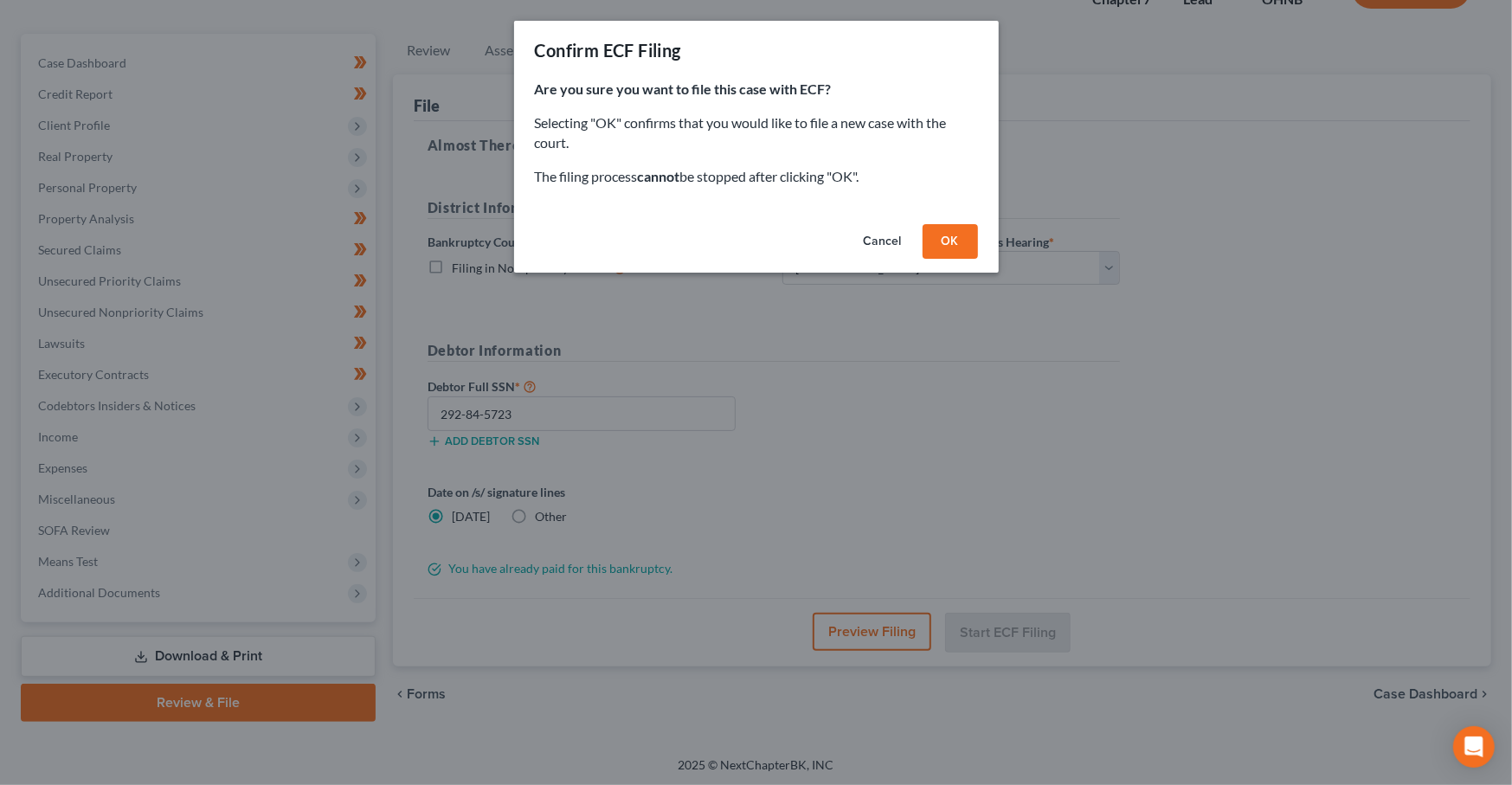
click at [961, 249] on button "OK" at bounding box center [951, 241] width 56 height 35
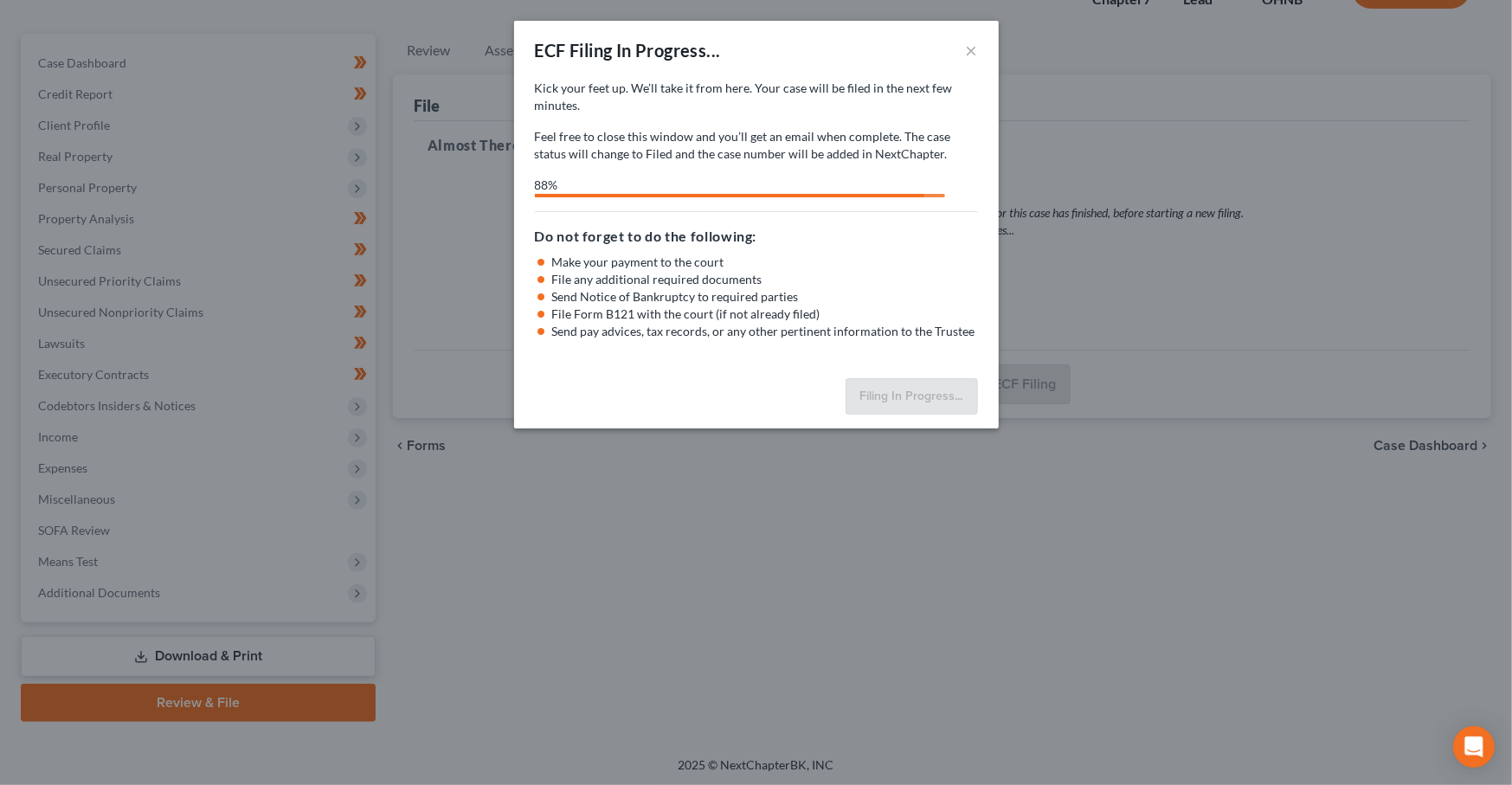
select select "3"
